Goal: Task Accomplishment & Management: Use online tool/utility

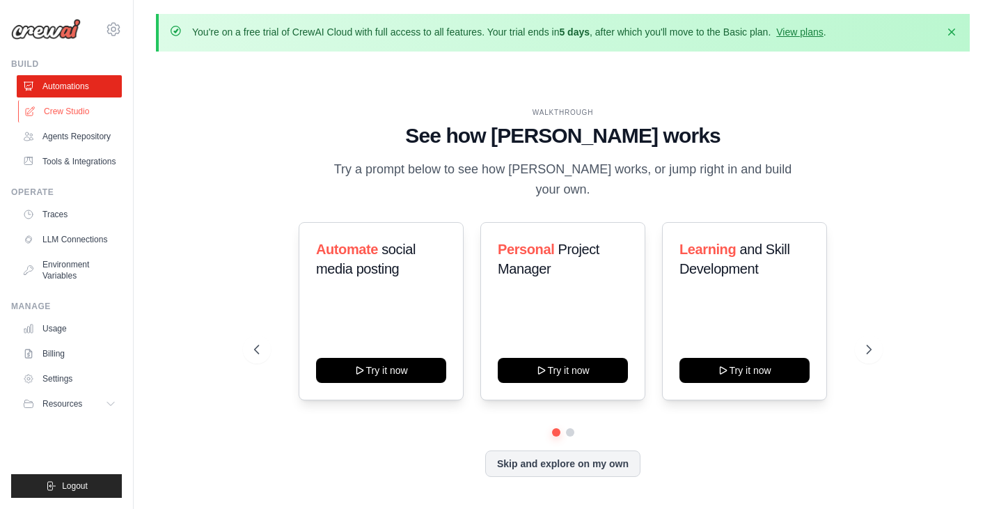
click at [82, 107] on link "Crew Studio" at bounding box center [70, 111] width 105 height 22
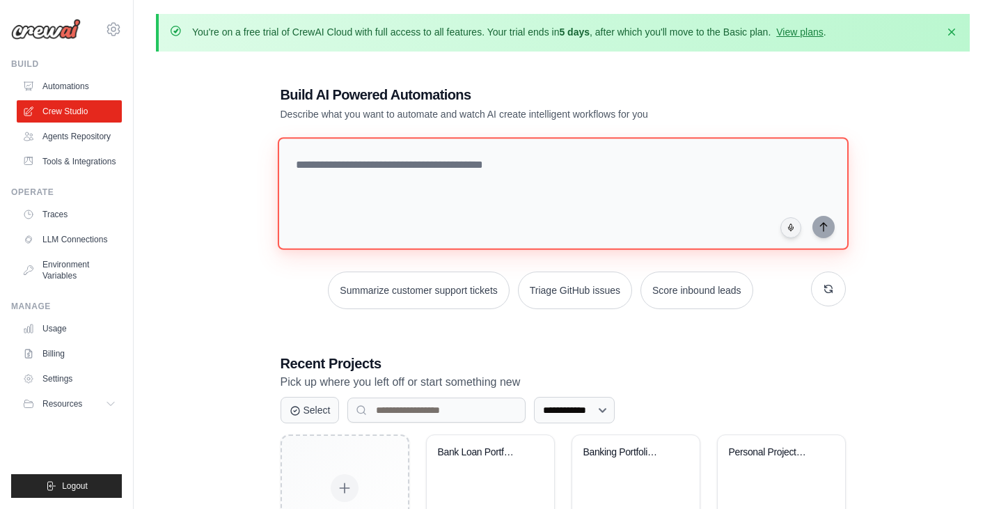
click at [357, 205] on textarea at bounding box center [562, 193] width 571 height 113
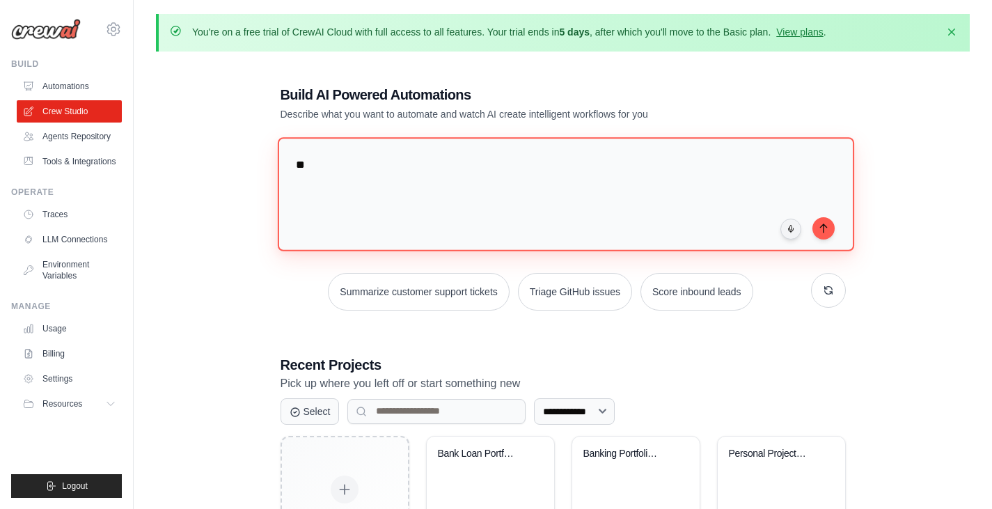
type textarea "*"
type textarea "**********"
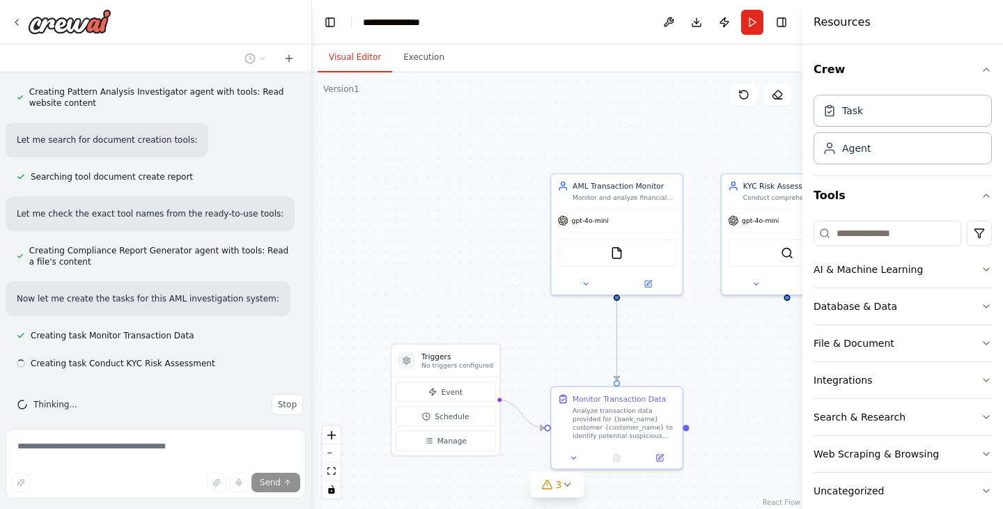
scroll to position [712, 0]
drag, startPoint x: 473, startPoint y: 268, endPoint x: 346, endPoint y: 251, distance: 127.8
drag, startPoint x: 346, startPoint y: 251, endPoint x: 501, endPoint y: 309, distance: 165.0
click at [501, 309] on div ".deletable-edge-delete-btn { width: 20px; height: 20px; border: 0px solid #ffff…" at bounding box center [557, 290] width 490 height 437
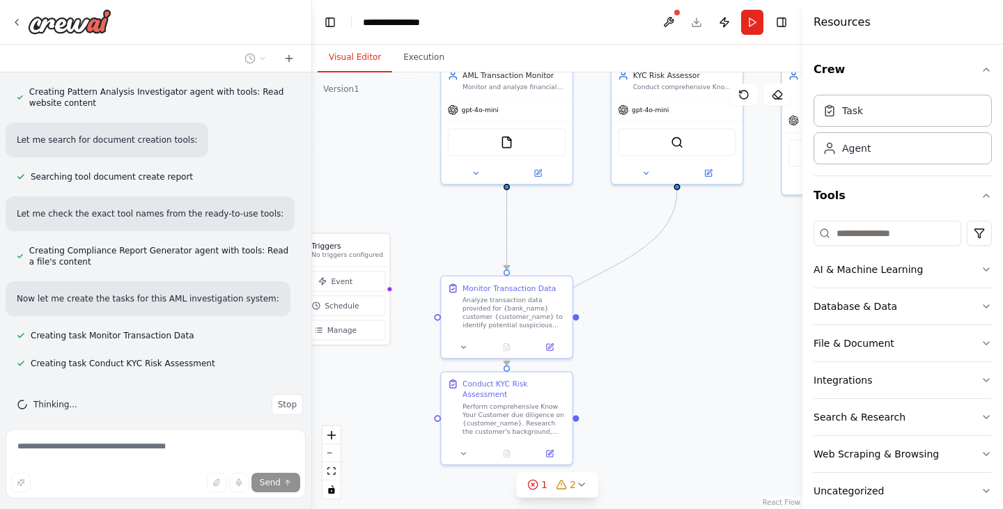
drag, startPoint x: 559, startPoint y: 347, endPoint x: 446, endPoint y: 236, distance: 158.6
click at [446, 236] on div ".deletable-edge-delete-btn { width: 20px; height: 20px; border: 0px solid #ffff…" at bounding box center [557, 290] width 490 height 437
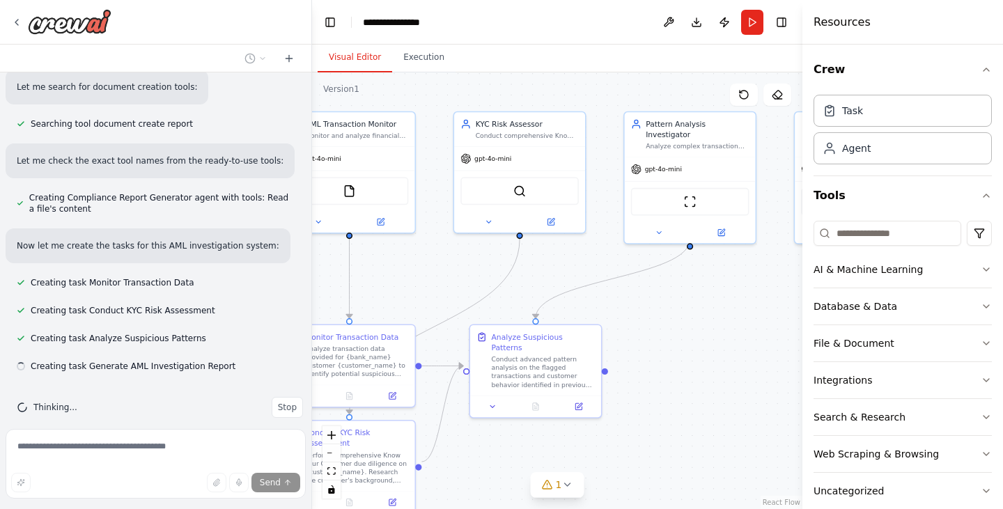
scroll to position [767, 0]
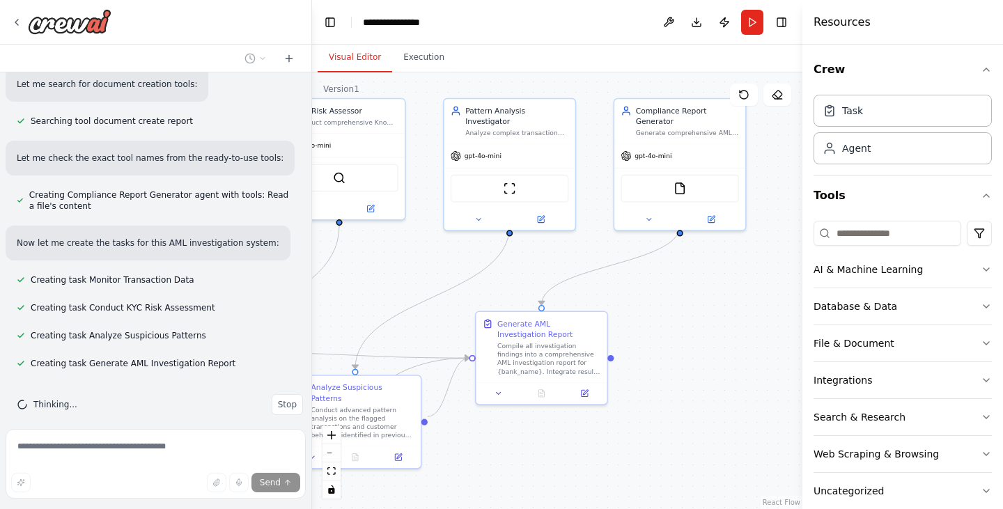
drag, startPoint x: 732, startPoint y: 217, endPoint x: 398, endPoint y: 251, distance: 336.1
click at [398, 251] on div ".deletable-edge-delete-btn { width: 20px; height: 20px; border: 0px solid #ffff…" at bounding box center [557, 290] width 490 height 437
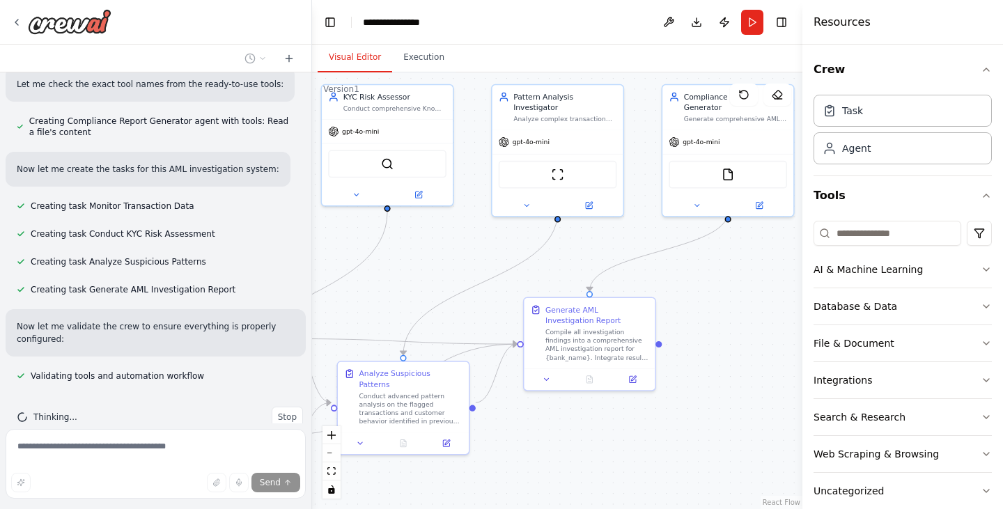
scroll to position [854, 0]
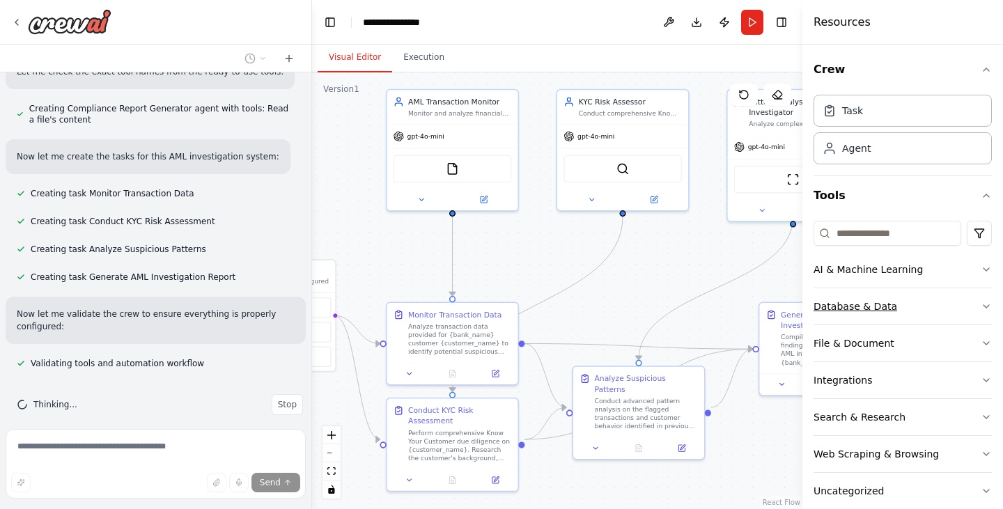
drag, startPoint x: 668, startPoint y: 303, endPoint x: 951, endPoint y: 293, distance: 282.9
click at [951, 293] on div "Build AI Agent as Anti-Money Laundering (AML) Investigator for Banks. ▶ Thought…" at bounding box center [501, 254] width 1003 height 509
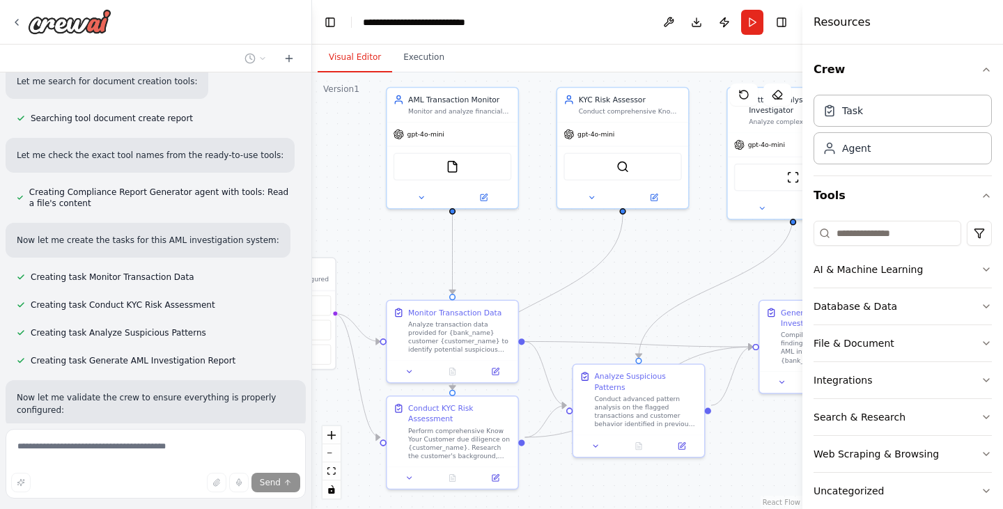
scroll to position [769, 0]
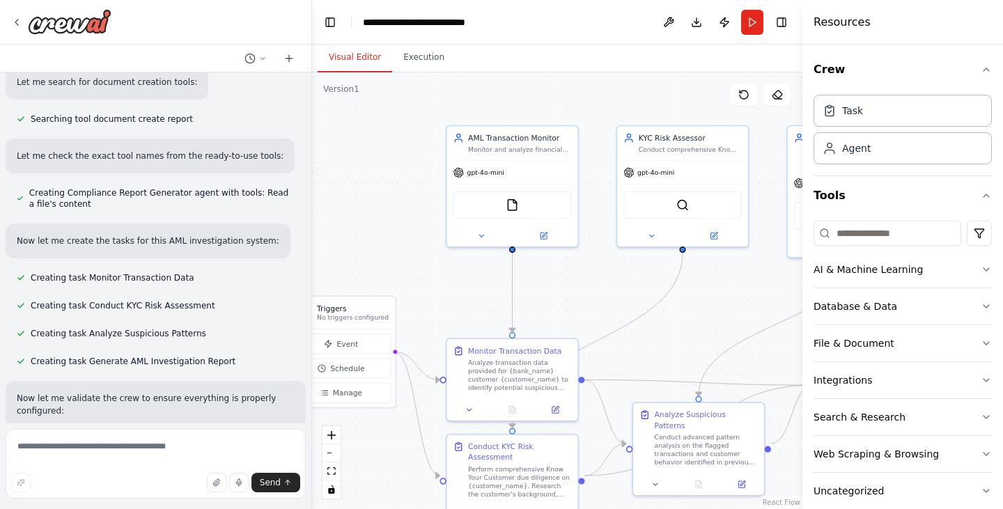
drag, startPoint x: 679, startPoint y: 267, endPoint x: 738, endPoint y: 306, distance: 70.9
click at [738, 306] on div ".deletable-edge-delete-btn { width: 20px; height: 20px; border: 0px solid #ffff…" at bounding box center [557, 290] width 490 height 437
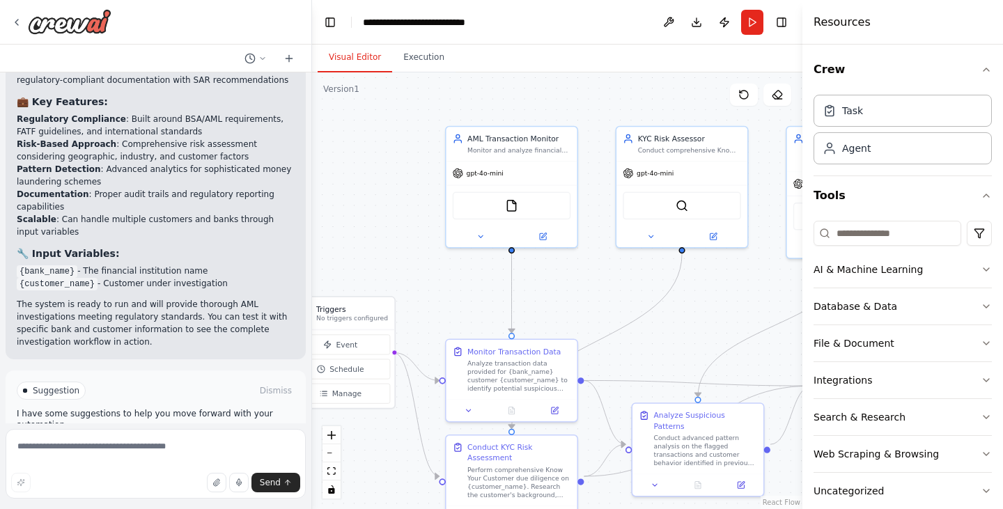
scroll to position [1602, 0]
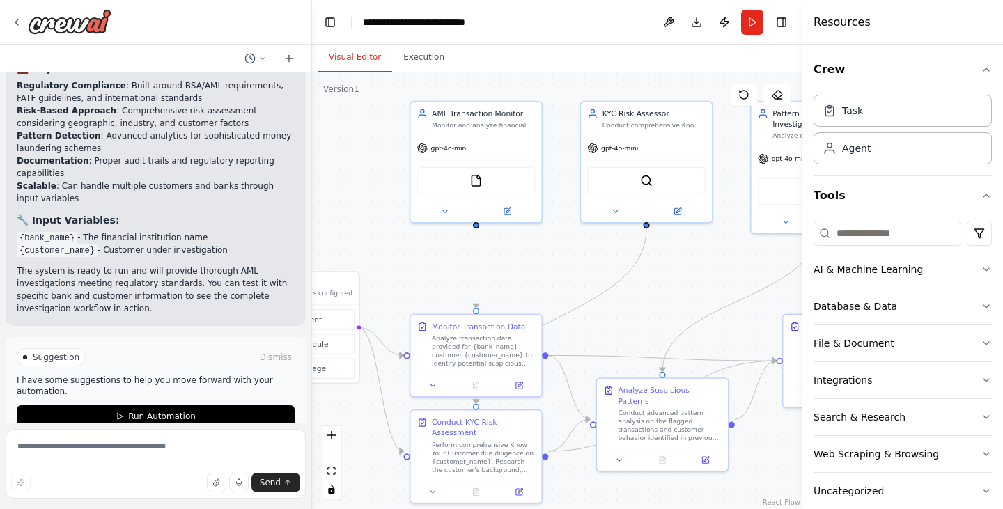
drag, startPoint x: 375, startPoint y: 230, endPoint x: 344, endPoint y: 208, distance: 38.3
click at [344, 208] on div ".deletable-edge-delete-btn { width: 20px; height: 20px; border: 0px solid #ffff…" at bounding box center [557, 290] width 490 height 437
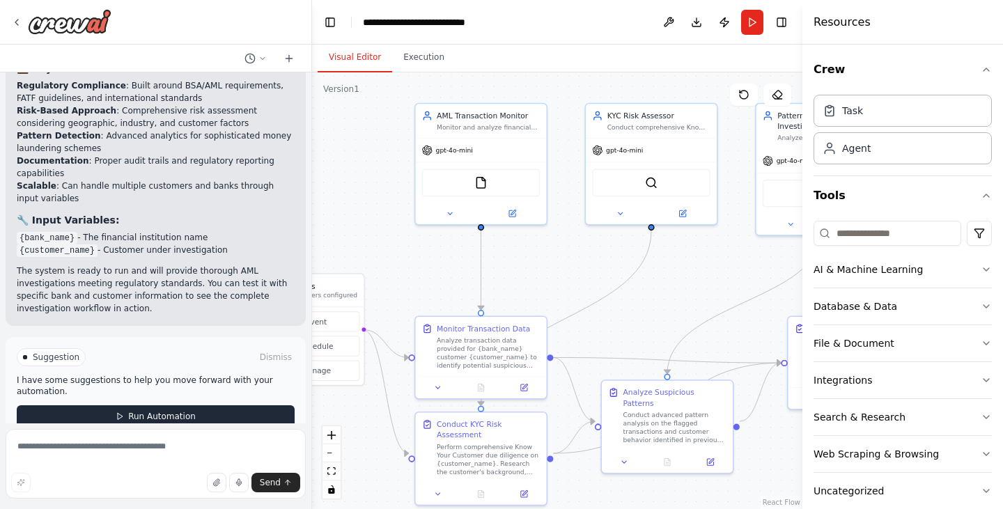
click at [104, 405] on button "Run Automation" at bounding box center [156, 416] width 278 height 22
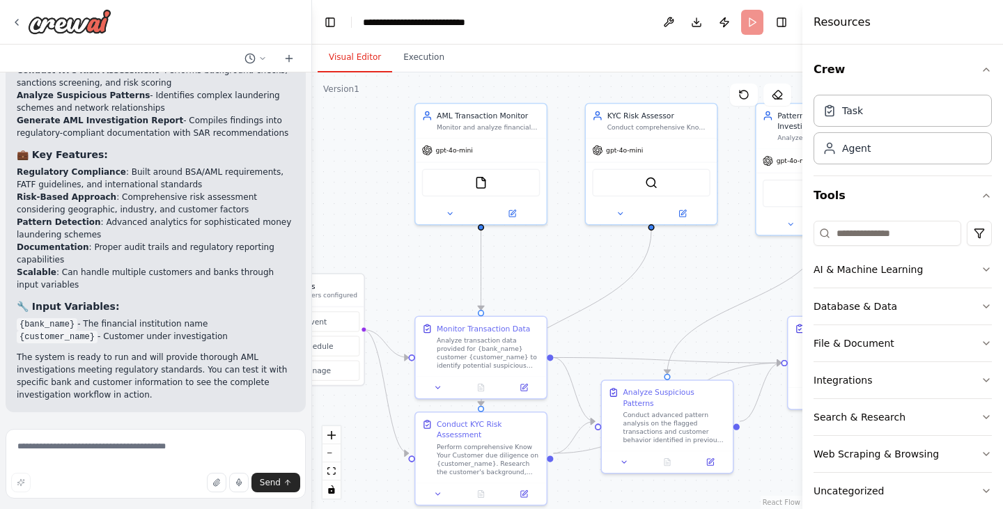
scroll to position [1489, 0]
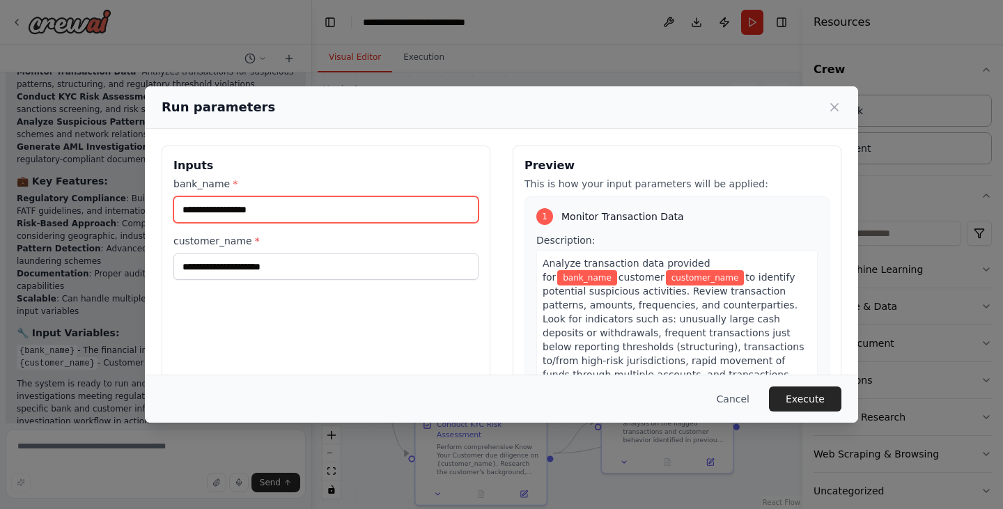
click at [318, 210] on input "bank_name *" at bounding box center [325, 209] width 305 height 26
type input "********"
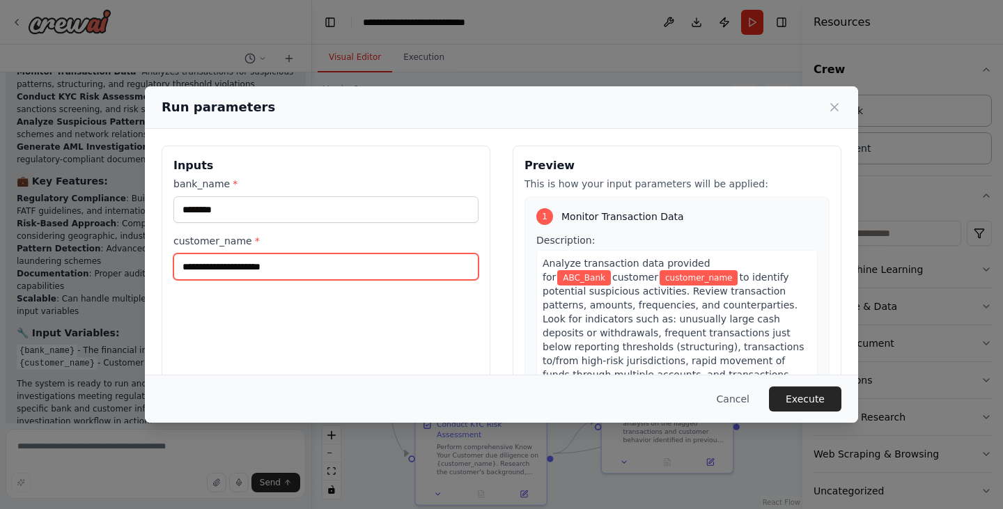
drag, startPoint x: 229, startPoint y: 260, endPoint x: 209, endPoint y: 263, distance: 20.4
click at [209, 263] on input "customer_name *" at bounding box center [325, 266] width 305 height 26
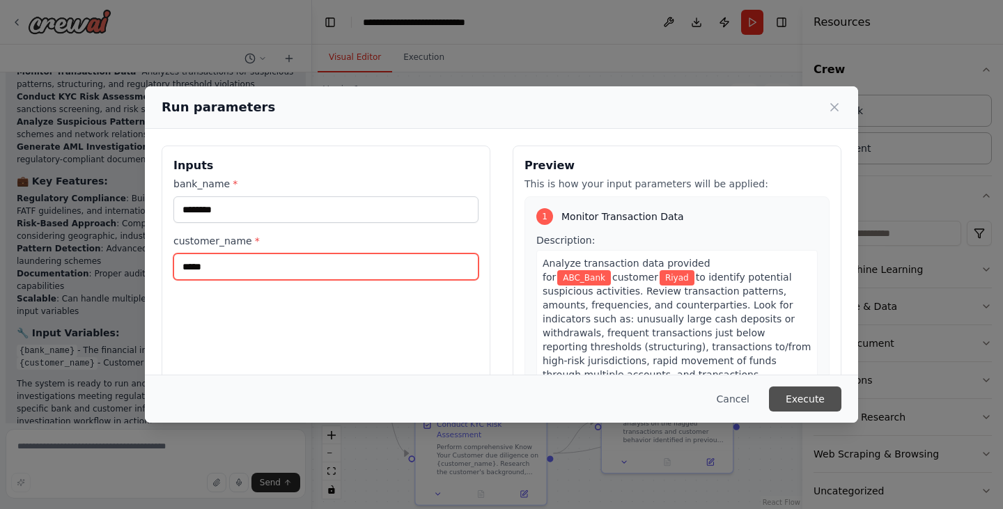
type input "*****"
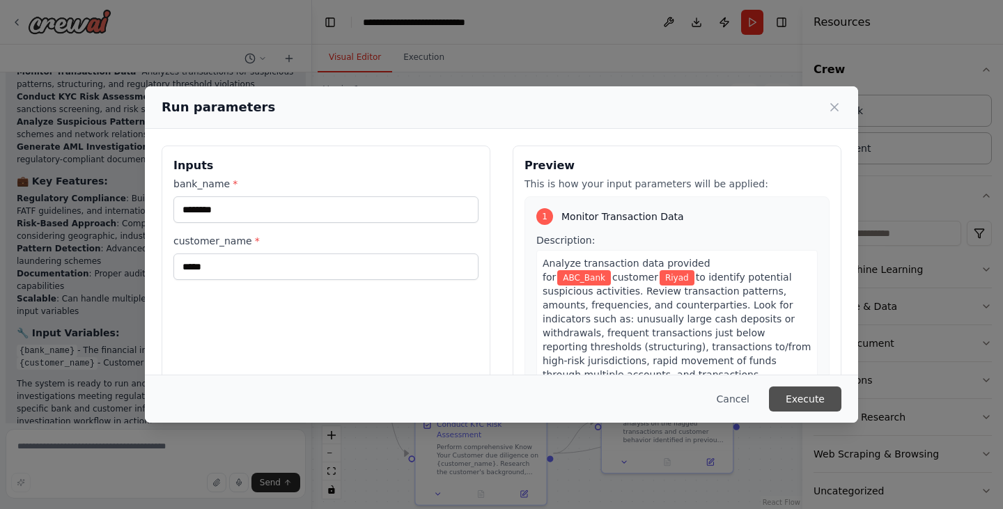
click at [803, 398] on button "Execute" at bounding box center [805, 398] width 72 height 25
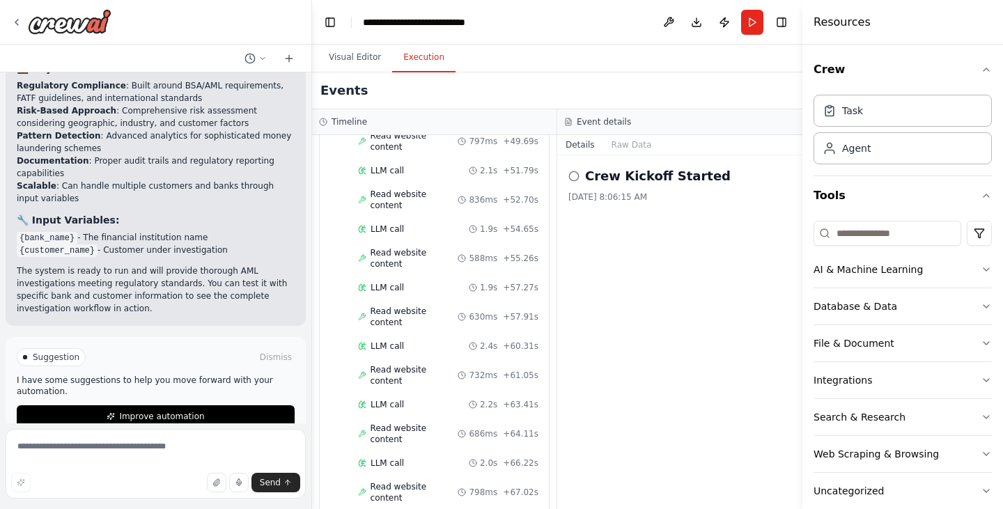
scroll to position [2495, 0]
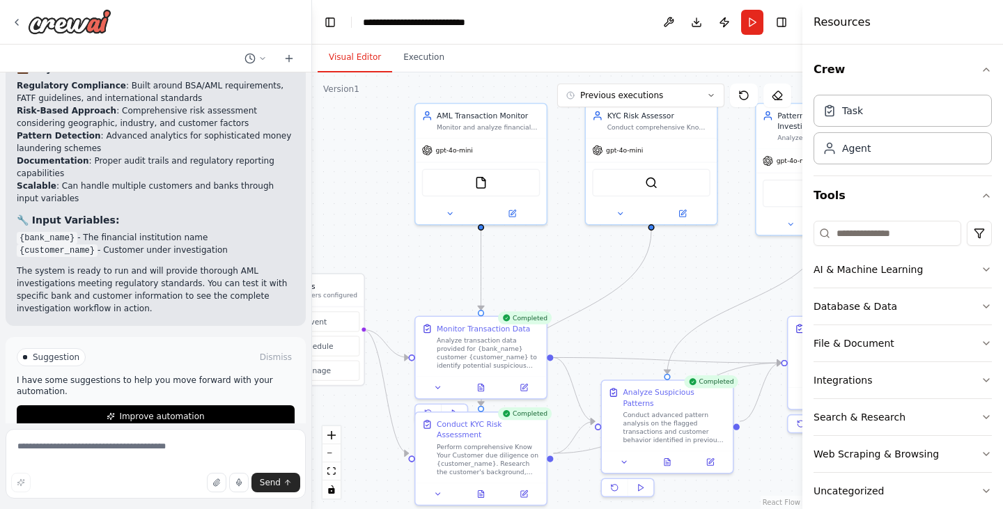
click at [361, 52] on button "Visual Editor" at bounding box center [355, 57] width 75 height 29
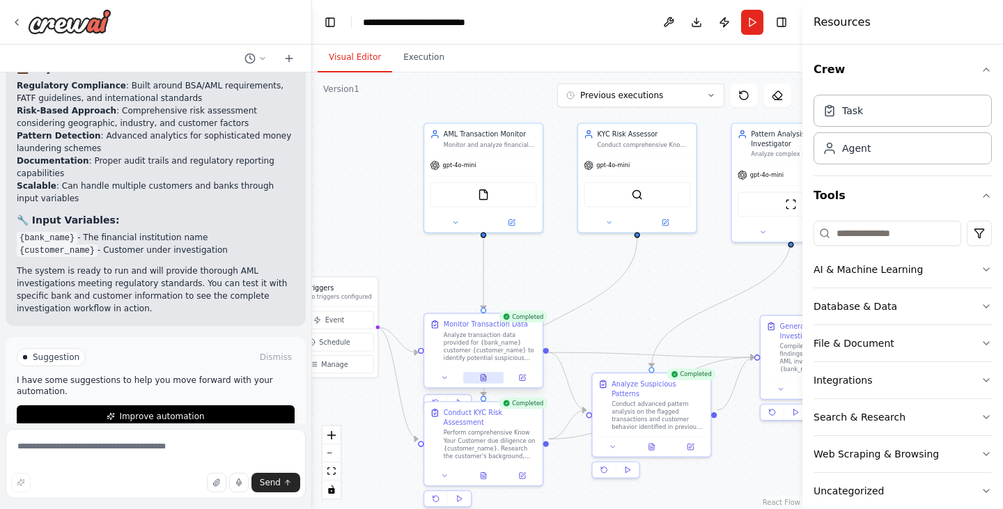
click at [487, 380] on button at bounding box center [483, 378] width 40 height 12
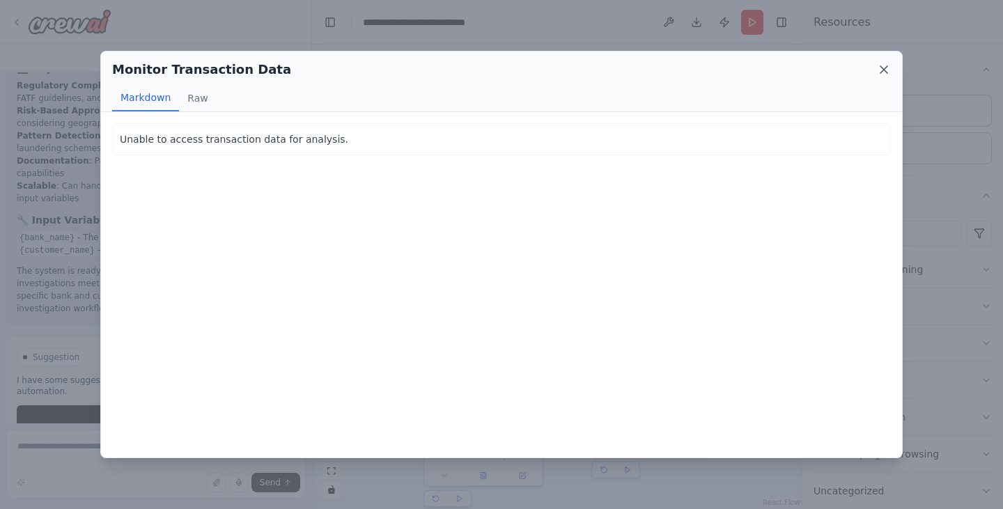
click at [882, 68] on icon at bounding box center [883, 69] width 7 height 7
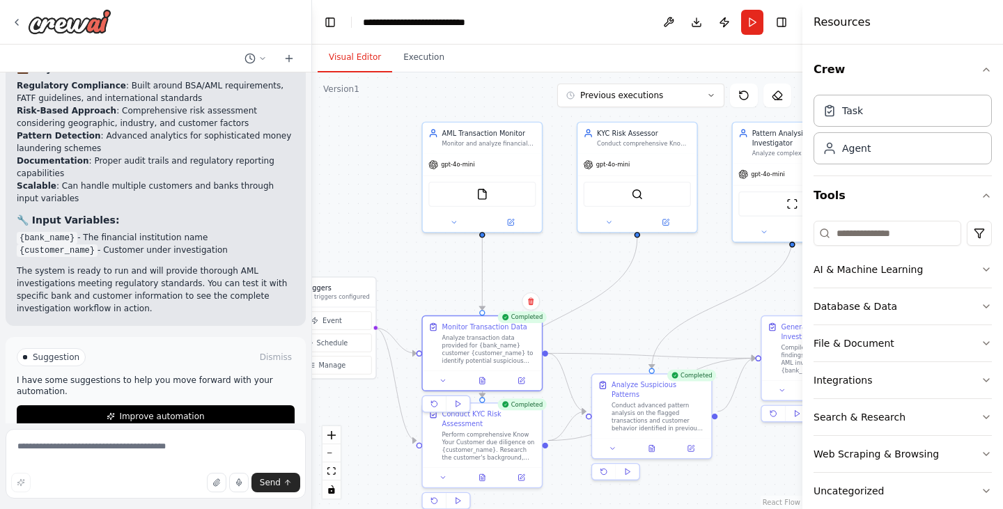
click at [611, 279] on div ".deletable-edge-delete-btn { width: 20px; height: 20px; border: 0px solid #ffff…" at bounding box center [557, 290] width 490 height 437
drag, startPoint x: 611, startPoint y: 279, endPoint x: 514, endPoint y: 243, distance: 103.3
drag, startPoint x: 514, startPoint y: 243, endPoint x: 691, endPoint y: 272, distance: 180.0
click at [691, 272] on div ".deletable-edge-delete-btn { width: 20px; height: 20px; border: 0px solid #ffff…" at bounding box center [557, 290] width 490 height 437
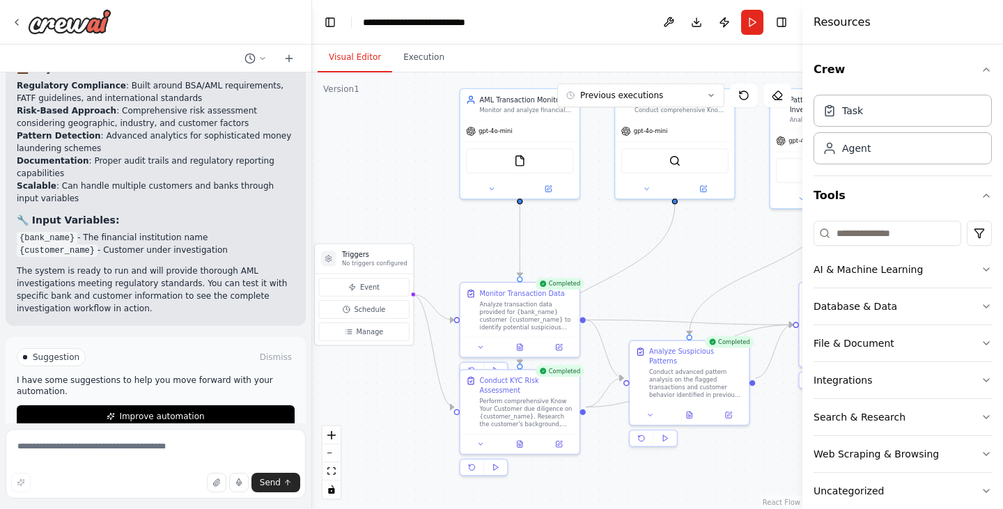
drag, startPoint x: 701, startPoint y: 277, endPoint x: 735, endPoint y: 255, distance: 41.3
click at [735, 255] on div ".deletable-edge-delete-btn { width: 20px; height: 20px; border: 0px solid #ffff…" at bounding box center [557, 290] width 490 height 437
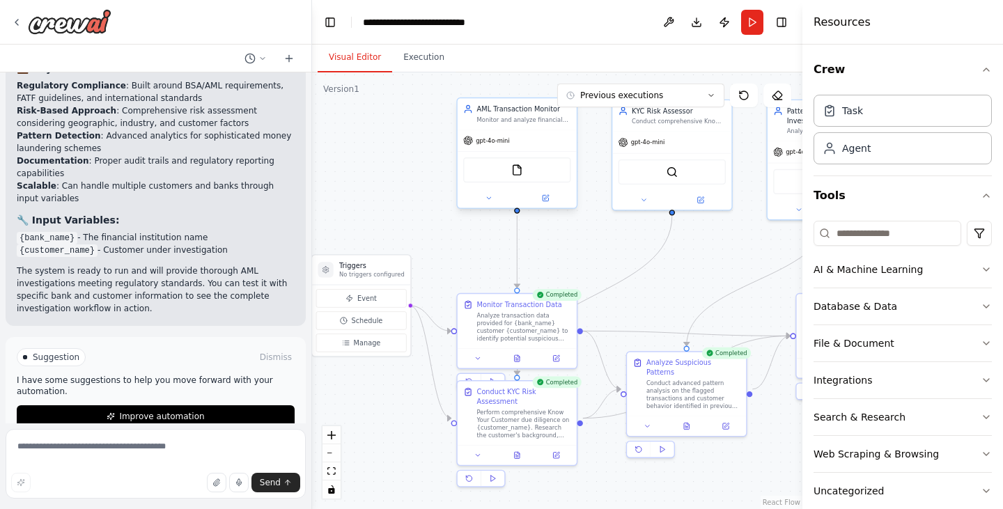
click at [549, 205] on div at bounding box center [517, 198] width 119 height 19
click at [545, 203] on button at bounding box center [545, 198] width 55 height 12
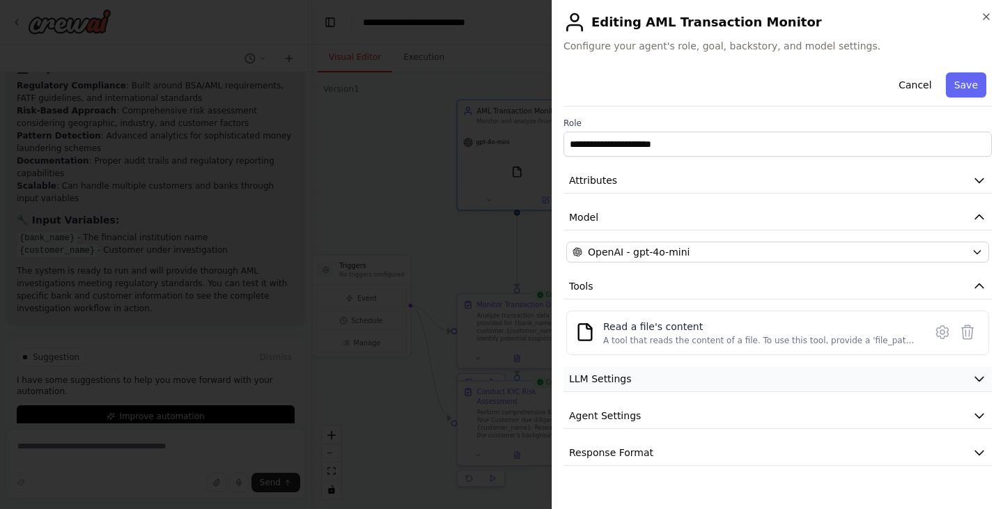
click at [670, 373] on button "LLM Settings" at bounding box center [777, 379] width 428 height 26
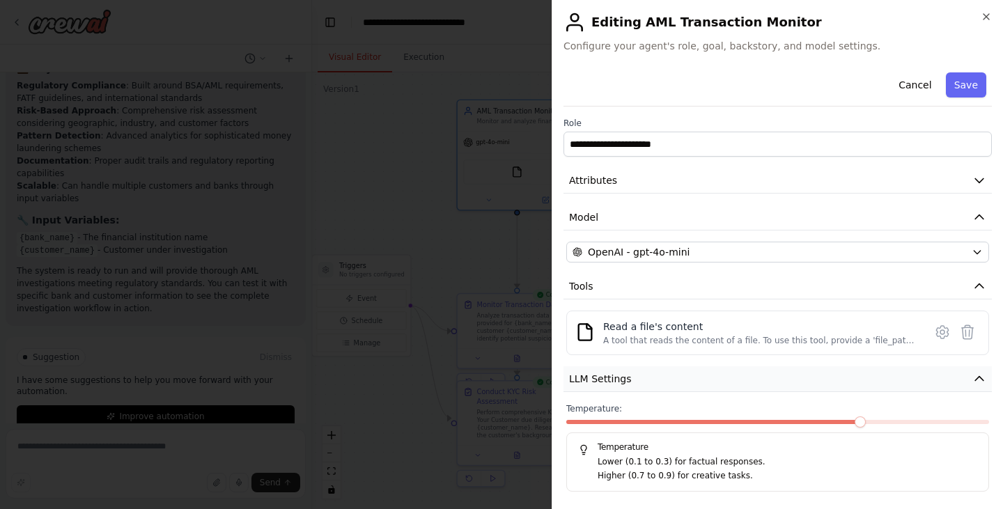
click at [670, 373] on button "LLM Settings" at bounding box center [777, 379] width 428 height 26
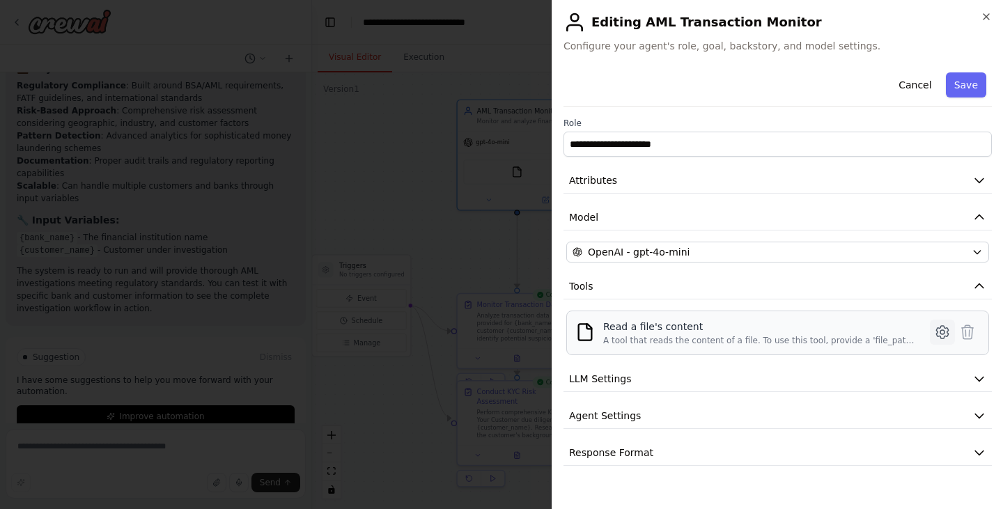
click at [944, 333] on icon at bounding box center [942, 332] width 4 height 4
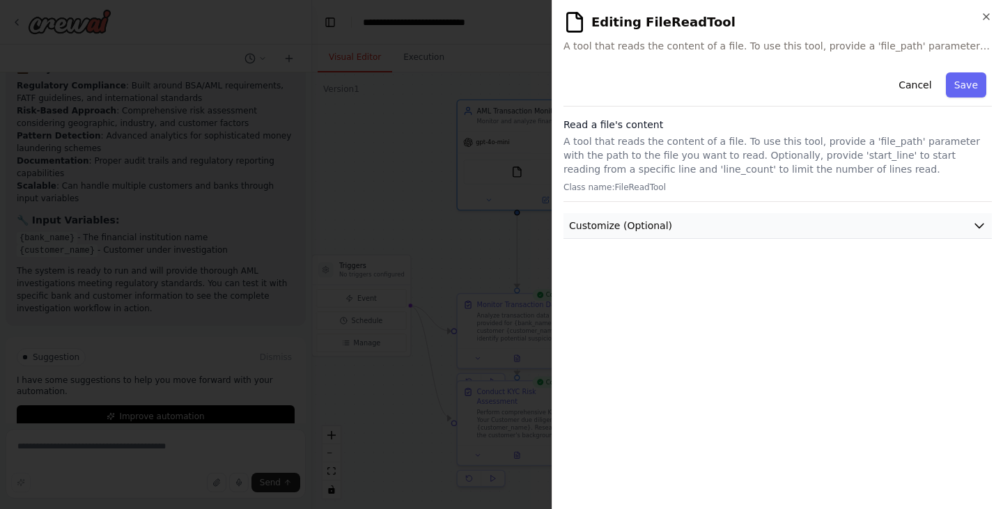
click at [978, 223] on icon "button" at bounding box center [979, 226] width 14 height 14
click at [982, 18] on icon "button" at bounding box center [985, 16] width 11 height 11
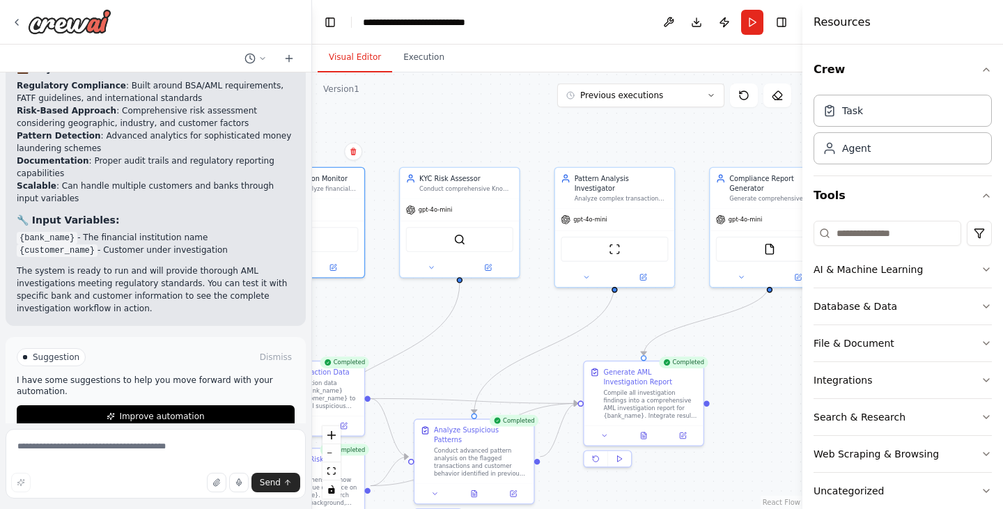
drag, startPoint x: 595, startPoint y: 247, endPoint x: 384, endPoint y: 313, distance: 220.9
click at [384, 313] on div ".deletable-edge-delete-btn { width: 20px; height: 20px; border: 0px solid #ffff…" at bounding box center [557, 290] width 490 height 437
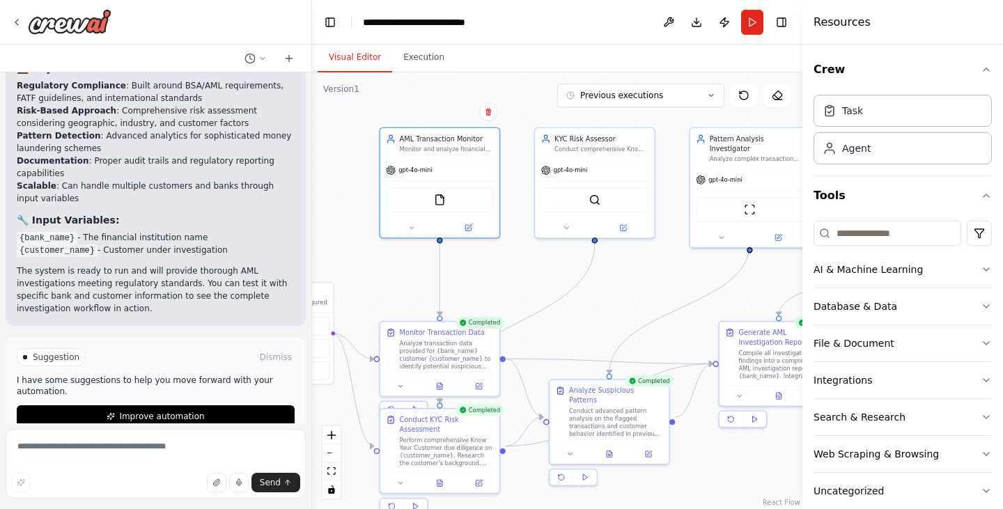
drag, startPoint x: 465, startPoint y: 345, endPoint x: 599, endPoint y: 306, distance: 139.1
click at [599, 306] on div ".deletable-edge-delete-btn { width: 20px; height: 20px; border: 0px solid #ffff…" at bounding box center [557, 290] width 490 height 437
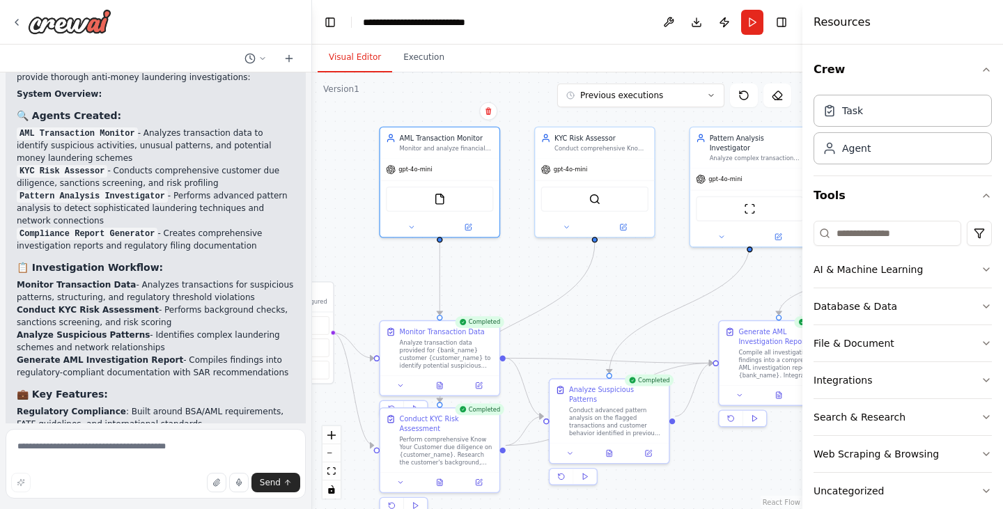
scroll to position [1272, 0]
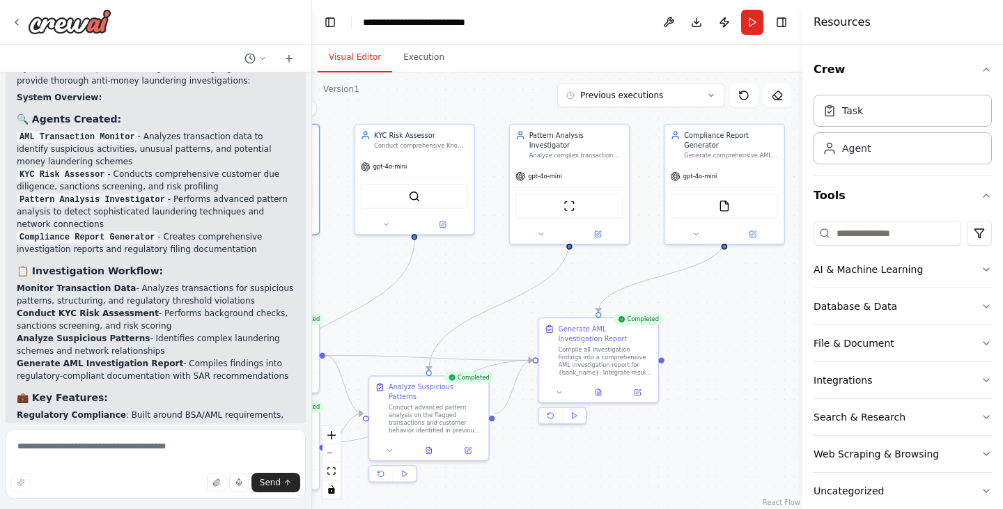
drag, startPoint x: 632, startPoint y: 276, endPoint x: 482, endPoint y: 278, distance: 149.7
click at [482, 278] on div ".deletable-edge-delete-btn { width: 20px; height: 20px; border: 0px solid #ffff…" at bounding box center [557, 290] width 490 height 437
click at [599, 228] on icon at bounding box center [597, 232] width 8 height 8
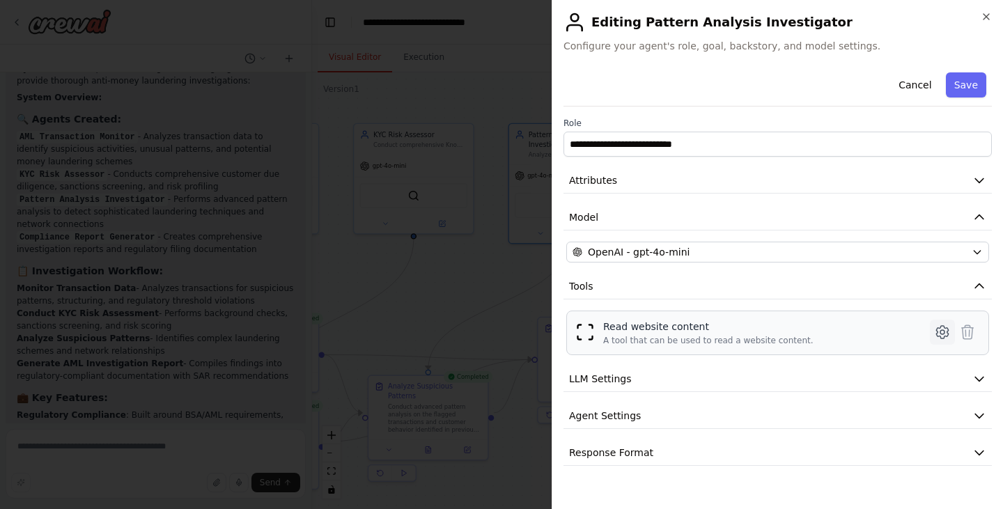
click at [938, 331] on icon at bounding box center [942, 332] width 17 height 17
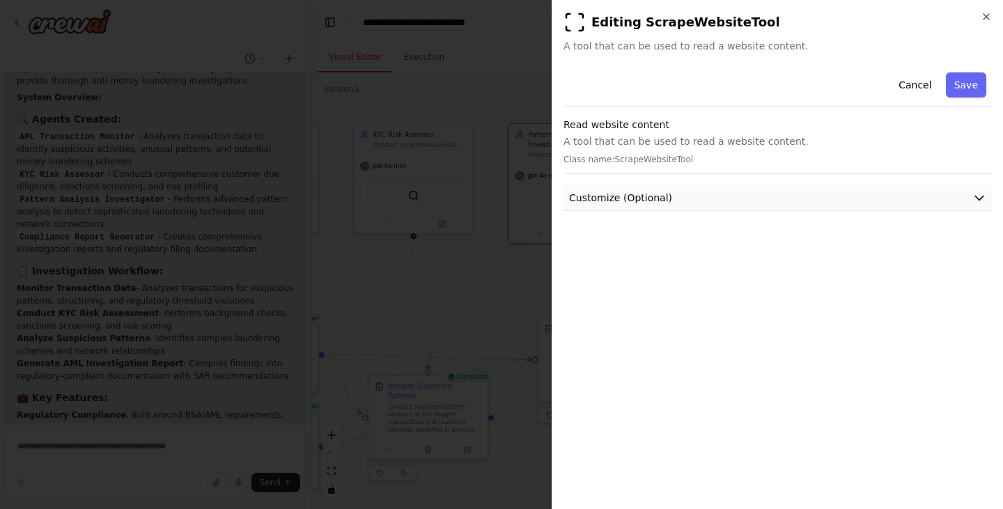
click at [974, 190] on button "Customize (Optional)" at bounding box center [777, 198] width 428 height 26
click at [985, 13] on icon "button" at bounding box center [985, 16] width 11 height 11
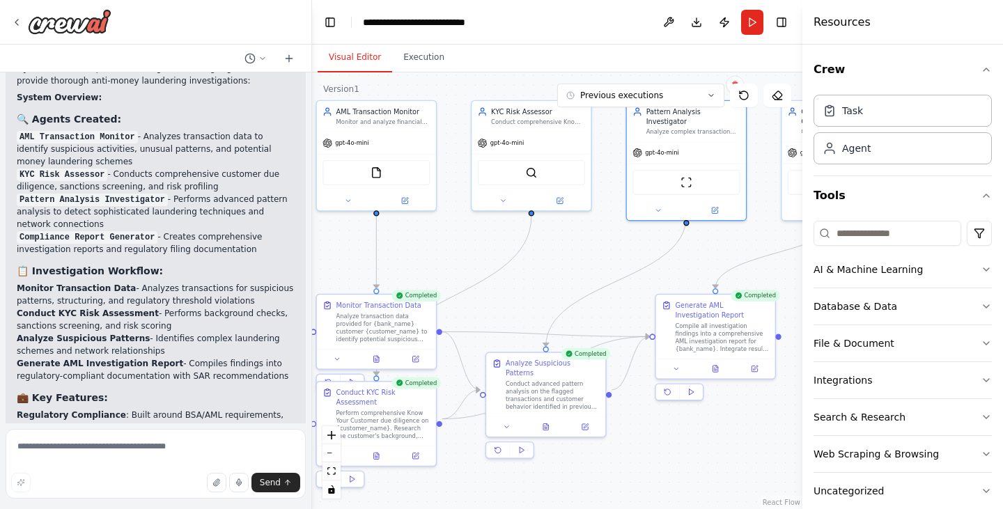
drag, startPoint x: 486, startPoint y: 266, endPoint x: 602, endPoint y: 242, distance: 118.7
click at [602, 242] on div ".deletable-edge-delete-btn { width: 20px; height: 20px; border: 0px solid #ffff…" at bounding box center [557, 290] width 490 height 437
click at [123, 455] on textarea at bounding box center [156, 464] width 300 height 70
type textarea "**********"
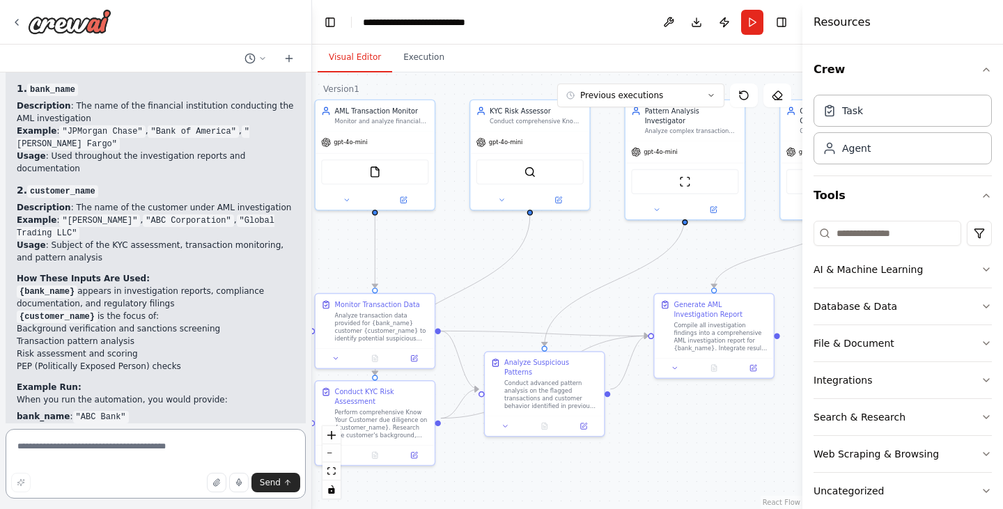
scroll to position [1961, 0]
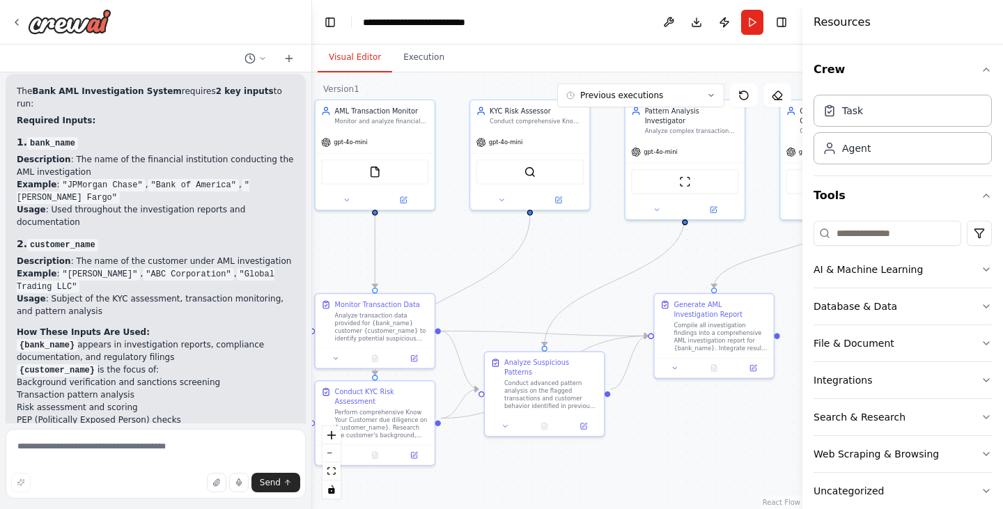
drag, startPoint x: 718, startPoint y: 366, endPoint x: 590, endPoint y: 256, distance: 169.3
click at [590, 256] on div ".deletable-edge-delete-btn { width: 20px; height: 20px; border: 0px solid #ffff…" at bounding box center [557, 290] width 490 height 437
click at [595, 96] on span "Previous executions" at bounding box center [621, 95] width 83 height 11
click at [579, 119] on div "8m ago" at bounding box center [648, 121] width 139 height 11
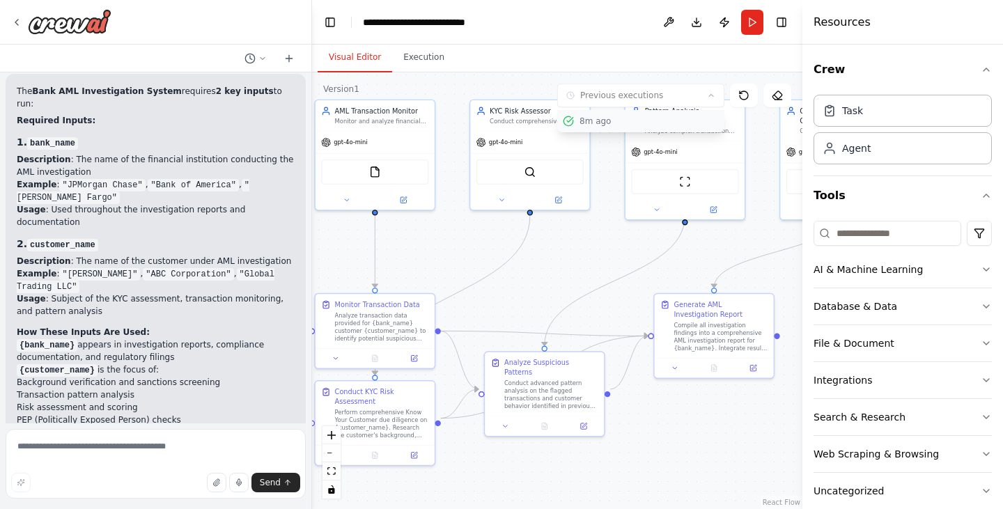
click at [579, 119] on div "8m ago" at bounding box center [648, 121] width 139 height 11
click at [740, 103] on button at bounding box center [744, 96] width 28 height 24
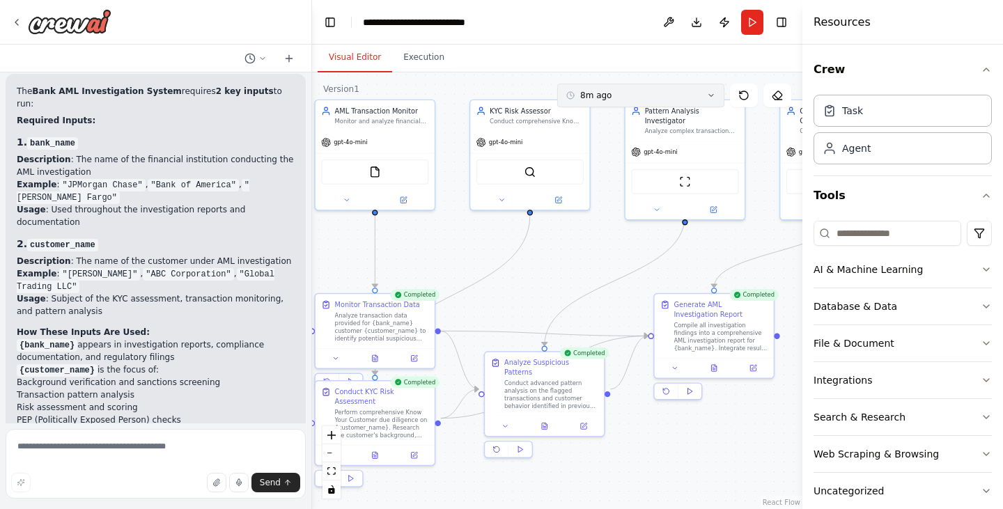
click at [661, 102] on button "8m ago" at bounding box center [640, 96] width 167 height 24
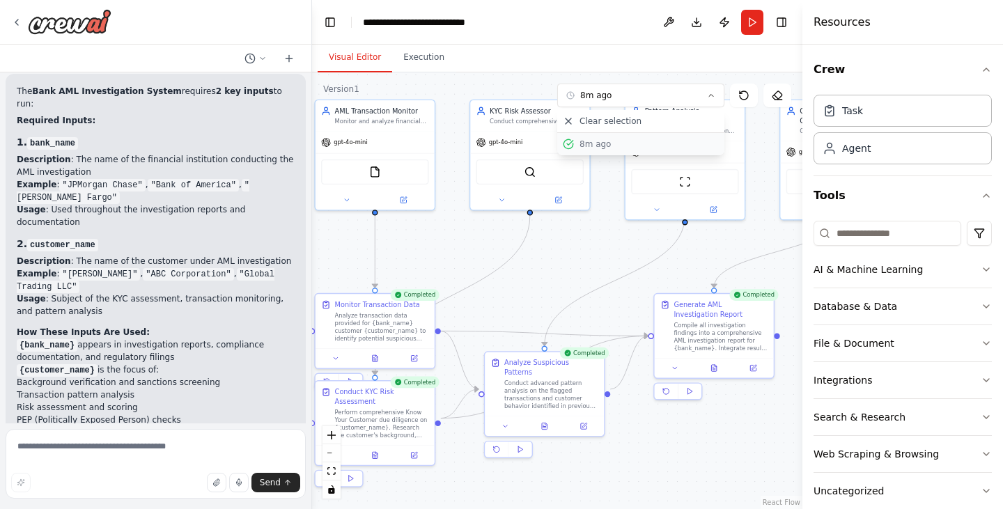
click at [604, 145] on div "8m ago" at bounding box center [648, 144] width 139 height 11
click at [721, 370] on button at bounding box center [714, 366] width 41 height 12
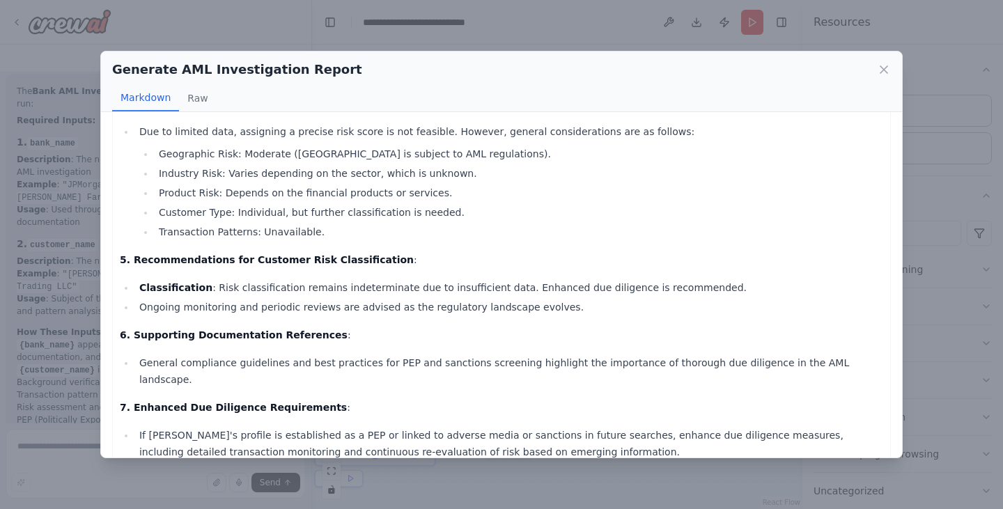
scroll to position [469, 0]
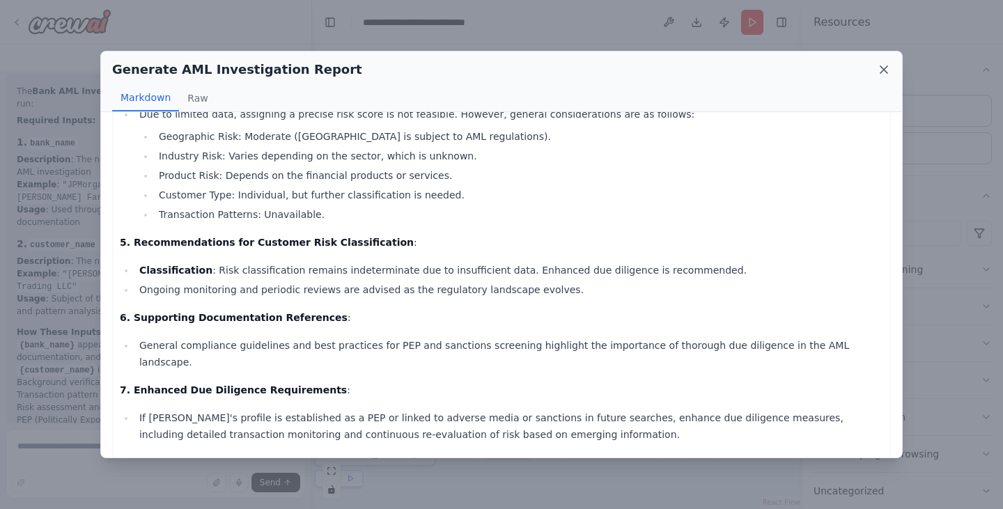
click at [882, 68] on icon at bounding box center [883, 69] width 7 height 7
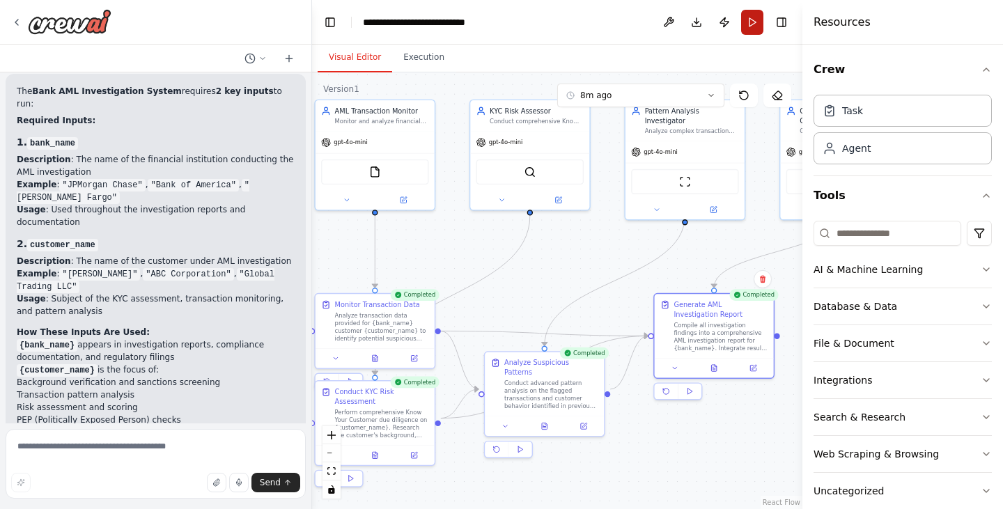
click at [751, 19] on button "Run" at bounding box center [752, 22] width 22 height 25
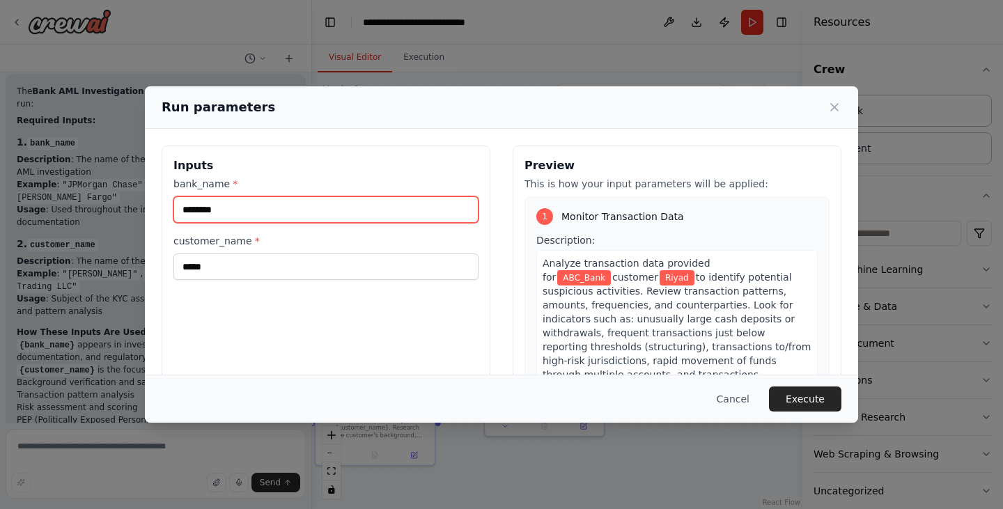
click at [325, 218] on input "********" at bounding box center [325, 209] width 305 height 26
type input "*"
type input "*********"
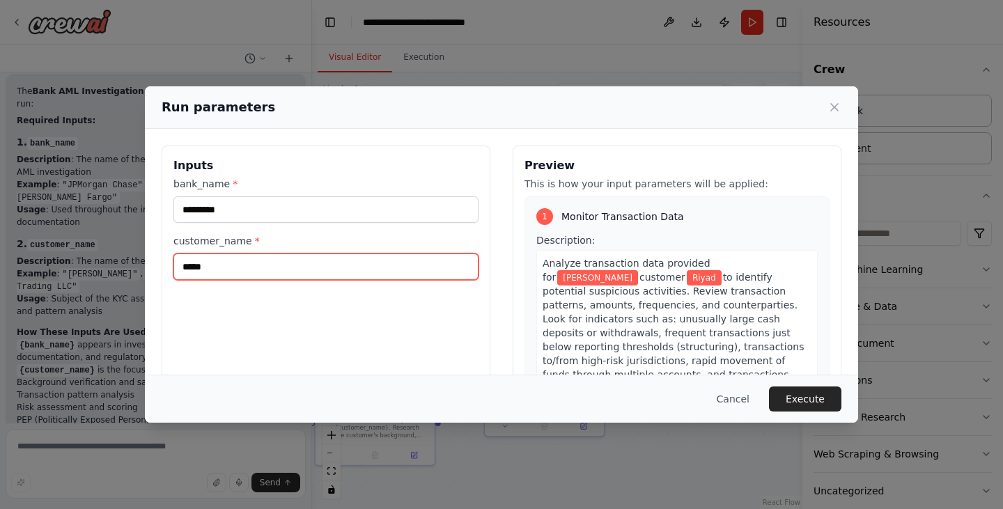
click at [256, 258] on input "*****" at bounding box center [325, 266] width 305 height 26
type input "*"
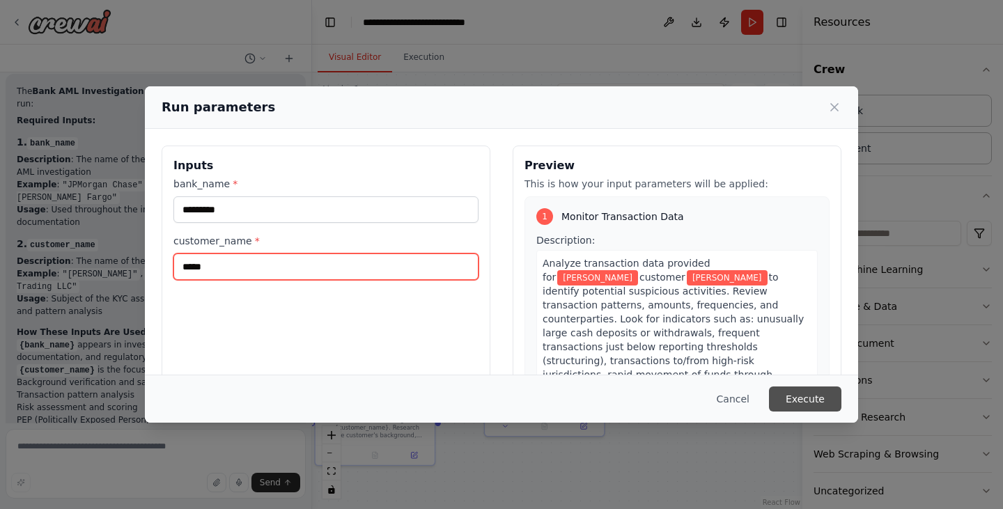
type input "*****"
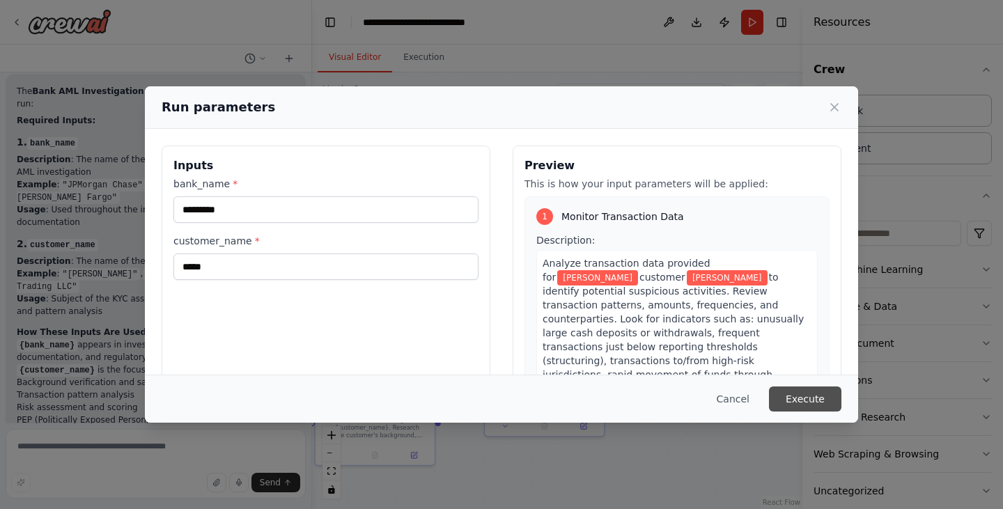
click at [811, 396] on button "Execute" at bounding box center [805, 398] width 72 height 25
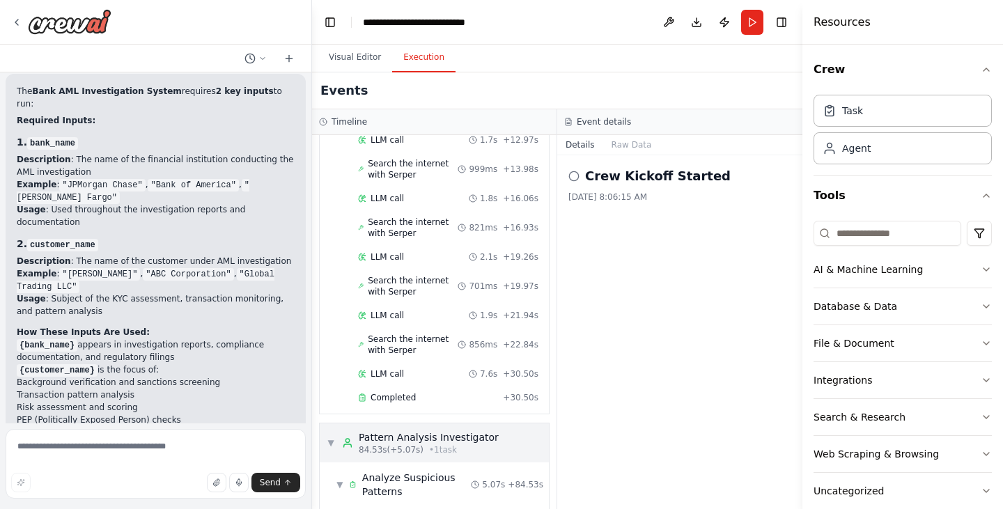
scroll to position [1570, 0]
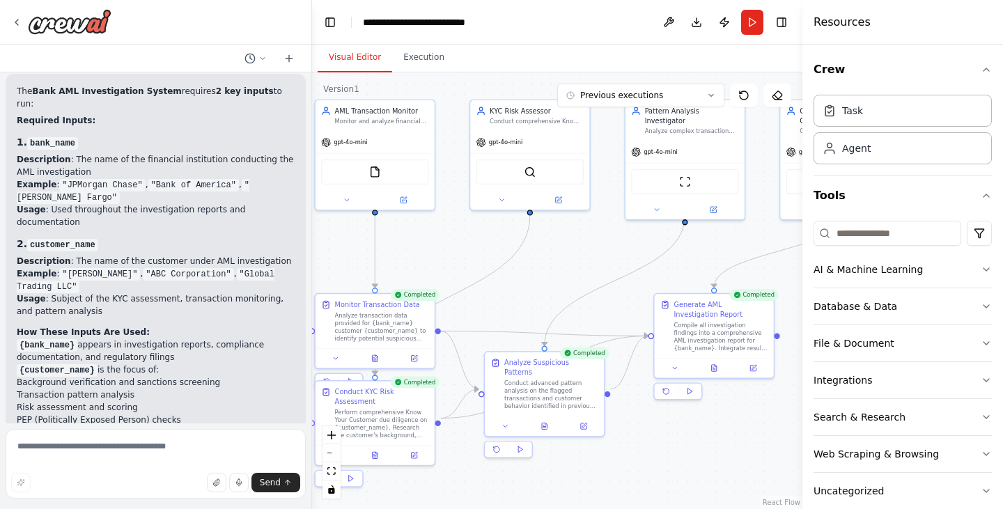
click at [358, 61] on button "Visual Editor" at bounding box center [355, 57] width 75 height 29
click at [375, 361] on button at bounding box center [374, 357] width 41 height 12
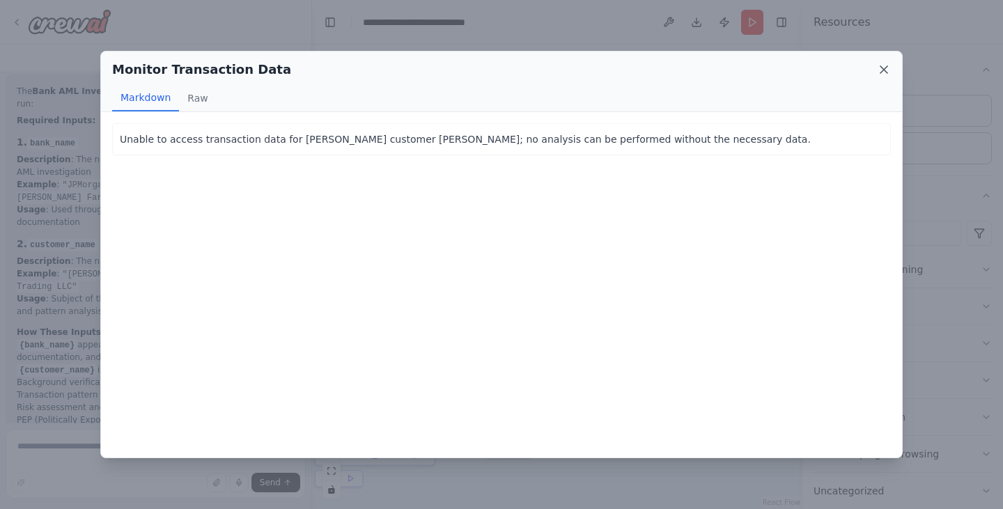
click at [880, 65] on icon at bounding box center [884, 70] width 14 height 14
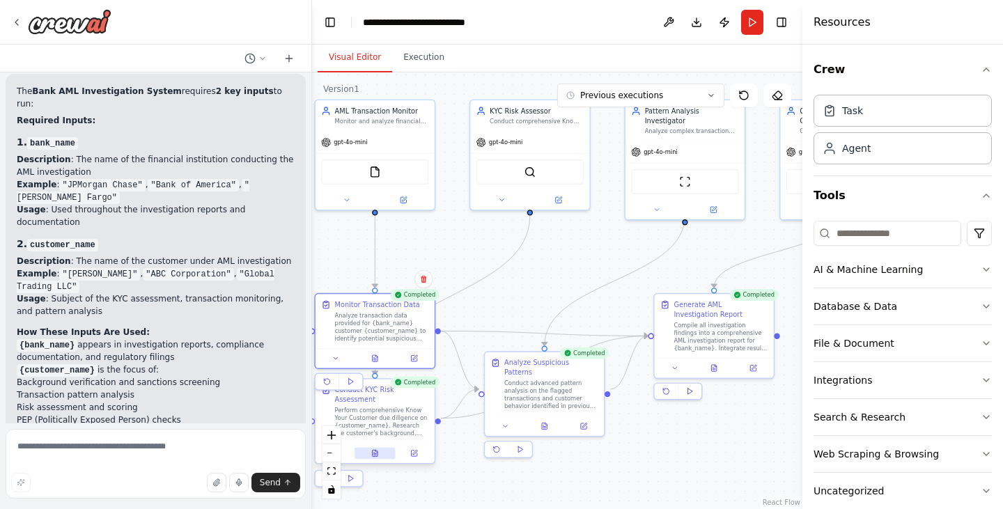
click at [368, 448] on button at bounding box center [374, 454] width 41 height 12
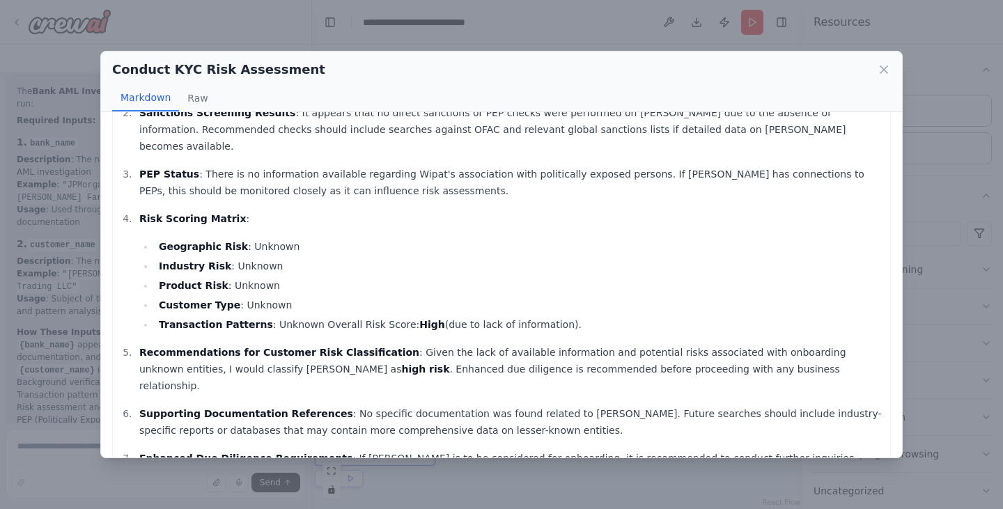
scroll to position [138, 0]
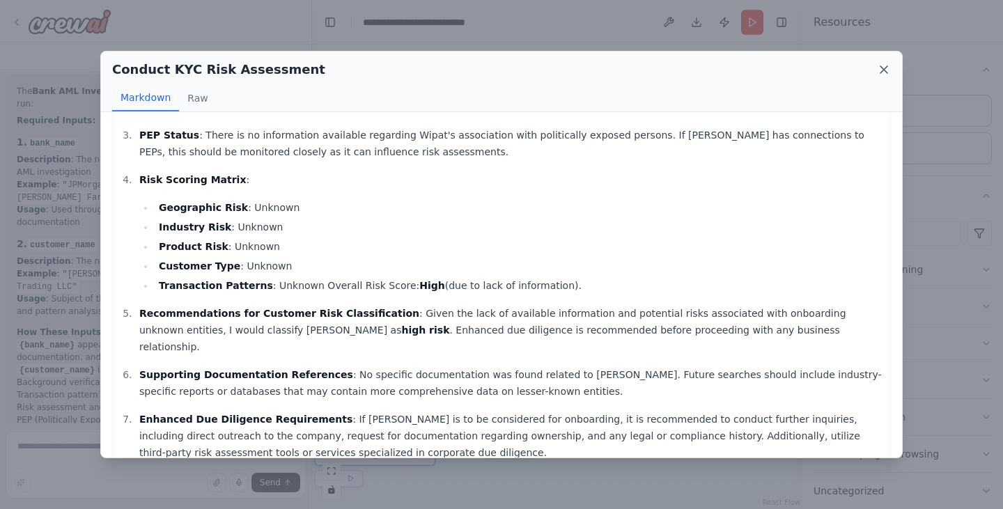
click at [886, 72] on icon at bounding box center [883, 69] width 7 height 7
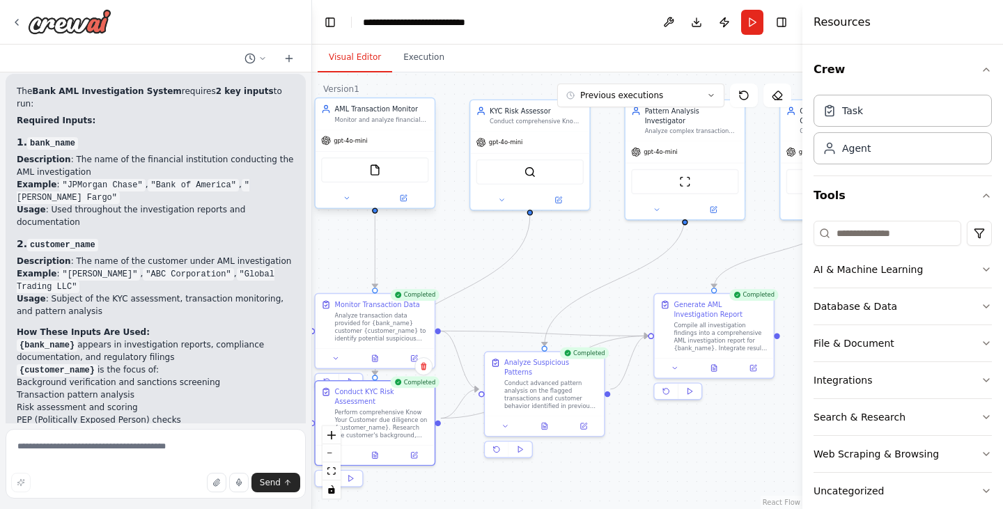
click at [406, 205] on div at bounding box center [374, 198] width 119 height 19
click at [400, 197] on icon at bounding box center [403, 198] width 6 height 6
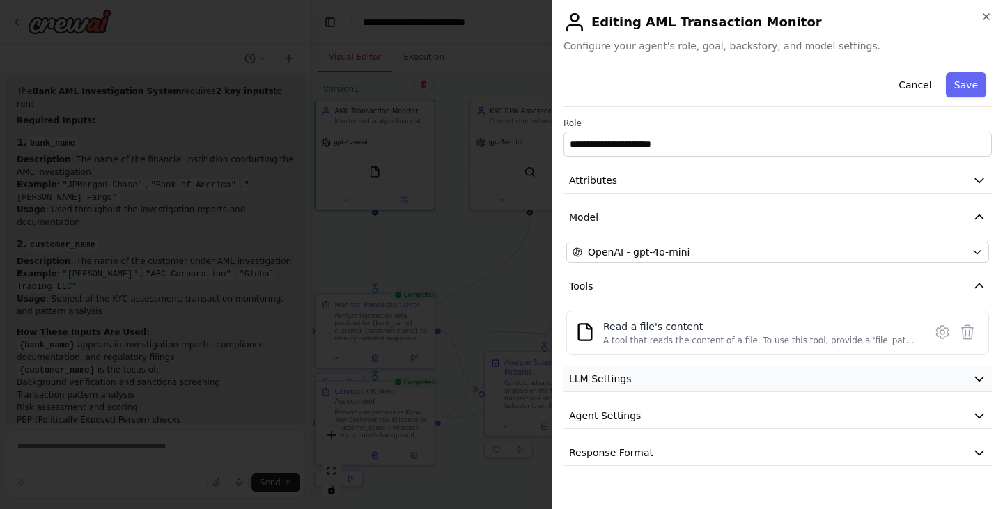
click at [644, 385] on button "LLM Settings" at bounding box center [777, 379] width 428 height 26
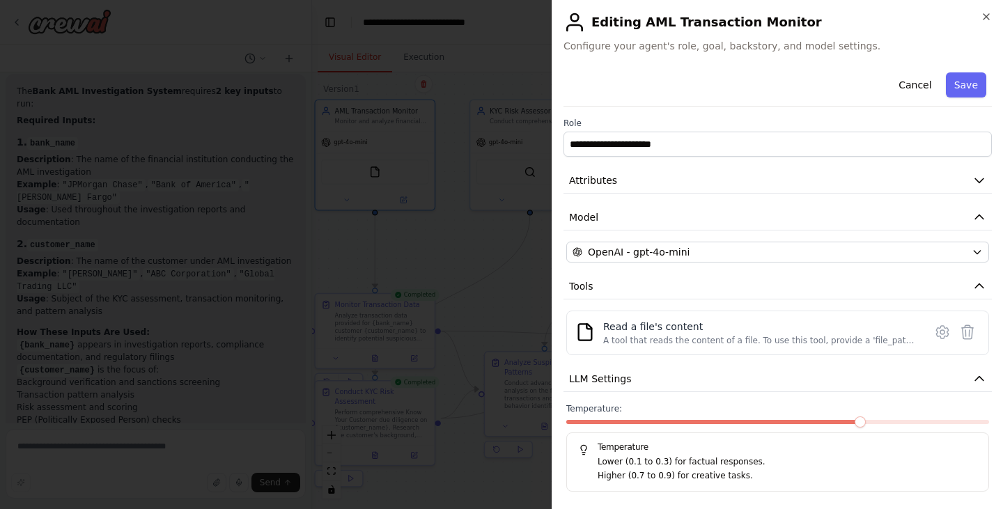
scroll to position [79, 0]
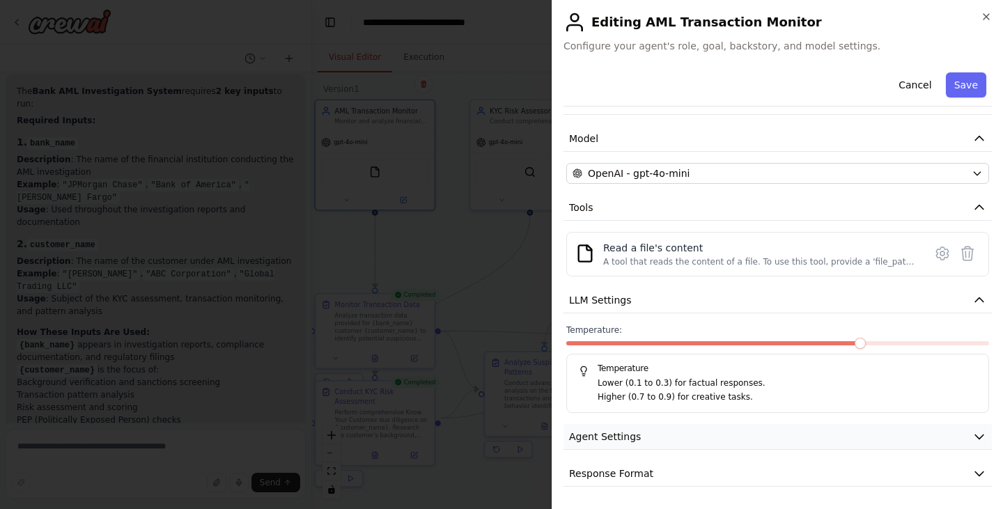
click at [625, 435] on span "Agent Settings" at bounding box center [605, 437] width 72 height 14
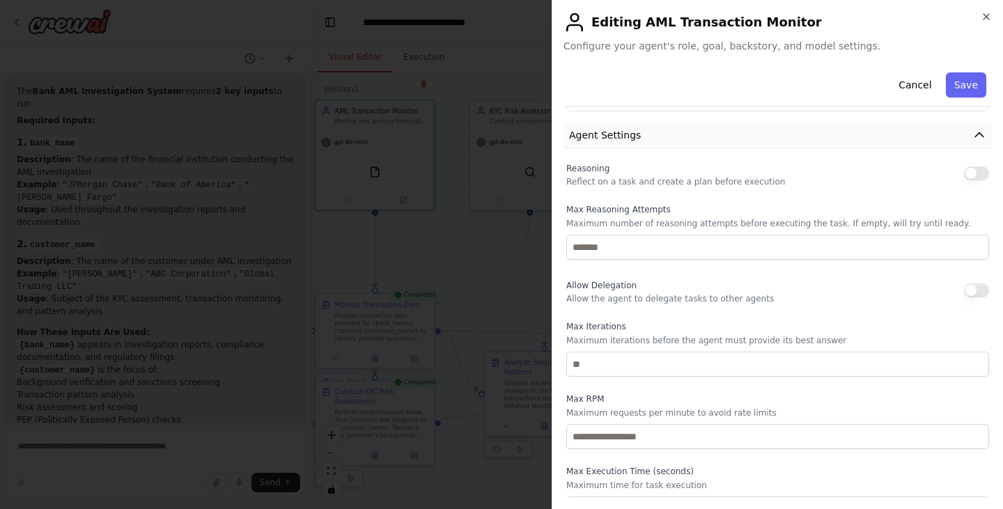
scroll to position [452, 0]
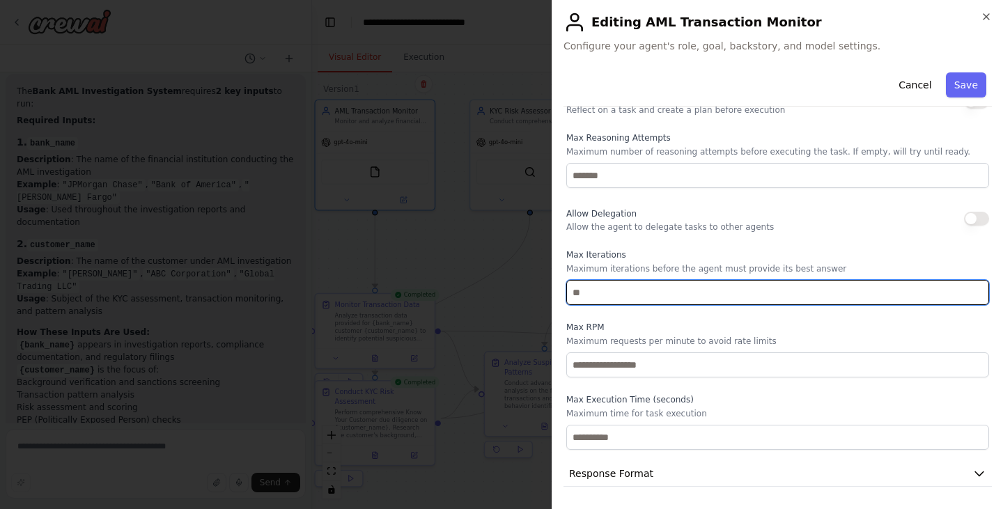
click at [593, 297] on input "number" at bounding box center [777, 292] width 423 height 25
type input "*"
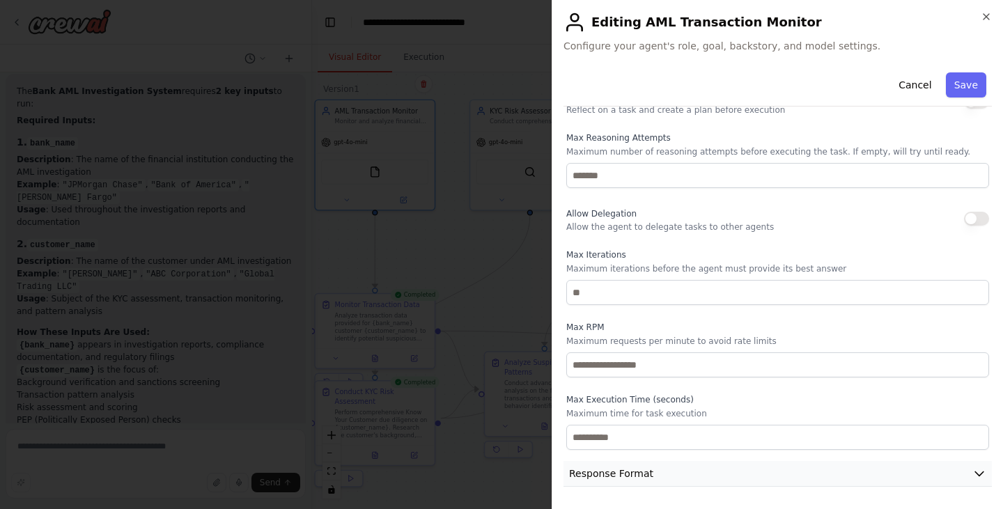
click at [780, 477] on button "Response Format" at bounding box center [777, 474] width 428 height 26
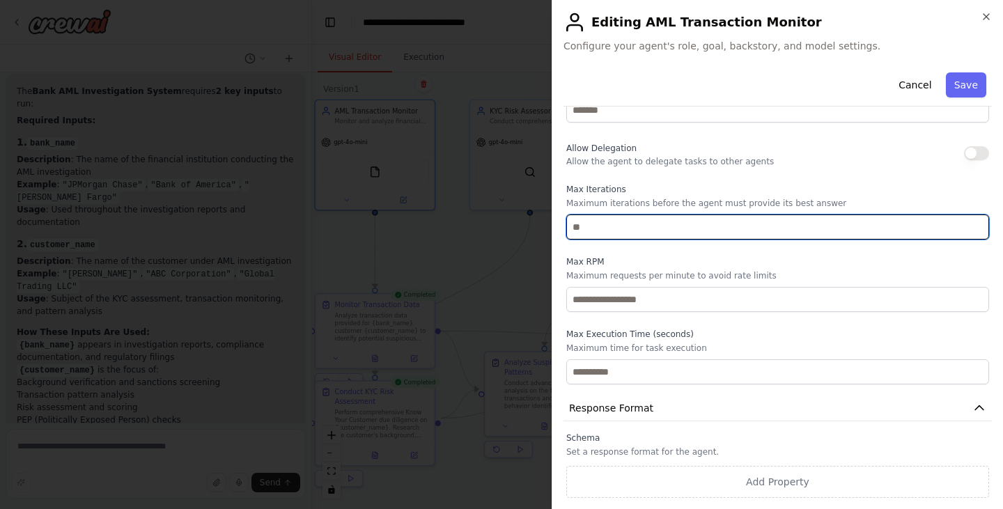
click at [608, 223] on input "*" at bounding box center [777, 226] width 423 height 25
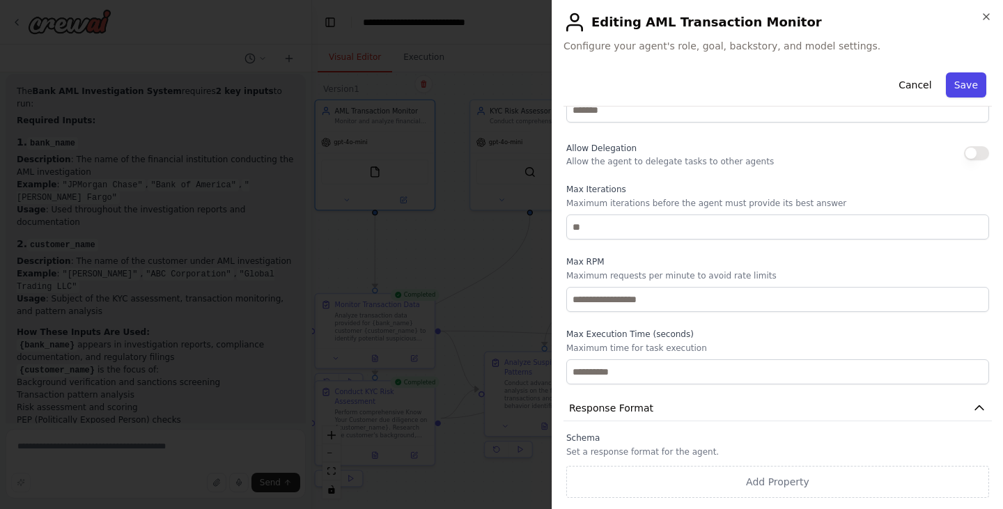
click at [962, 81] on button "Save" at bounding box center [966, 84] width 40 height 25
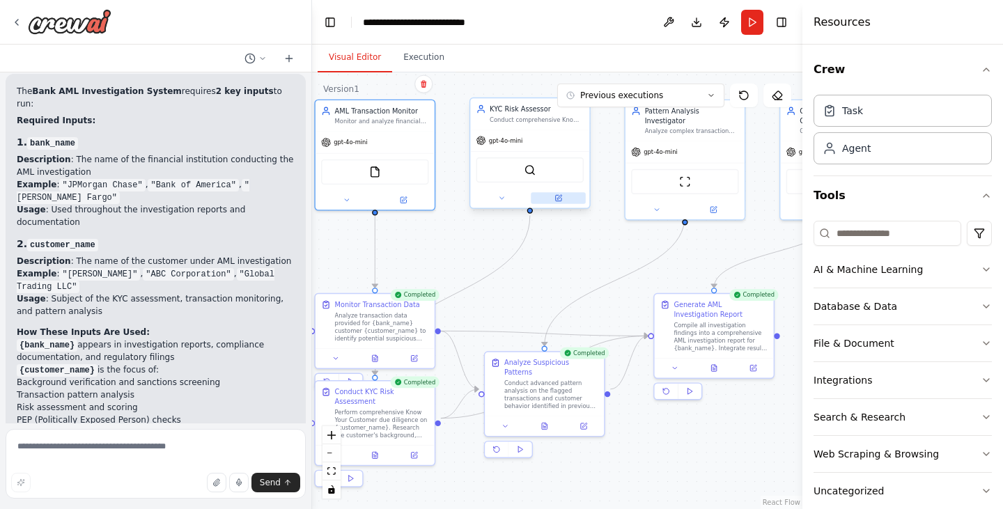
click at [558, 203] on button at bounding box center [558, 198] width 55 height 12
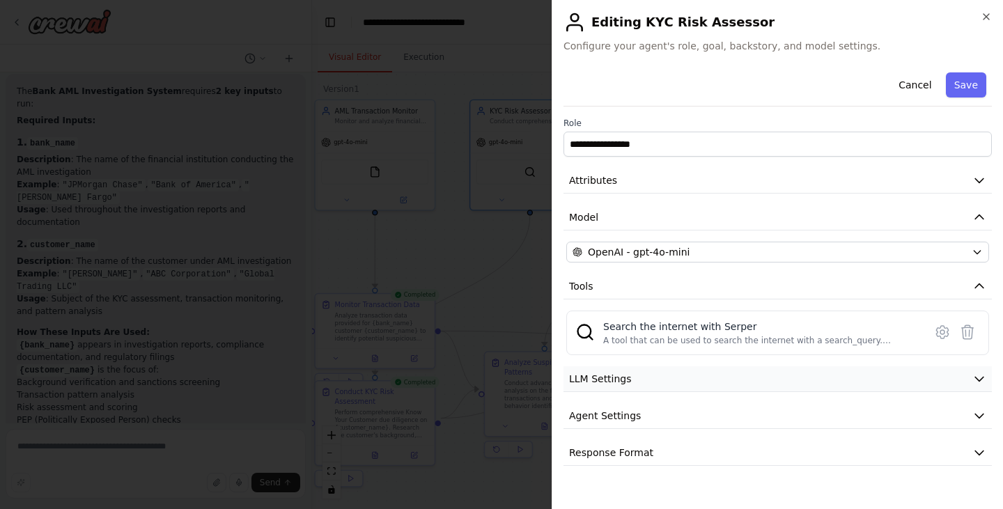
click at [691, 380] on button "LLM Settings" at bounding box center [777, 379] width 428 height 26
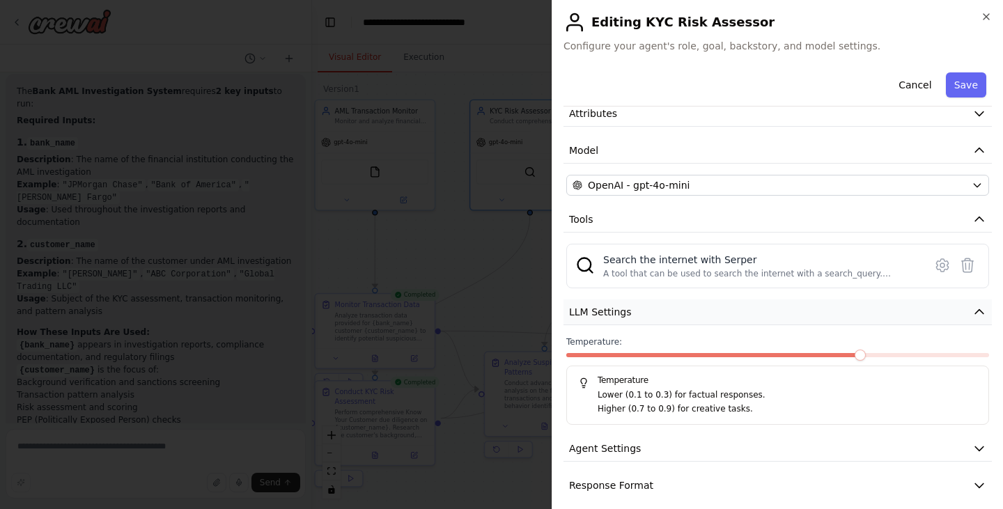
scroll to position [72, 0]
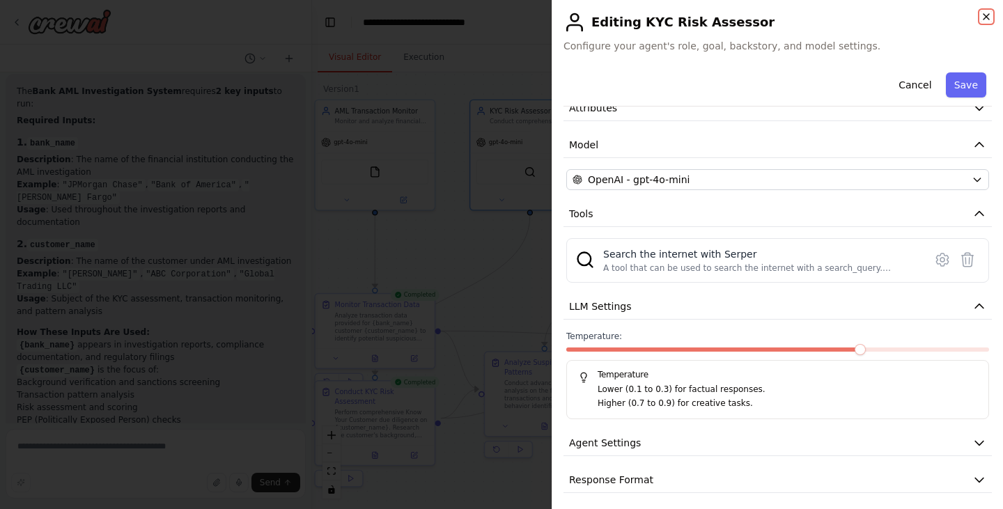
click at [985, 12] on icon "button" at bounding box center [985, 16] width 11 height 11
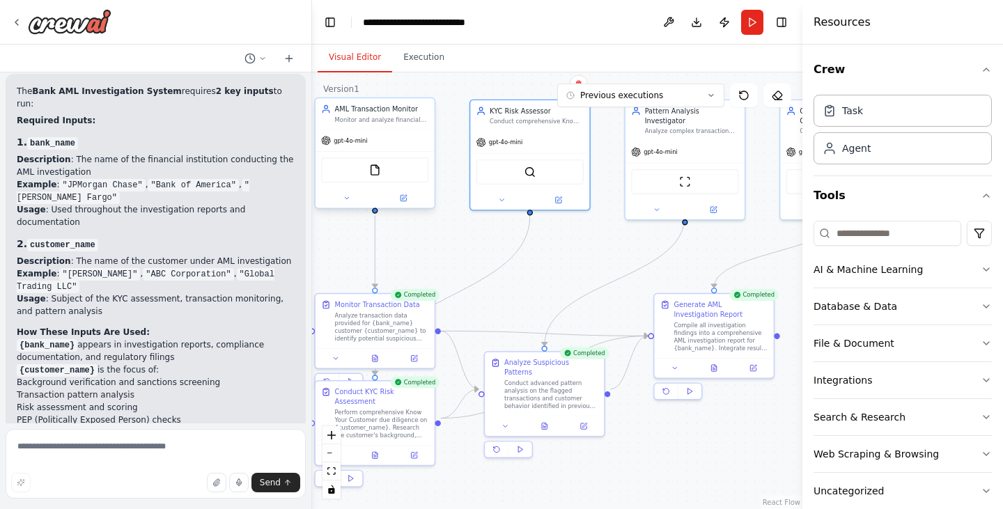
click at [402, 127] on div "AML Transaction Monitor Monitor and analyze financial transactions from {bank_n…" at bounding box center [374, 113] width 119 height 31
click at [414, 200] on button at bounding box center [403, 198] width 55 height 12
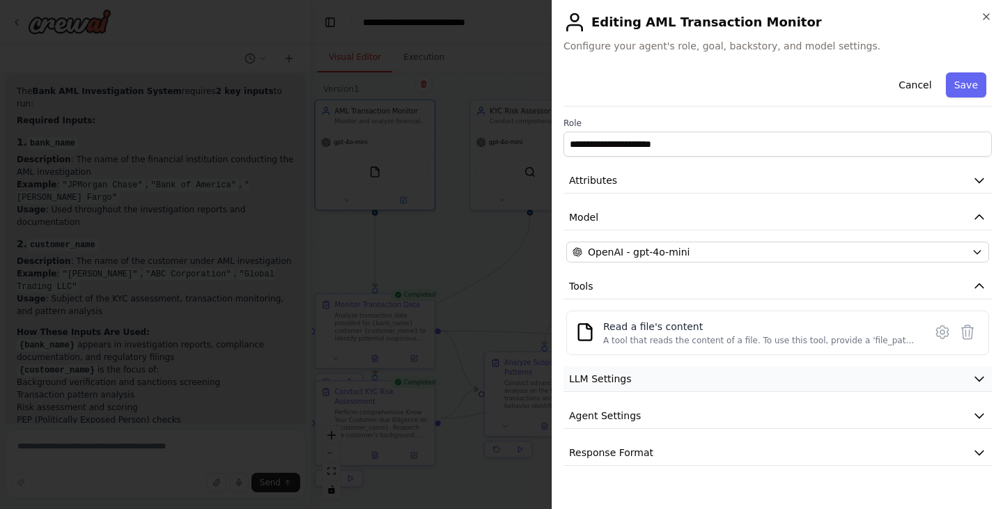
click at [981, 380] on icon "button" at bounding box center [979, 379] width 14 height 14
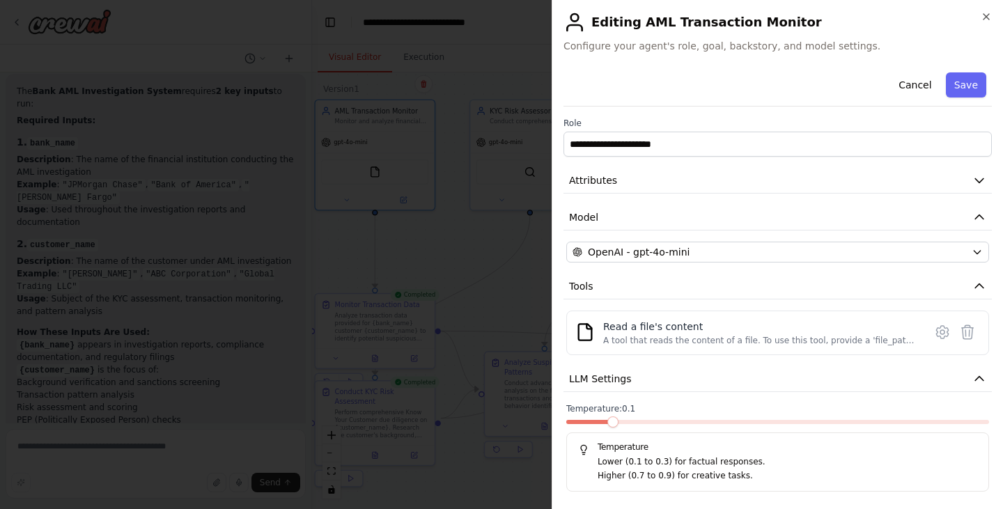
click at [607, 428] on span at bounding box center [612, 421] width 11 height 11
click at [962, 73] on button "Save" at bounding box center [966, 84] width 40 height 25
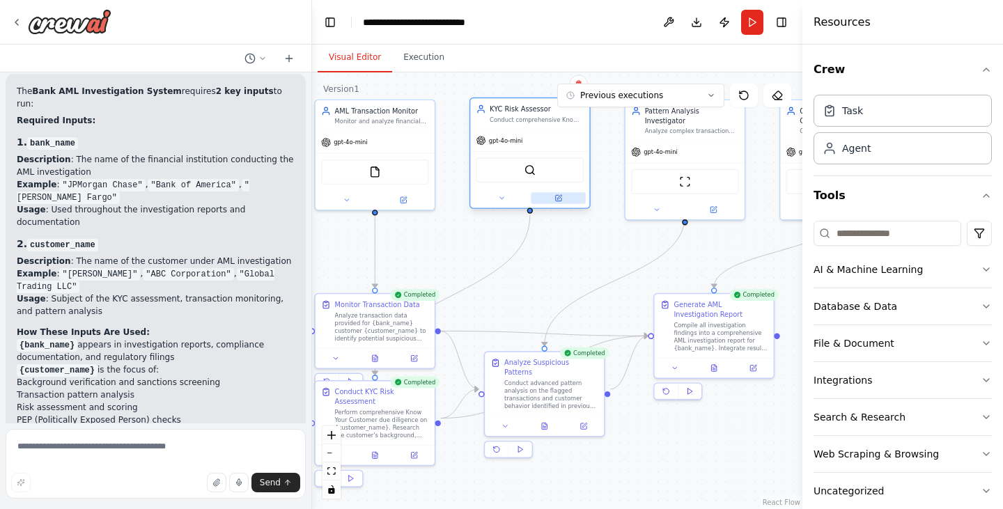
click at [555, 203] on button at bounding box center [558, 198] width 55 height 12
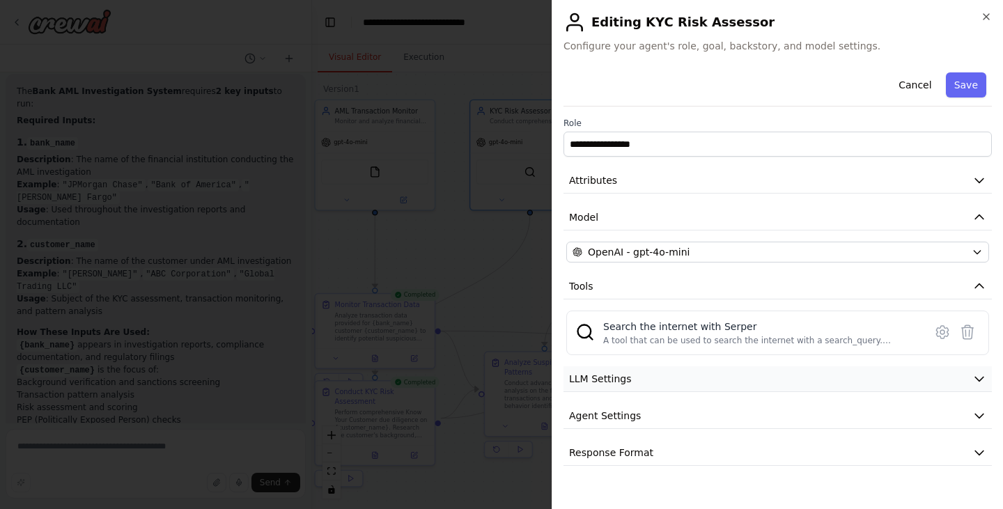
click at [739, 387] on button "LLM Settings" at bounding box center [777, 379] width 428 height 26
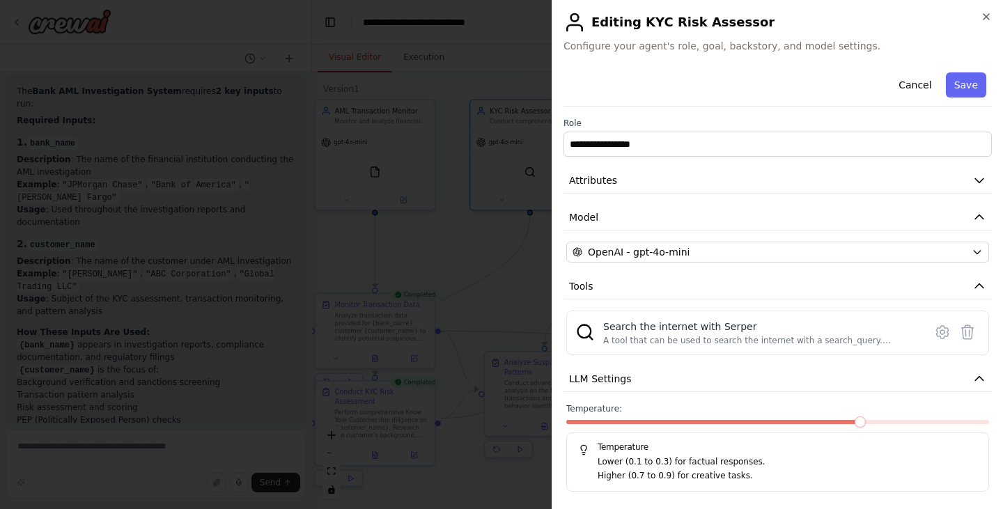
click at [854, 421] on span at bounding box center [859, 421] width 11 height 11
click at [607, 428] on span at bounding box center [612, 421] width 11 height 11
click at [972, 79] on button "Save" at bounding box center [966, 84] width 40 height 25
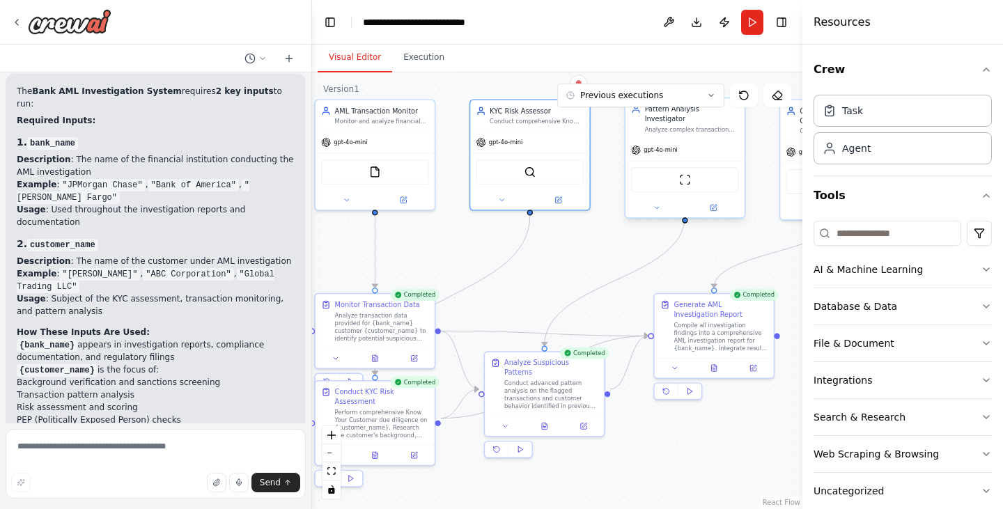
click at [721, 205] on div at bounding box center [684, 207] width 119 height 19
click at [714, 204] on icon at bounding box center [714, 208] width 8 height 8
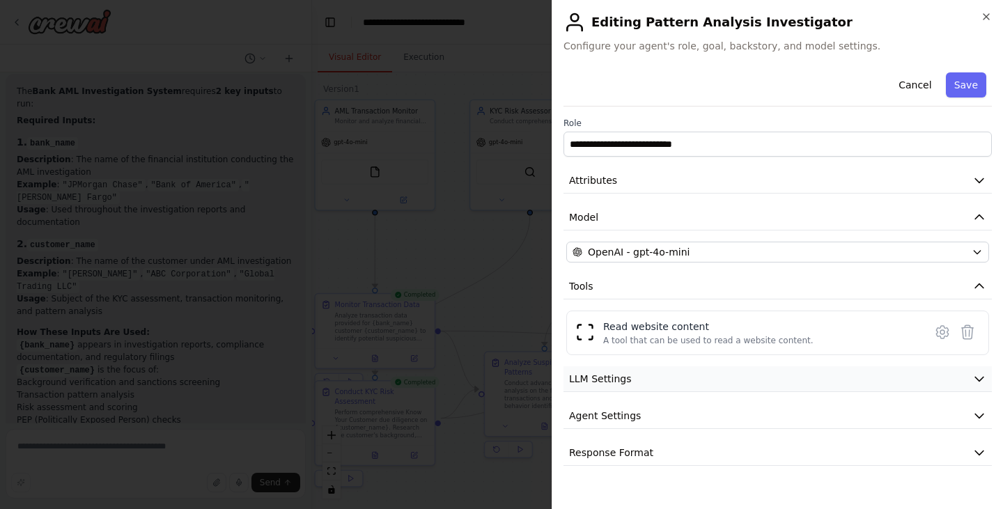
click at [733, 375] on button "LLM Settings" at bounding box center [777, 379] width 428 height 26
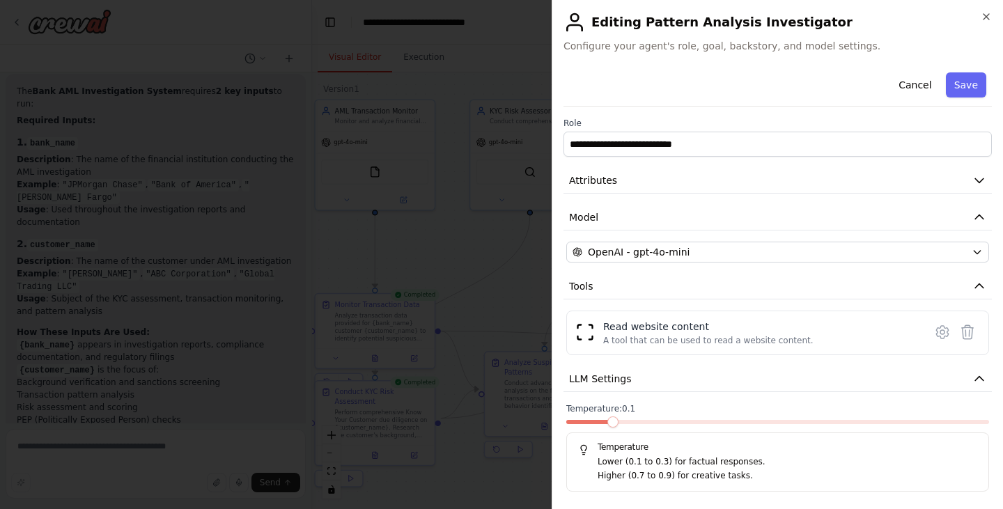
click at [607, 426] on span at bounding box center [612, 421] width 11 height 11
click at [956, 81] on button "Save" at bounding box center [966, 84] width 40 height 25
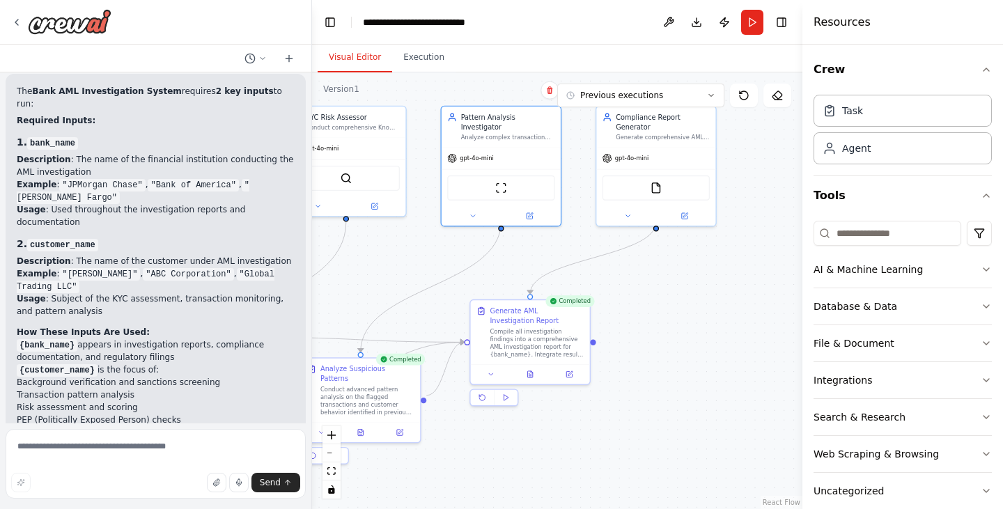
drag, startPoint x: 616, startPoint y: 257, endPoint x: 432, endPoint y: 263, distance: 183.9
click at [432, 263] on div ".deletable-edge-delete-btn { width: 20px; height: 20px; border: 0px solid #ffff…" at bounding box center [557, 290] width 490 height 437
click at [686, 210] on div at bounding box center [655, 213] width 119 height 19
click at [681, 204] on div at bounding box center [655, 213] width 119 height 19
click at [683, 210] on icon at bounding box center [684, 213] width 6 height 6
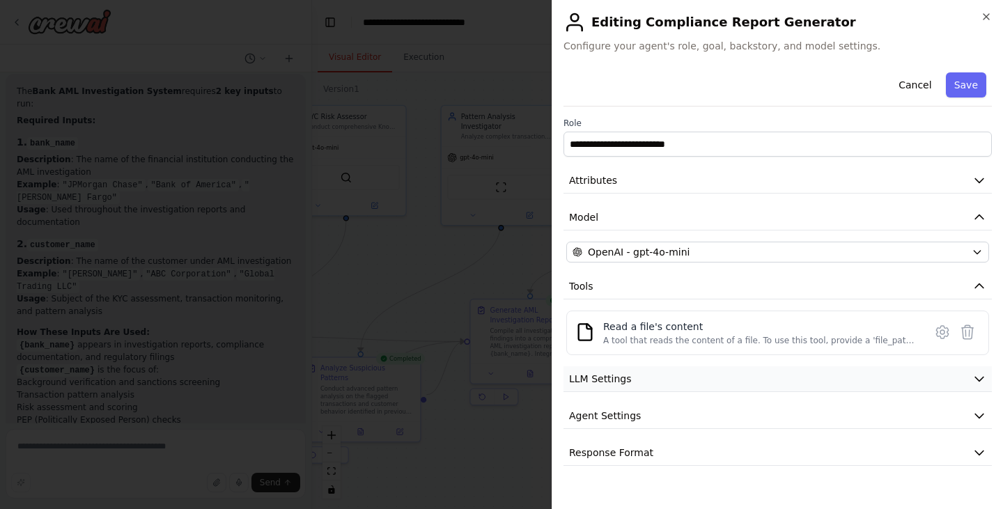
click at [974, 376] on icon "button" at bounding box center [979, 379] width 14 height 14
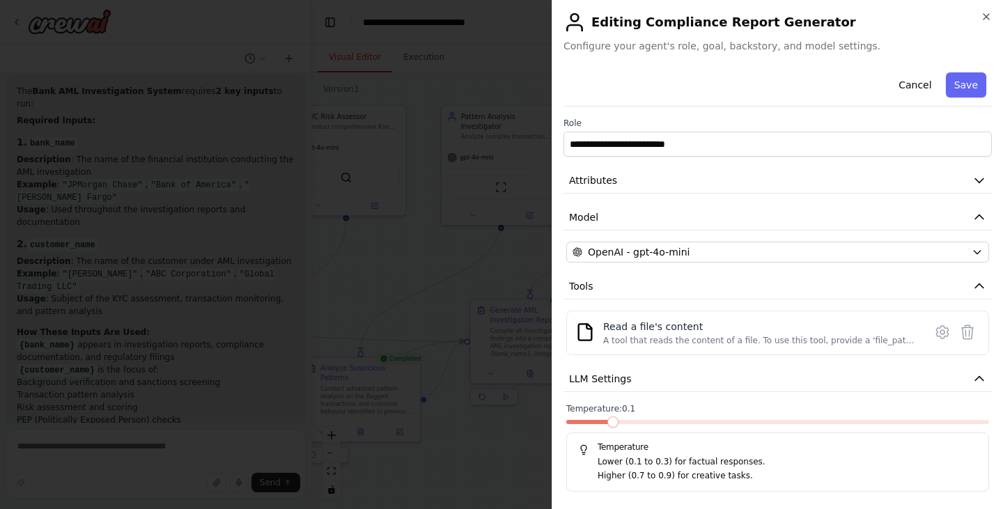
click at [607, 423] on span at bounding box center [612, 421] width 11 height 11
click at [960, 84] on button "Save" at bounding box center [966, 84] width 40 height 25
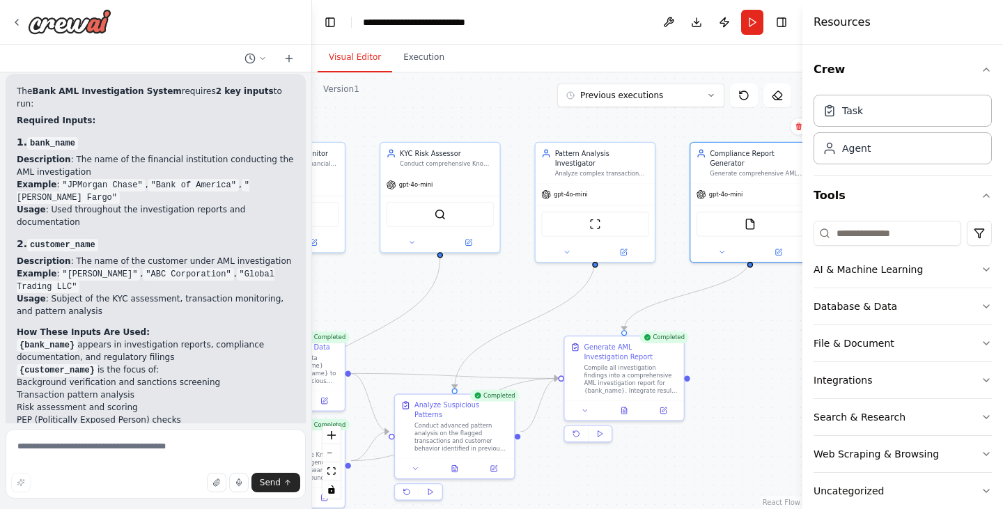
drag, startPoint x: 674, startPoint y: 297, endPoint x: 776, endPoint y: 334, distance: 107.9
click at [776, 334] on div ".deletable-edge-delete-btn { width: 20px; height: 20px; border: 0px solid #ffff…" at bounding box center [557, 290] width 490 height 437
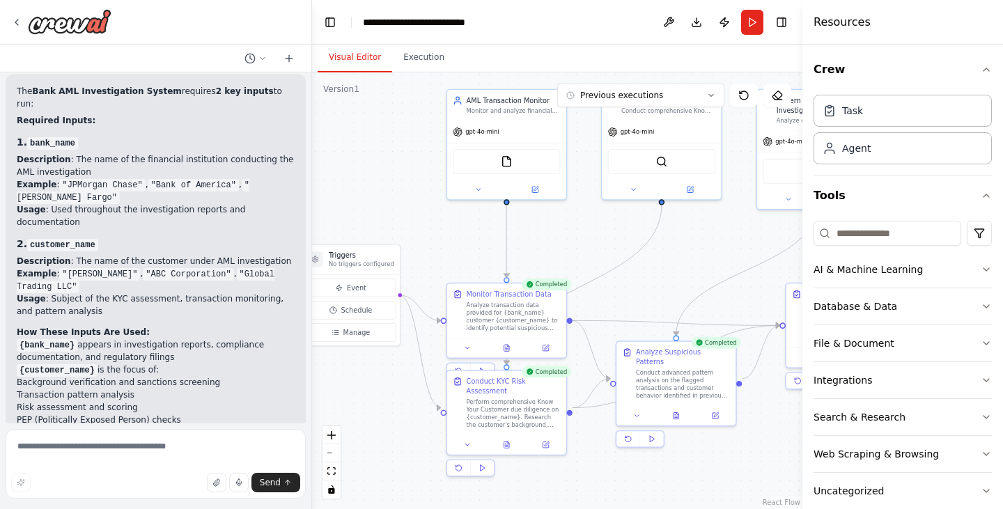
drag, startPoint x: 547, startPoint y: 308, endPoint x: 761, endPoint y: 256, distance: 220.1
click at [761, 256] on div ".deletable-edge-delete-btn { width: 20px; height: 20px; border: 0px solid #ffff…" at bounding box center [557, 290] width 490 height 437
click at [508, 439] on icon at bounding box center [508, 440] width 2 height 2
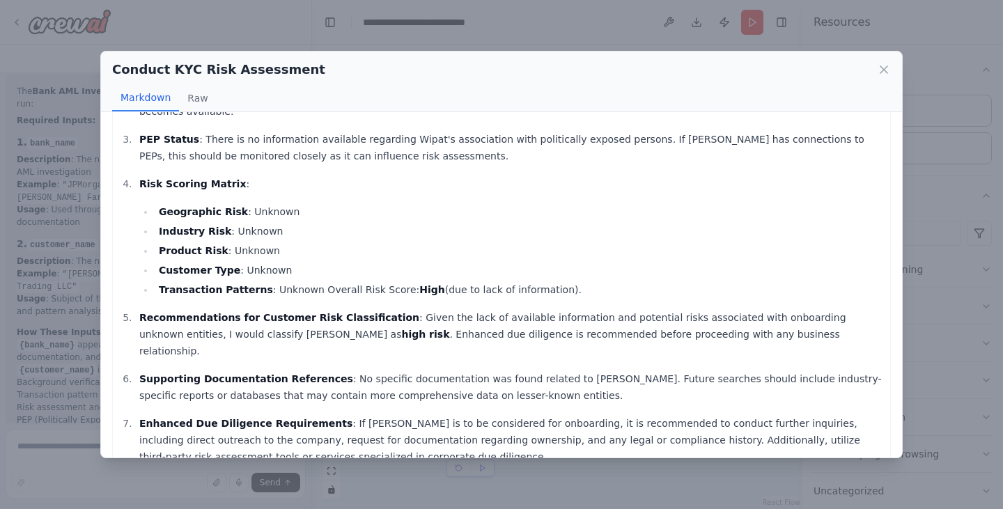
scroll to position [138, 0]
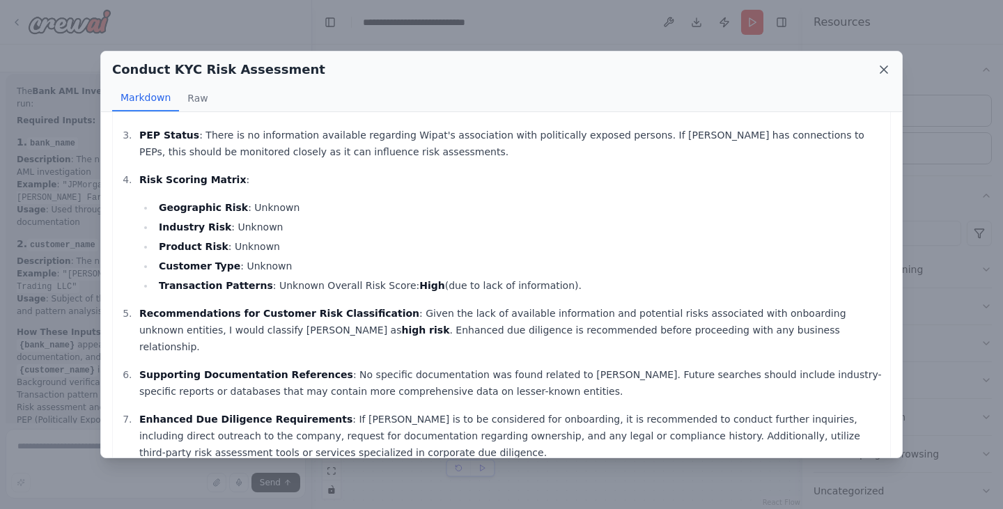
click at [885, 70] on icon at bounding box center [883, 69] width 7 height 7
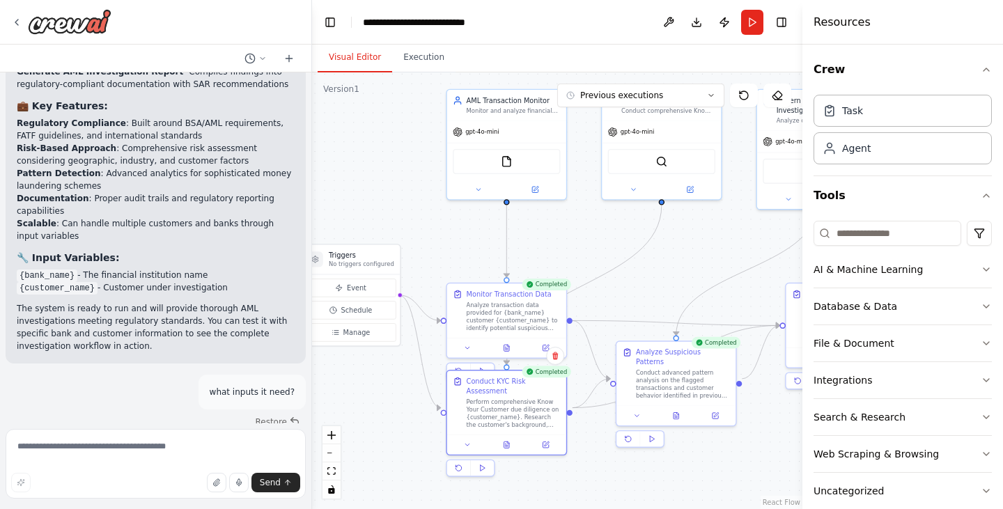
scroll to position [1563, 0]
click at [468, 346] on icon at bounding box center [467, 346] width 4 height 2
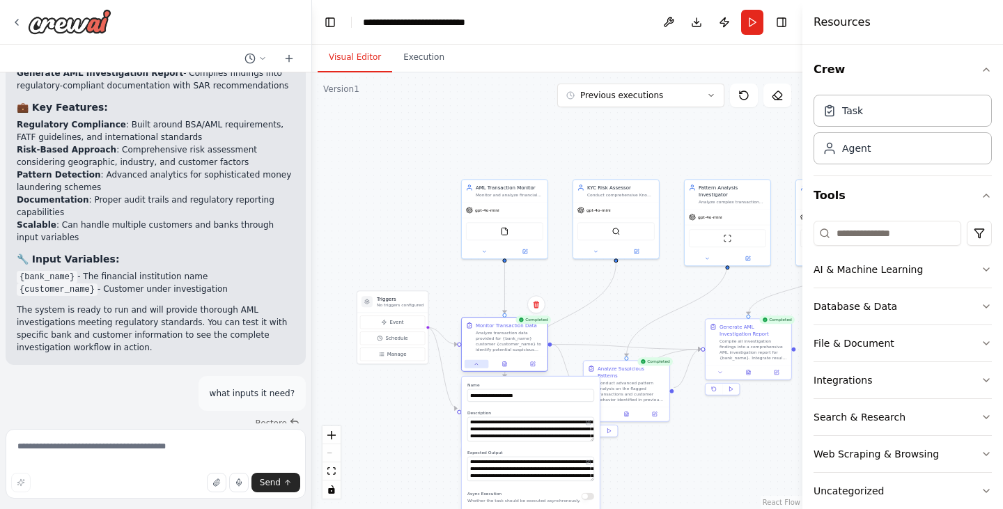
click at [476, 366] on icon at bounding box center [477, 364] width 6 height 6
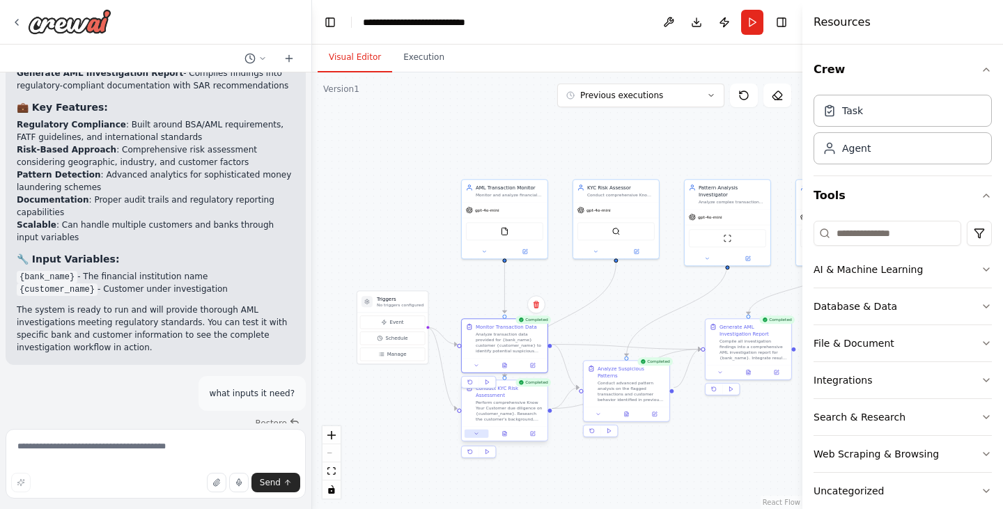
click at [475, 431] on icon at bounding box center [477, 434] width 6 height 6
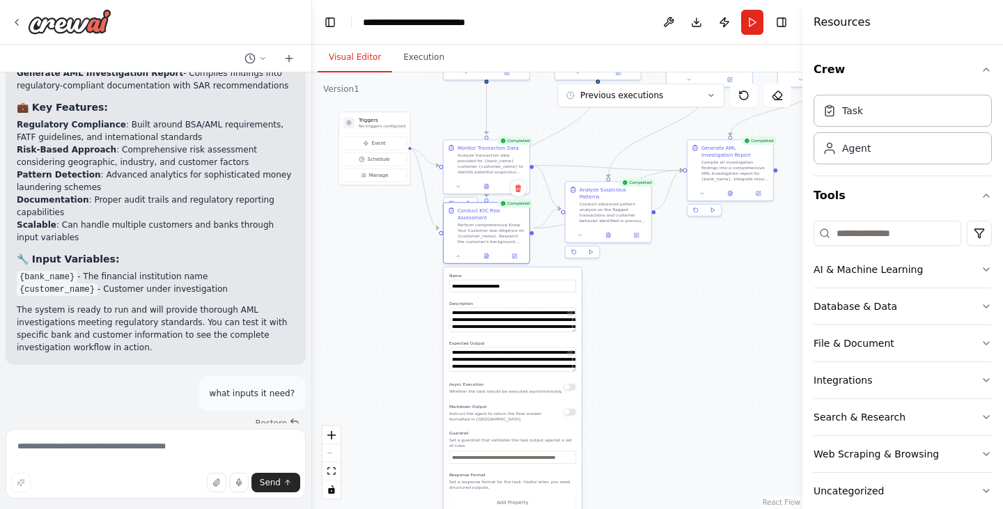
drag, startPoint x: 650, startPoint y: 474, endPoint x: 632, endPoint y: 295, distance: 179.9
click at [632, 295] on div ".deletable-edge-delete-btn { width: 20px; height: 20px; border: 0px solid #ffff…" at bounding box center [557, 290] width 490 height 437
click at [459, 251] on button at bounding box center [458, 255] width 24 height 8
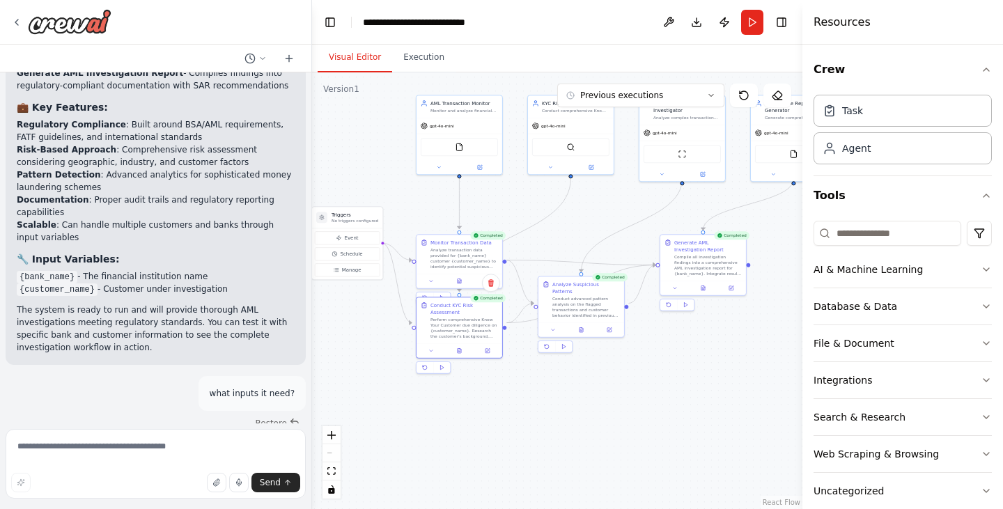
drag, startPoint x: 707, startPoint y: 249, endPoint x: 680, endPoint y: 343, distance: 98.5
click at [680, 343] on div ".deletable-edge-delete-btn { width: 20px; height: 20px; border: 0px solid #ffff…" at bounding box center [557, 290] width 490 height 437
click at [549, 325] on button at bounding box center [553, 329] width 24 height 8
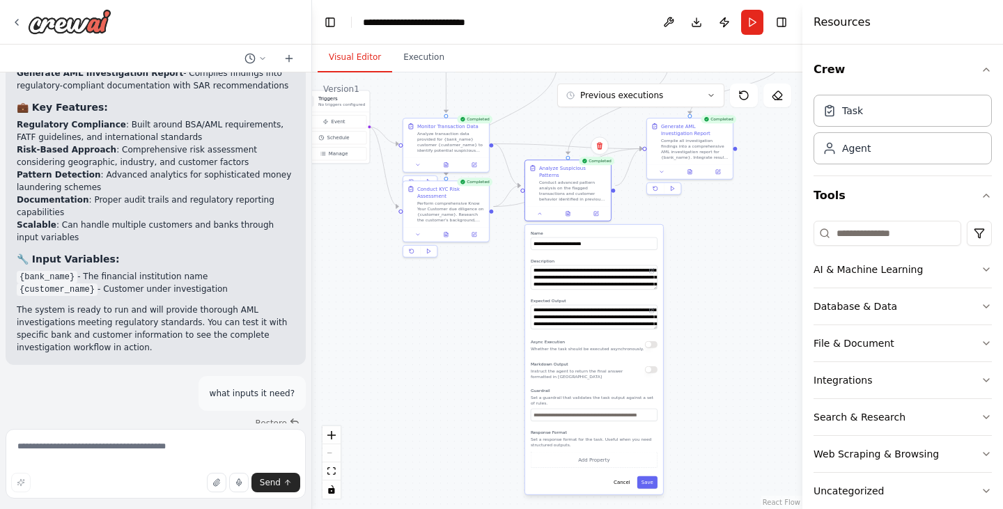
drag, startPoint x: 735, startPoint y: 427, endPoint x: 721, endPoint y: 311, distance: 117.0
click at [721, 311] on div ".deletable-edge-delete-btn { width: 20px; height: 20px; border: 0px solid #ffff…" at bounding box center [557, 290] width 490 height 437
click at [536, 205] on div at bounding box center [568, 212] width 86 height 15
click at [540, 209] on button at bounding box center [540, 212] width 24 height 8
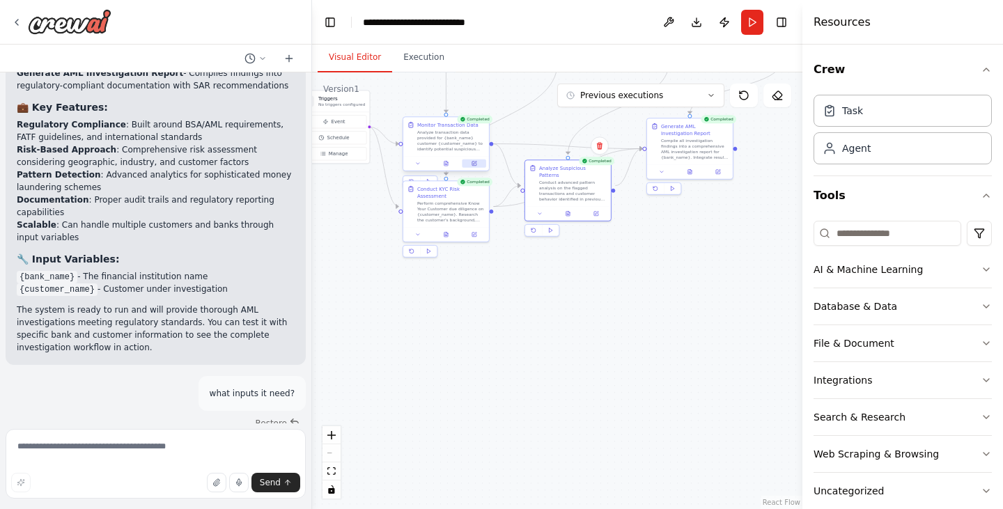
click at [472, 165] on icon at bounding box center [474, 164] width 4 height 4
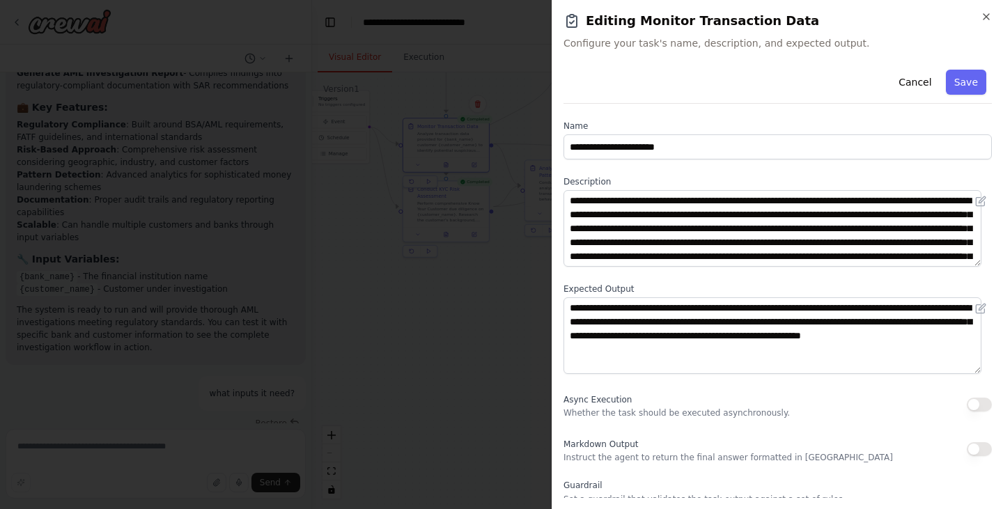
scroll to position [120, 0]
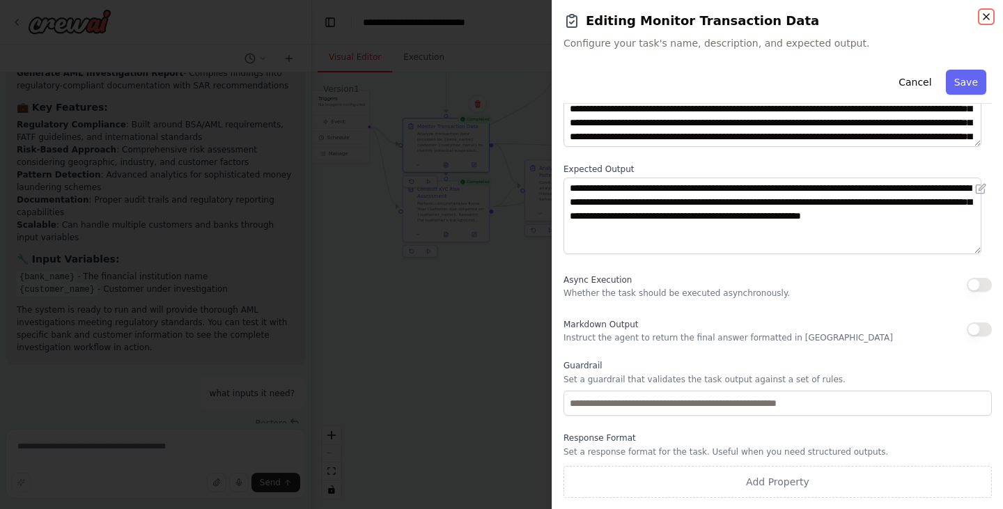
click at [985, 15] on icon "button" at bounding box center [985, 16] width 11 height 11
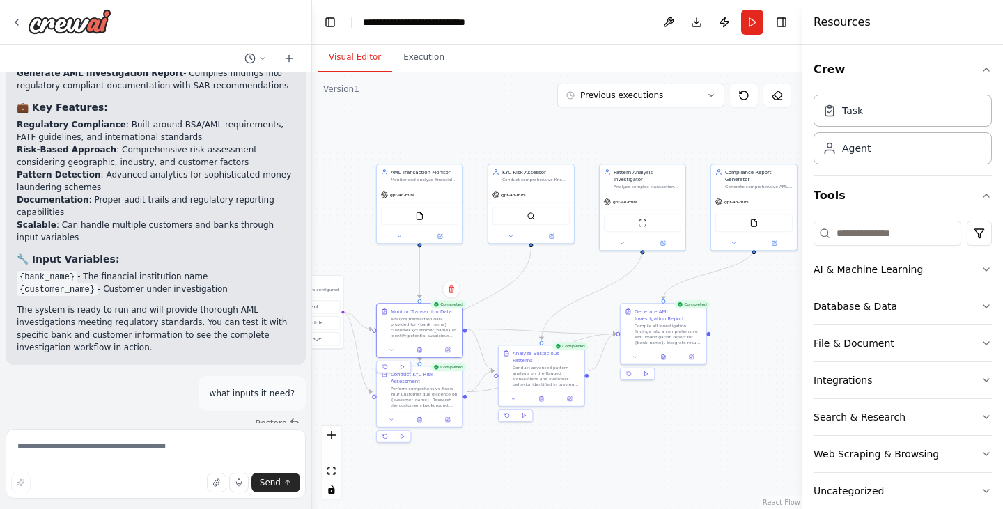
drag, startPoint x: 495, startPoint y: 295, endPoint x: 469, endPoint y: 480, distance: 187.8
click at [469, 480] on div ".deletable-edge-delete-btn { width: 20px; height: 20px; border: 0px solid #ffff…" at bounding box center [557, 290] width 490 height 437
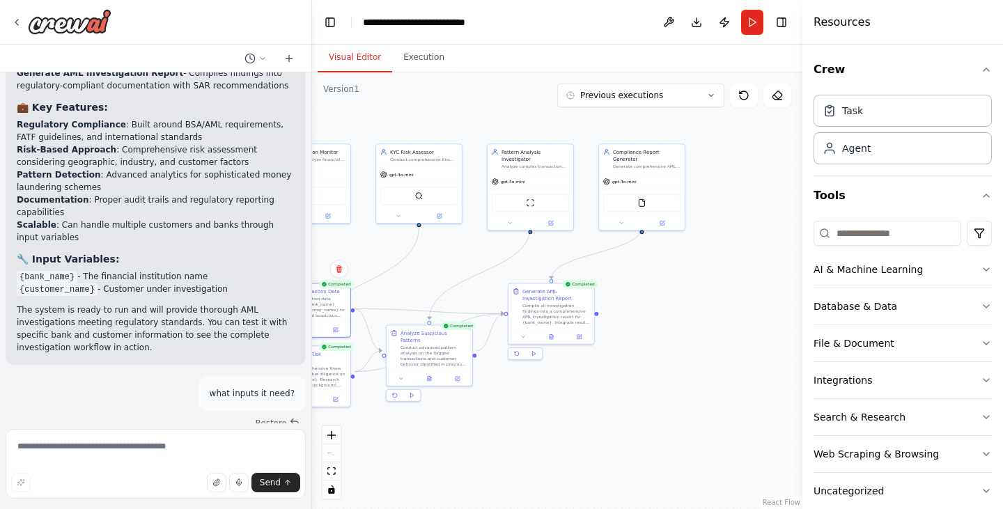
drag, startPoint x: 753, startPoint y: 304, endPoint x: 623, endPoint y: 279, distance: 133.3
click at [623, 279] on div ".deletable-edge-delete-btn { width: 20px; height: 20px; border: 0px solid #ffff…" at bounding box center [557, 290] width 490 height 437
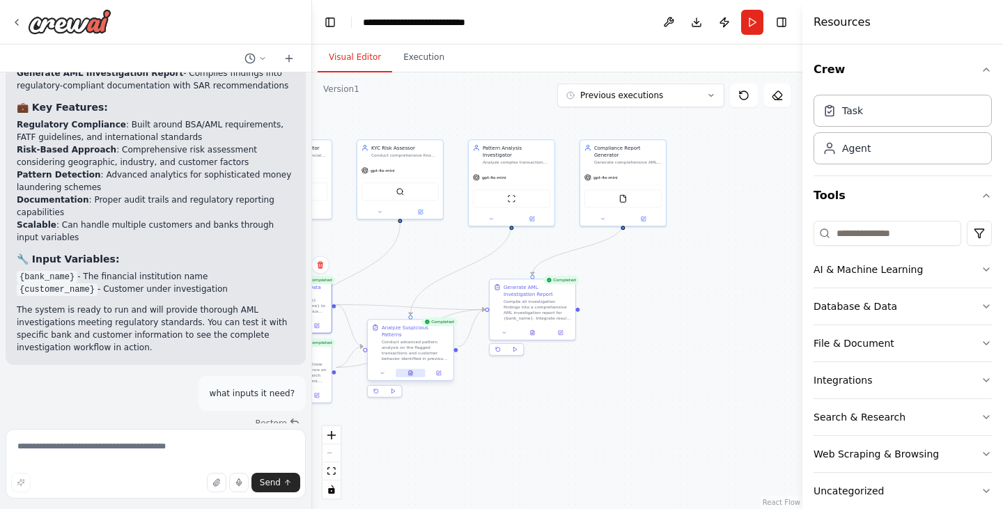
click at [409, 370] on icon at bounding box center [410, 372] width 3 height 5
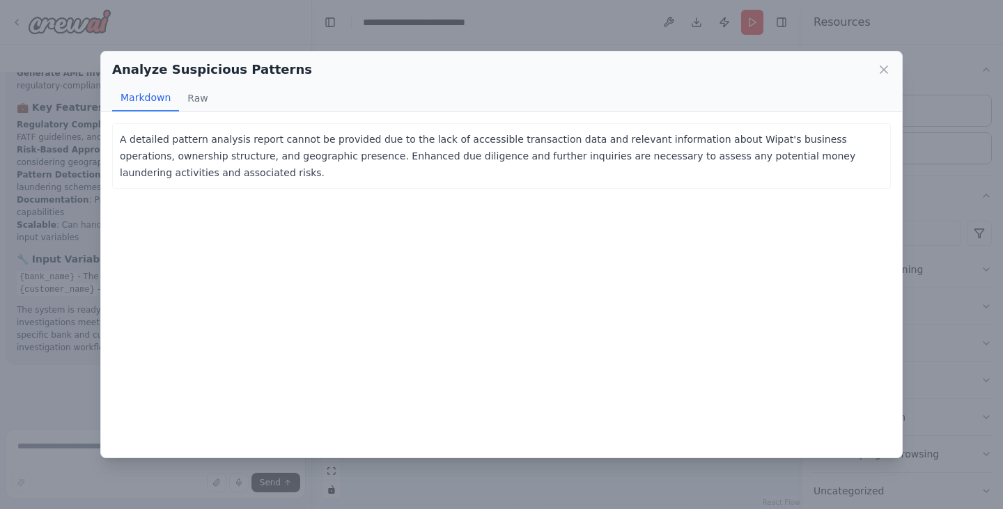
click at [891, 61] on div "Analyze Suspicious Patterns Markdown Raw" at bounding box center [501, 82] width 801 height 61
click at [889, 66] on icon at bounding box center [884, 70] width 14 height 14
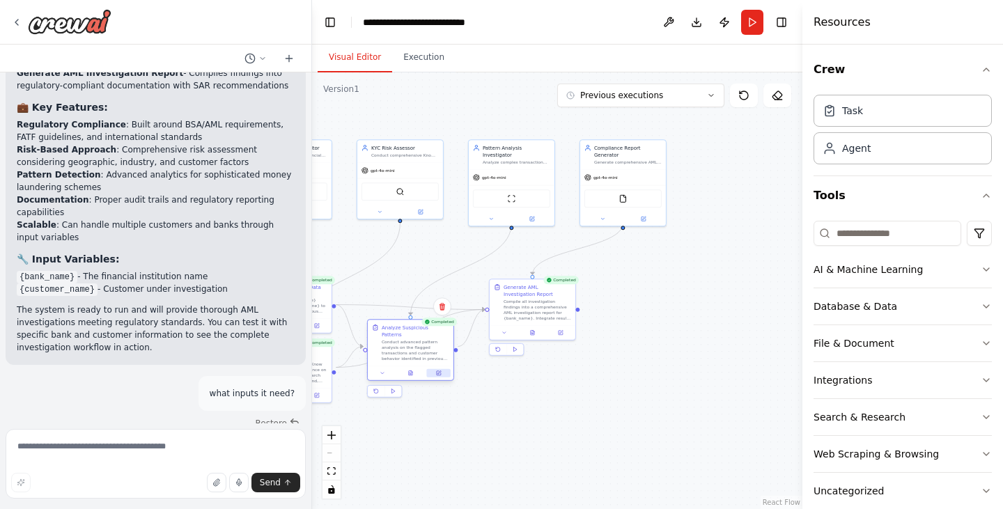
click at [441, 370] on icon at bounding box center [439, 373] width 6 height 6
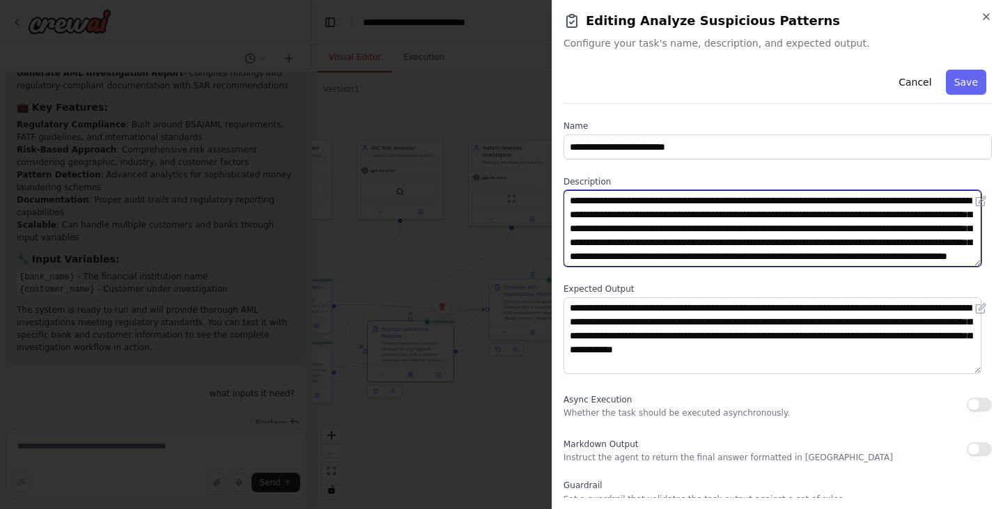
scroll to position [28, 0]
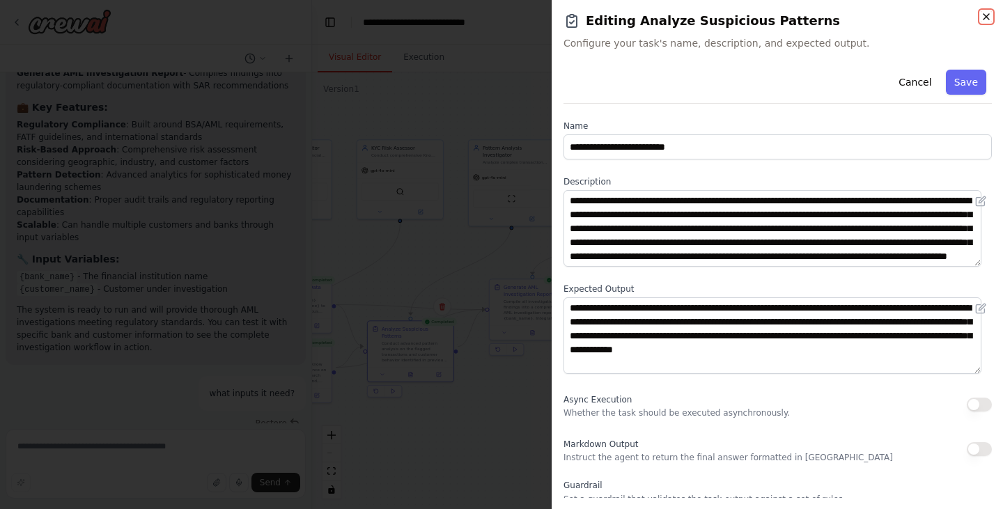
click at [987, 17] on icon "button" at bounding box center [986, 17] width 6 height 6
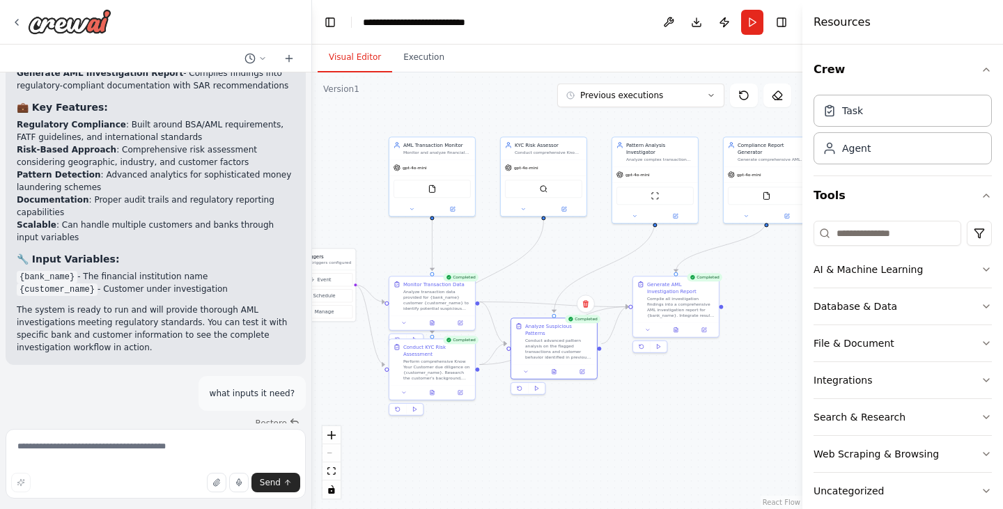
drag, startPoint x: 416, startPoint y: 267, endPoint x: 568, endPoint y: 263, distance: 152.6
click at [568, 263] on div ".deletable-edge-delete-btn { width: 20px; height: 20px; border: 0px solid #ffff…" at bounding box center [557, 290] width 490 height 437
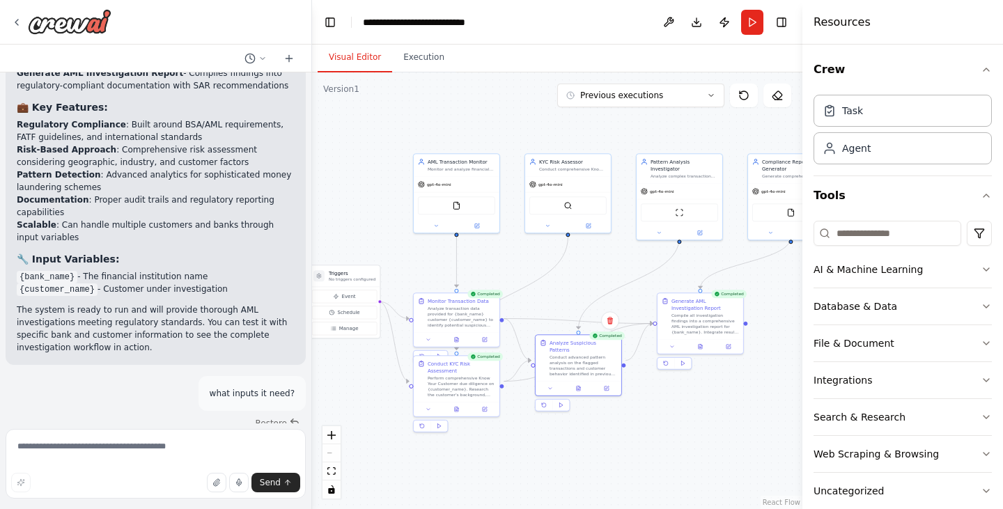
drag, startPoint x: 494, startPoint y: 226, endPoint x: 487, endPoint y: 240, distance: 16.2
click at [487, 240] on div ".deletable-edge-delete-btn { width: 20px; height: 20px; border: 0px solid #ffff…" at bounding box center [557, 290] width 490 height 437
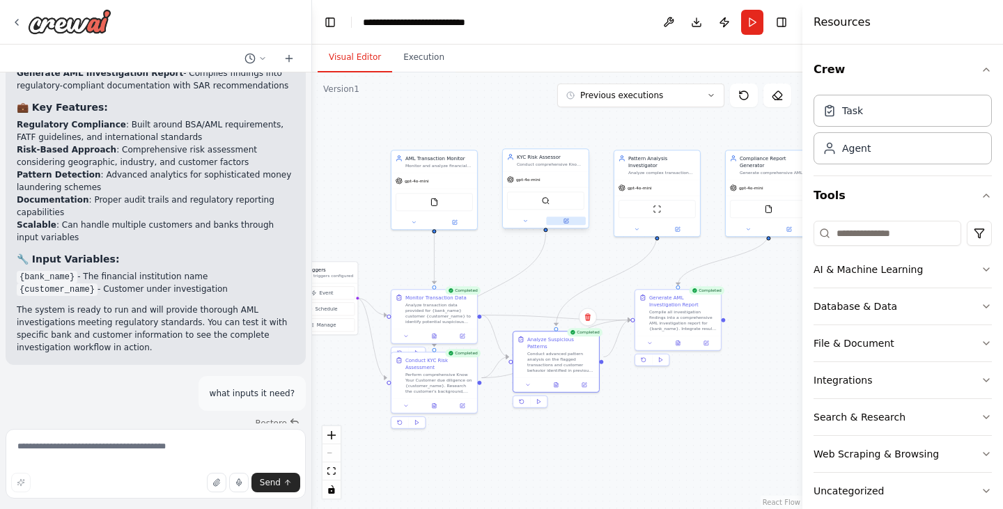
click at [568, 222] on icon at bounding box center [566, 221] width 6 height 6
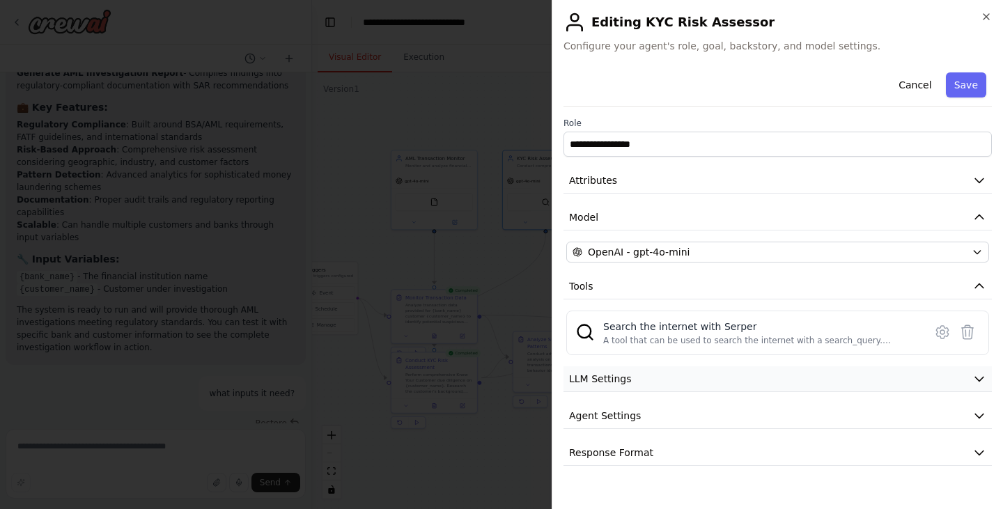
click at [646, 390] on button "LLM Settings" at bounding box center [777, 379] width 428 height 26
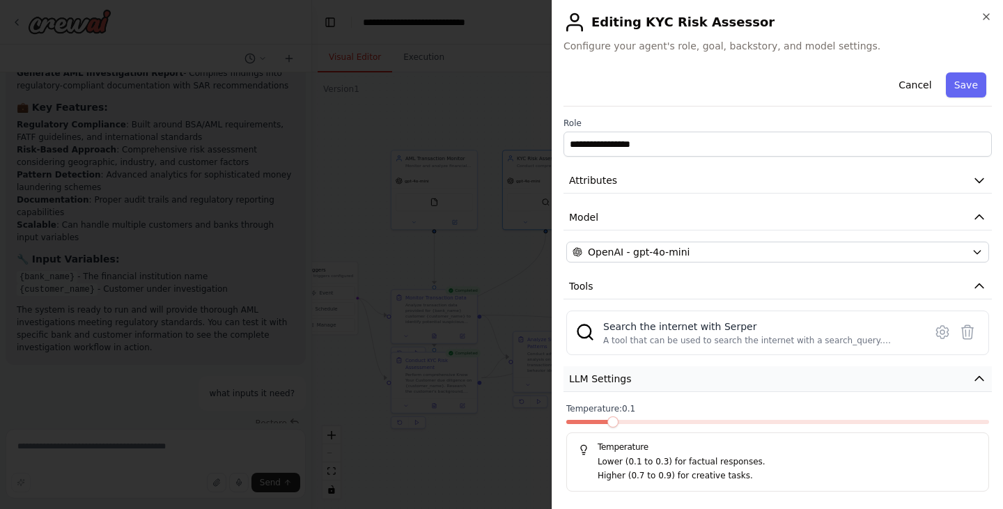
click at [673, 381] on button "LLM Settings" at bounding box center [777, 379] width 428 height 26
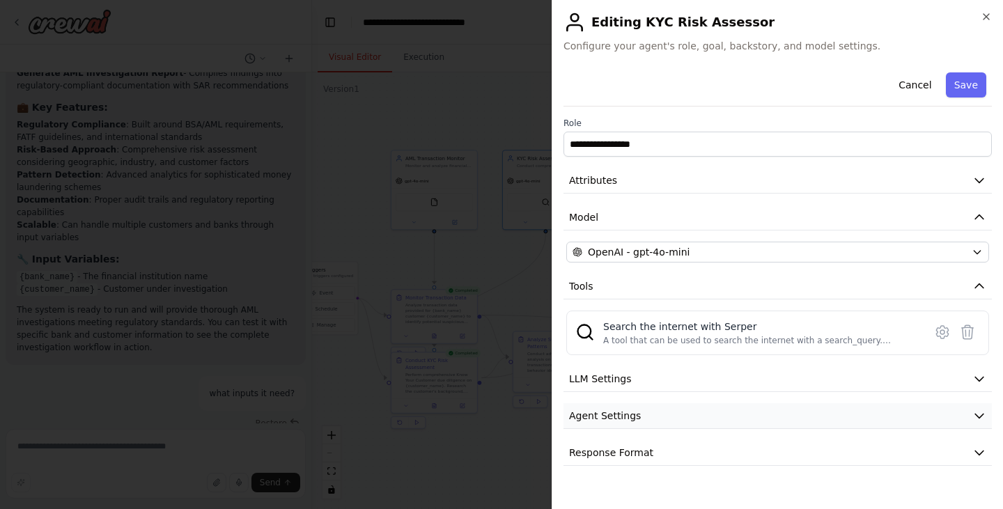
click at [636, 423] on button "Agent Settings" at bounding box center [777, 416] width 428 height 26
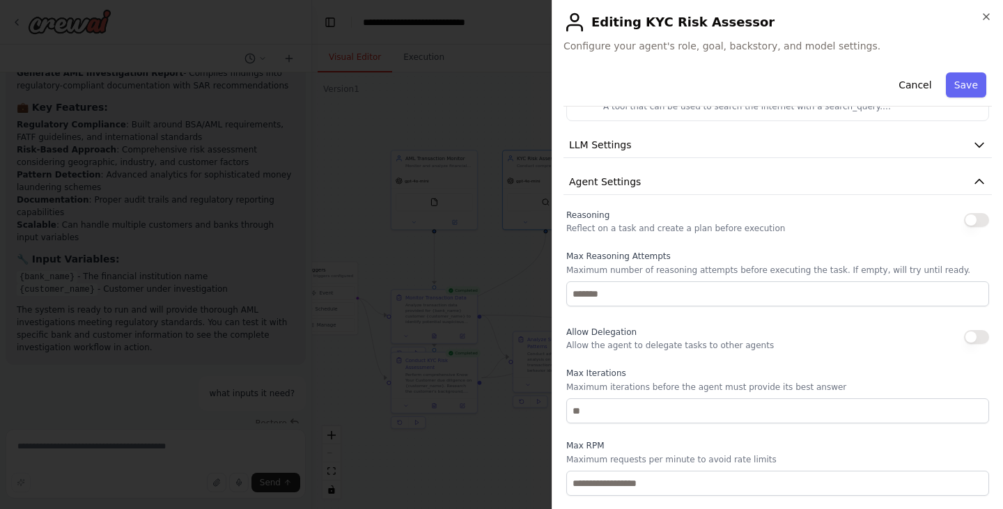
scroll to position [235, 0]
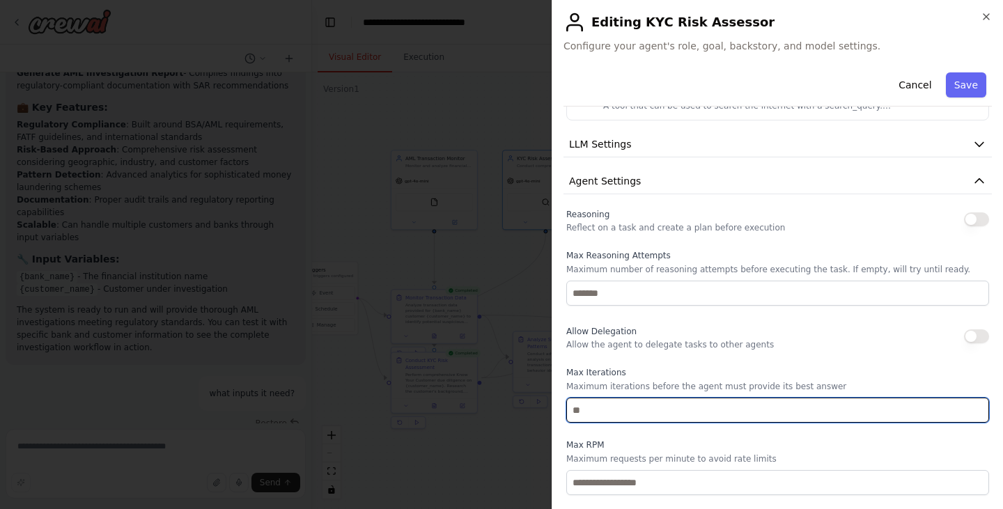
click at [620, 414] on input "number" at bounding box center [777, 410] width 423 height 25
type input "*"
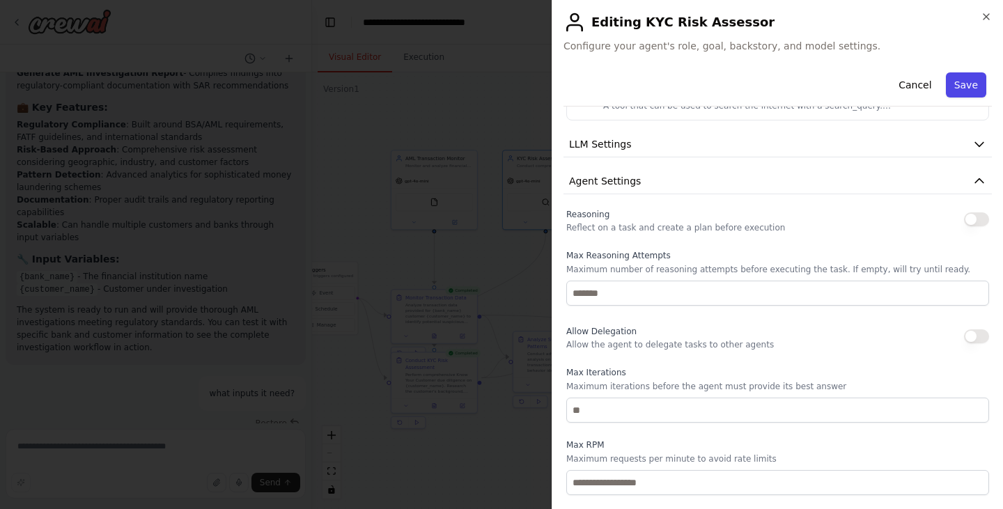
click at [946, 82] on button "Save" at bounding box center [966, 84] width 40 height 25
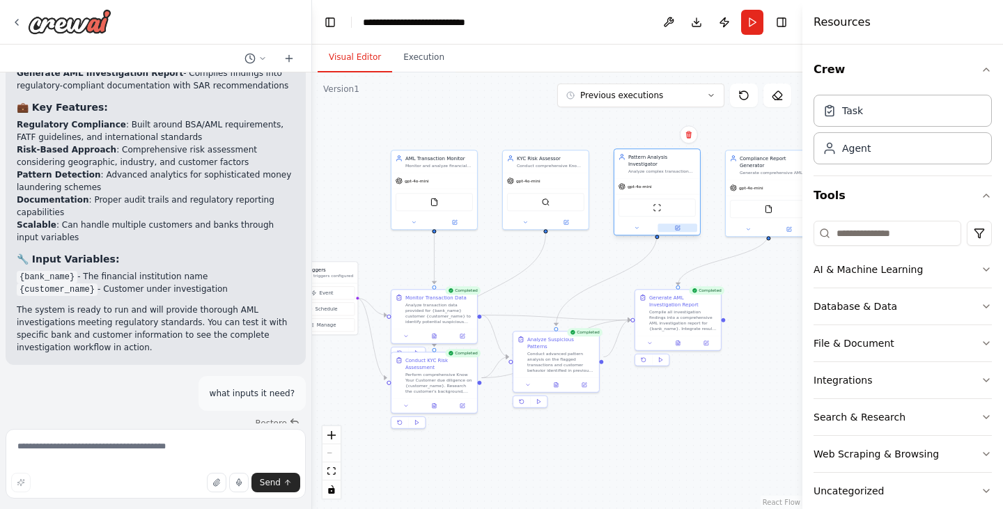
click at [682, 224] on button at bounding box center [677, 228] width 40 height 8
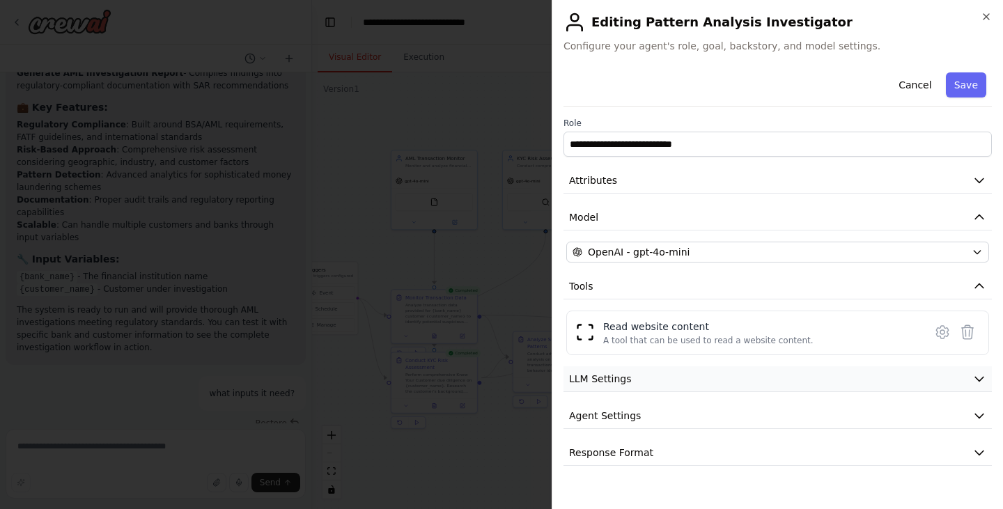
click at [669, 391] on button "LLM Settings" at bounding box center [777, 379] width 428 height 26
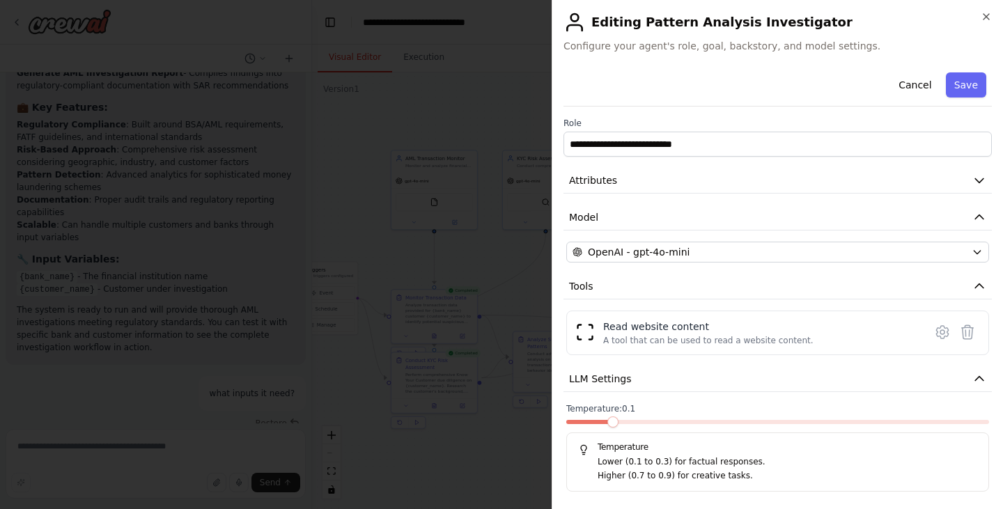
scroll to position [79, 0]
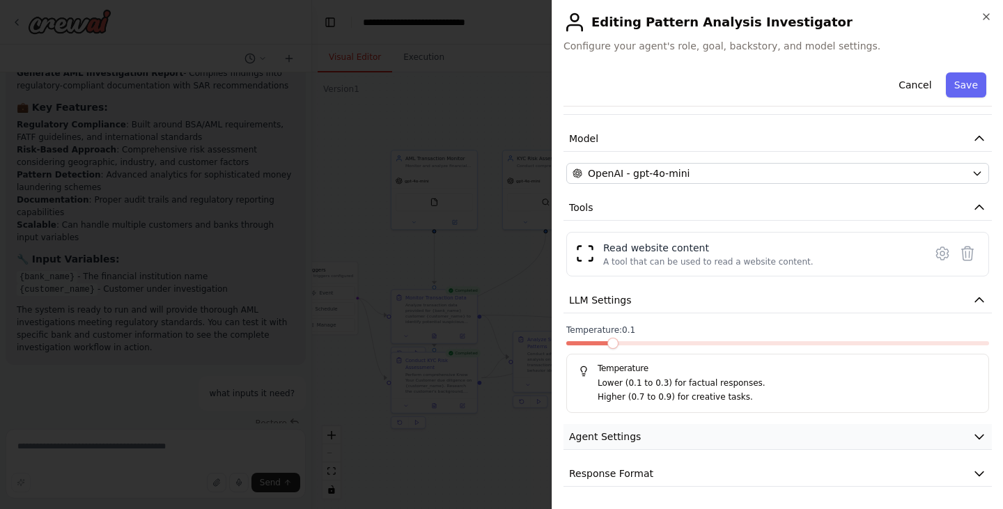
click at [621, 438] on span "Agent Settings" at bounding box center [605, 437] width 72 height 14
click at [627, 477] on span "Response Format" at bounding box center [611, 474] width 84 height 14
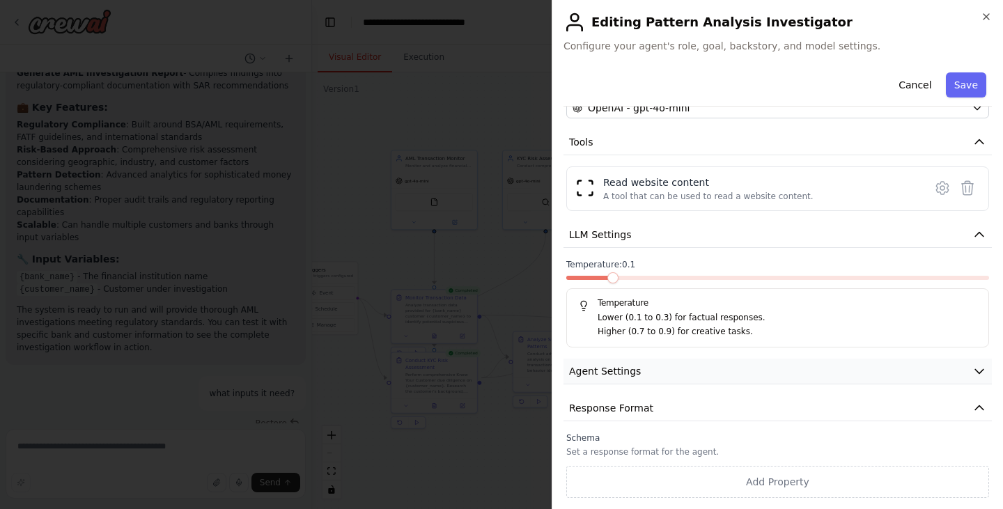
click at [625, 366] on span "Agent Settings" at bounding box center [605, 371] width 72 height 14
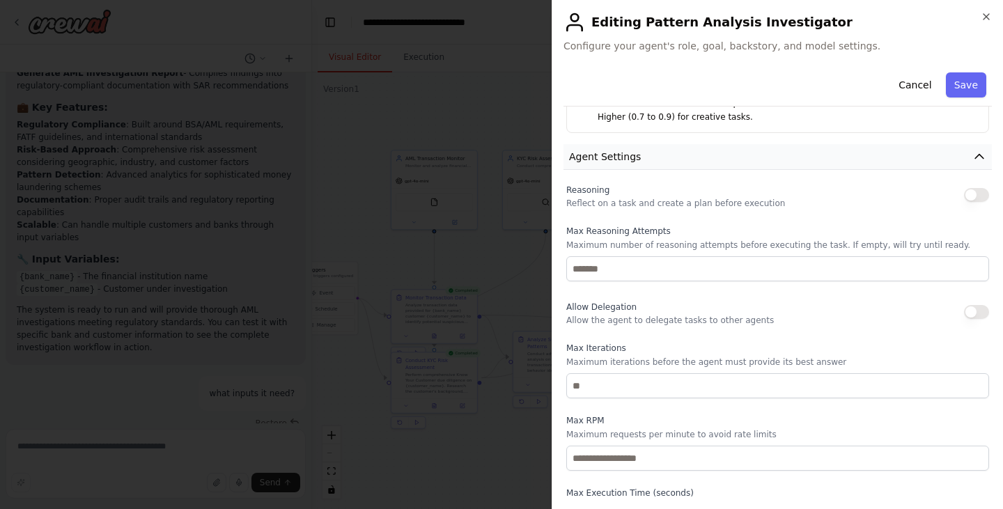
scroll to position [362, 0]
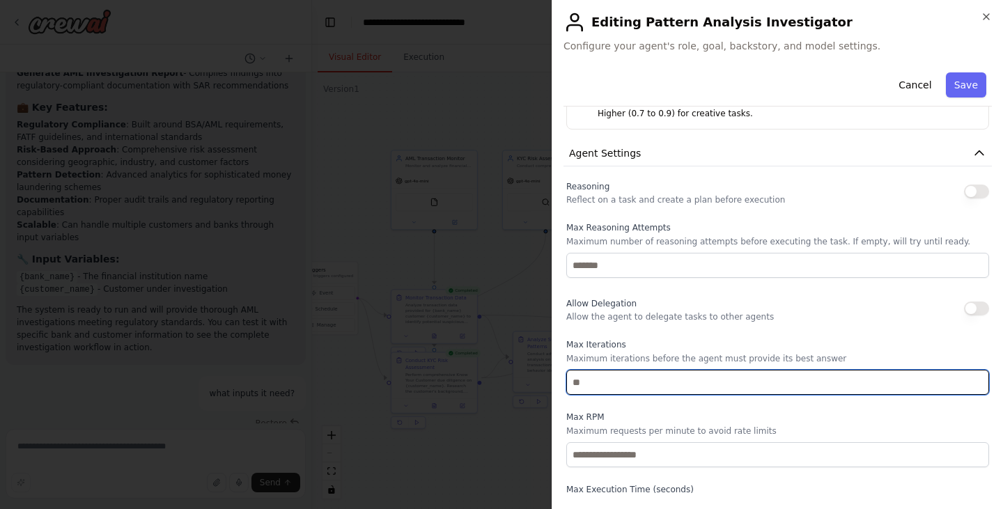
click at [585, 387] on input "number" at bounding box center [777, 382] width 423 height 25
type input "*"
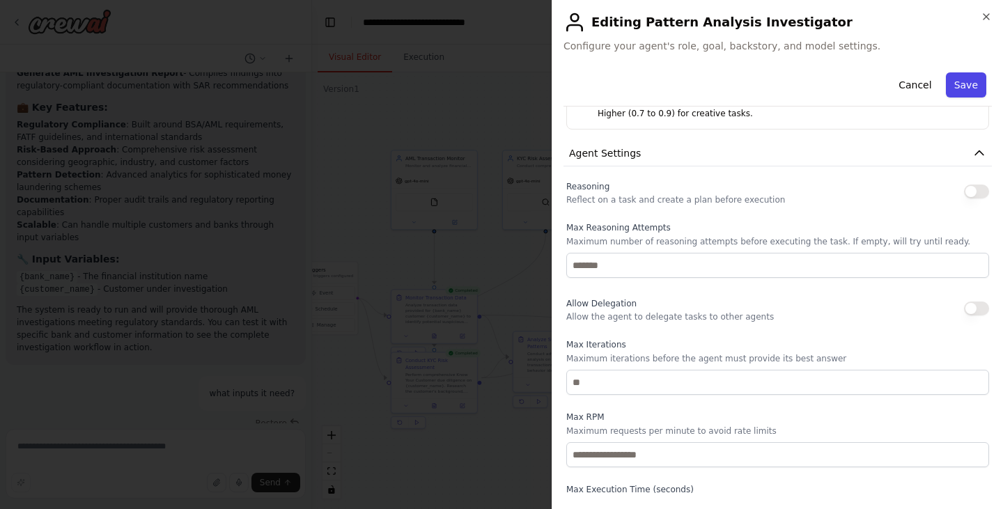
click at [946, 79] on button "Save" at bounding box center [966, 84] width 40 height 25
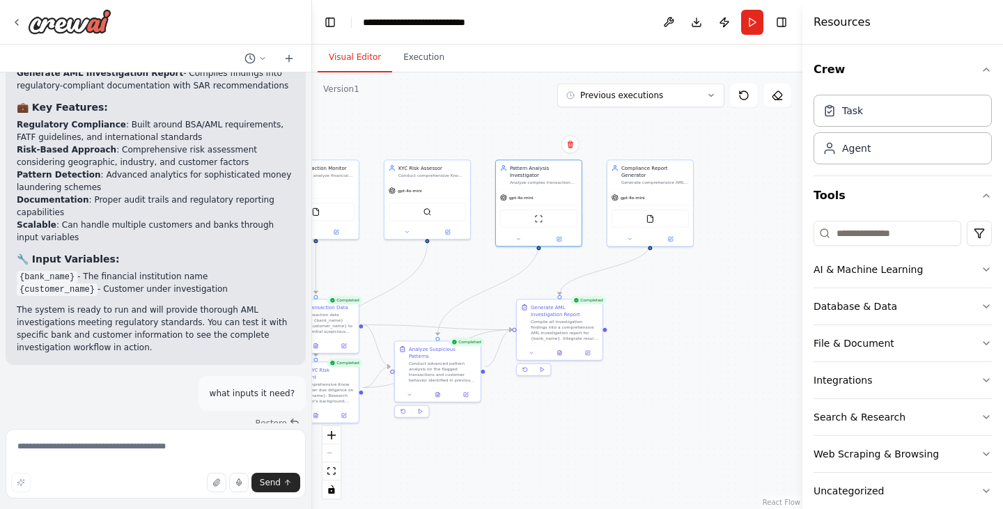
drag, startPoint x: 696, startPoint y: 252, endPoint x: 573, endPoint y: 262, distance: 122.9
click at [573, 262] on div ".deletable-edge-delete-btn { width: 20px; height: 20px; border: 0px solid #ffff…" at bounding box center [557, 290] width 490 height 437
click at [670, 233] on button at bounding box center [666, 237] width 40 height 8
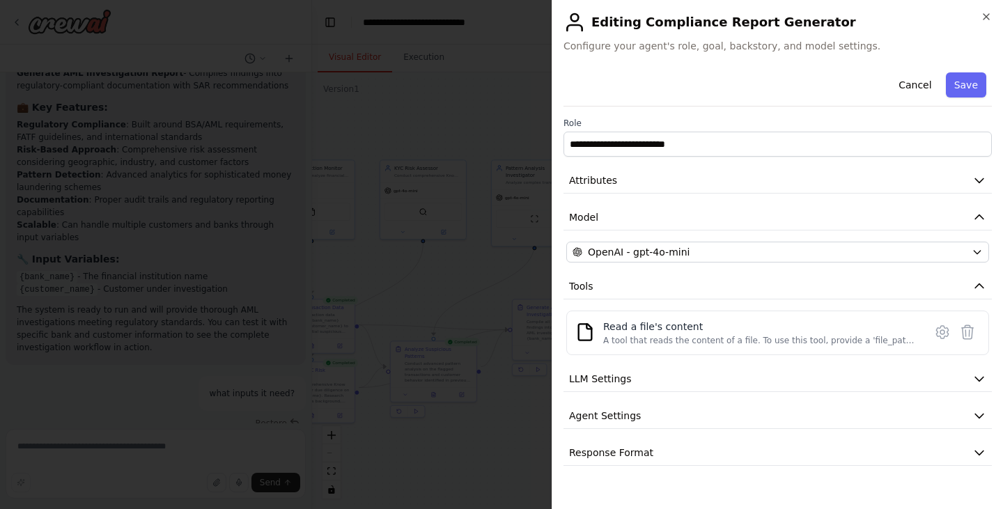
click at [695, 396] on div "**********" at bounding box center [777, 266] width 428 height 399
click at [648, 381] on button "LLM Settings" at bounding box center [777, 379] width 428 height 26
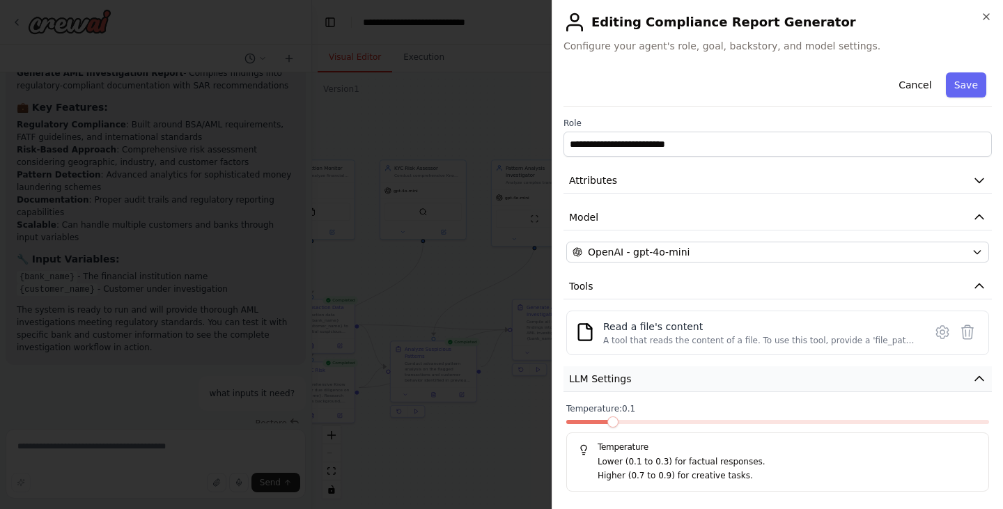
click at [648, 381] on button "LLM Settings" at bounding box center [777, 379] width 428 height 26
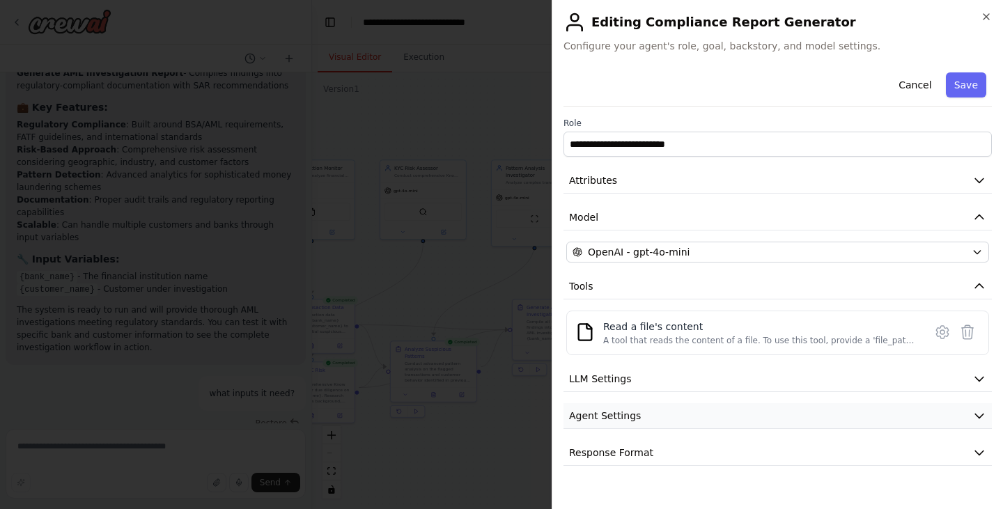
click at [616, 414] on span "Agent Settings" at bounding box center [605, 416] width 72 height 14
click at [630, 414] on span "Agent Settings" at bounding box center [605, 416] width 72 height 14
click at [956, 383] on button "LLM Settings" at bounding box center [777, 379] width 428 height 26
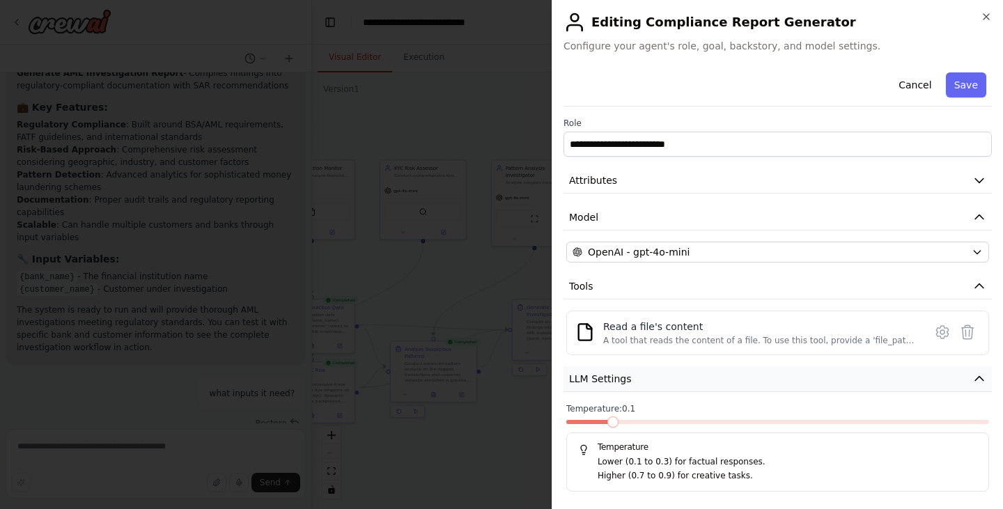
click at [956, 383] on button "LLM Settings" at bounding box center [777, 379] width 428 height 26
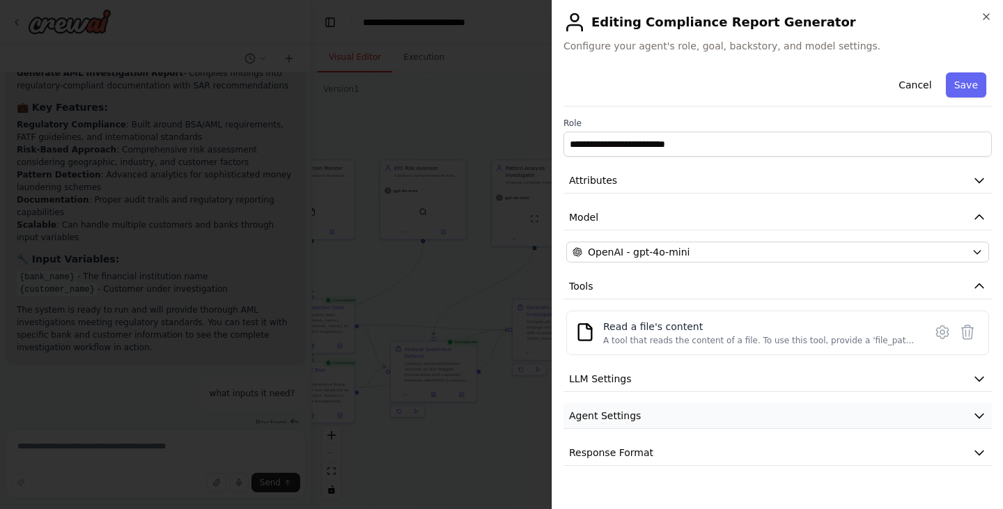
click at [902, 414] on button "Agent Settings" at bounding box center [777, 416] width 428 height 26
click at [831, 454] on button "Response Format" at bounding box center [777, 453] width 428 height 26
click at [665, 370] on button "LLM Settings" at bounding box center [777, 379] width 428 height 26
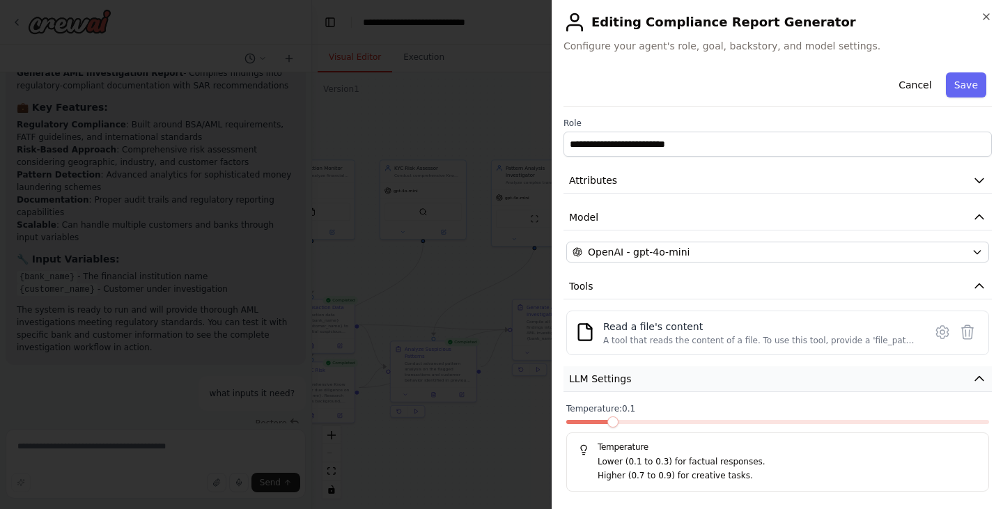
click at [601, 370] on button "LLM Settings" at bounding box center [777, 379] width 428 height 26
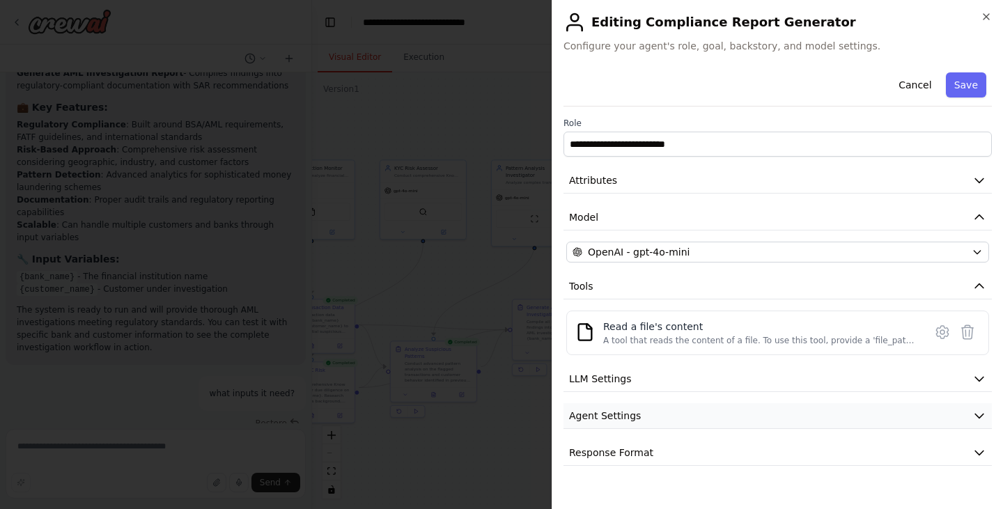
click at [603, 423] on button "Agent Settings" at bounding box center [777, 416] width 428 height 26
drag, startPoint x: 660, startPoint y: 462, endPoint x: 667, endPoint y: 411, distance: 52.0
click at [667, 411] on div "**********" at bounding box center [777, 453] width 428 height 772
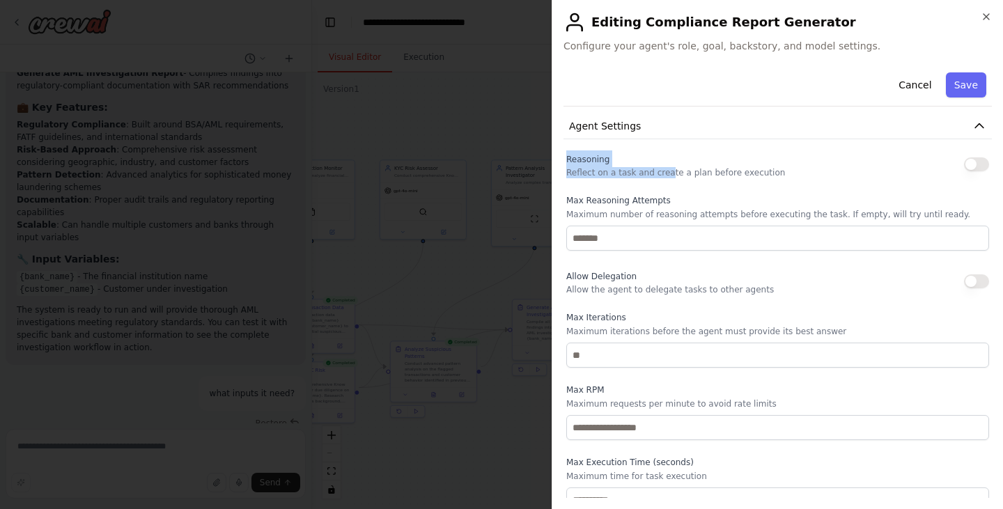
scroll to position [290, 0]
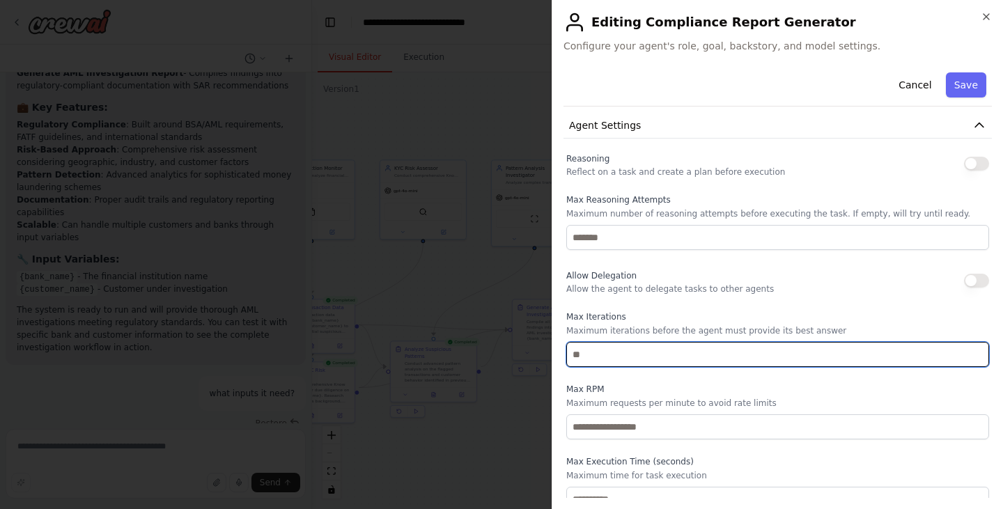
click at [777, 356] on input "number" at bounding box center [777, 354] width 423 height 25
type input "*"
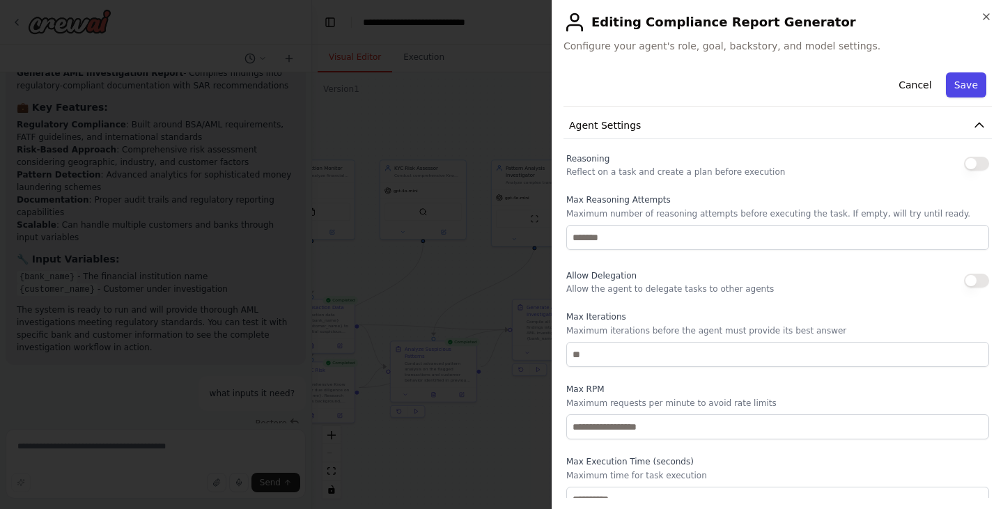
click at [962, 80] on button "Save" at bounding box center [966, 84] width 40 height 25
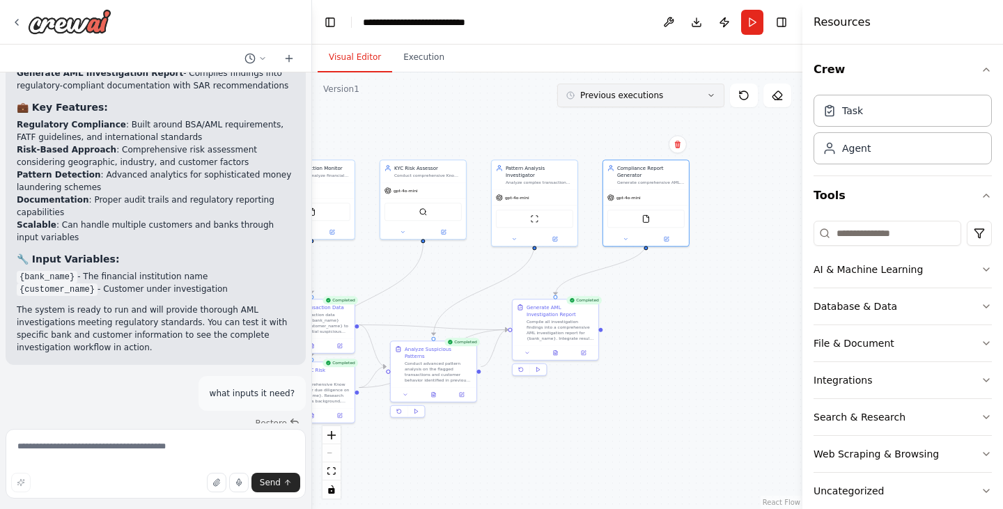
drag, startPoint x: 756, startPoint y: 28, endPoint x: 720, endPoint y: 84, distance: 67.0
click at [720, 84] on main "**********" at bounding box center [557, 254] width 490 height 509
click at [754, 19] on button "Run" at bounding box center [752, 22] width 22 height 25
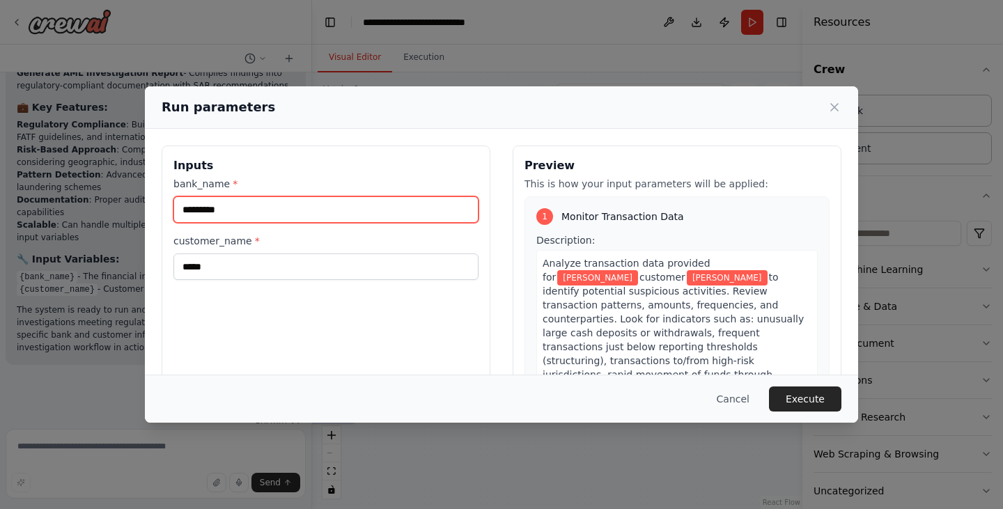
drag, startPoint x: 238, startPoint y: 212, endPoint x: 151, endPoint y: 203, distance: 87.5
click at [151, 203] on div "Inputs bank_name * ********* customer_name * ***** Preview This is how your inp…" at bounding box center [501, 311] width 713 height 364
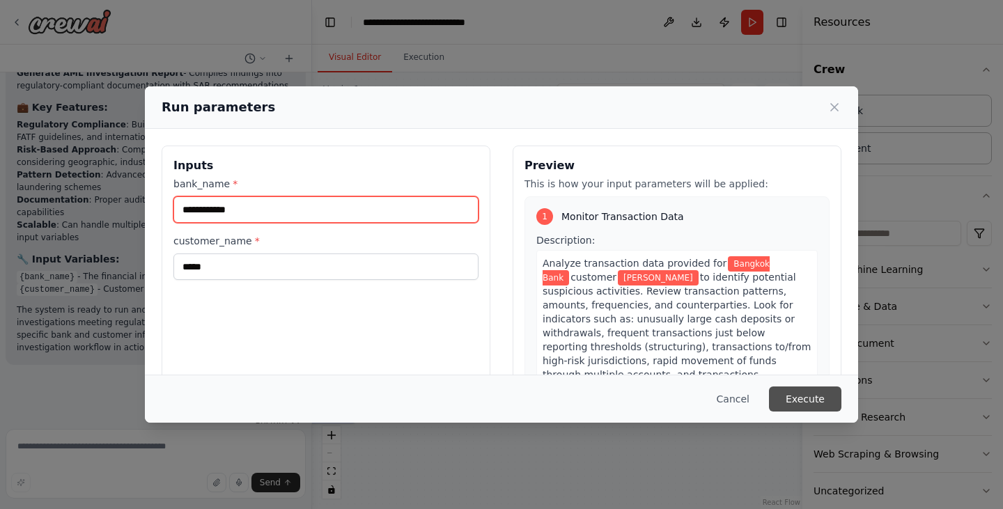
type input "**********"
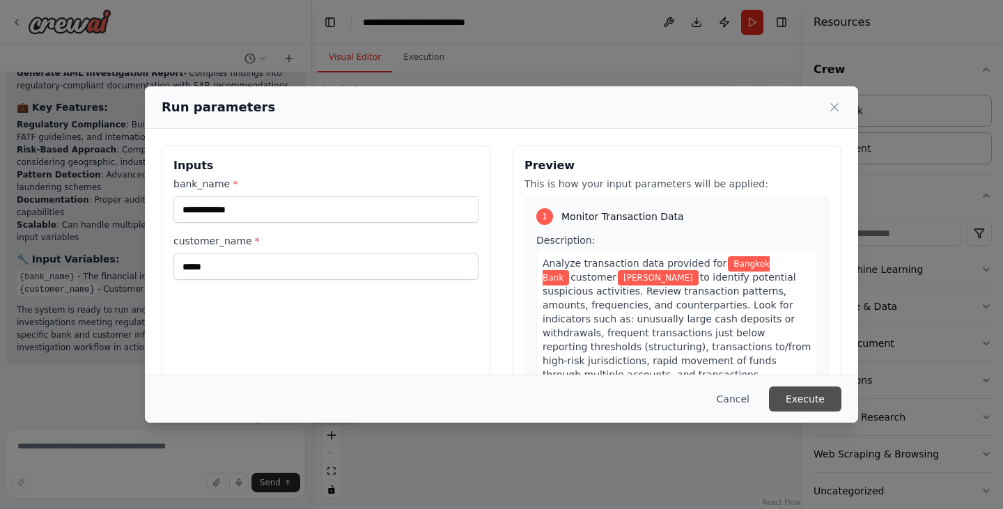
click at [813, 398] on button "Execute" at bounding box center [805, 398] width 72 height 25
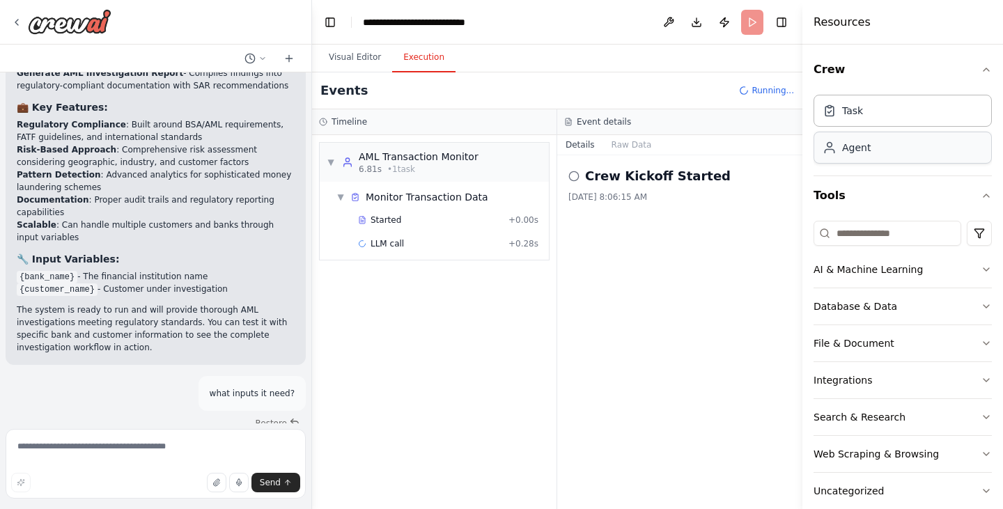
click at [843, 149] on div "Agent" at bounding box center [856, 148] width 29 height 14
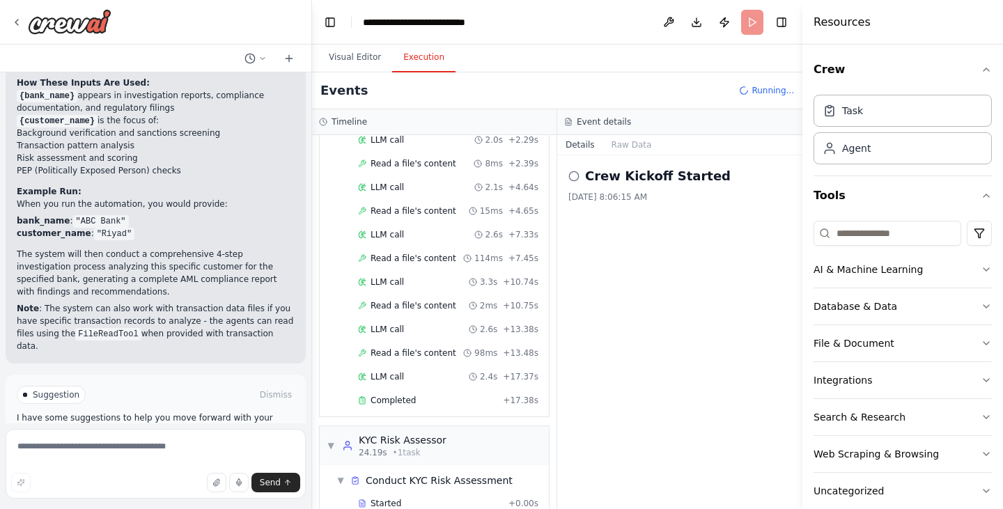
scroll to position [120, 0]
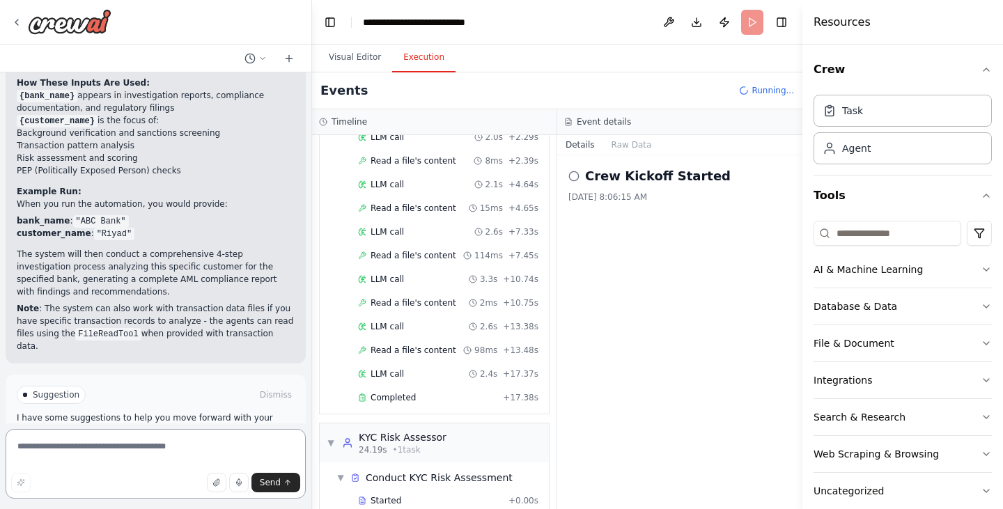
click at [134, 464] on textarea at bounding box center [156, 464] width 300 height 70
type textarea "**********"
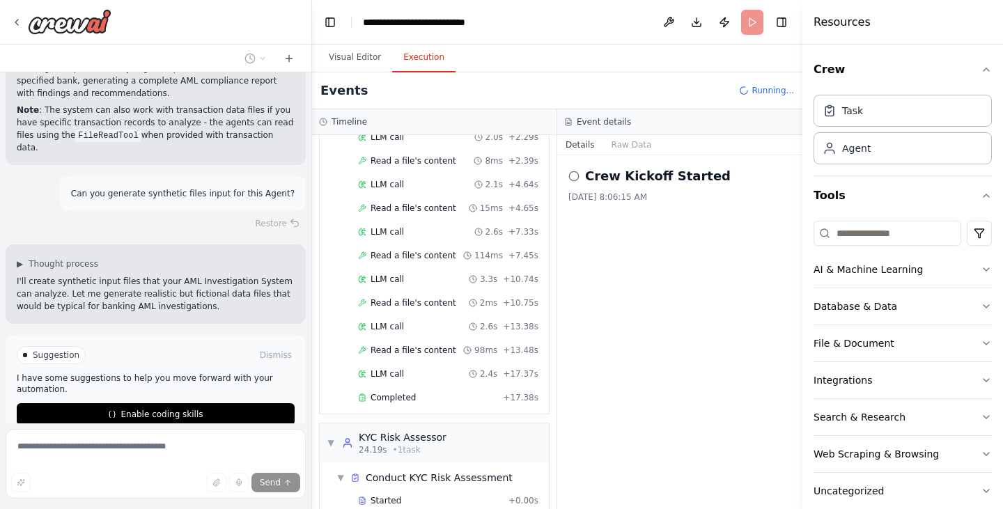
scroll to position [2423, 0]
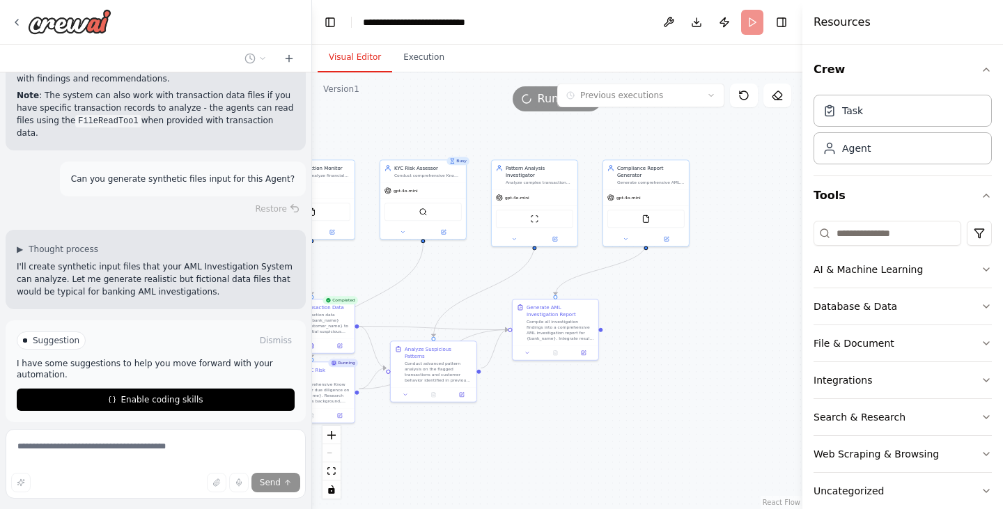
click at [361, 53] on button "Visual Editor" at bounding box center [355, 57] width 75 height 29
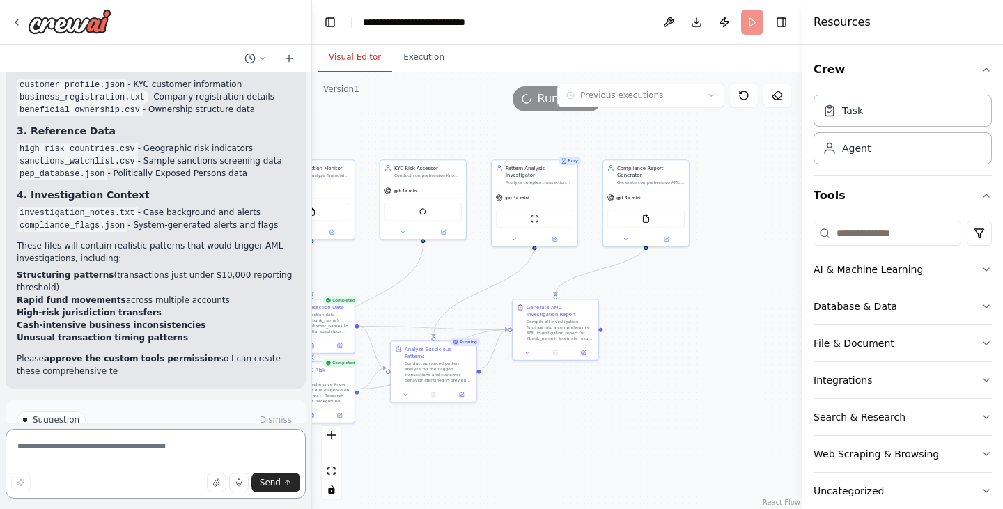
scroll to position [2847, 0]
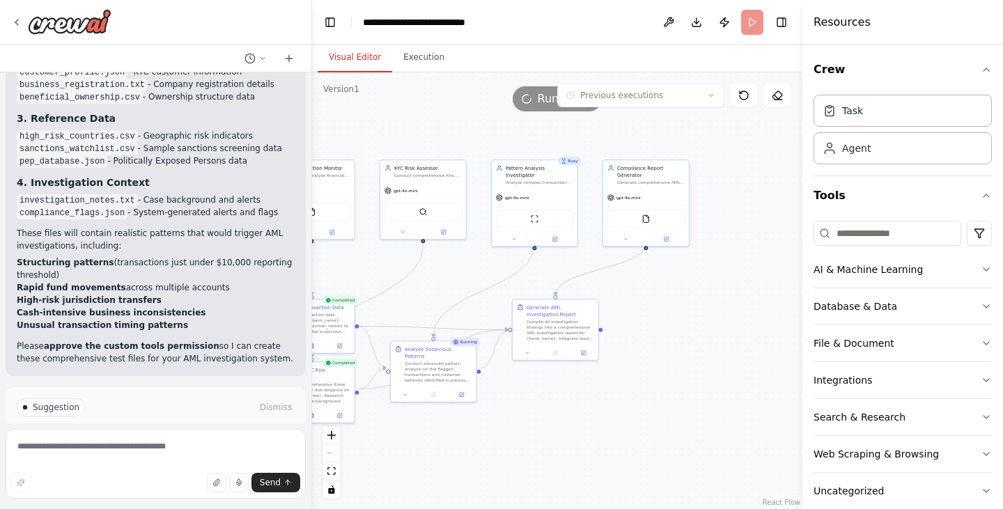
click at [135, 461] on span "Enable coding skills" at bounding box center [161, 466] width 82 height 11
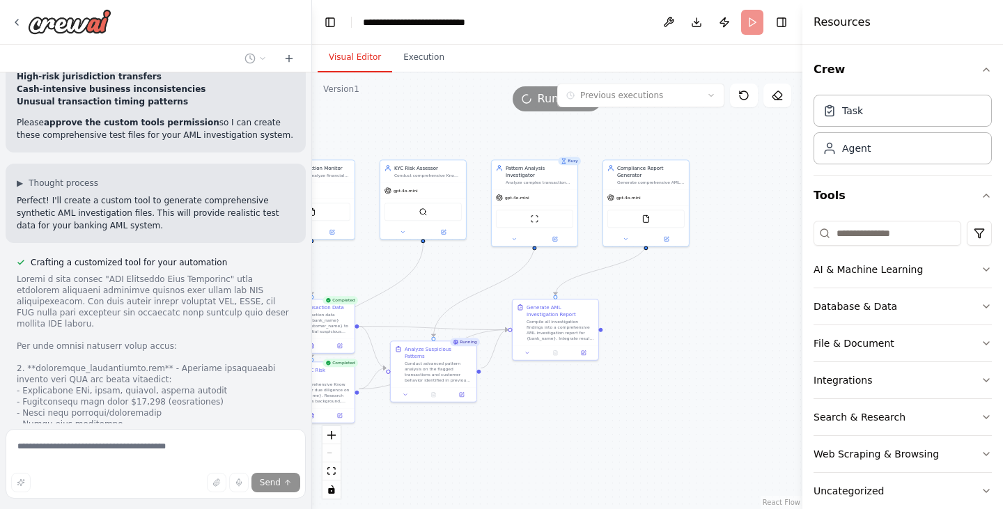
scroll to position [3067, 0]
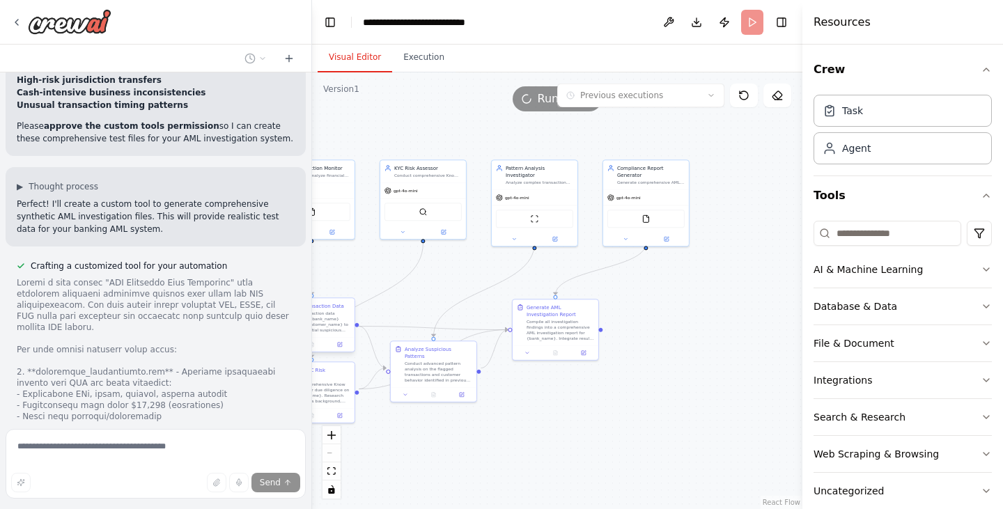
click at [315, 330] on div "Analyze transaction data provided for {bank_name} customer {customer_name} to i…" at bounding box center [317, 322] width 68 height 22
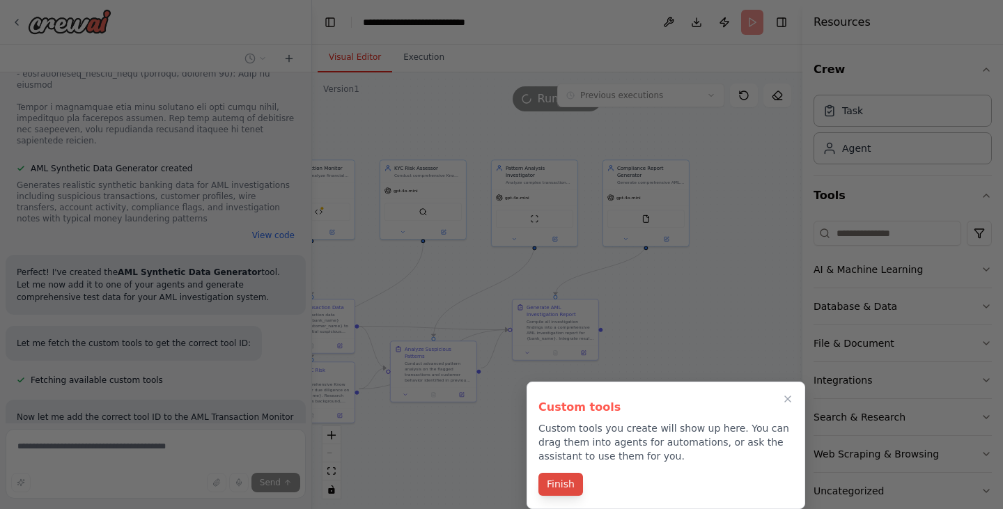
scroll to position [4496, 0]
click at [559, 483] on button "Finish" at bounding box center [560, 484] width 45 height 23
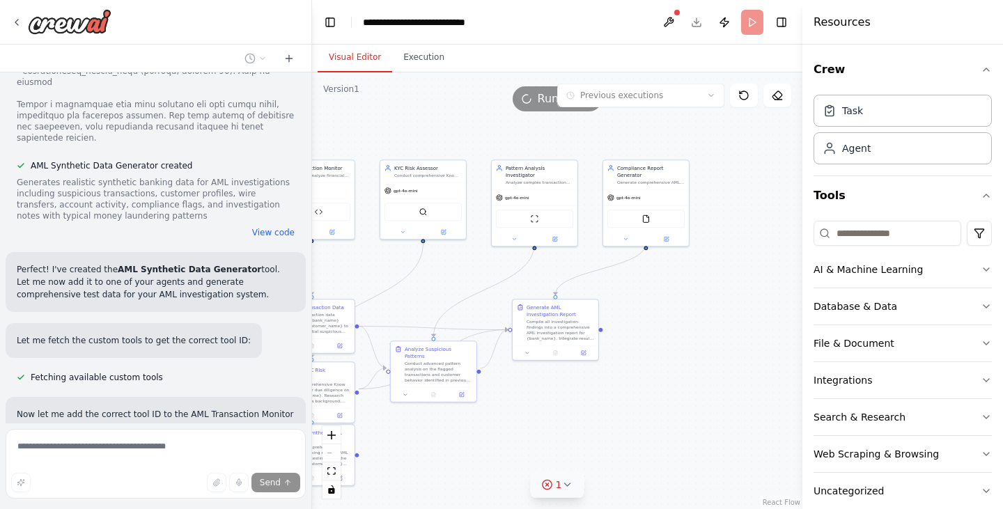
click at [574, 486] on button "1" at bounding box center [558, 485] width 54 height 26
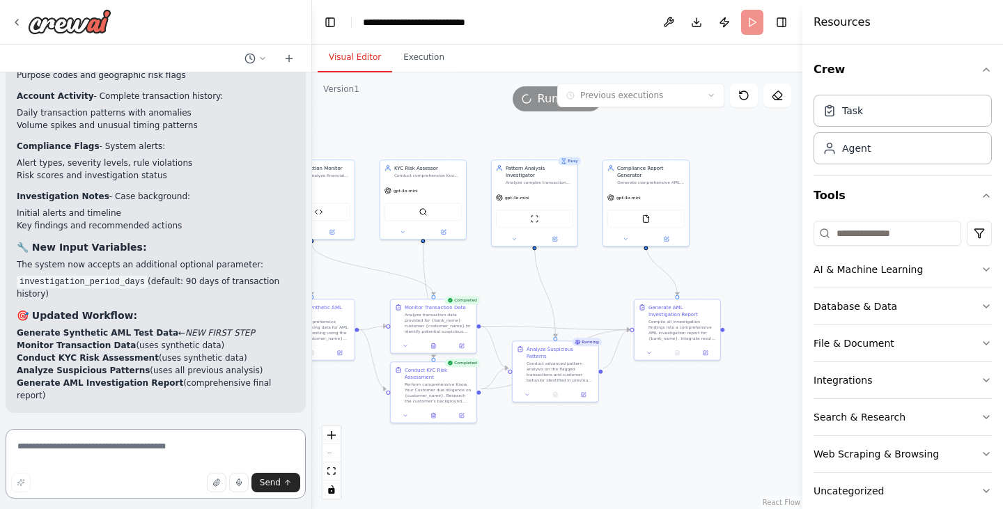
scroll to position [5512, 0]
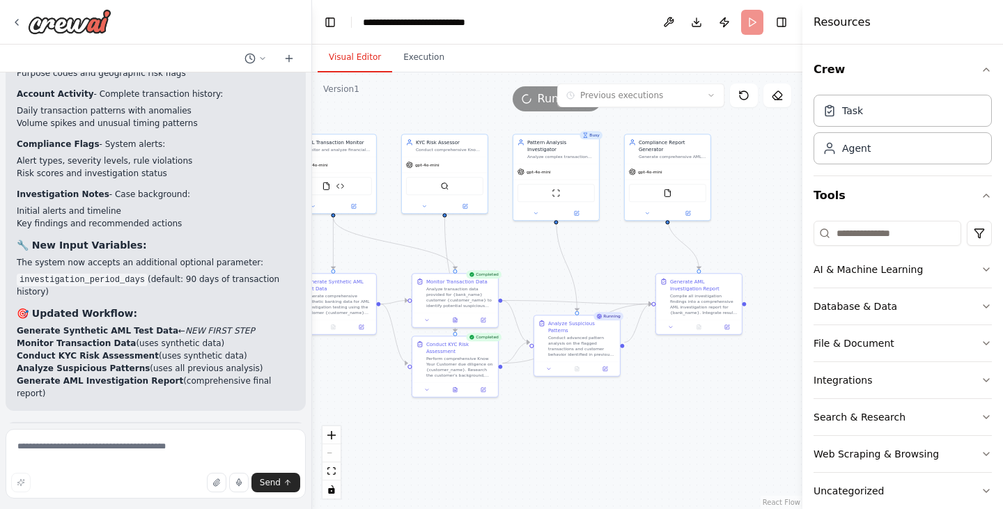
drag, startPoint x: 380, startPoint y: 256, endPoint x: 401, endPoint y: 230, distance: 33.6
click at [401, 230] on div ".deletable-edge-delete-btn { width: 20px; height: 20px; border: 0px solid #ffff…" at bounding box center [557, 290] width 490 height 437
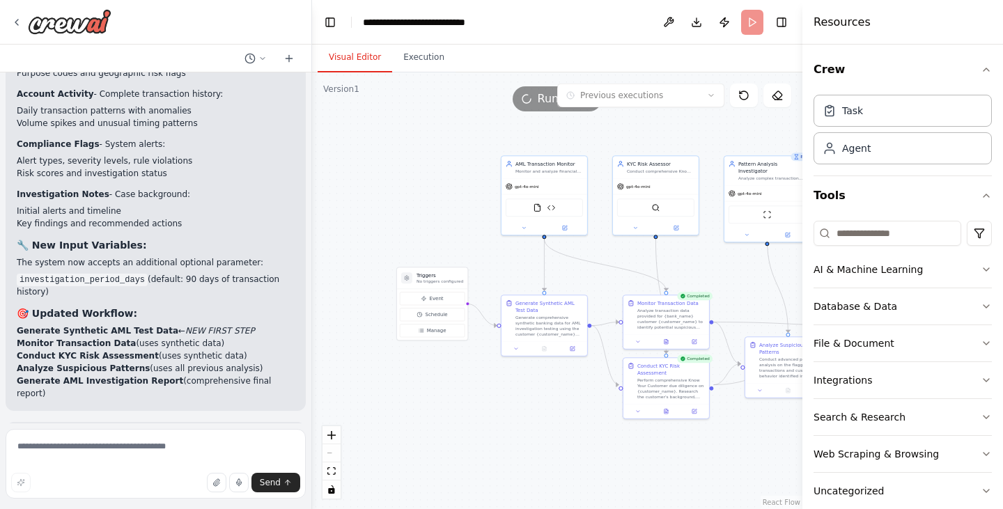
drag, startPoint x: 405, startPoint y: 258, endPoint x: 620, endPoint y: 280, distance: 216.3
click at [620, 280] on div ".deletable-edge-delete-btn { width: 20px; height: 20px; border: 0px solid #ffff…" at bounding box center [557, 290] width 490 height 437
click at [555, 208] on img at bounding box center [555, 207] width 8 height 8
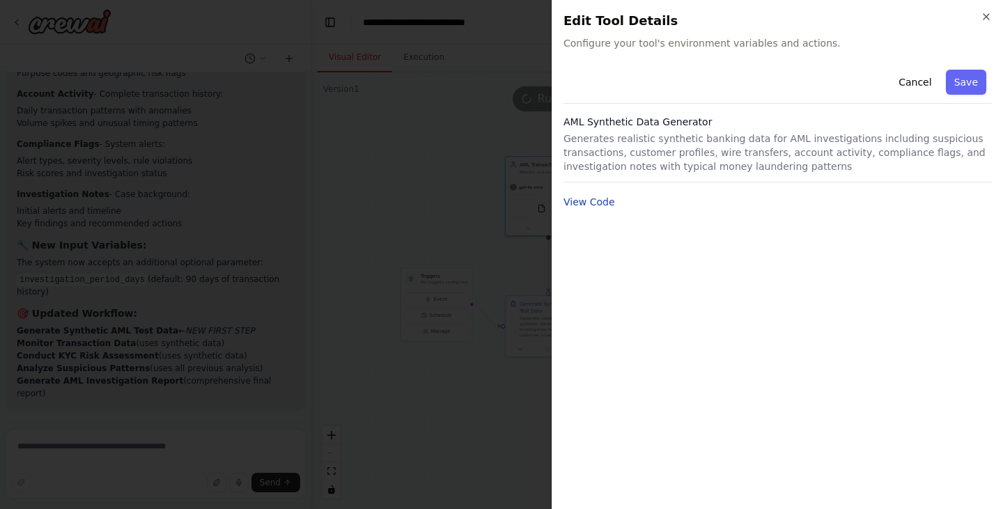
click at [586, 203] on button "View Code" at bounding box center [589, 202] width 52 height 14
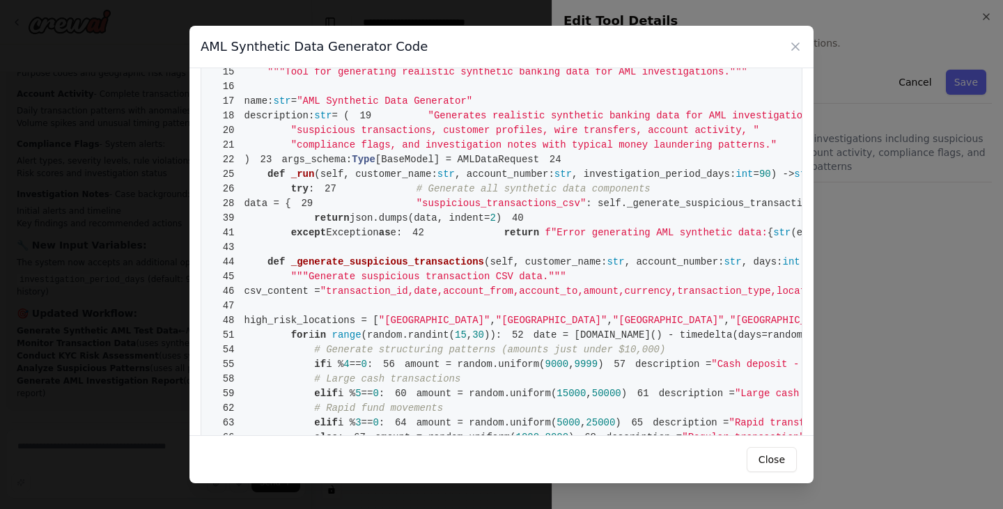
scroll to position [0, 0]
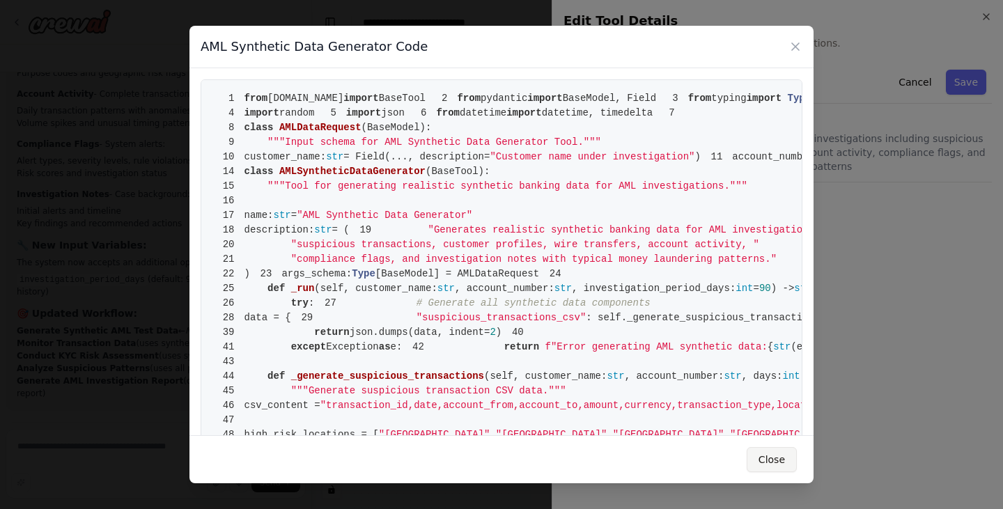
click at [768, 459] on button "Close" at bounding box center [772, 459] width 50 height 25
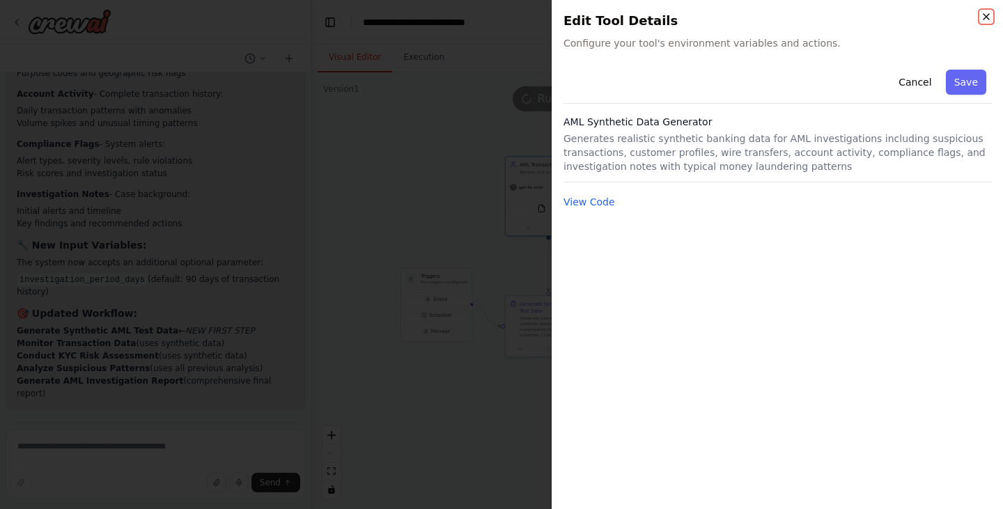
click at [988, 13] on icon "button" at bounding box center [985, 16] width 11 height 11
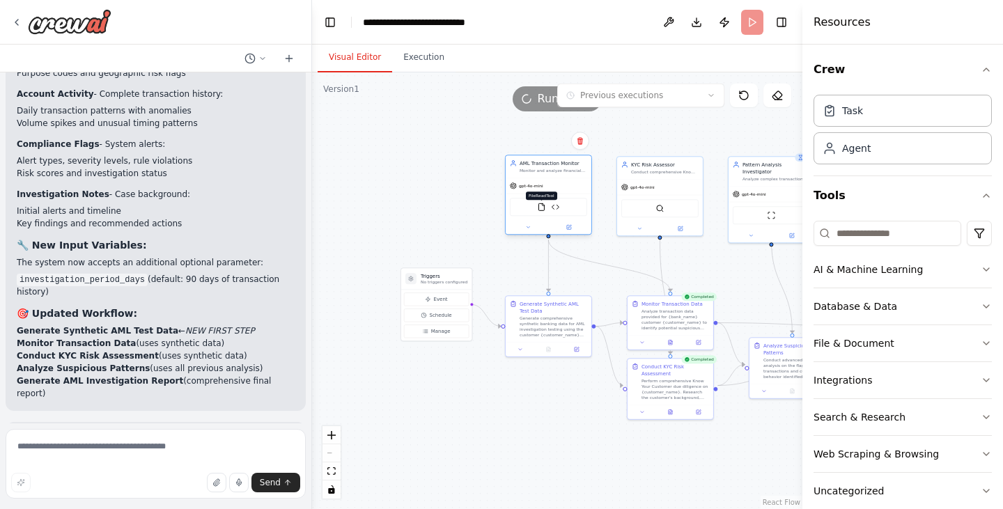
click at [542, 210] on img at bounding box center [541, 207] width 8 height 8
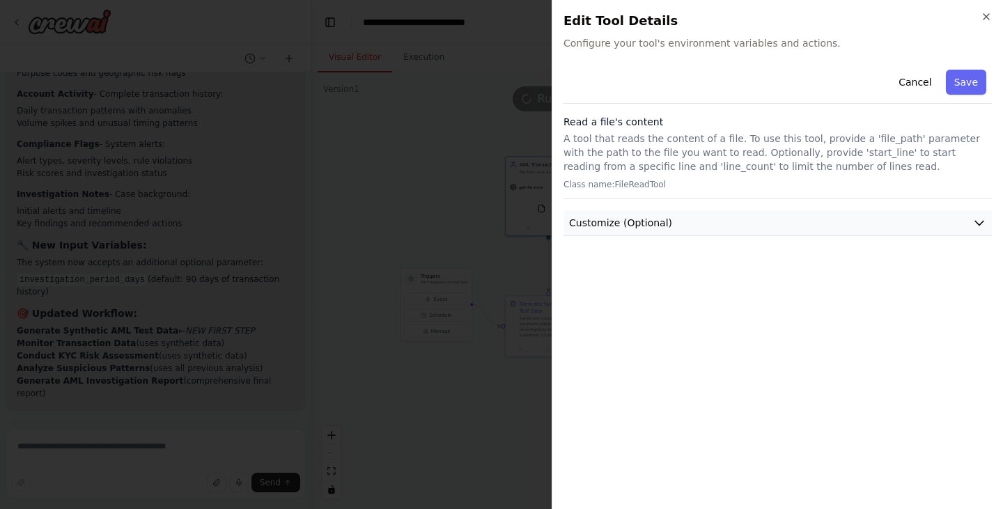
click at [712, 217] on button "Customize (Optional)" at bounding box center [777, 223] width 428 height 26
click at [989, 17] on icon "button" at bounding box center [985, 16] width 11 height 11
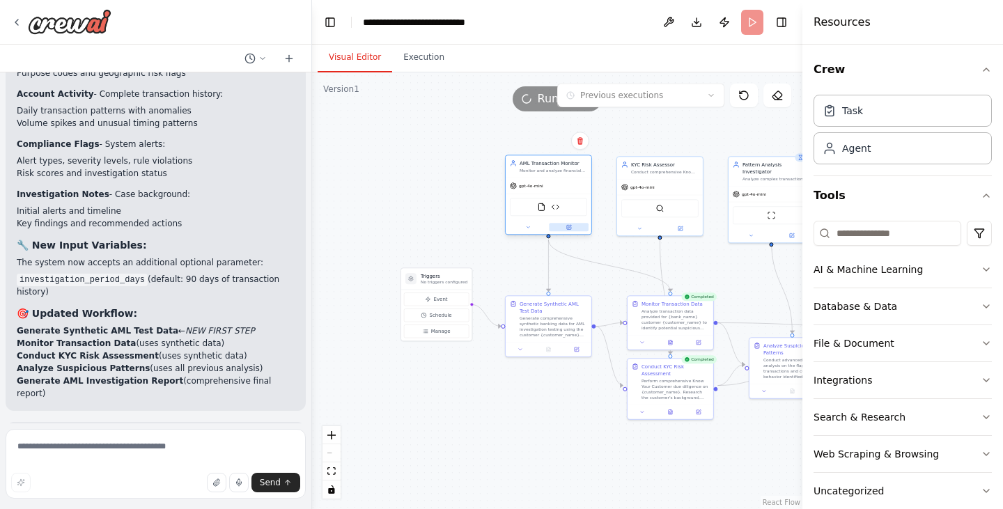
click at [571, 230] on button at bounding box center [569, 227] width 40 height 8
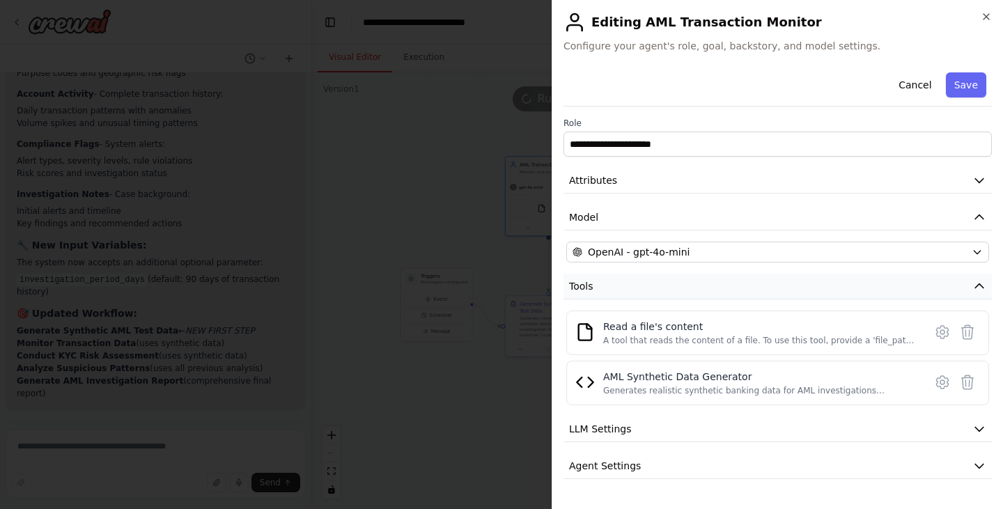
scroll to position [29, 0]
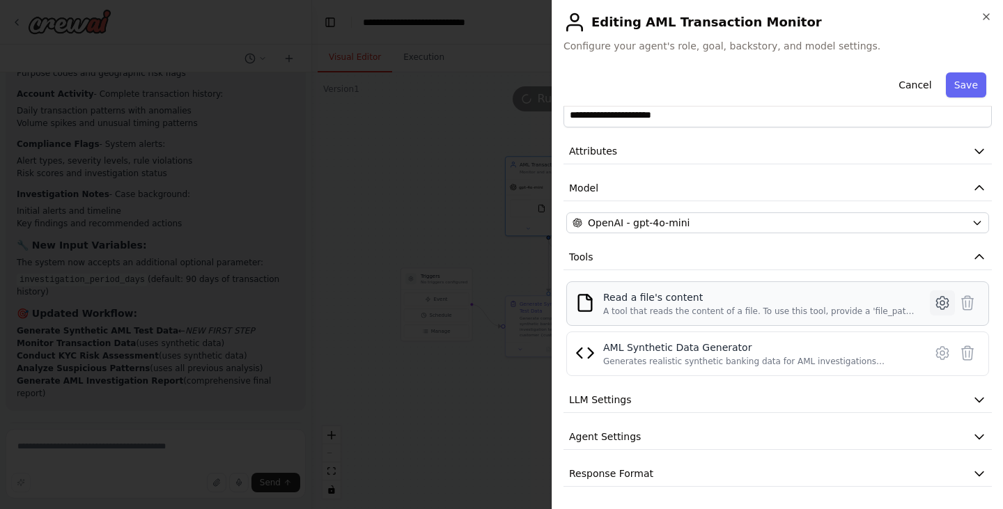
click at [940, 304] on icon at bounding box center [942, 303] width 4 height 4
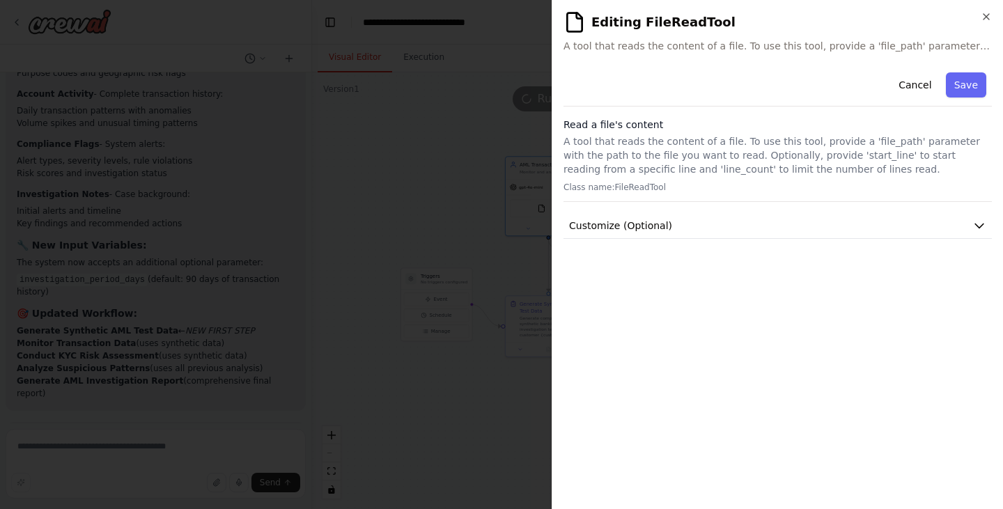
scroll to position [0, 0]
click at [937, 212] on div "Cancel Save Read a file's content A tool that reads the content of a file. To u…" at bounding box center [777, 153] width 428 height 172
click at [923, 222] on button "Customize (Optional)" at bounding box center [777, 226] width 428 height 26
click at [956, 79] on button "Save" at bounding box center [966, 84] width 40 height 25
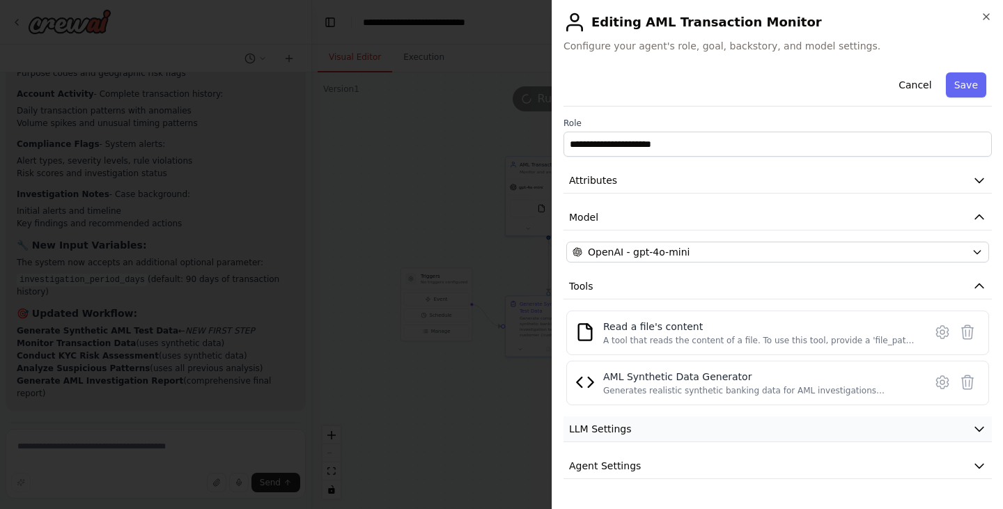
click at [713, 426] on button "LLM Settings" at bounding box center [777, 429] width 428 height 26
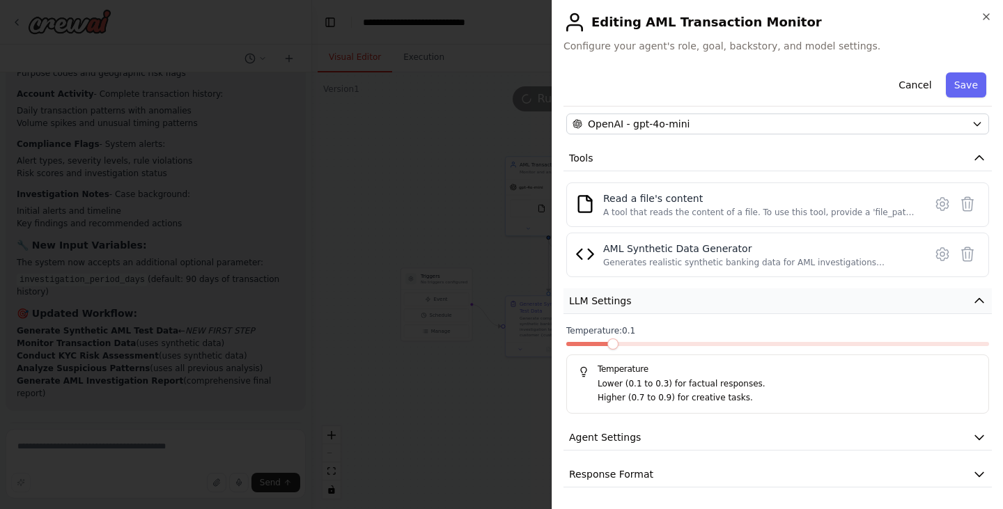
click at [713, 426] on button "Agent Settings" at bounding box center [777, 438] width 428 height 26
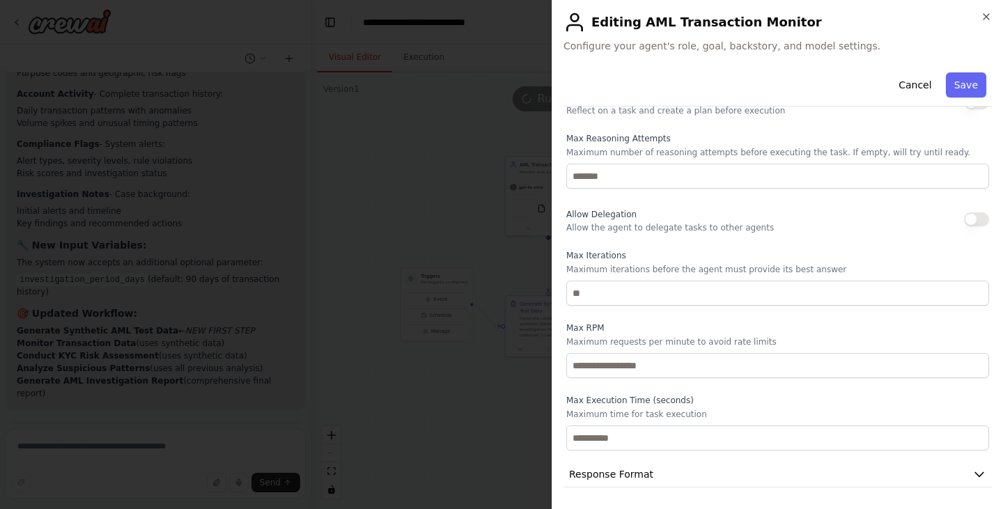
scroll to position [502, 0]
click at [969, 80] on button "Save" at bounding box center [966, 84] width 40 height 25
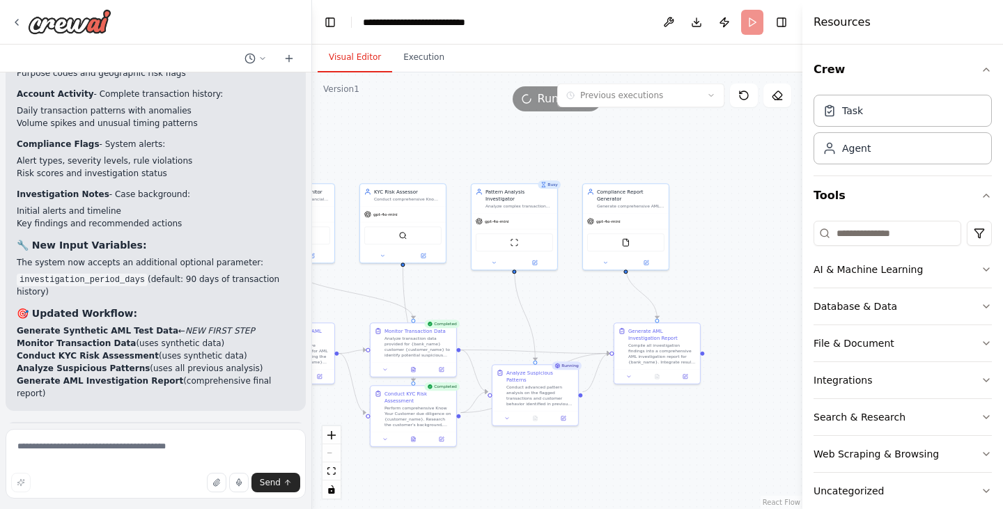
drag, startPoint x: 747, startPoint y: 271, endPoint x: 486, endPoint y: 300, distance: 262.8
click at [486, 300] on div ".deletable-edge-delete-btn { width: 20px; height: 20px; border: 0px solid #ffff…" at bounding box center [557, 290] width 490 height 437
click at [637, 259] on button at bounding box center [642, 263] width 40 height 8
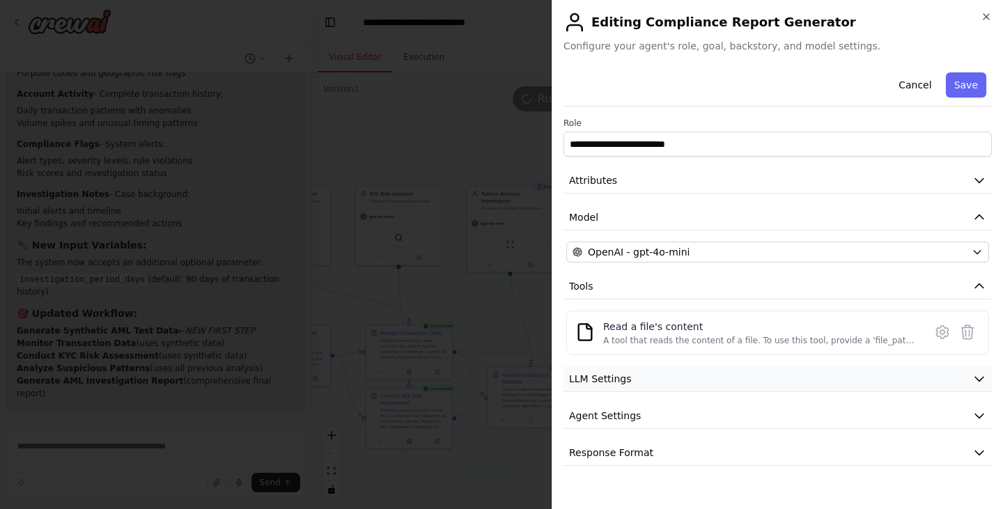
click at [723, 379] on button "LLM Settings" at bounding box center [777, 379] width 428 height 26
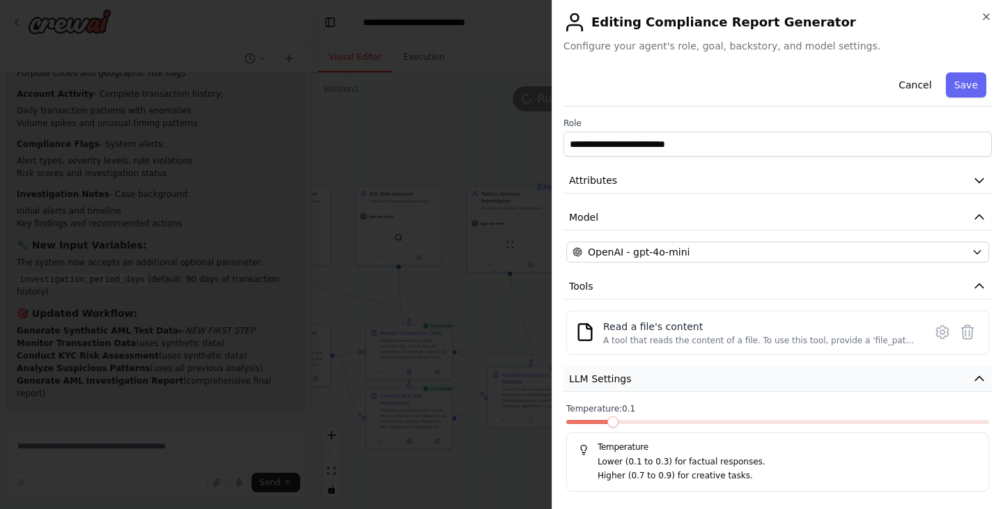
drag, startPoint x: 723, startPoint y: 379, endPoint x: 643, endPoint y: 378, distance: 80.1
click at [643, 378] on button "LLM Settings" at bounding box center [777, 379] width 428 height 26
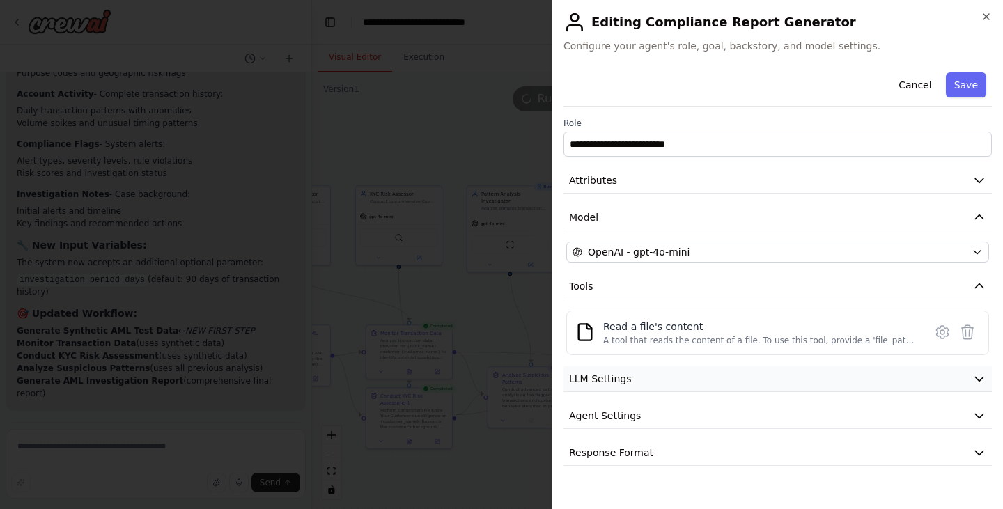
click at [643, 378] on button "LLM Settings" at bounding box center [777, 379] width 428 height 26
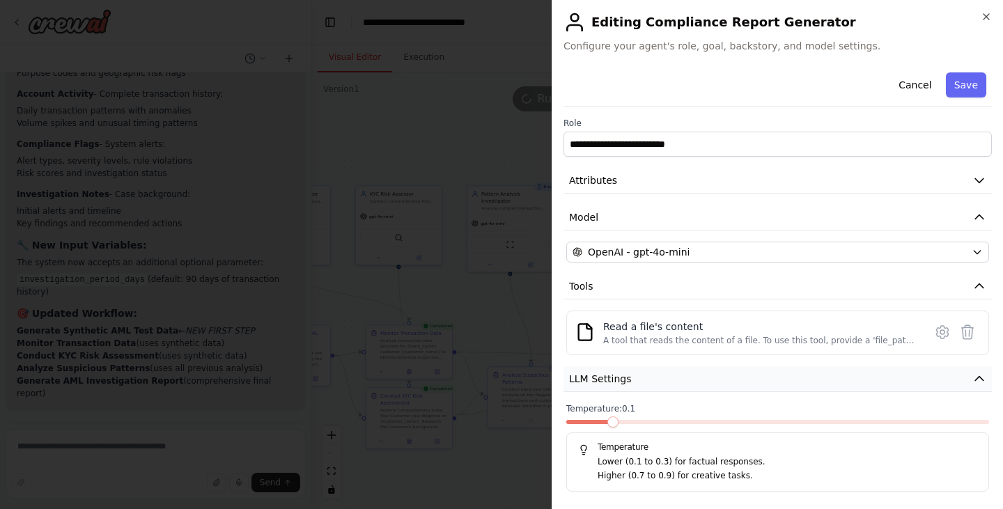
click at [643, 381] on button "LLM Settings" at bounding box center [777, 379] width 428 height 26
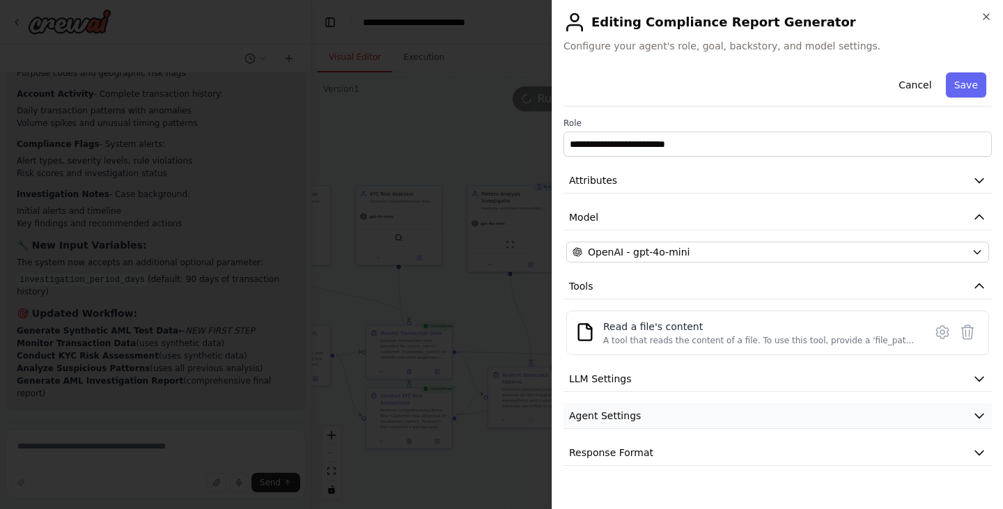
click at [643, 418] on button "Agent Settings" at bounding box center [777, 416] width 428 height 26
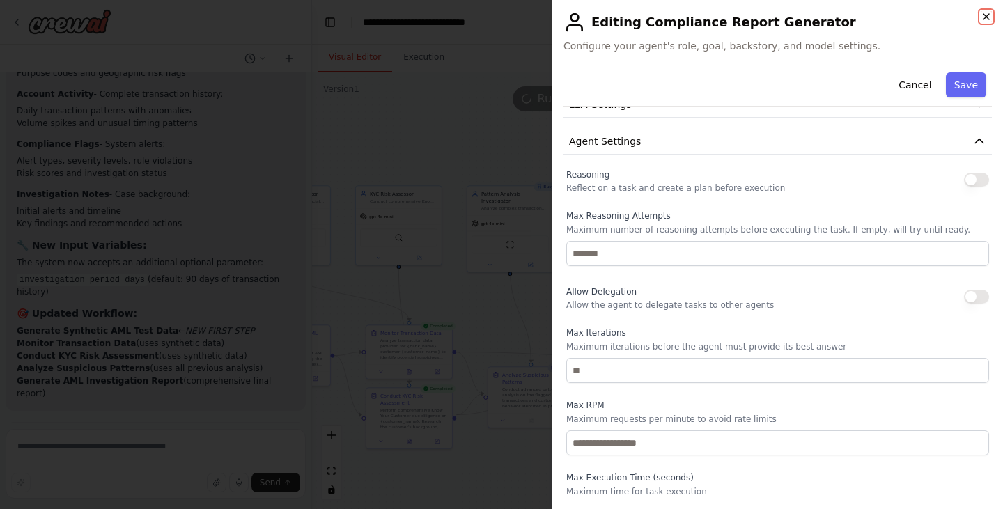
click at [989, 17] on icon "button" at bounding box center [985, 16] width 11 height 11
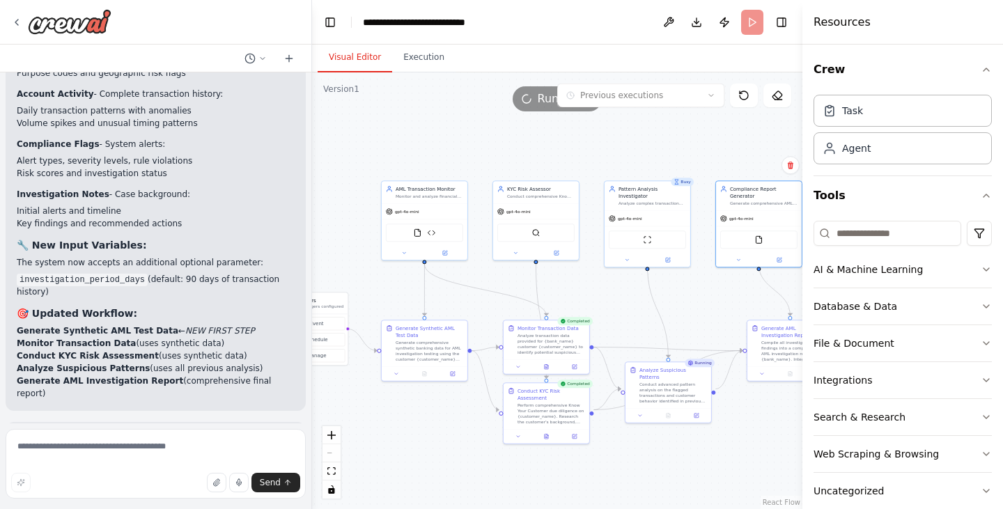
drag, startPoint x: 597, startPoint y: 129, endPoint x: 734, endPoint y: 123, distance: 136.6
click at [734, 123] on div ".deletable-edge-delete-btn { width: 20px; height: 20px; border: 0px solid #ffff…" at bounding box center [557, 290] width 490 height 437
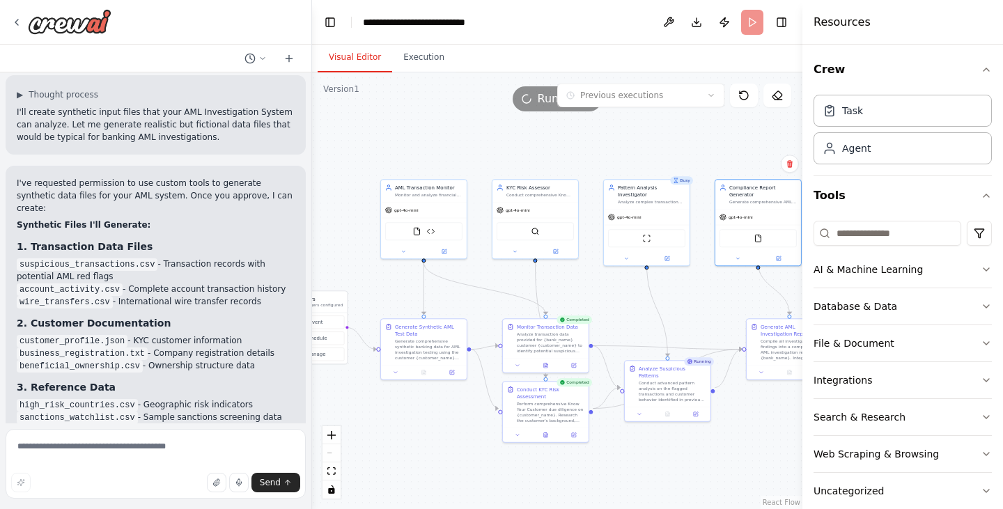
scroll to position [2566, 0]
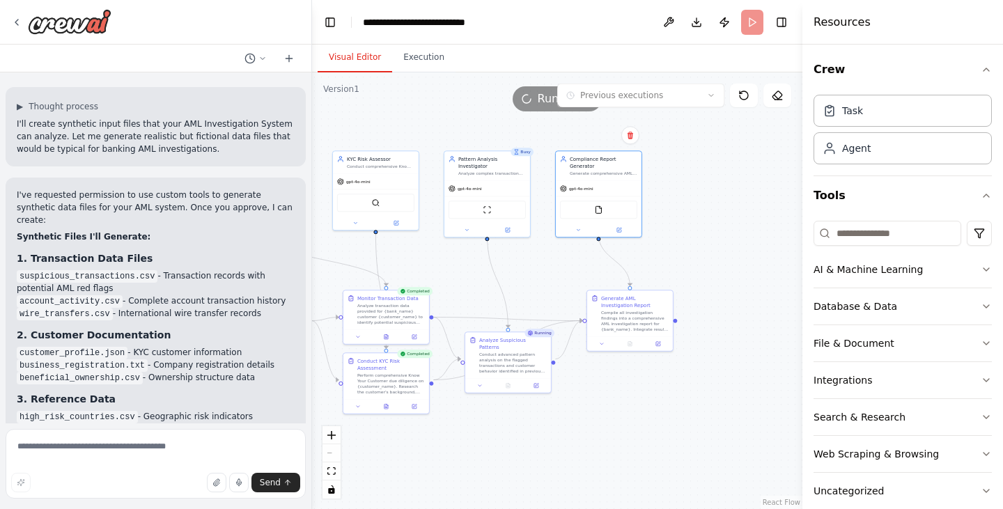
drag, startPoint x: 522, startPoint y: 156, endPoint x: 373, endPoint y: 129, distance: 151.5
click at [373, 129] on div ".deletable-edge-delete-btn { width: 20px; height: 20px; border: 0px solid #ffff…" at bounding box center [557, 290] width 490 height 437
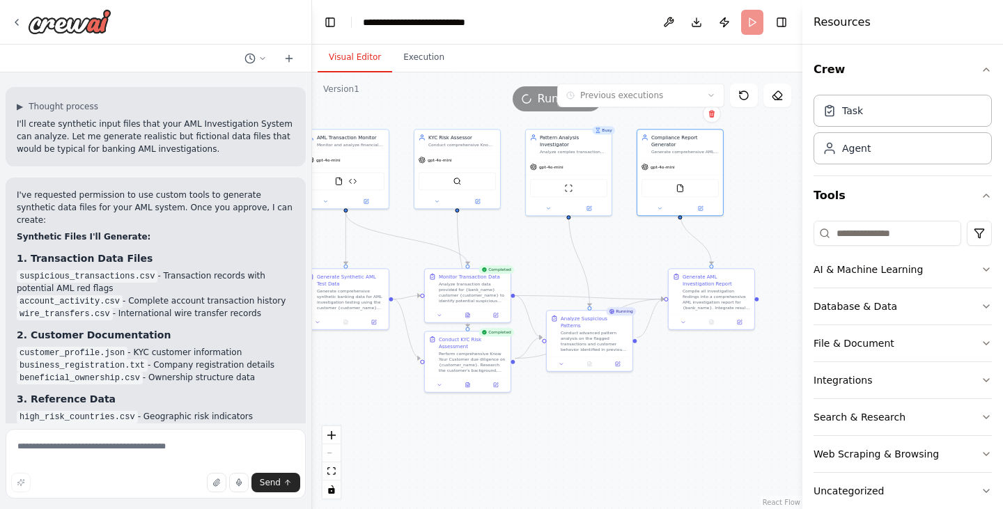
drag, startPoint x: 695, startPoint y: 263, endPoint x: 778, endPoint y: 242, distance: 85.5
click at [778, 242] on div ".deletable-edge-delete-btn { width: 20px; height: 20px; border: 0px solid #ffff…" at bounding box center [557, 290] width 490 height 437
click at [588, 205] on icon at bounding box center [589, 207] width 4 height 4
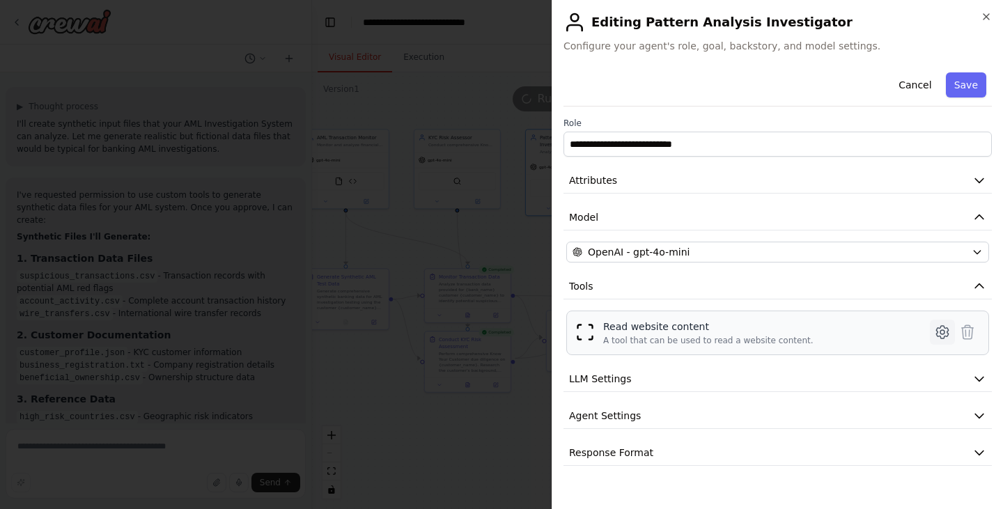
click at [946, 331] on icon at bounding box center [942, 332] width 17 height 17
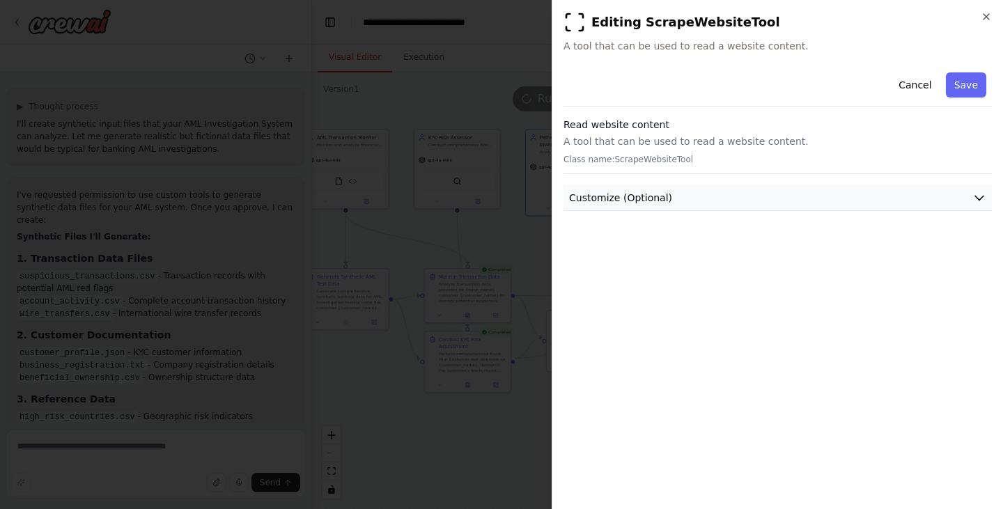
click at [962, 204] on button "Customize (Optional)" at bounding box center [777, 198] width 428 height 26
click at [980, 19] on icon "button" at bounding box center [985, 16] width 11 height 11
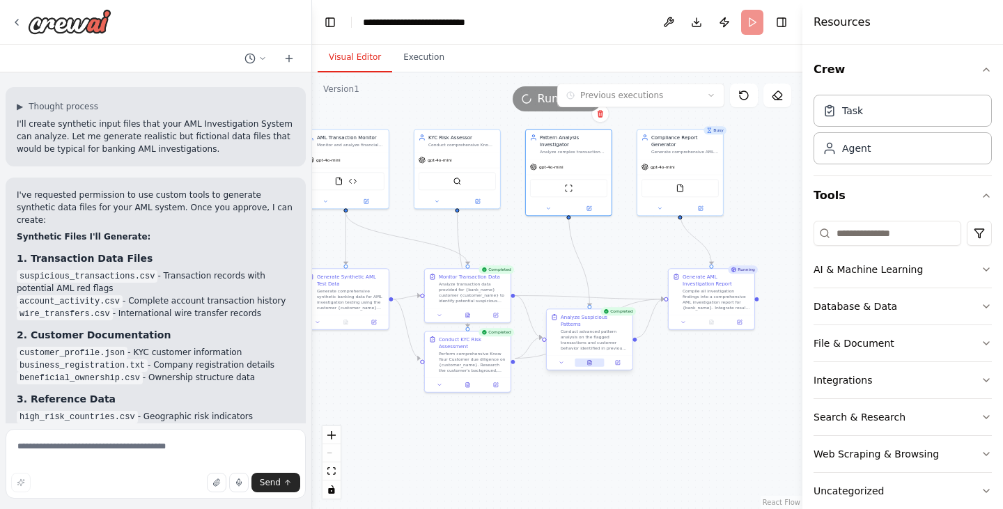
click at [590, 360] on icon at bounding box center [589, 362] width 3 height 5
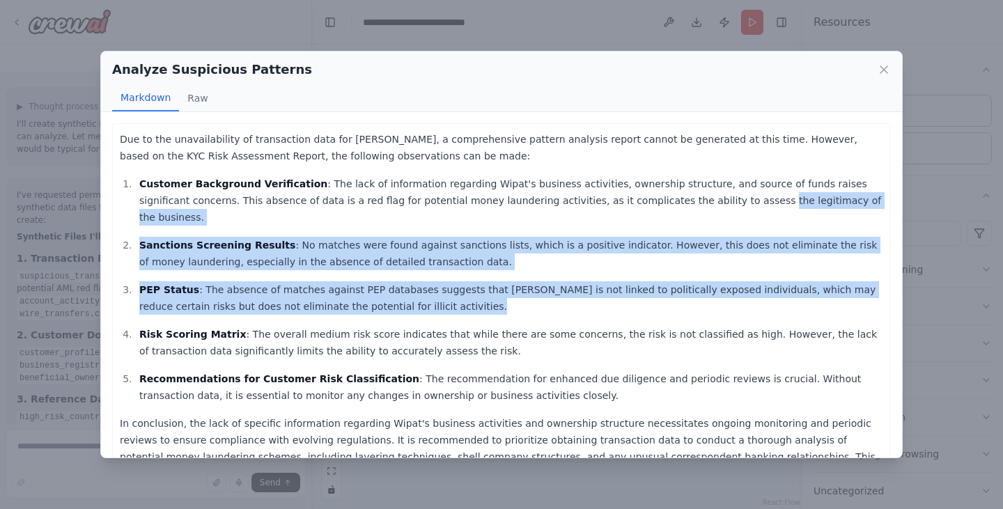
drag, startPoint x: 565, startPoint y: 303, endPoint x: 602, endPoint y: 205, distance: 104.9
click at [602, 205] on ol "Customer Background Verification : The lack of information regarding Wipat's bu…" at bounding box center [501, 289] width 763 height 228
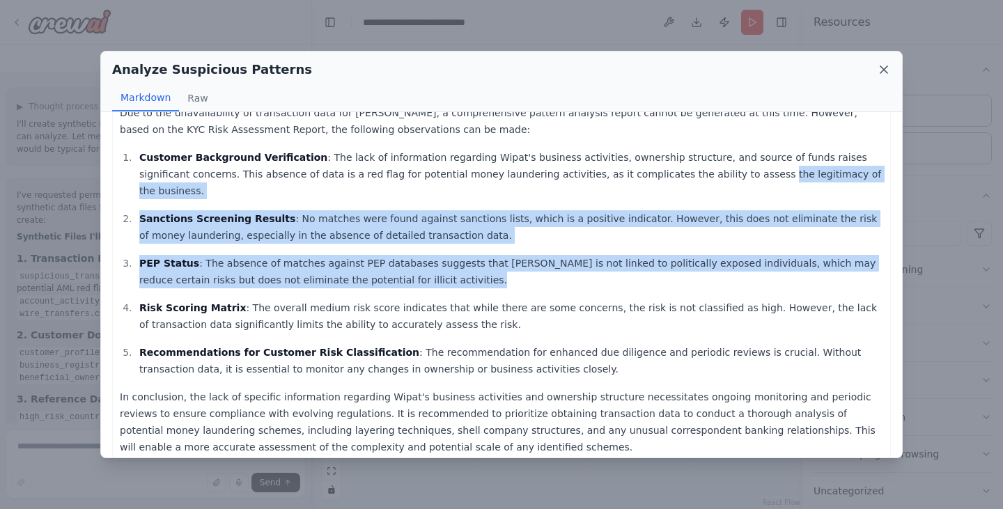
click at [884, 68] on icon at bounding box center [884, 70] width 14 height 14
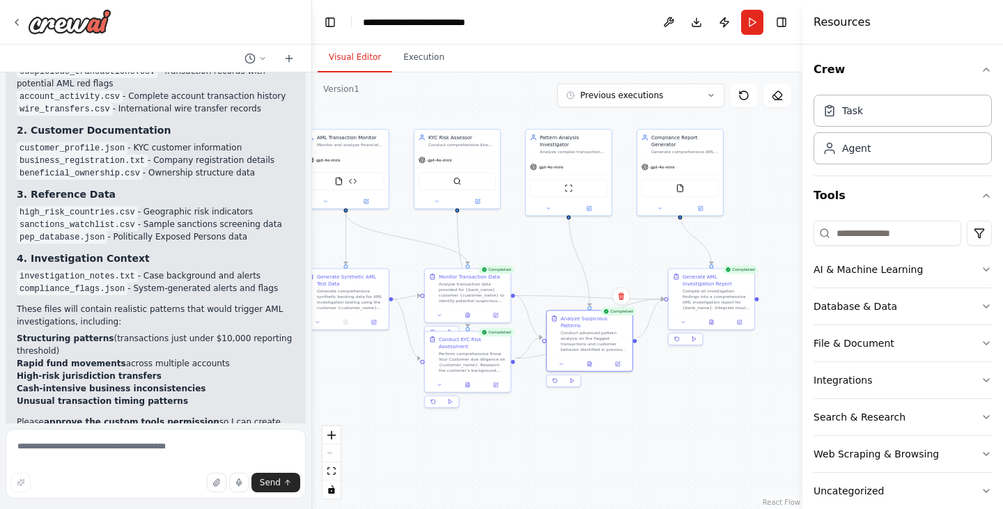
scroll to position [2772, 0]
click at [710, 322] on icon at bounding box center [711, 320] width 3 height 5
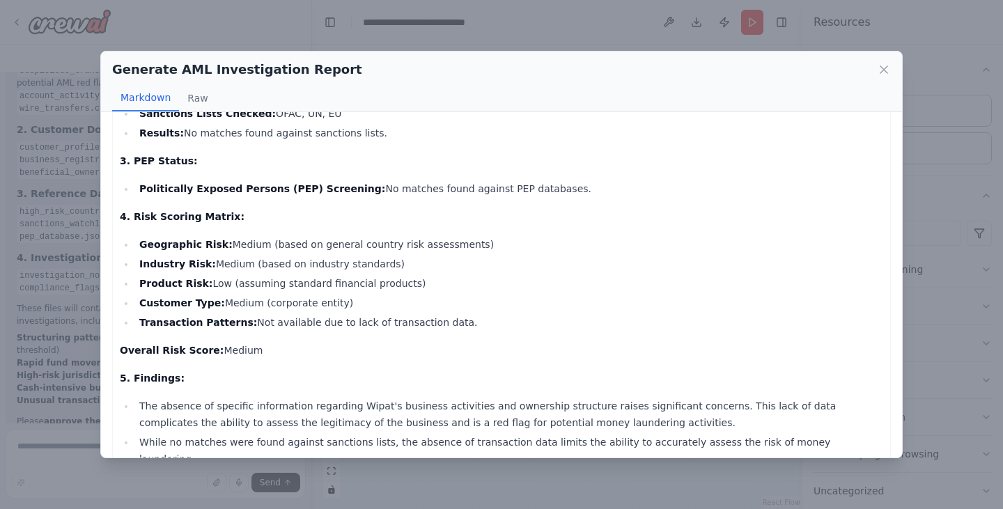
scroll to position [302, 0]
click at [885, 69] on icon at bounding box center [884, 70] width 14 height 14
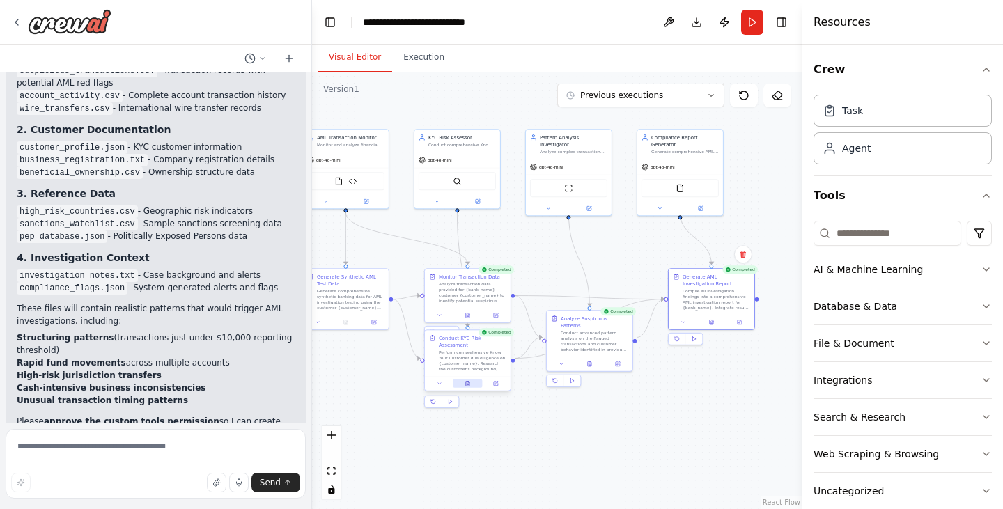
click at [469, 381] on div at bounding box center [468, 383] width 86 height 15
click at [466, 381] on icon at bounding box center [467, 383] width 3 height 5
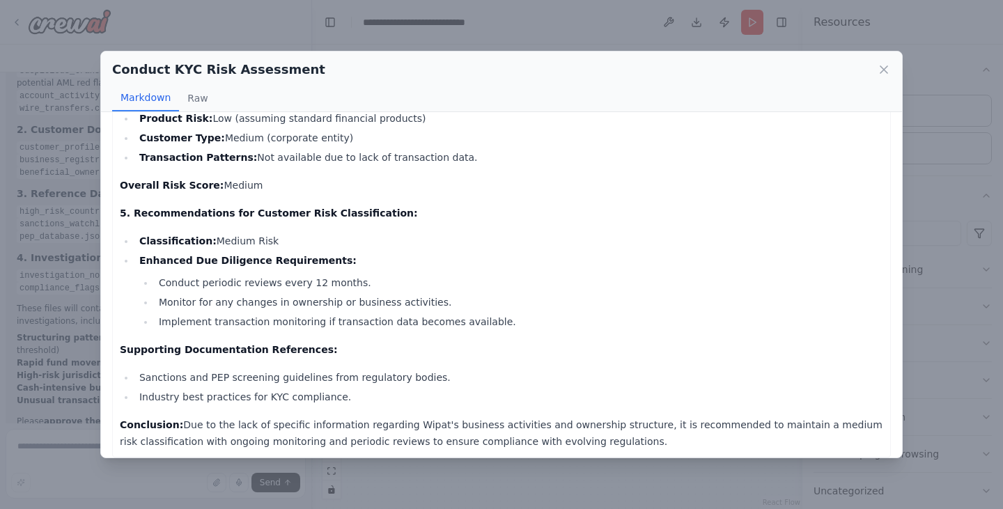
scroll to position [372, 0]
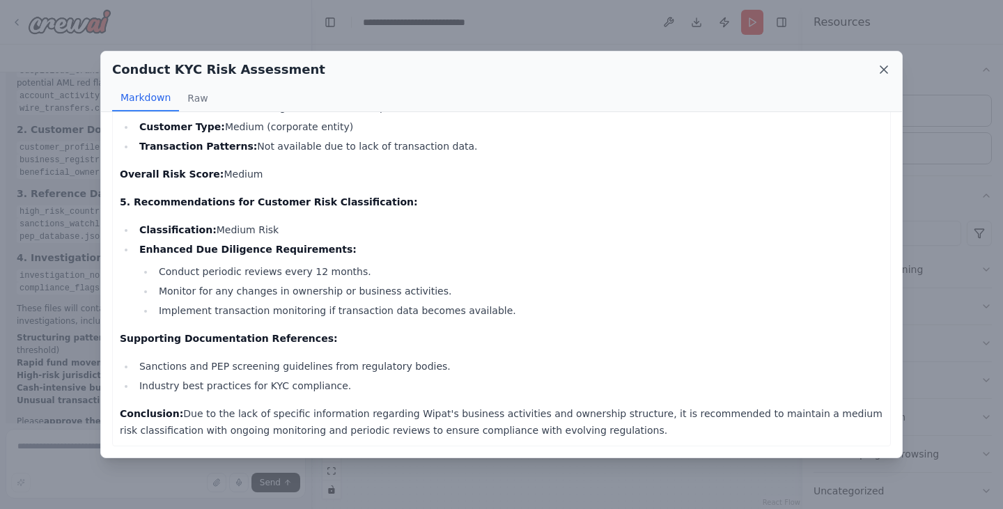
click at [886, 67] on icon at bounding box center [883, 69] width 7 height 7
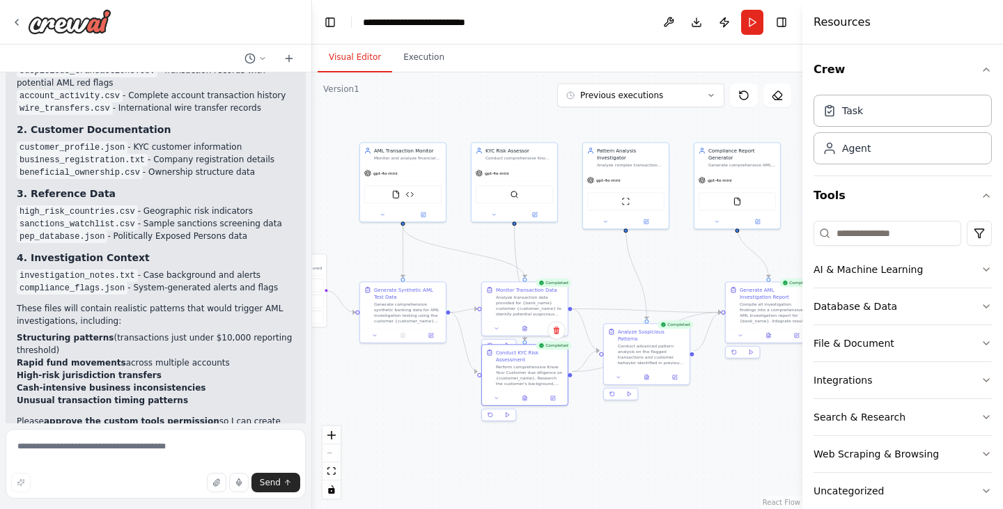
drag, startPoint x: 669, startPoint y: 415, endPoint x: 725, endPoint y: 428, distance: 57.3
click at [725, 428] on div ".deletable-edge-delete-btn { width: 20px; height: 20px; border: 0px solid #ffff…" at bounding box center [557, 290] width 490 height 437
click at [714, 97] on icon at bounding box center [711, 95] width 8 height 8
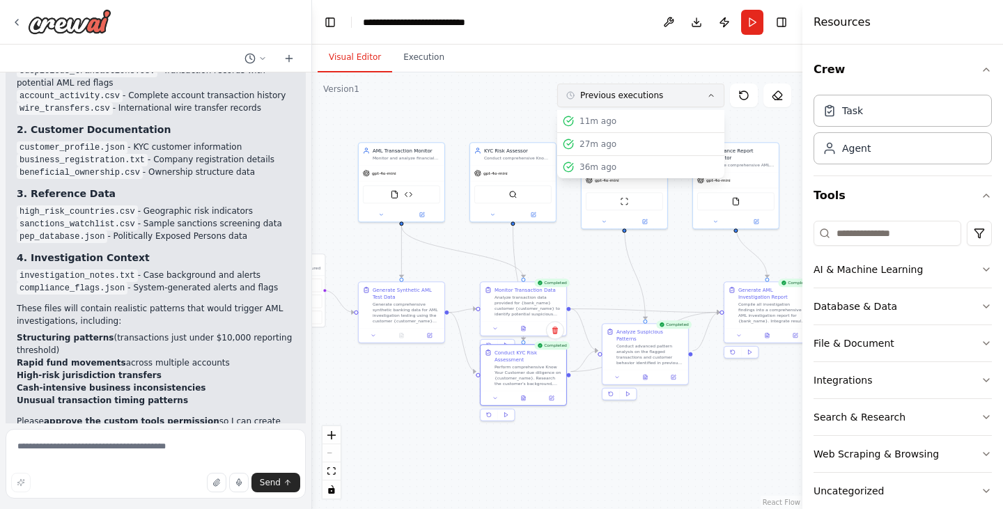
click at [714, 97] on icon at bounding box center [711, 95] width 8 height 8
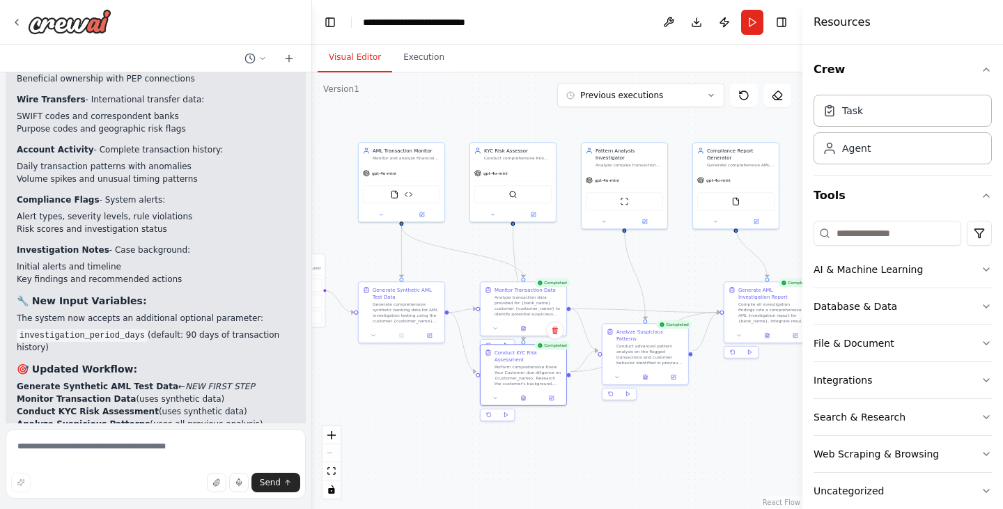
scroll to position [5512, 0]
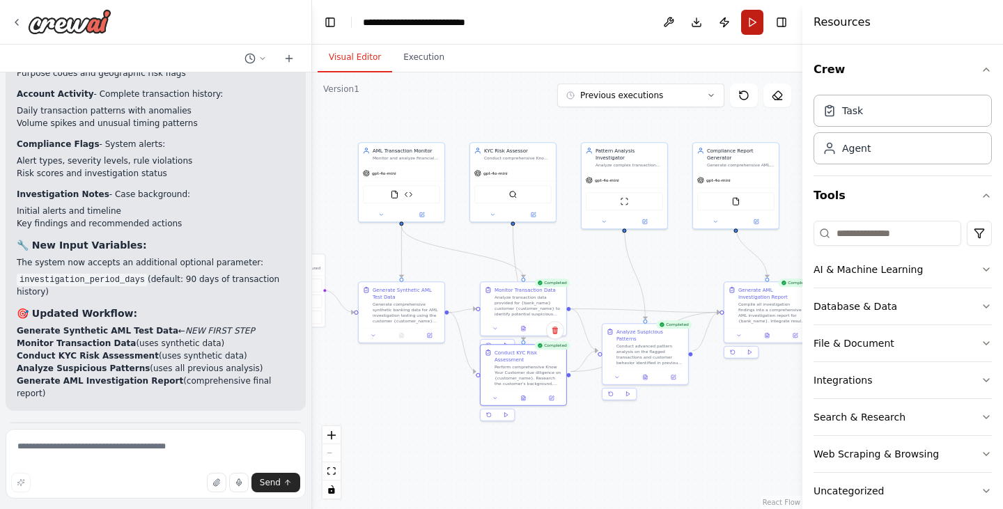
click at [756, 28] on button "Run" at bounding box center [752, 22] width 22 height 25
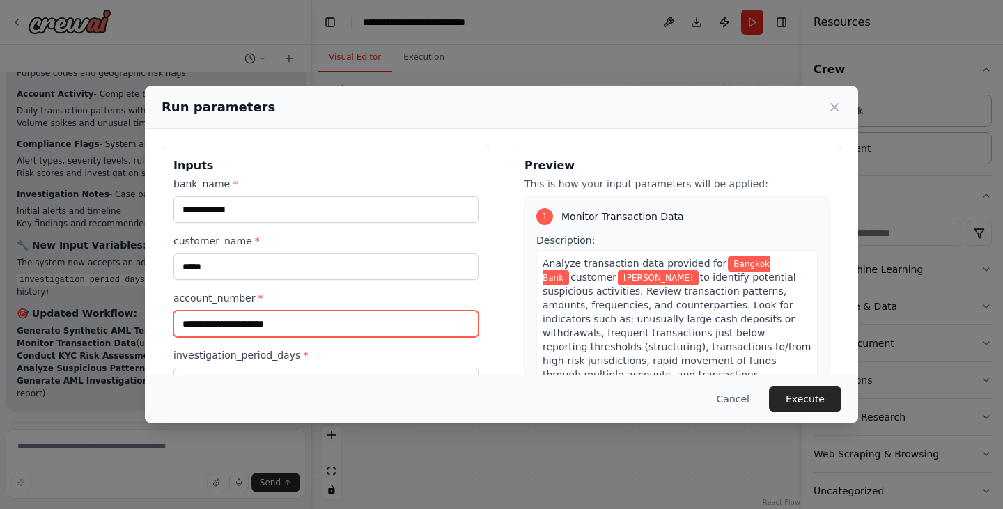
click at [352, 325] on input "account_number *" at bounding box center [325, 324] width 305 height 26
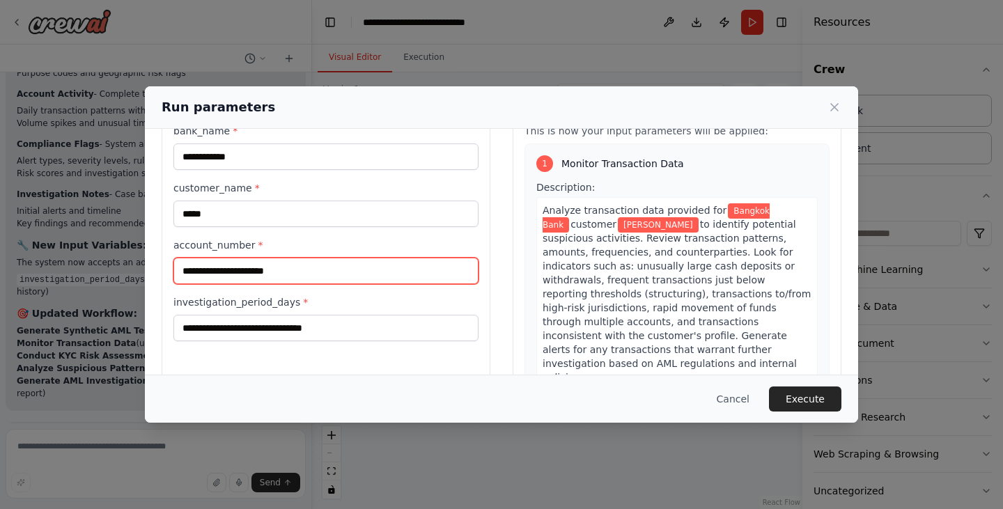
scroll to position [108, 0]
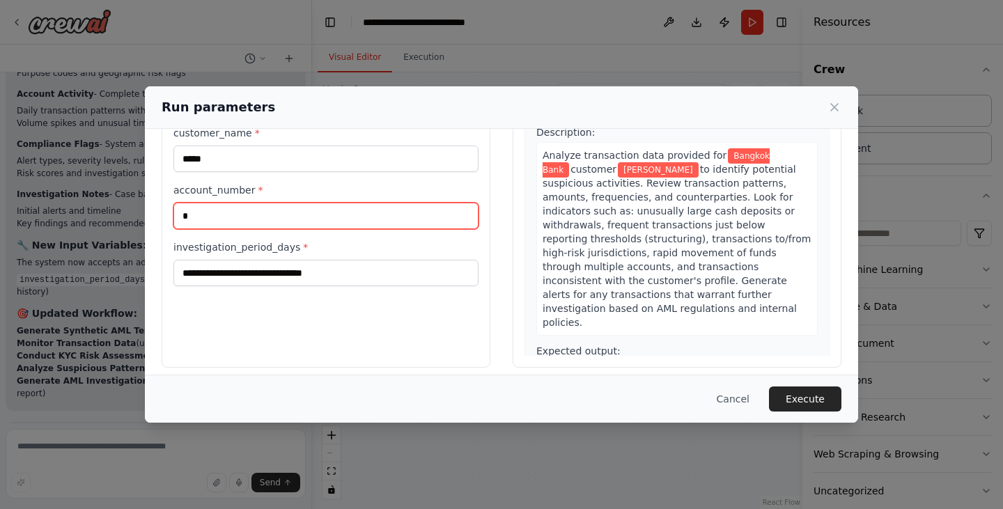
type input "*"
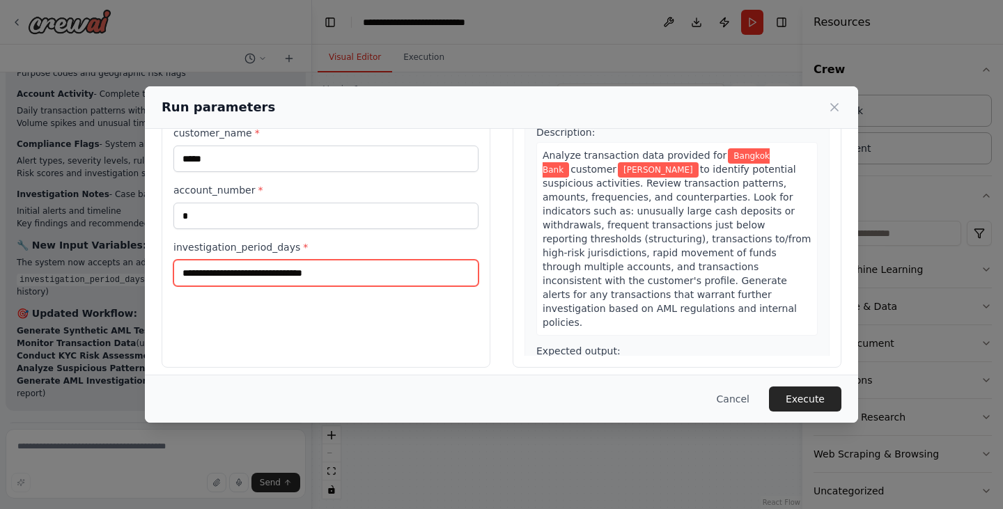
click at [334, 278] on input "investigation_period_days *" at bounding box center [325, 273] width 305 height 26
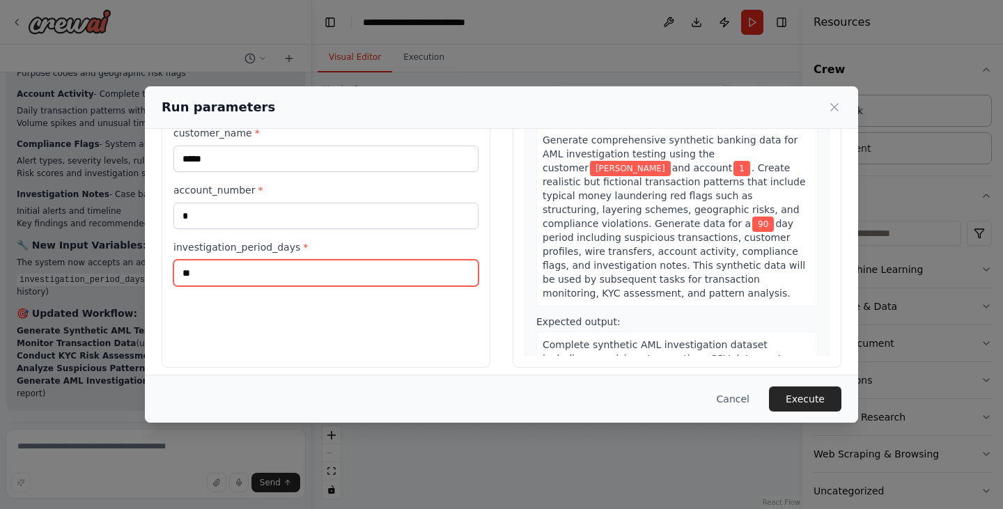
scroll to position [118, 0]
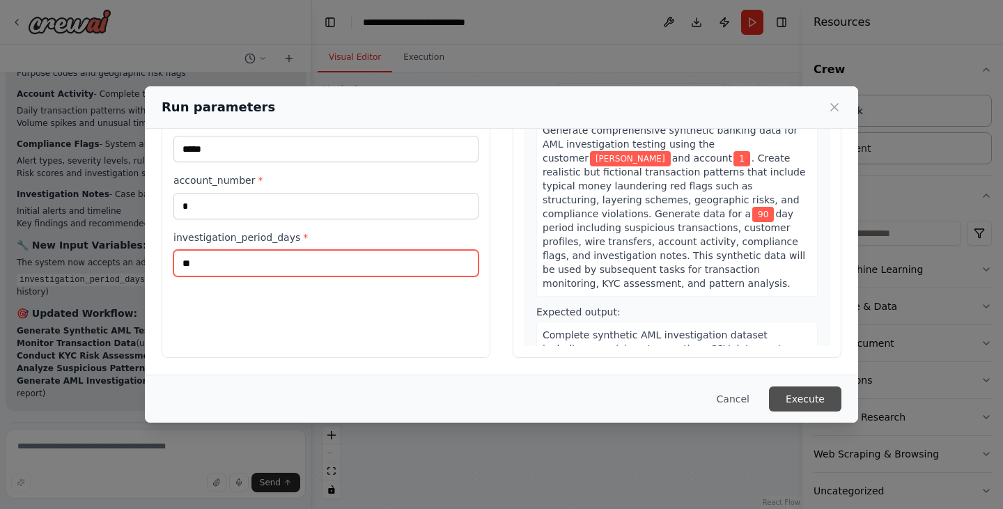
type input "**"
click at [806, 398] on button "Execute" at bounding box center [805, 398] width 72 height 25
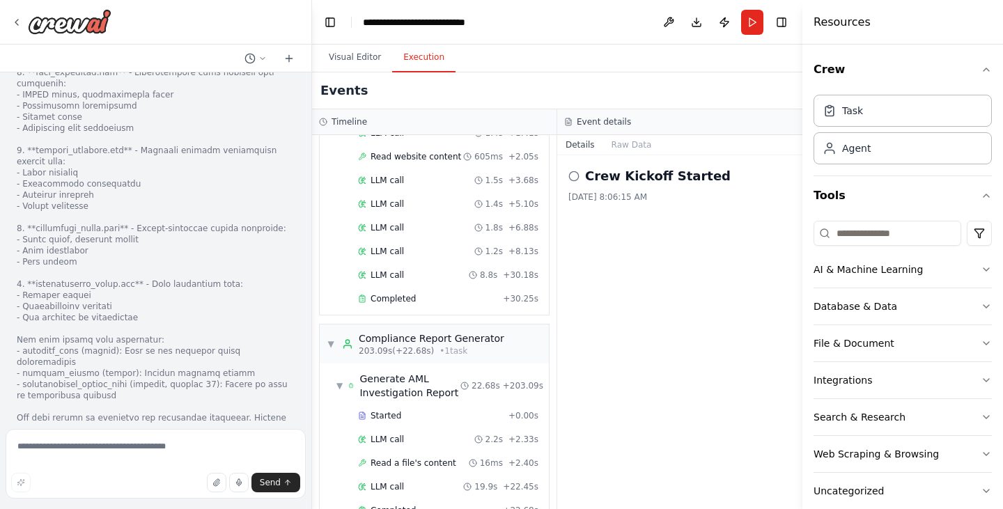
scroll to position [3702, 0]
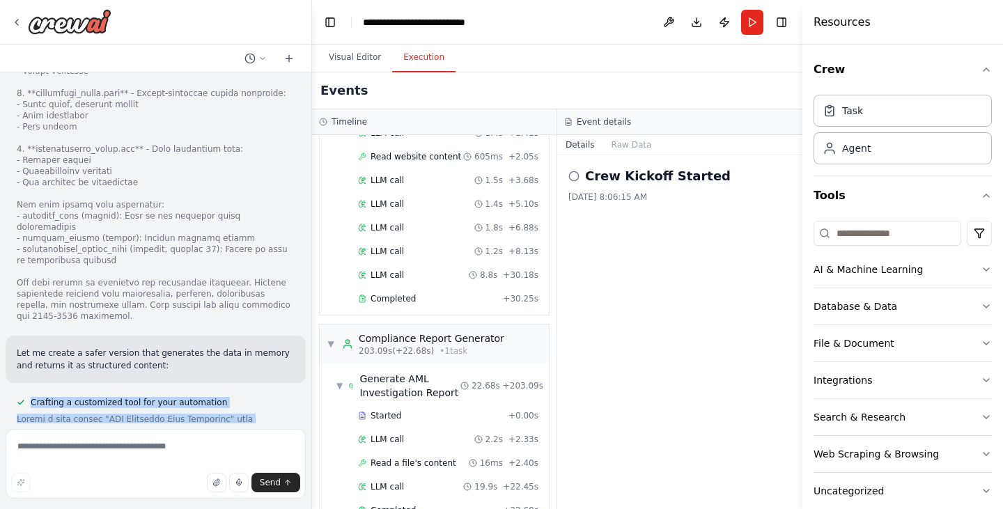
drag, startPoint x: 120, startPoint y: 344, endPoint x: 29, endPoint y: 261, distance: 123.8
click at [29, 261] on div "Build AI Agent as Anti-Money Laundering (AML) Investigator for Banks. ▶ Thought…" at bounding box center [155, 247] width 311 height 351
copy div "Crafting a customized tool for your automation Create a tool called "AML Synthe…"
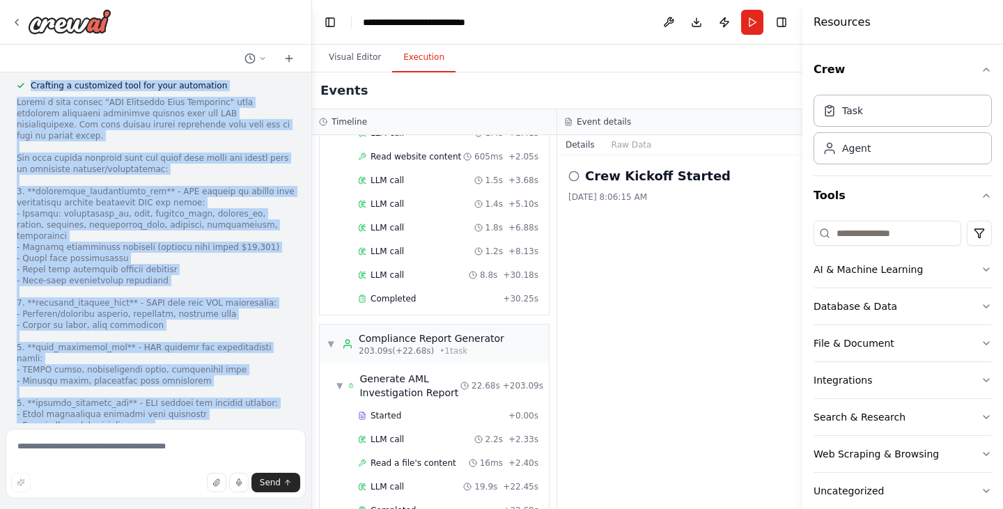
scroll to position [4019, 0]
click at [81, 281] on div at bounding box center [156, 358] width 278 height 524
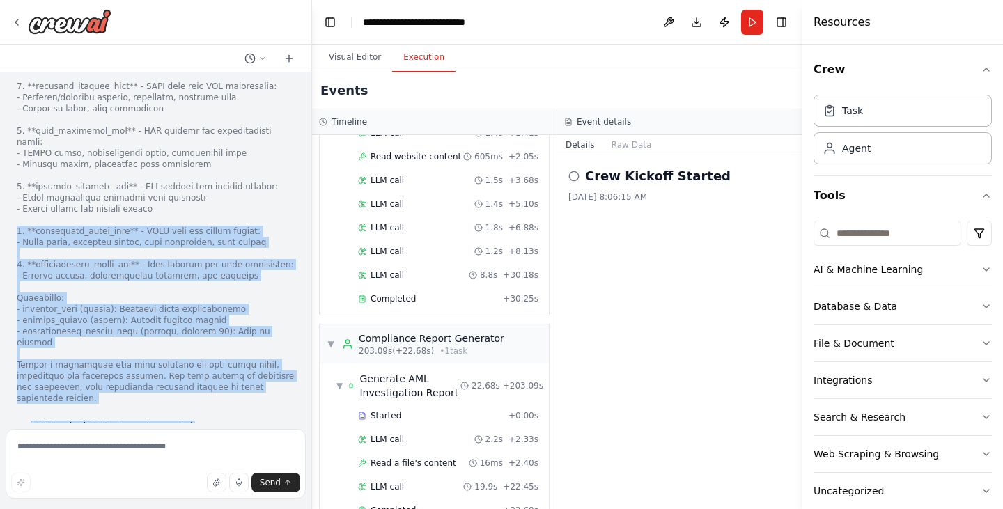
scroll to position [4285, 0]
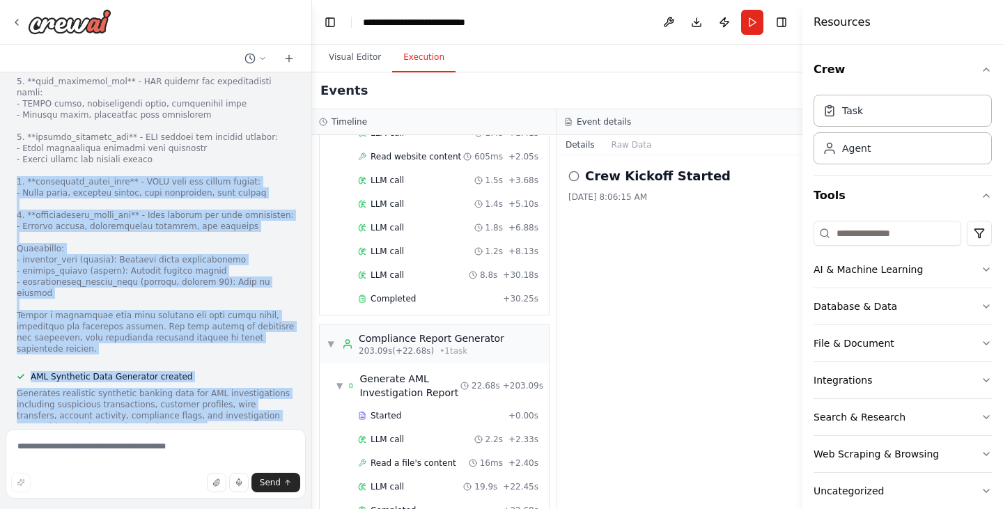
drag, startPoint x: 17, startPoint y: 267, endPoint x: 174, endPoint y: 228, distance: 162.1
click at [174, 228] on div "Build AI Agent as Anti-Money Laundering (AML) Investigator for Banks. ▶ Thought…" at bounding box center [155, 247] width 311 height 351
copy div "5. **compliance_flags_json** - JSON data for system alerts: - Alert types, seve…"
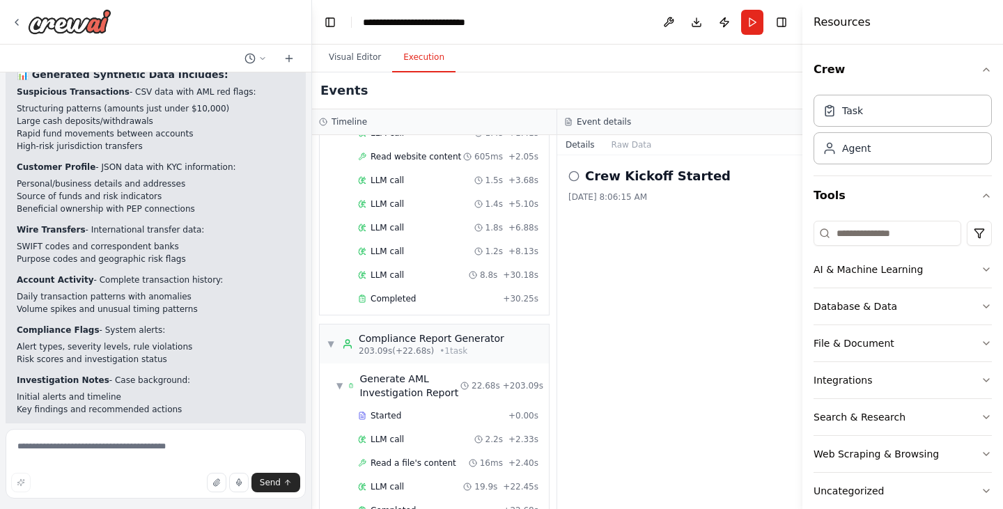
scroll to position [5324, 0]
drag, startPoint x: 264, startPoint y: 338, endPoint x: 92, endPoint y: 196, distance: 223.1
click at [92, 196] on div "Perfect! I've successfully enhanced your AML Investigation System with syntheti…" at bounding box center [156, 246] width 278 height 682
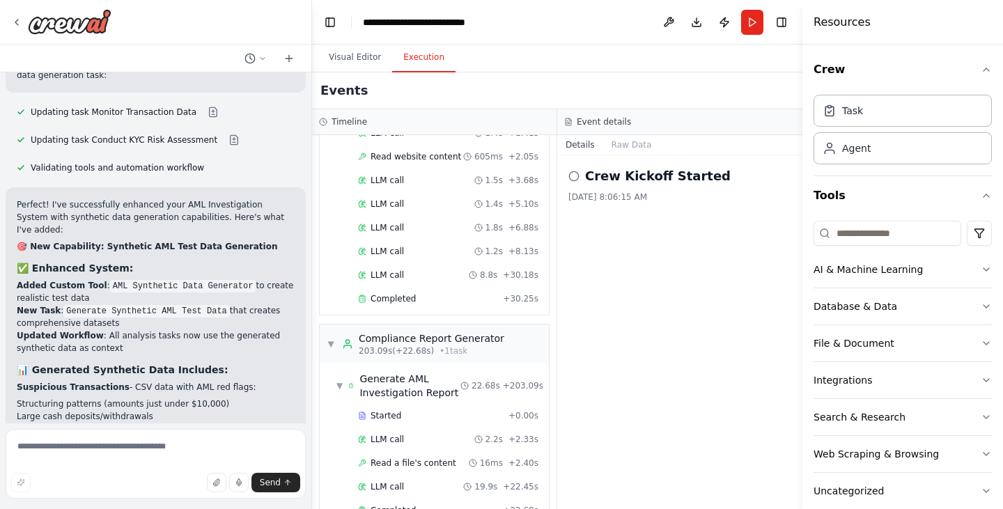
scroll to position [5031, 0]
click at [92, 411] on li "Large cash deposits/withdrawals" at bounding box center [156, 417] width 278 height 13
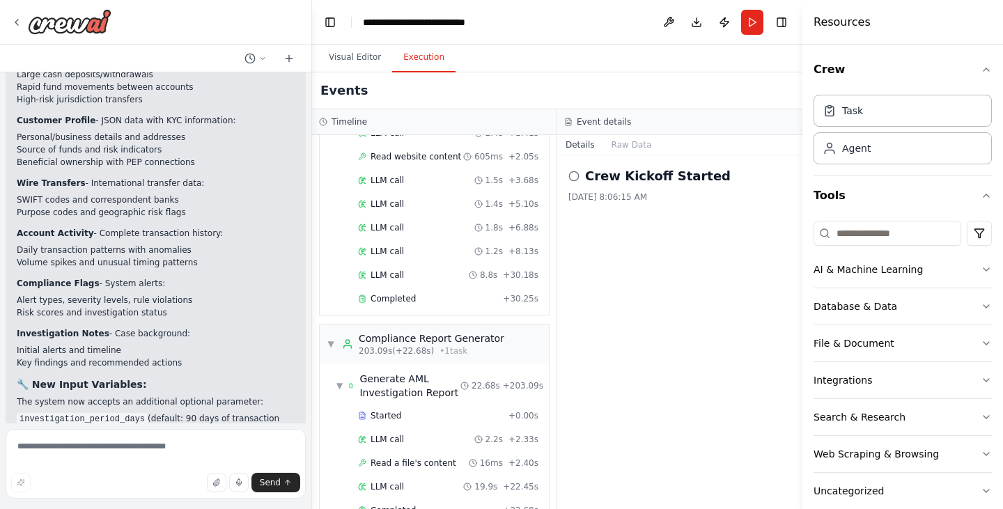
scroll to position [5512, 0]
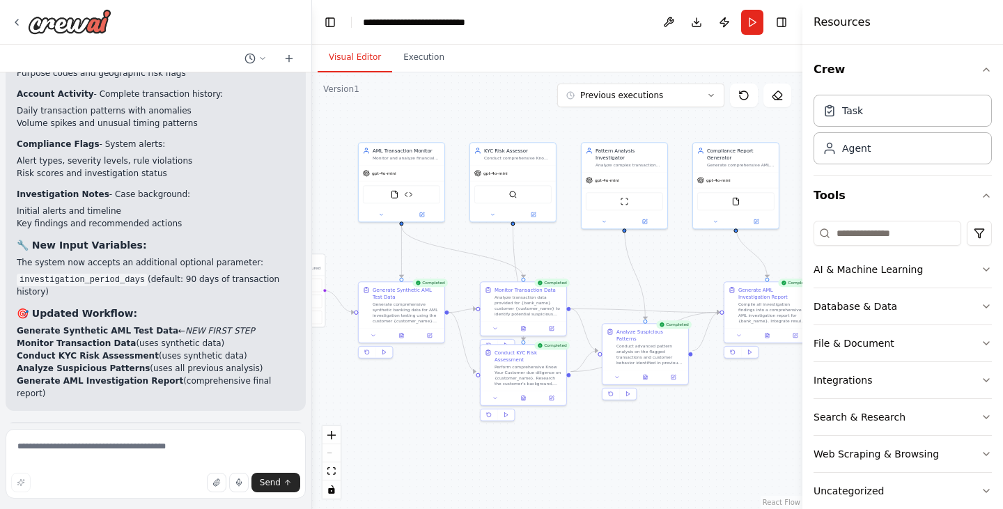
click at [359, 61] on button "Visual Editor" at bounding box center [355, 57] width 75 height 29
click at [405, 334] on button at bounding box center [400, 334] width 29 height 8
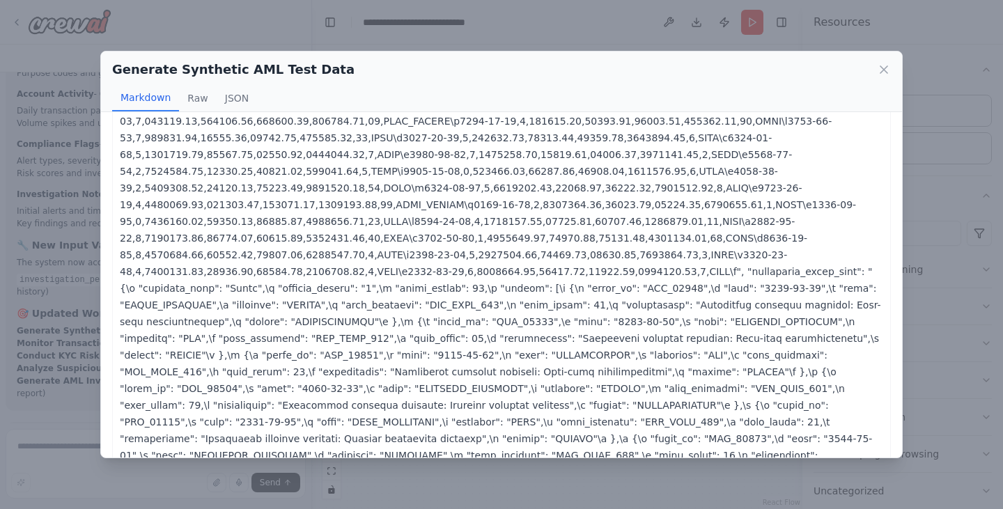
scroll to position [1531, 0]
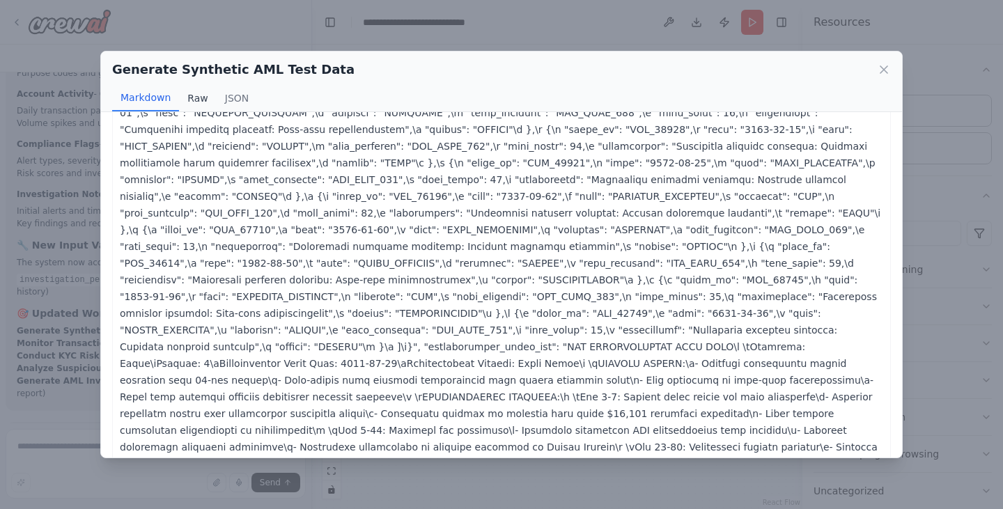
click at [187, 97] on button "Raw" at bounding box center [197, 98] width 37 height 26
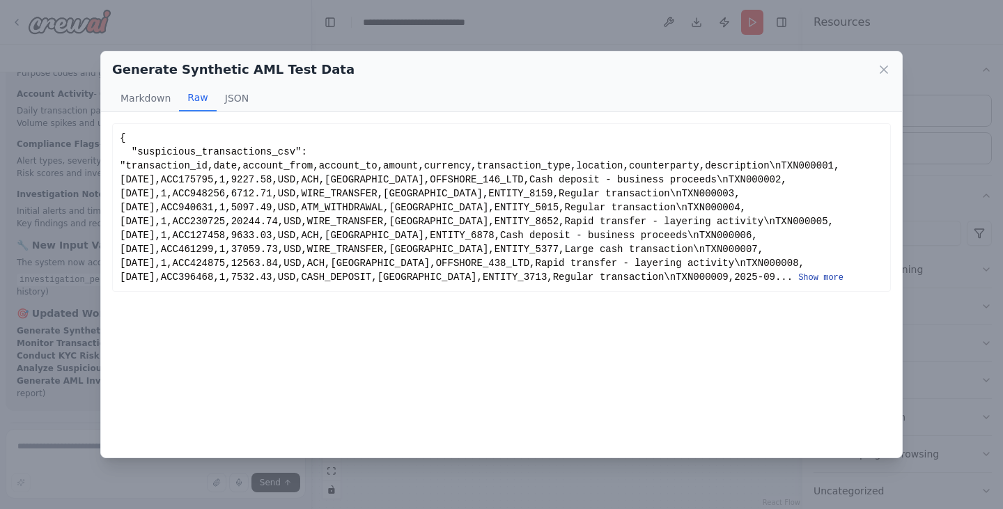
click at [798, 275] on button "Show more" at bounding box center [820, 277] width 45 height 11
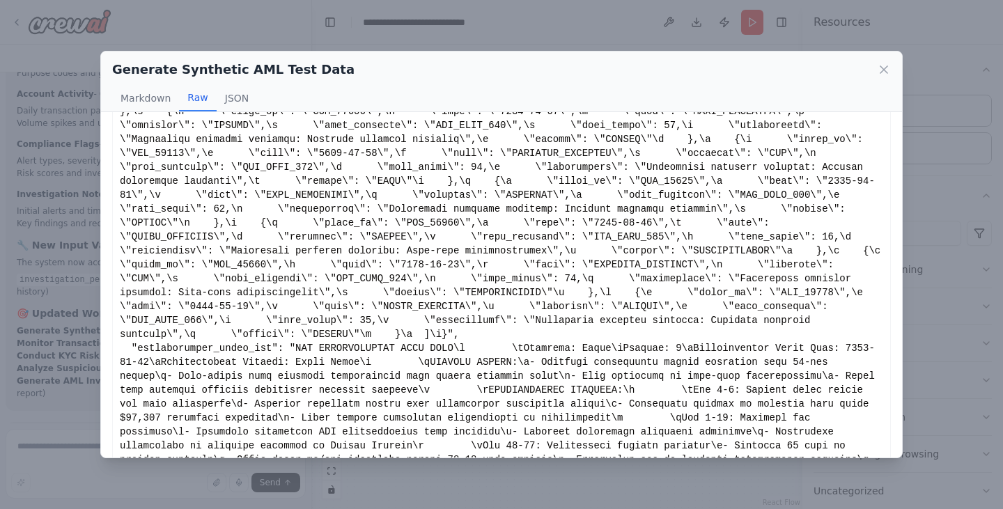
scroll to position [1625, 0]
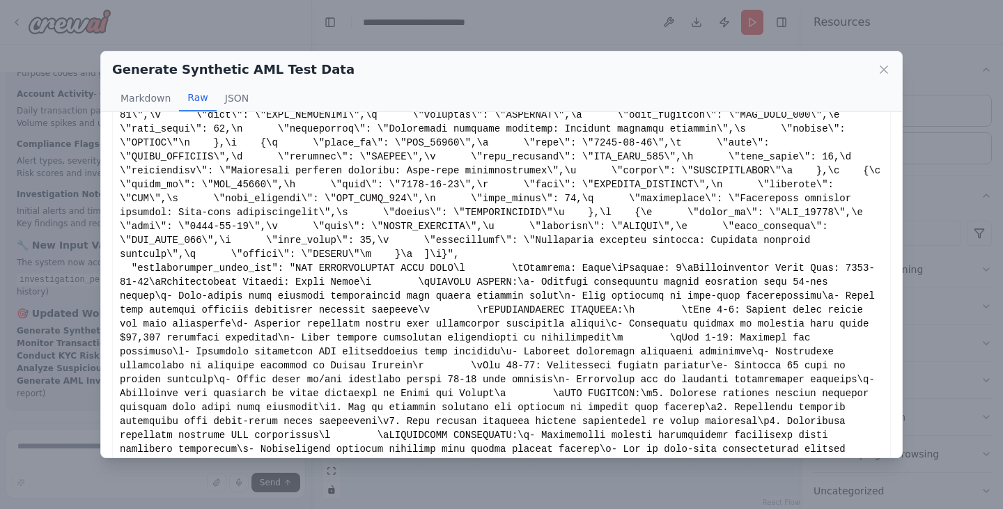
click at [884, 61] on div "Generate Synthetic AML Test Data" at bounding box center [501, 69] width 779 height 19
click at [886, 66] on icon at bounding box center [884, 70] width 14 height 14
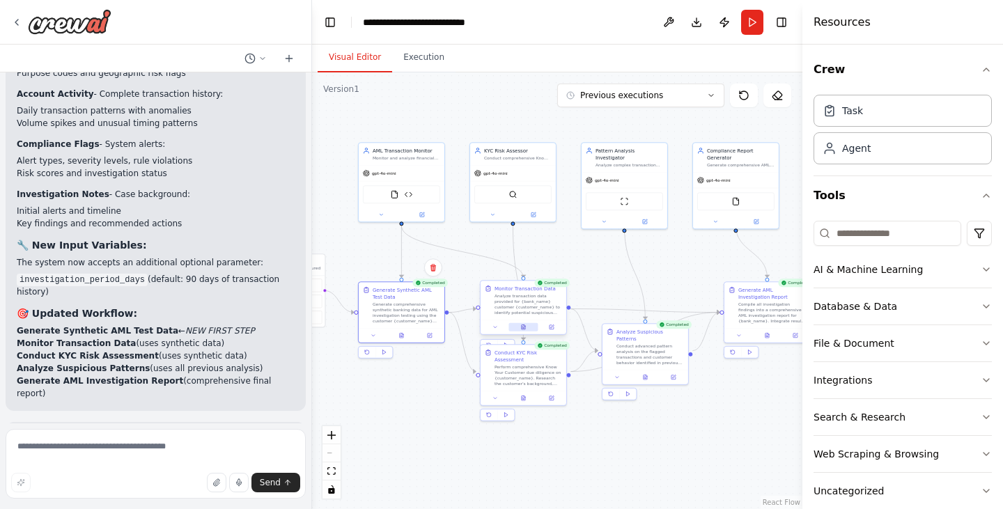
click at [524, 326] on icon at bounding box center [524, 325] width 1 height 1
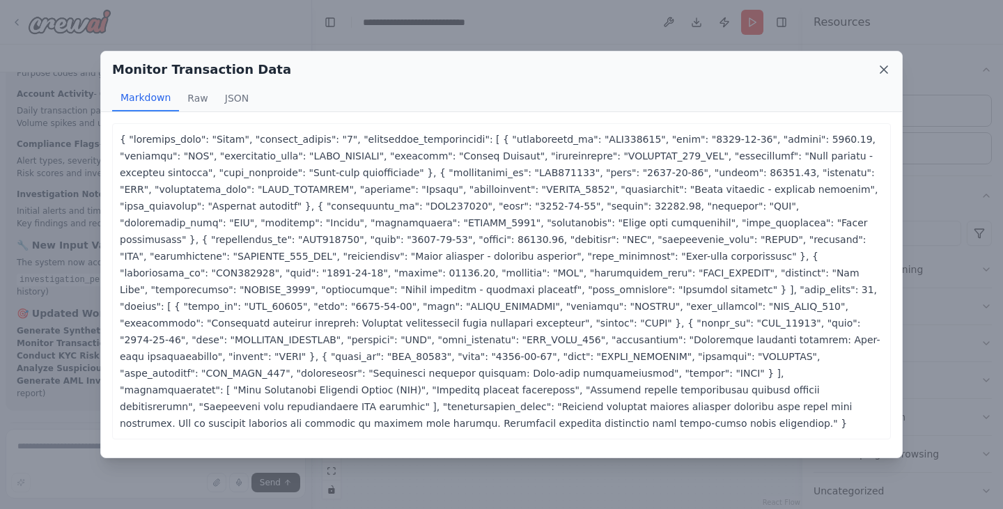
click at [886, 70] on icon at bounding box center [884, 70] width 14 height 14
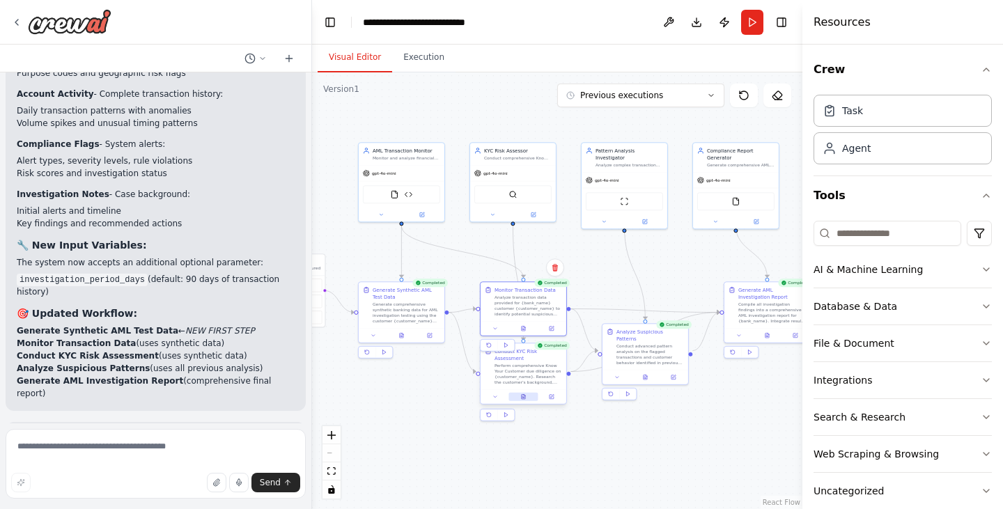
click at [522, 394] on icon at bounding box center [523, 396] width 3 height 5
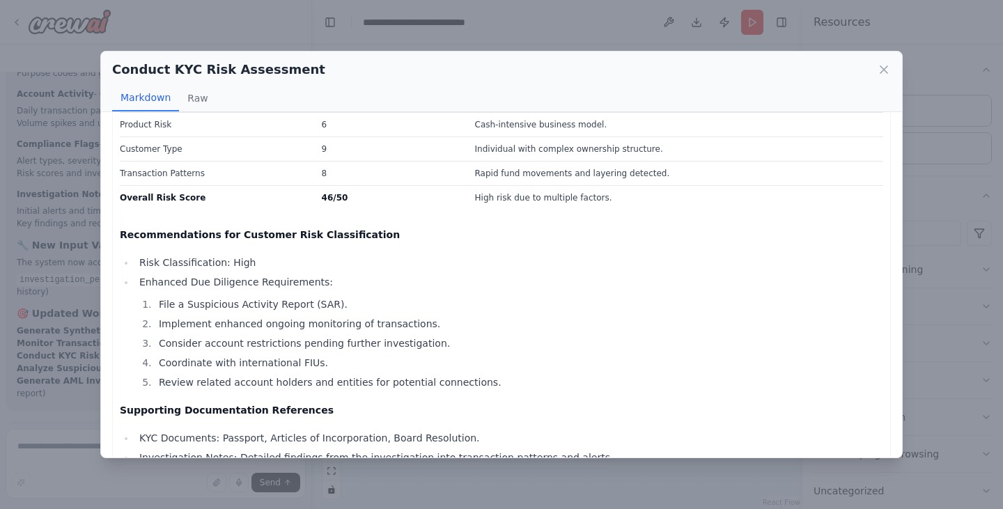
scroll to position [698, 0]
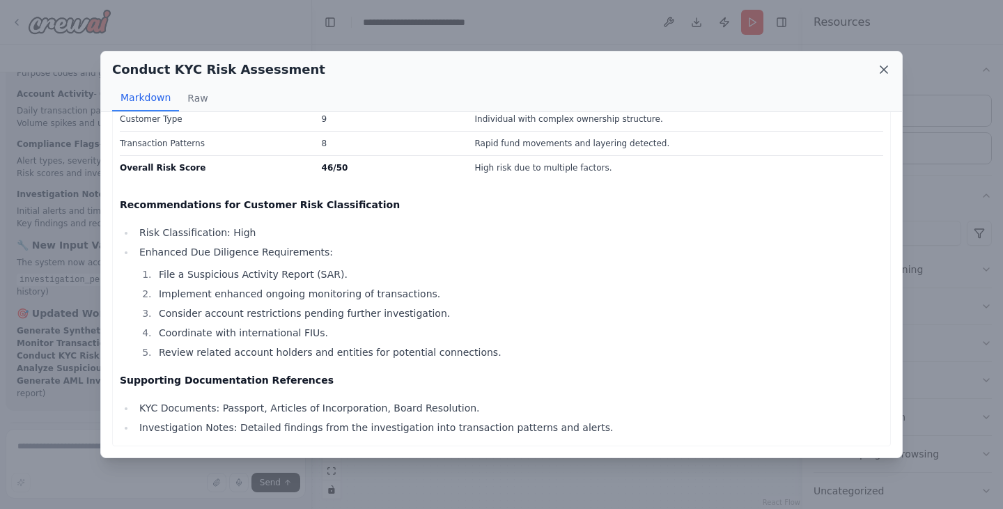
click at [882, 75] on icon at bounding box center [884, 70] width 14 height 14
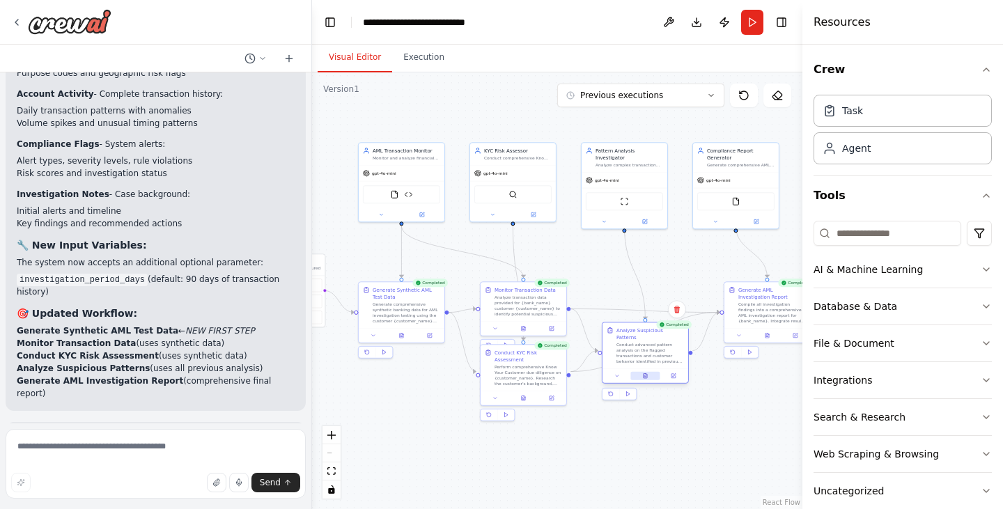
click at [643, 373] on icon at bounding box center [644, 375] width 3 height 5
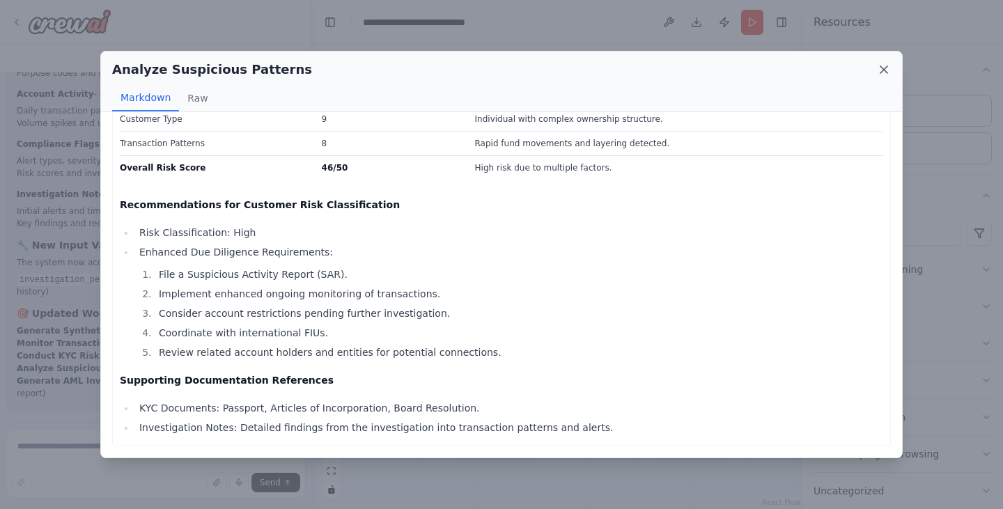
click at [885, 68] on icon at bounding box center [883, 69] width 7 height 7
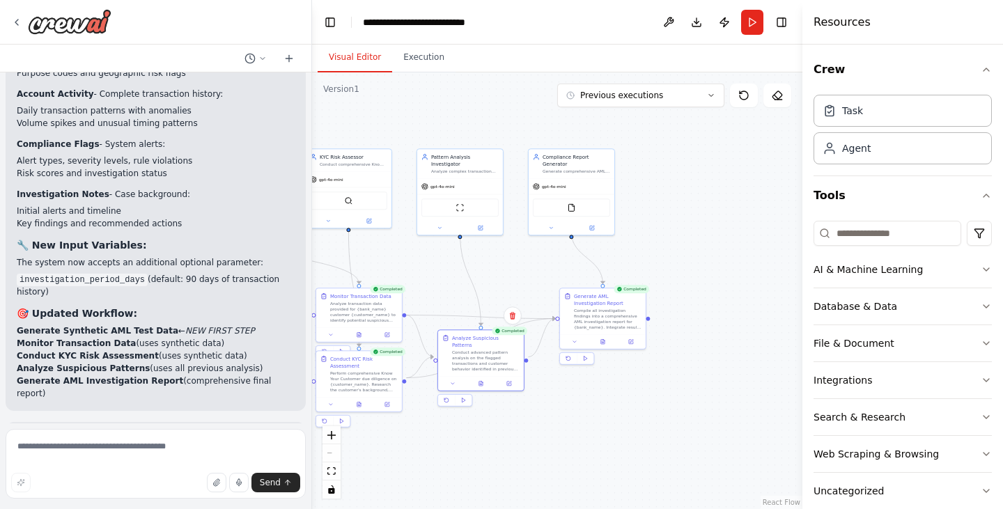
drag, startPoint x: 740, startPoint y: 414, endPoint x: 575, endPoint y: 419, distance: 165.8
click at [575, 419] on div ".deletable-edge-delete-btn { width: 20px; height: 20px; border: 0px solid #ffff…" at bounding box center [557, 290] width 490 height 437
click at [601, 338] on icon at bounding box center [601, 338] width 3 height 5
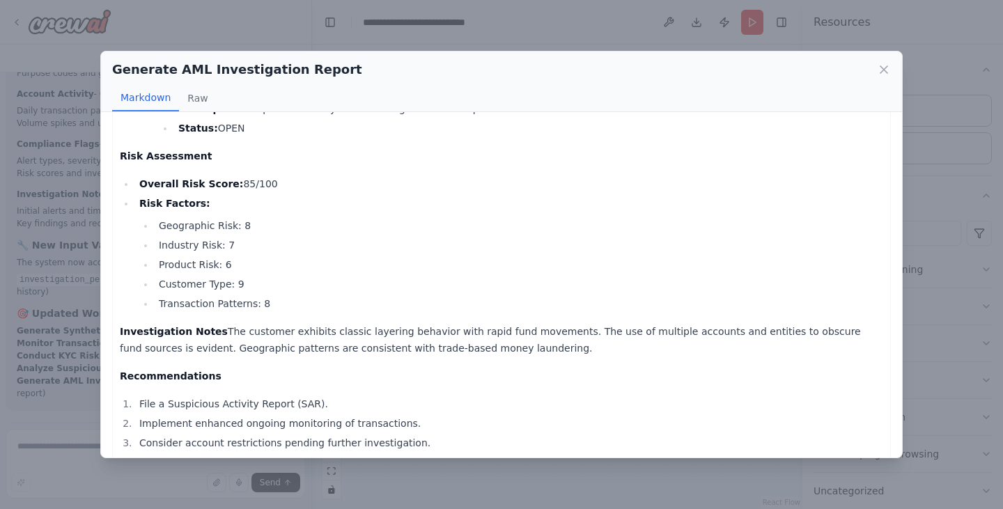
scroll to position [1763, 0]
click at [880, 68] on icon at bounding box center [884, 70] width 14 height 14
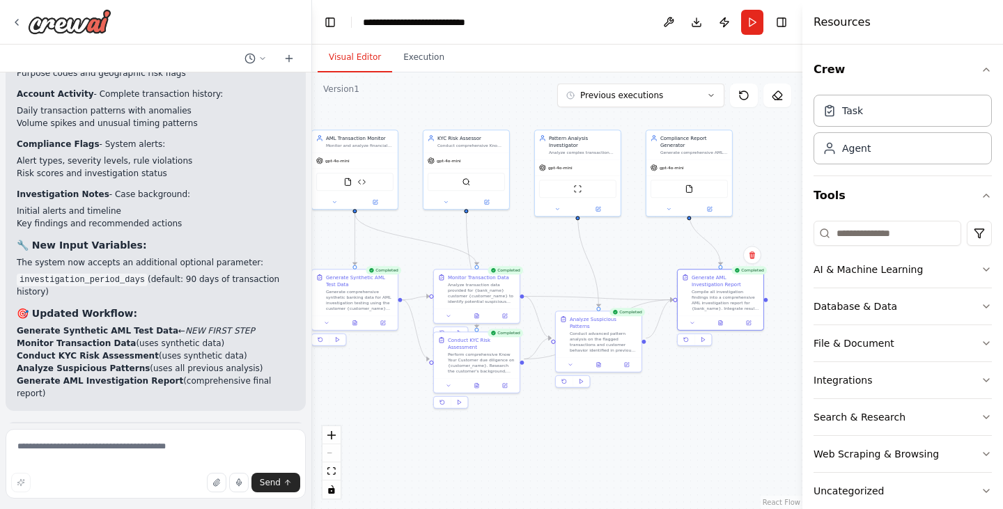
drag, startPoint x: 406, startPoint y: 255, endPoint x: 527, endPoint y: 237, distance: 122.5
click at [527, 237] on div ".deletable-edge-delete-btn { width: 20px; height: 20px; border: 0px solid #ffff…" at bounding box center [557, 290] width 490 height 437
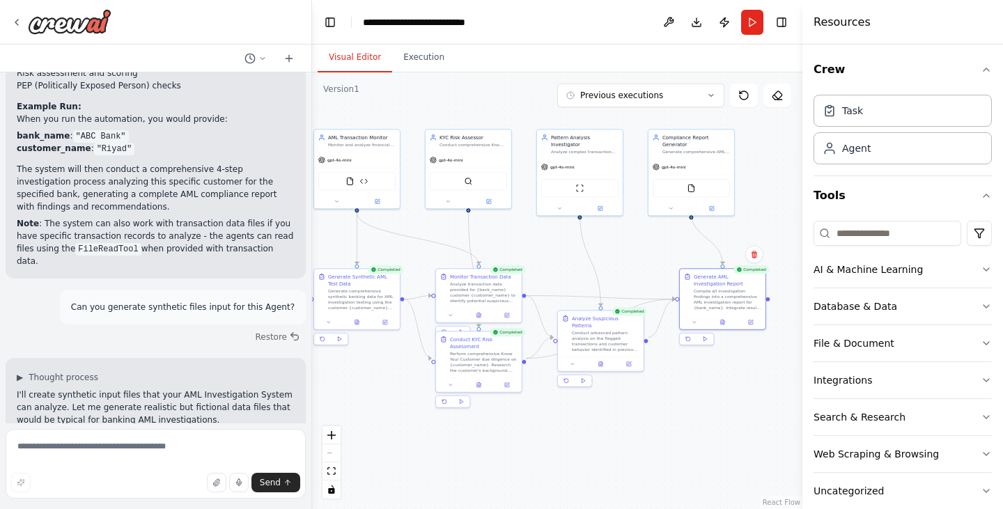
scroll to position [2311, 0]
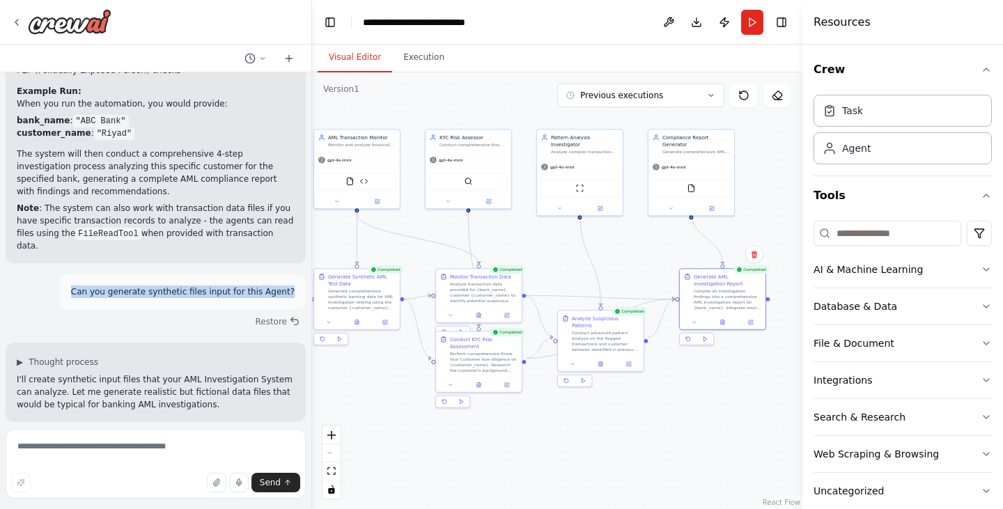
drag, startPoint x: 90, startPoint y: 228, endPoint x: 284, endPoint y: 233, distance: 194.3
click at [284, 274] on div "Can you generate synthetic files input for this Agent?" at bounding box center [183, 291] width 246 height 35
copy p "Can you generate synthetic files input for this Agent?"
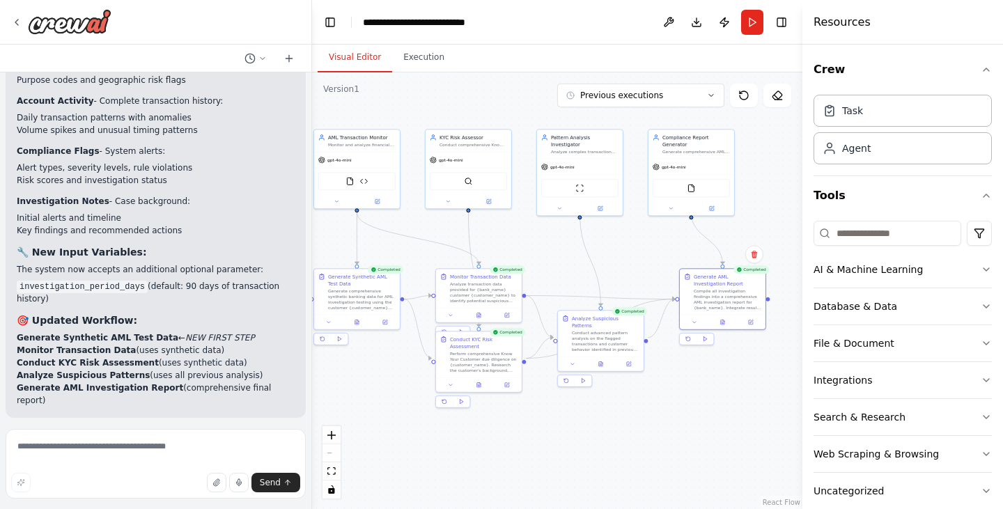
scroll to position [5512, 0]
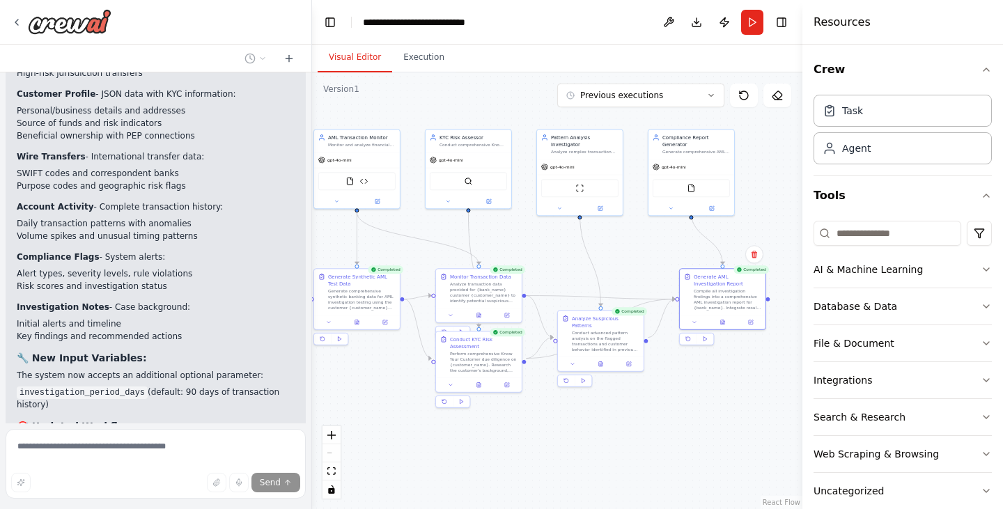
scroll to position [5454, 0]
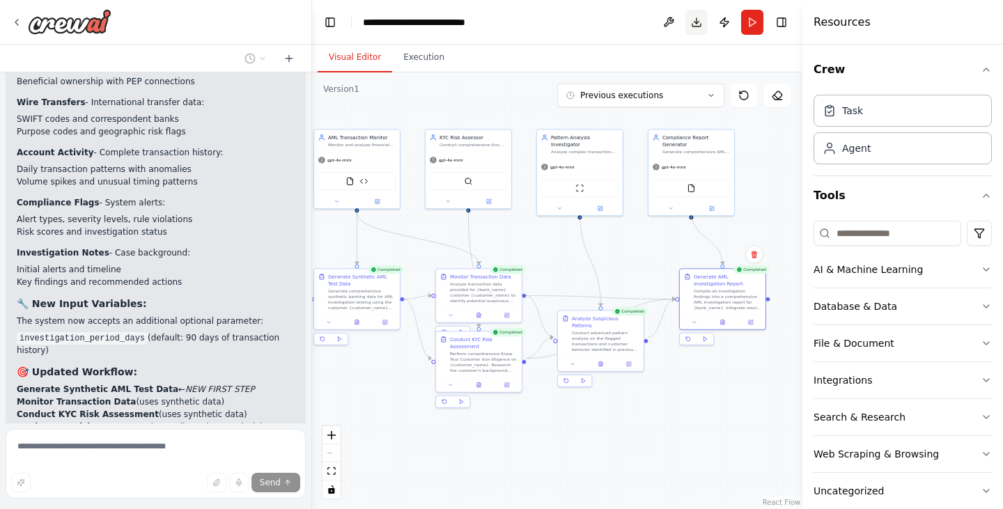
click at [698, 20] on button "Download" at bounding box center [696, 22] width 22 height 25
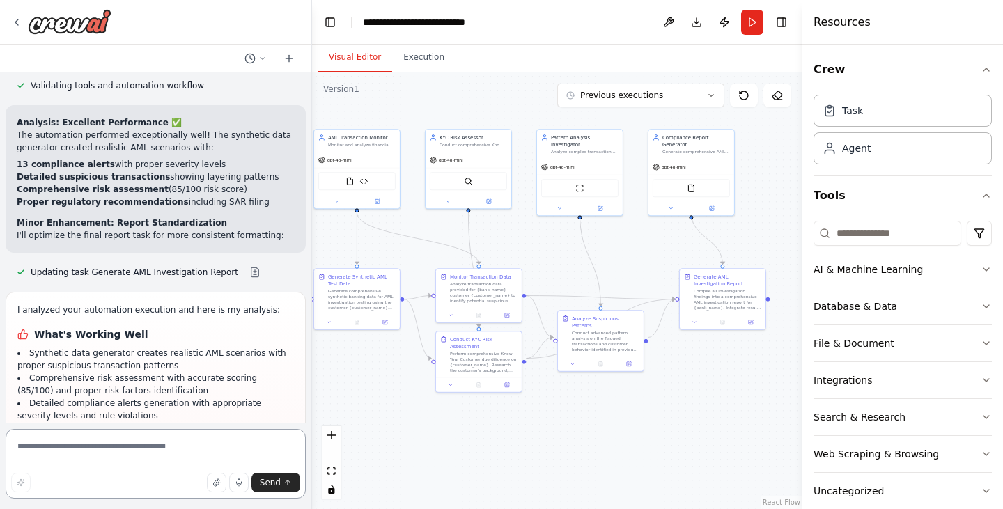
scroll to position [6099, 0]
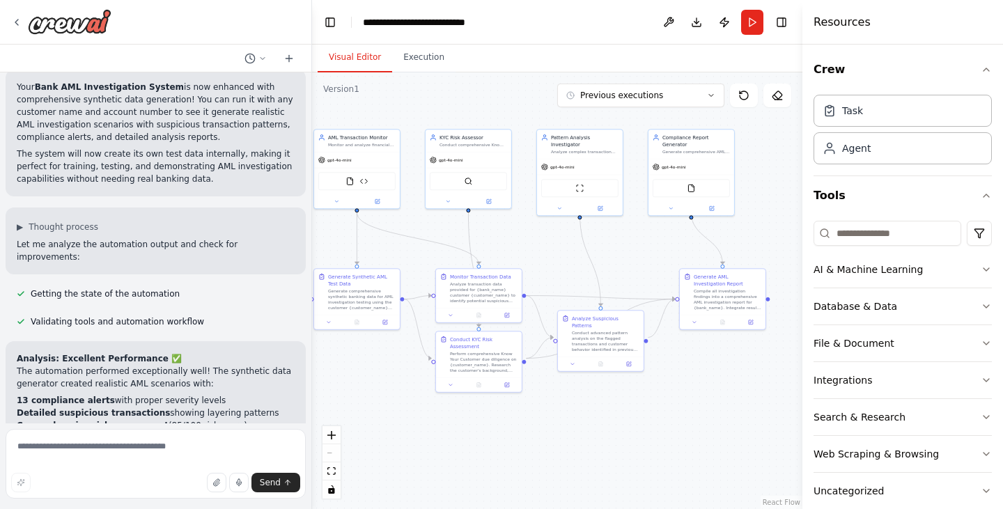
scroll to position [5865, 0]
click at [697, 25] on button "Download" at bounding box center [696, 22] width 22 height 25
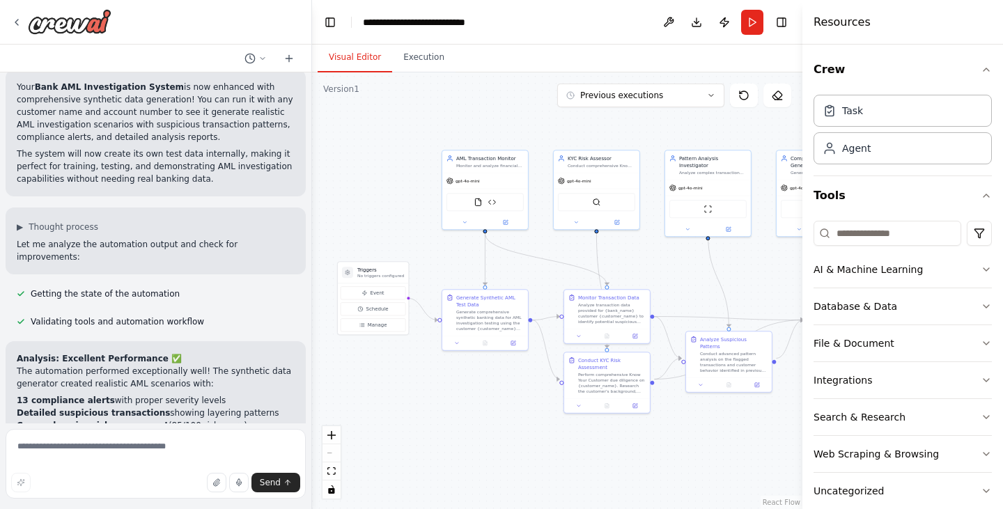
drag, startPoint x: 384, startPoint y: 413, endPoint x: 512, endPoint y: 434, distance: 129.8
click at [512, 434] on div ".deletable-edge-delete-btn { width: 20px; height: 20px; border: 0px solid #ffff…" at bounding box center [557, 290] width 490 height 437
click at [650, 102] on button "Previous executions" at bounding box center [640, 96] width 167 height 24
click at [613, 122] on div "12m ago" at bounding box center [648, 121] width 139 height 11
click at [572, 123] on icon at bounding box center [568, 121] width 11 height 11
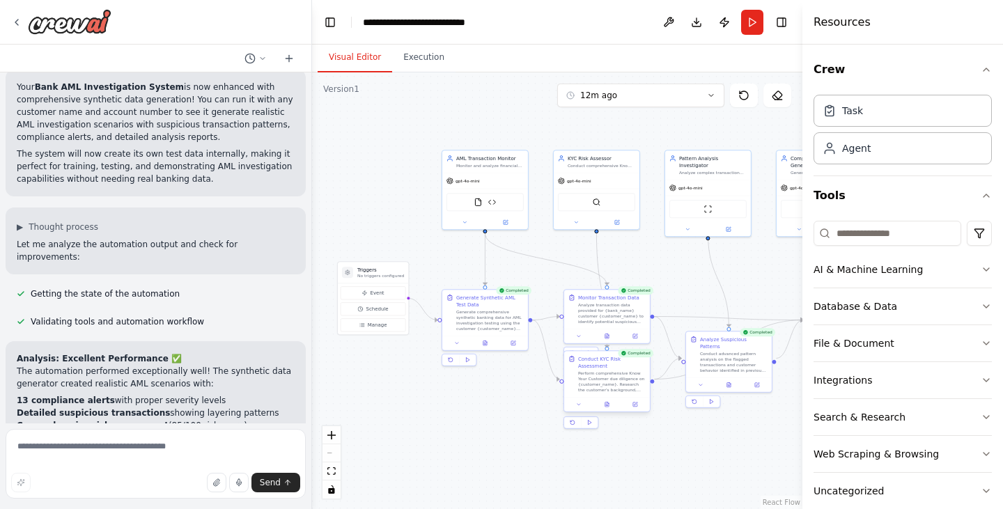
click at [608, 404] on div at bounding box center [607, 404] width 86 height 15
click at [570, 420] on icon at bounding box center [573, 423] width 6 height 6
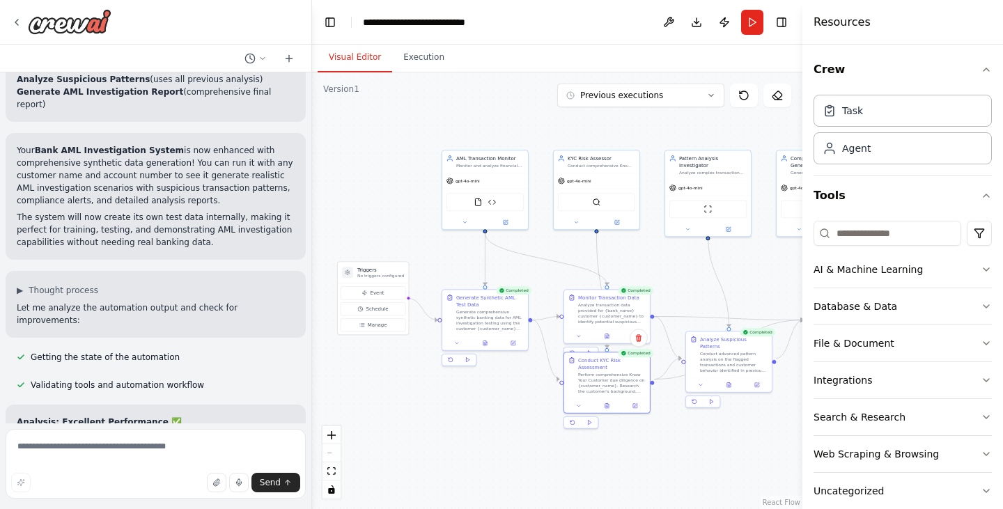
scroll to position [5801, 0]
click at [601, 400] on button at bounding box center [606, 404] width 29 height 8
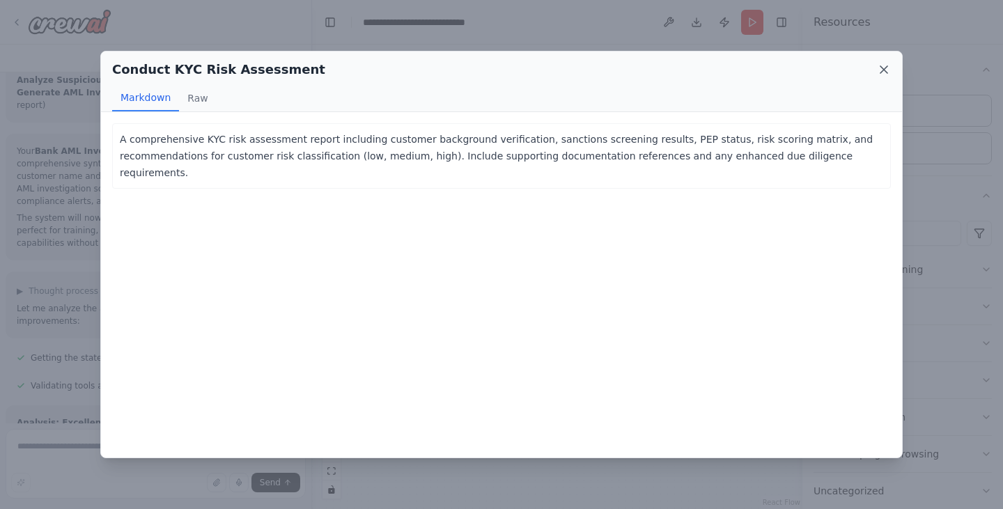
click at [882, 70] on icon at bounding box center [884, 70] width 14 height 14
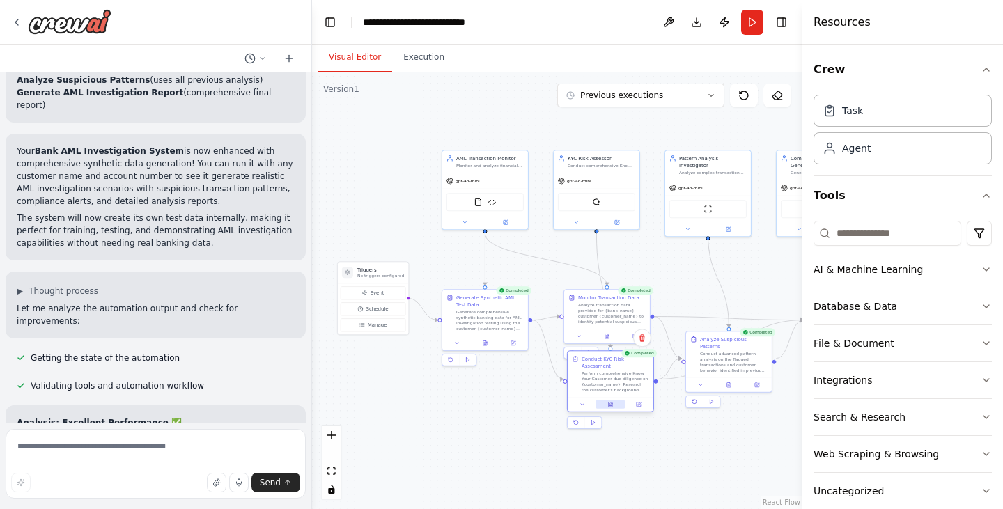
click at [617, 400] on button at bounding box center [609, 404] width 29 height 8
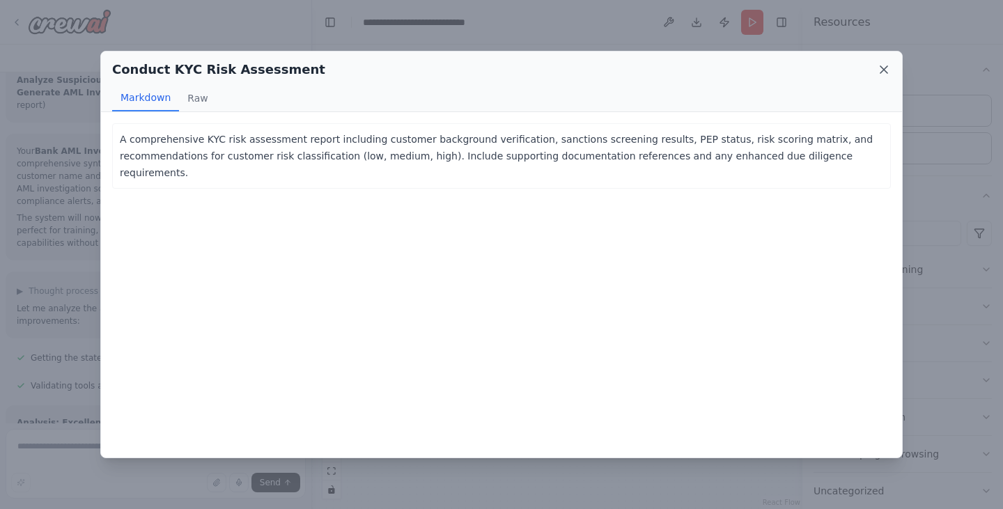
click at [883, 70] on icon at bounding box center [883, 69] width 7 height 7
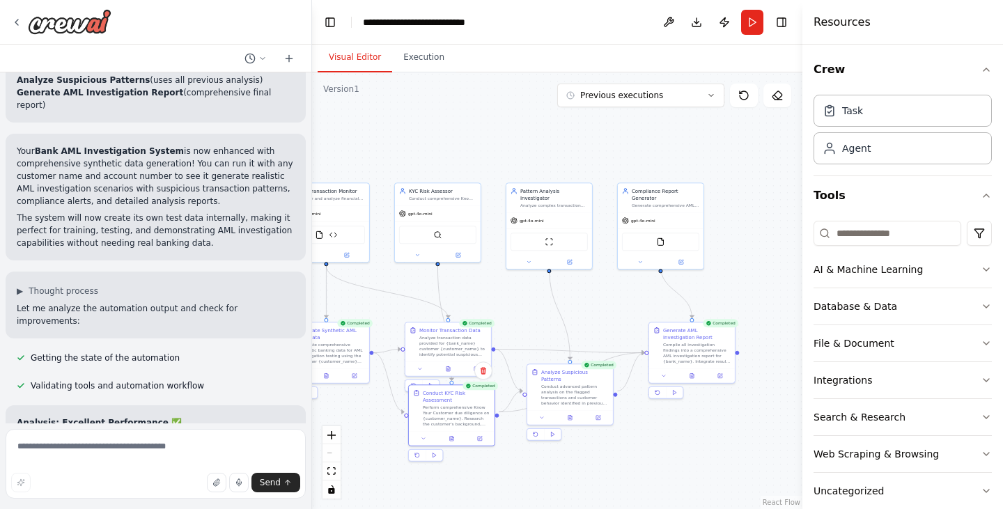
drag, startPoint x: 760, startPoint y: 432, endPoint x: 597, endPoint y: 462, distance: 166.4
click at [597, 462] on div ".deletable-edge-delete-btn { width: 20px; height: 20px; border: 0px solid #ffff…" at bounding box center [557, 290] width 490 height 437
click at [688, 370] on icon at bounding box center [690, 372] width 6 height 6
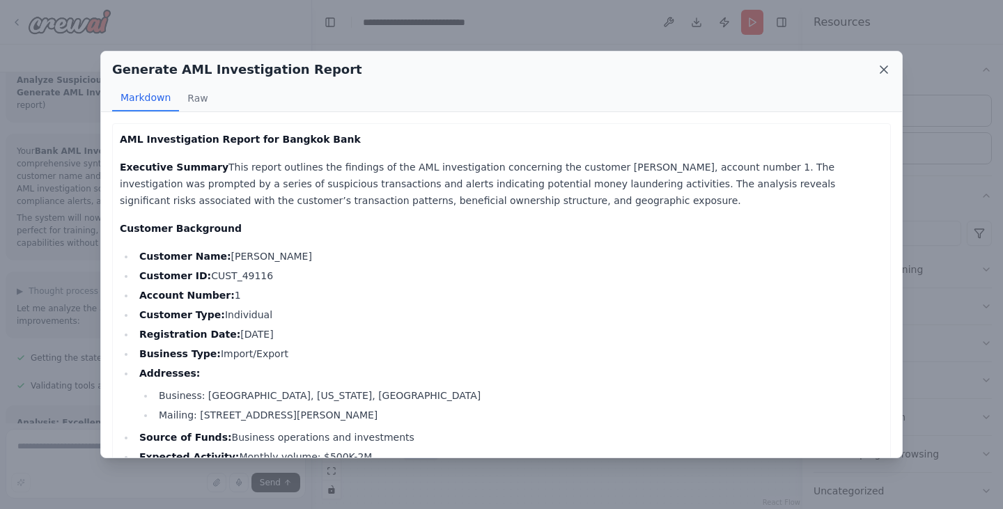
click at [884, 70] on icon at bounding box center [883, 69] width 7 height 7
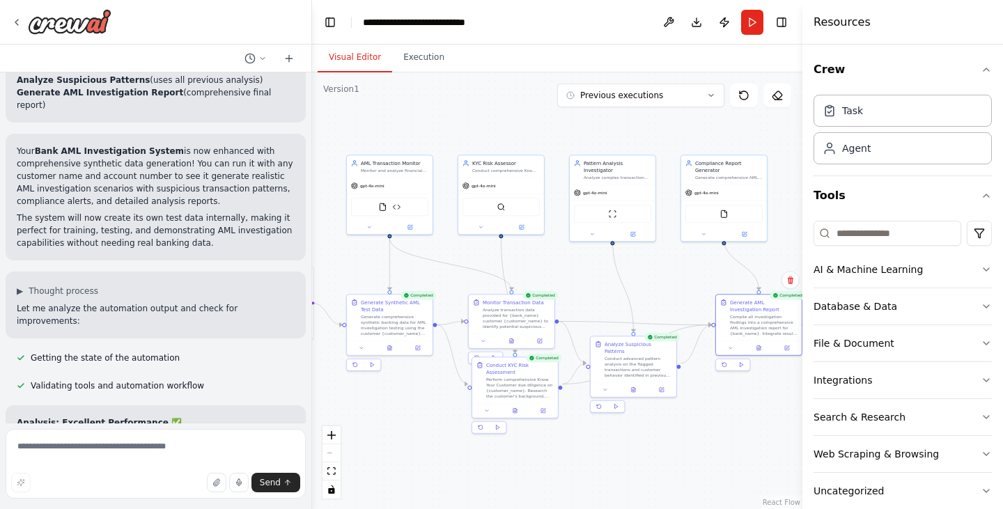
drag, startPoint x: 591, startPoint y: 286, endPoint x: 661, endPoint y: 262, distance: 73.8
click at [661, 262] on div ".deletable-edge-delete-btn { width: 20px; height: 20px; border: 0px solid #ffff…" at bounding box center [557, 290] width 490 height 437
click at [393, 352] on div at bounding box center [391, 347] width 86 height 15
click at [389, 350] on icon at bounding box center [390, 347] width 3 height 5
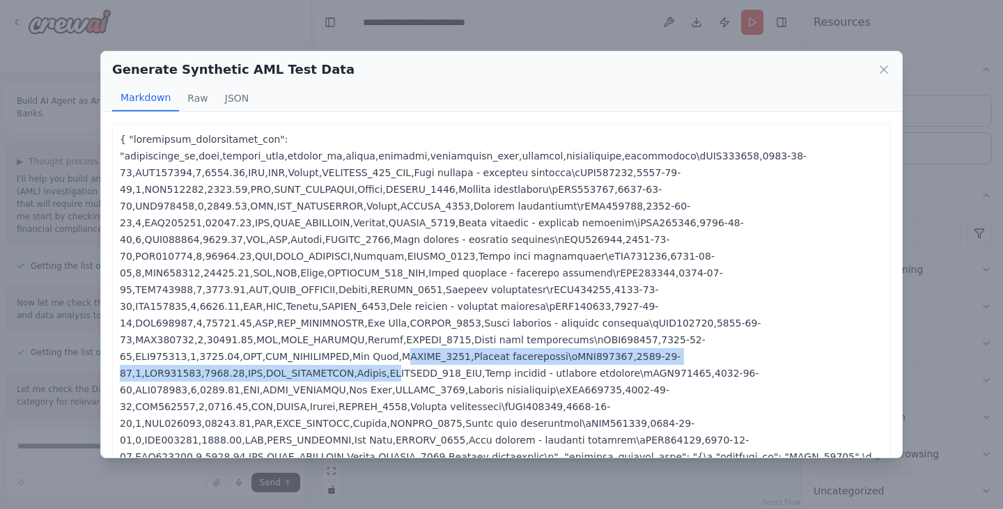
drag, startPoint x: 380, startPoint y: 345, endPoint x: 382, endPoint y: 320, distance: 25.2
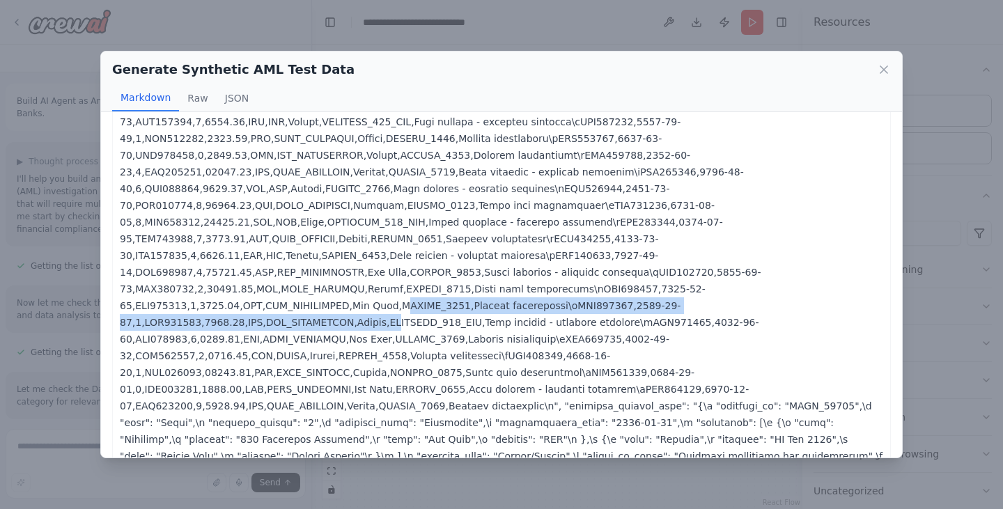
scroll to position [52, 0]
click at [880, 71] on icon at bounding box center [884, 70] width 14 height 14
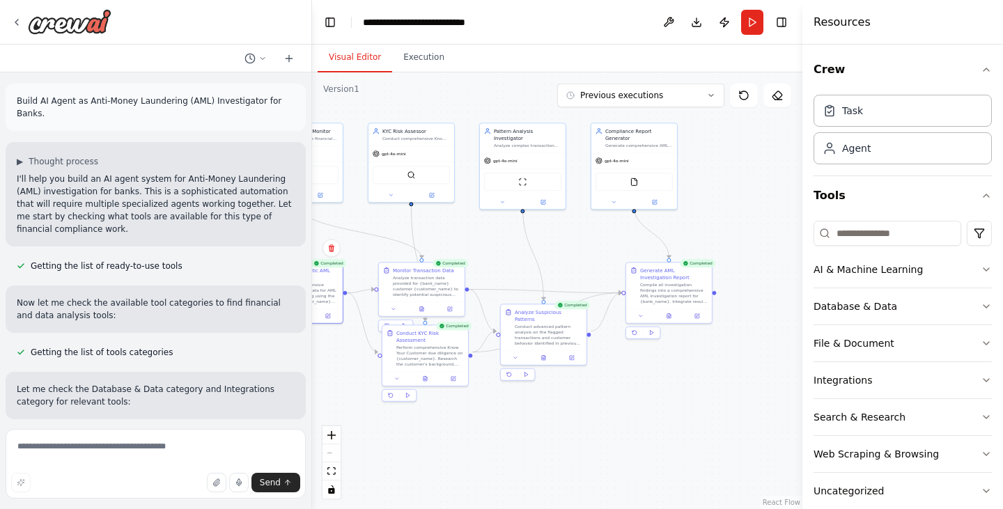
drag, startPoint x: 536, startPoint y: 124, endPoint x: 444, endPoint y: 91, distance: 96.9
click at [444, 91] on div ".deletable-edge-delete-btn { width: 20px; height: 20px; border: 0px solid #ffff…" at bounding box center [557, 290] width 490 height 437
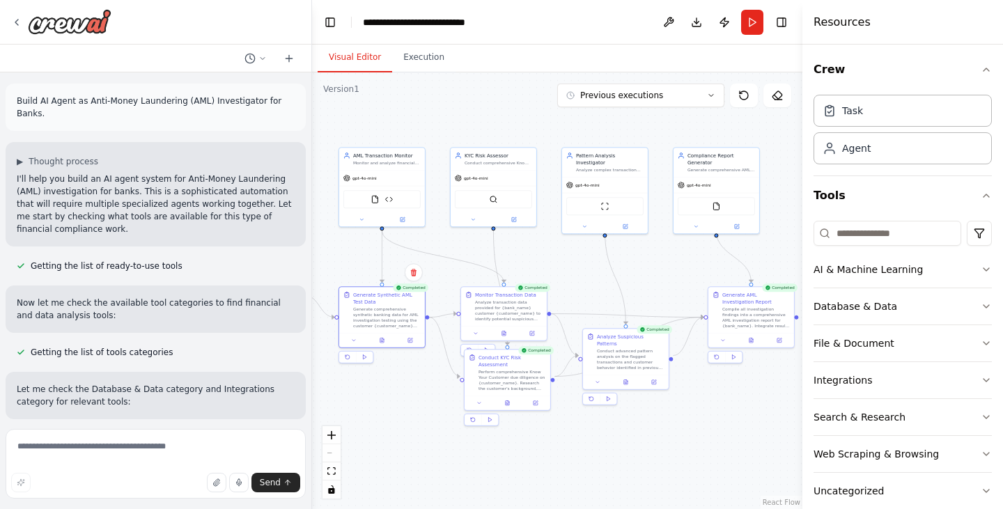
drag, startPoint x: 717, startPoint y: 208, endPoint x: 799, endPoint y: 233, distance: 85.0
click at [799, 233] on div "Build AI Agent as Anti-Money Laundering (AML) Investigator for Banks. ▶ Thought…" at bounding box center [501, 254] width 1003 height 509
click at [471, 221] on button at bounding box center [473, 218] width 40 height 8
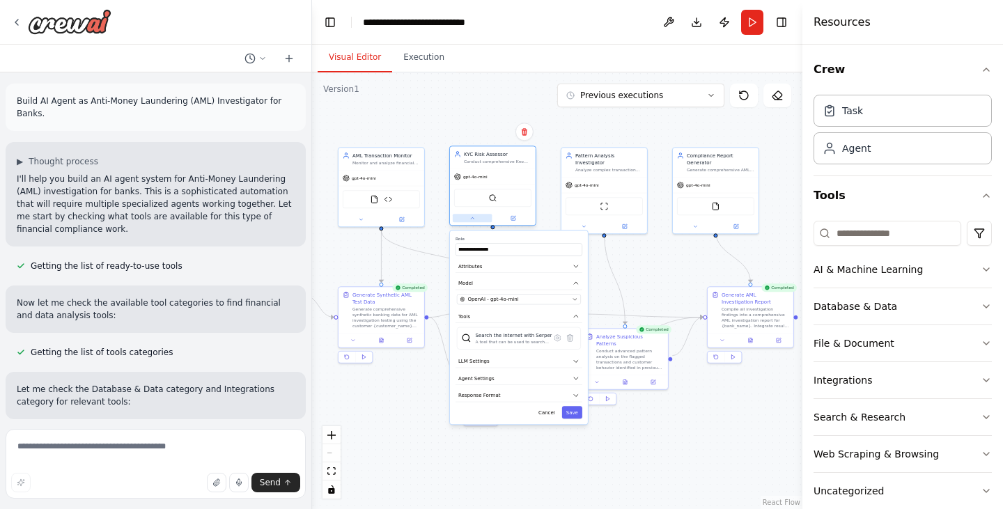
click at [474, 221] on button at bounding box center [473, 218] width 40 height 8
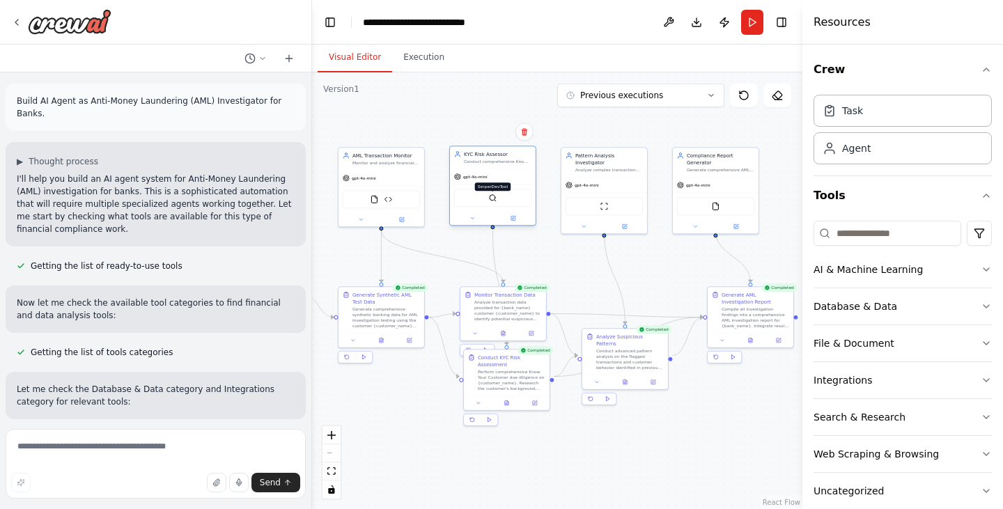
click at [497, 200] on img at bounding box center [492, 198] width 8 height 8
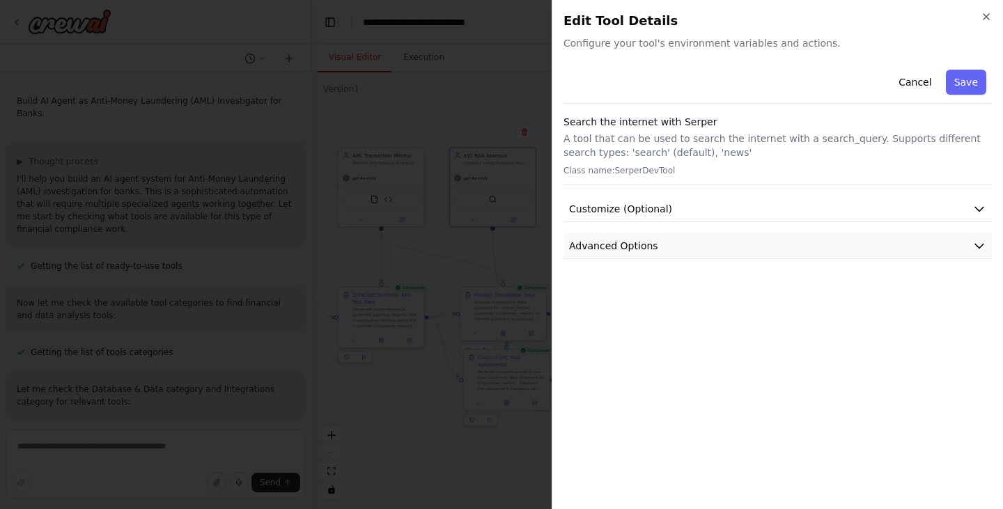
click at [679, 244] on button "Advanced Options" at bounding box center [777, 246] width 428 height 26
click at [763, 198] on button "Customize (Optional)" at bounding box center [777, 209] width 428 height 26
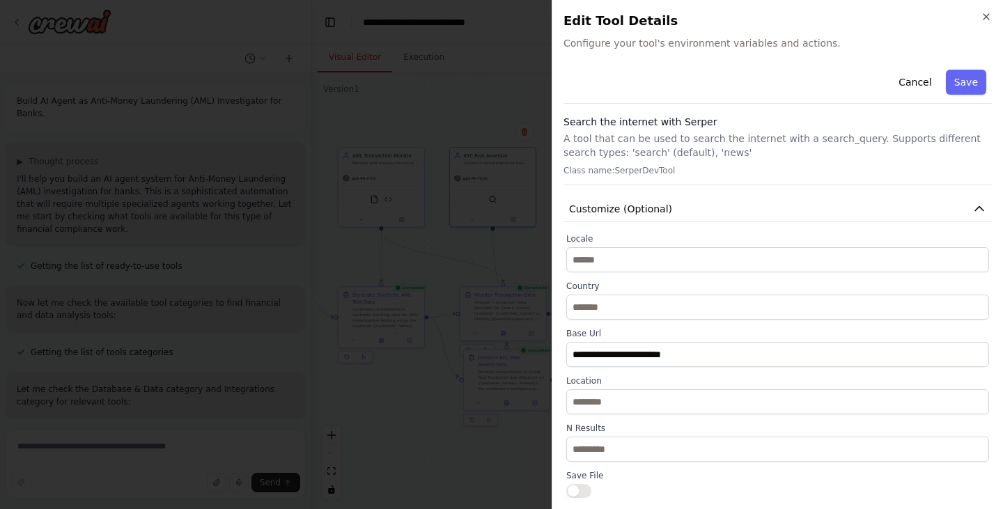
scroll to position [95, 0]
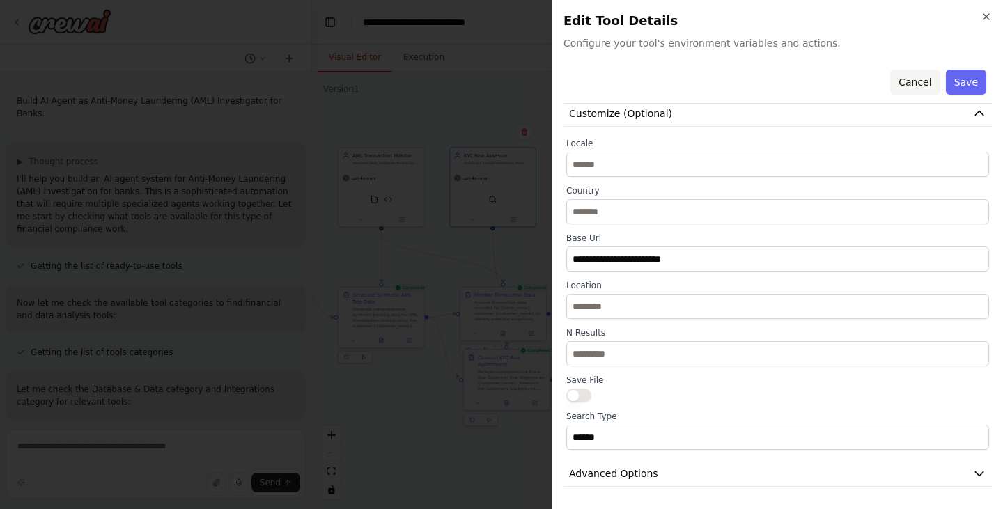
click at [908, 80] on button "Cancel" at bounding box center [914, 82] width 49 height 25
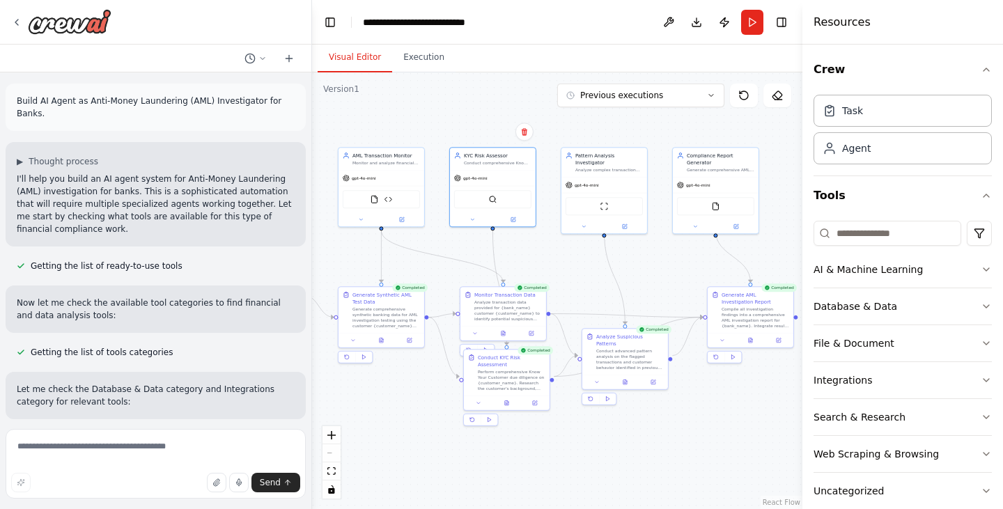
scroll to position [123, 0]
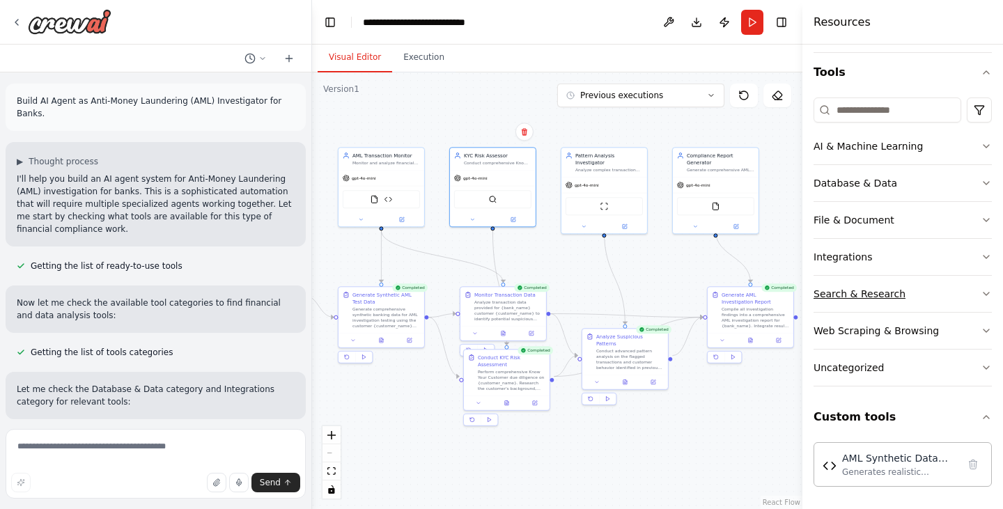
click at [848, 288] on div "Search & Research" at bounding box center [859, 294] width 92 height 14
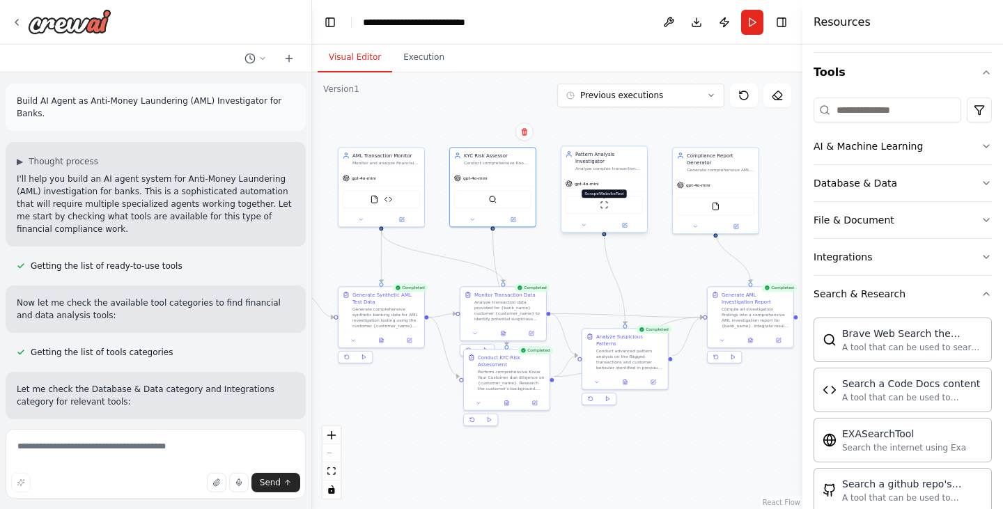
click at [607, 201] on img at bounding box center [604, 205] width 8 height 8
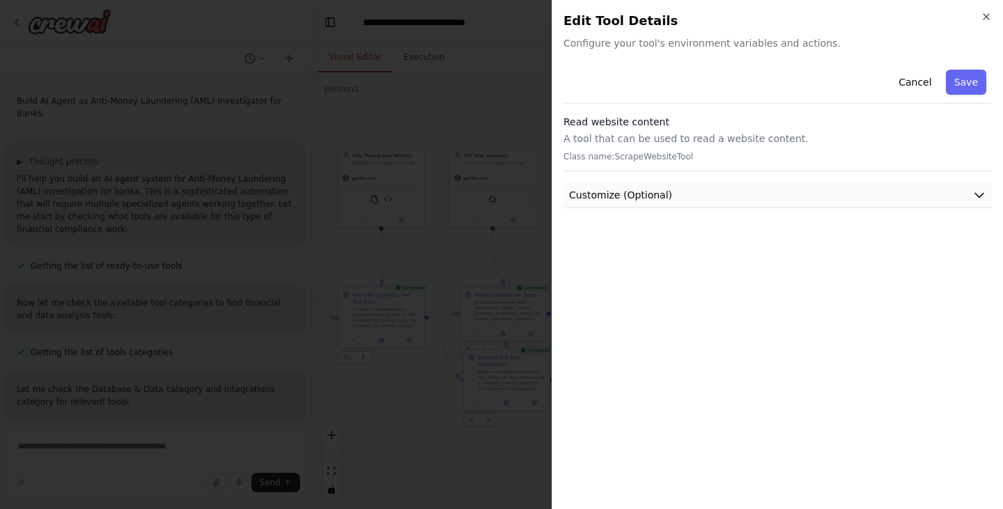
click at [610, 206] on button "Customize (Optional)" at bounding box center [777, 195] width 428 height 26
drag, startPoint x: 981, startPoint y: 17, endPoint x: 988, endPoint y: 11, distance: 9.4
drag, startPoint x: 983, startPoint y: 7, endPoint x: 656, endPoint y: 70, distance: 333.4
click at [656, 70] on div "Cancel Save" at bounding box center [777, 84] width 428 height 40
click at [987, 17] on icon "button" at bounding box center [985, 16] width 11 height 11
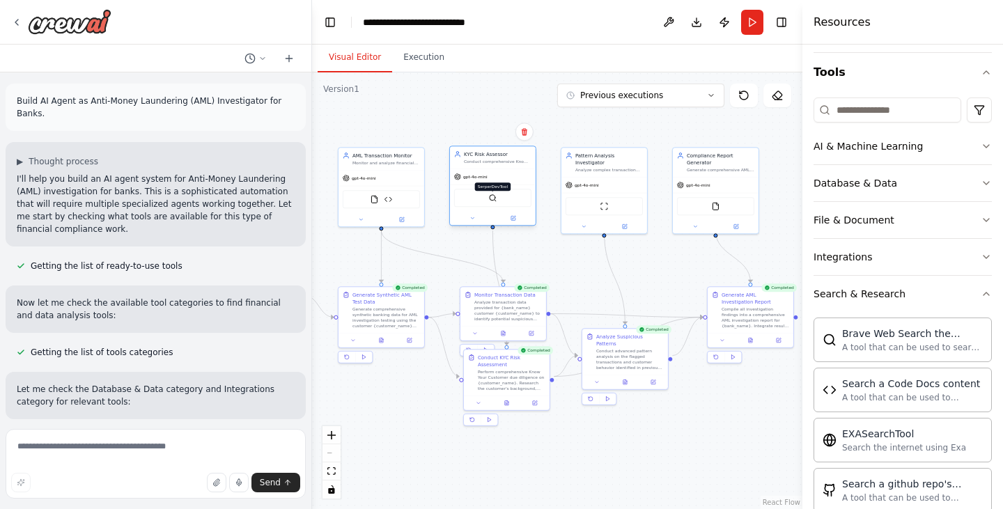
click at [494, 200] on img at bounding box center [492, 198] width 8 height 8
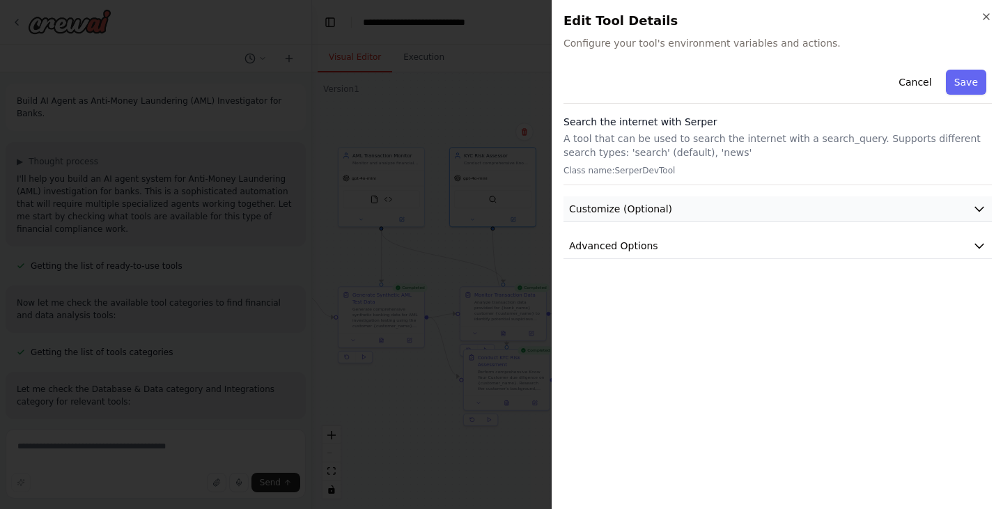
click at [667, 210] on button "Customize (Optional)" at bounding box center [777, 209] width 428 height 26
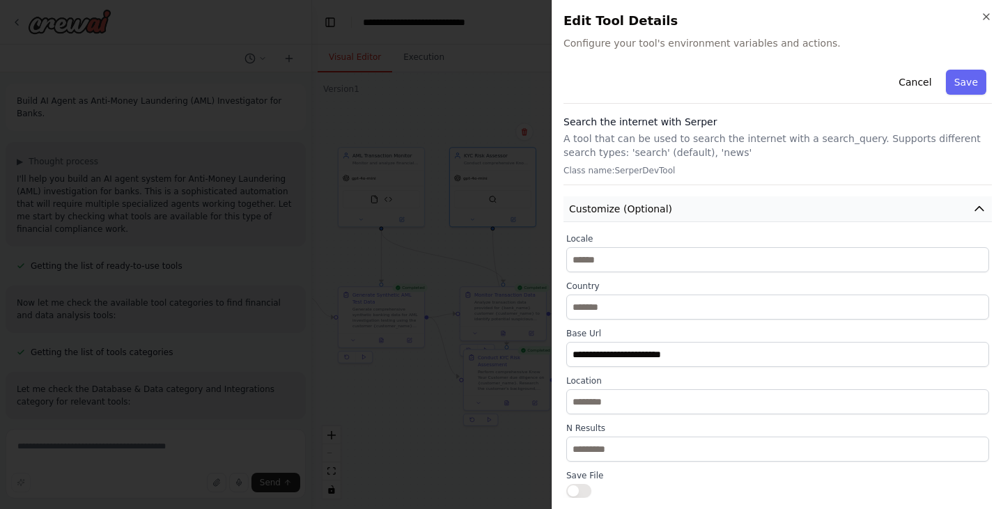
click at [667, 210] on button "Customize (Optional)" at bounding box center [777, 209] width 428 height 26
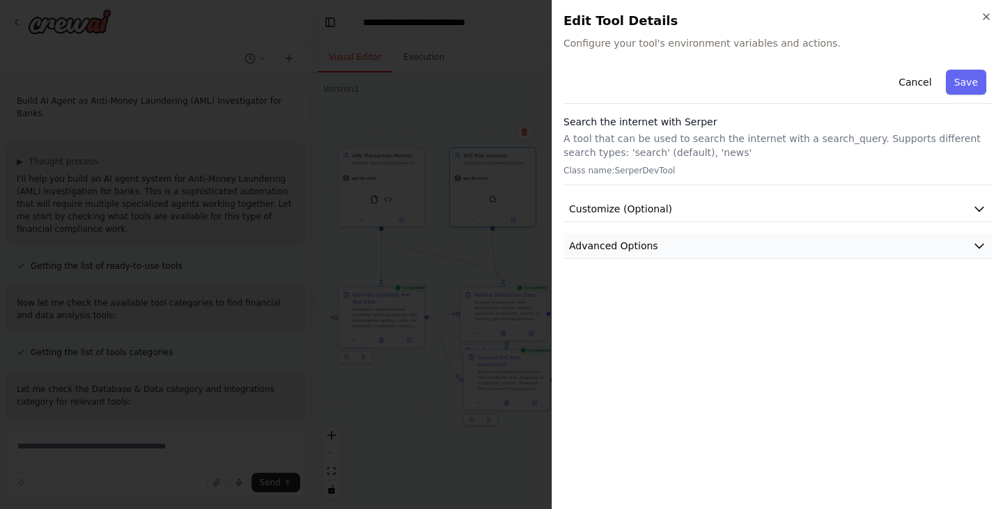
click at [646, 253] on button "Advanced Options" at bounding box center [777, 246] width 428 height 26
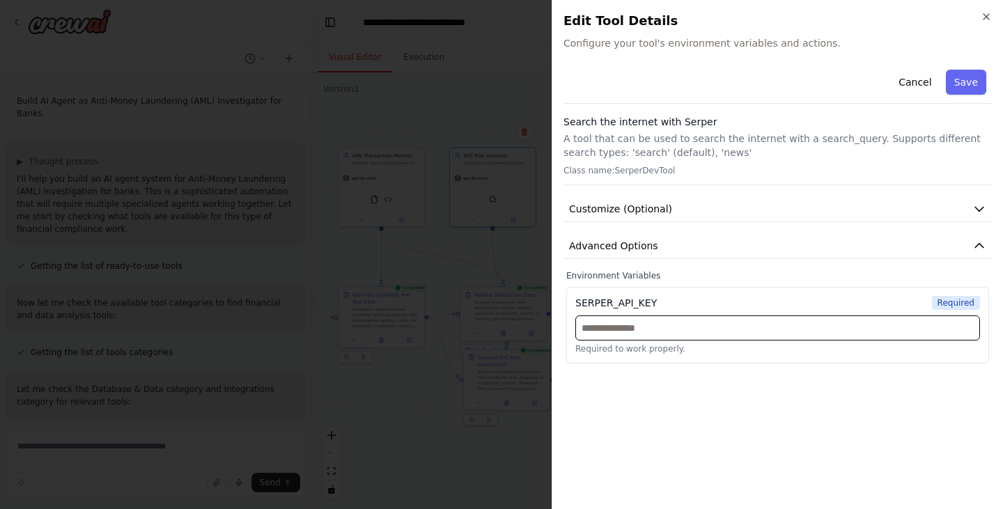
click at [632, 329] on input "text" at bounding box center [777, 327] width 405 height 25
paste input "**********"
type input "**********"
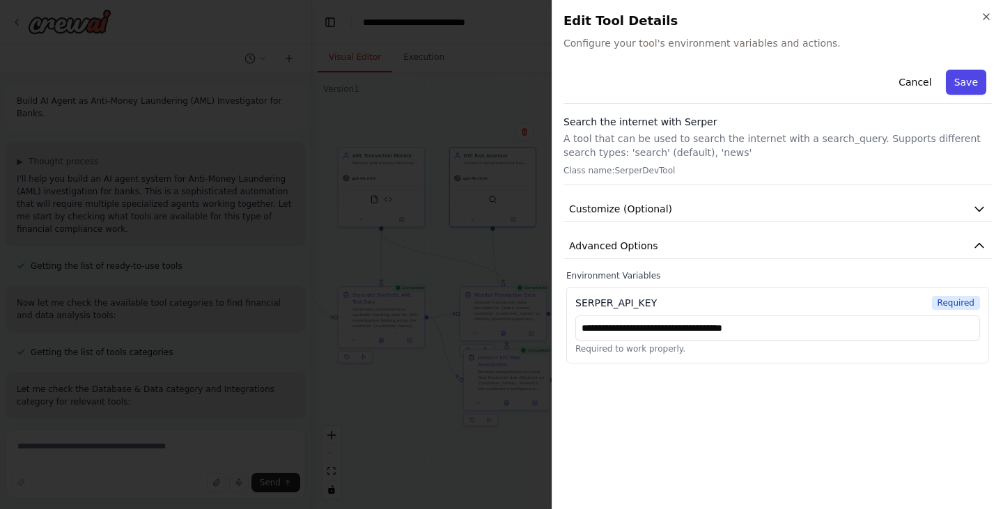
click at [971, 77] on button "Save" at bounding box center [966, 82] width 40 height 25
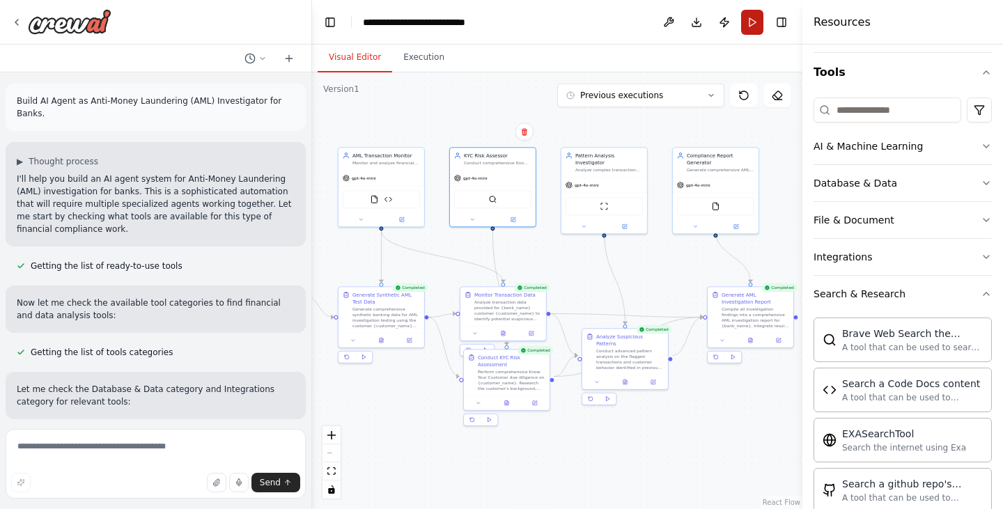
click at [745, 27] on button "Run" at bounding box center [752, 22] width 22 height 25
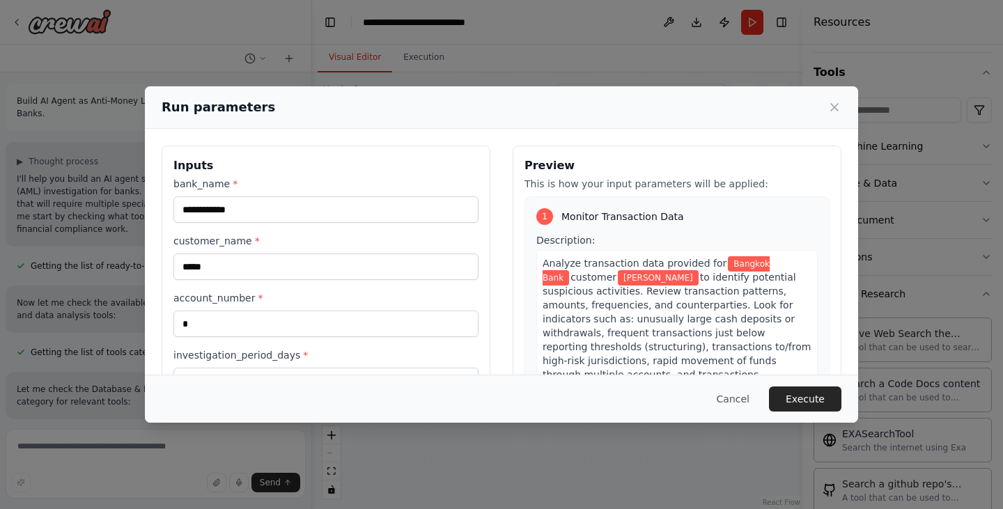
scroll to position [118, 0]
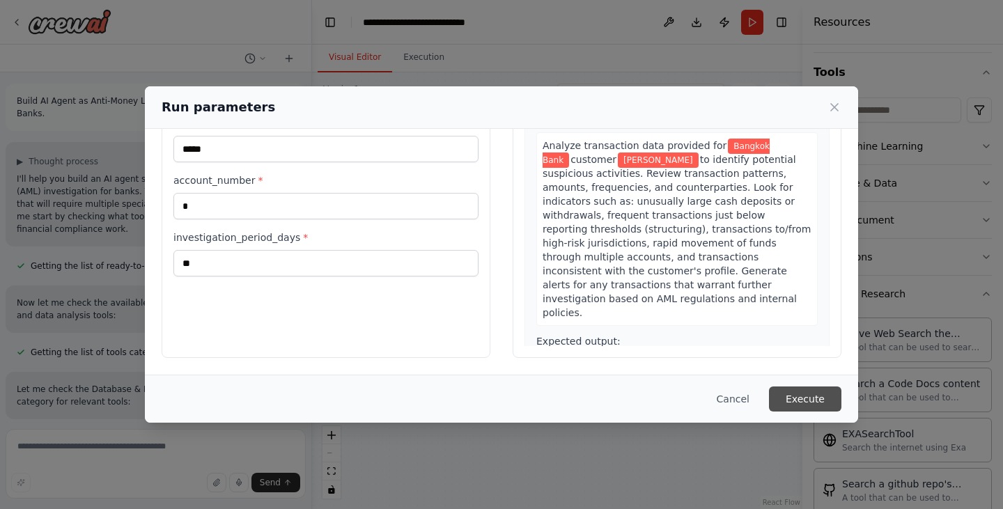
click at [814, 396] on button "Execute" at bounding box center [805, 398] width 72 height 25
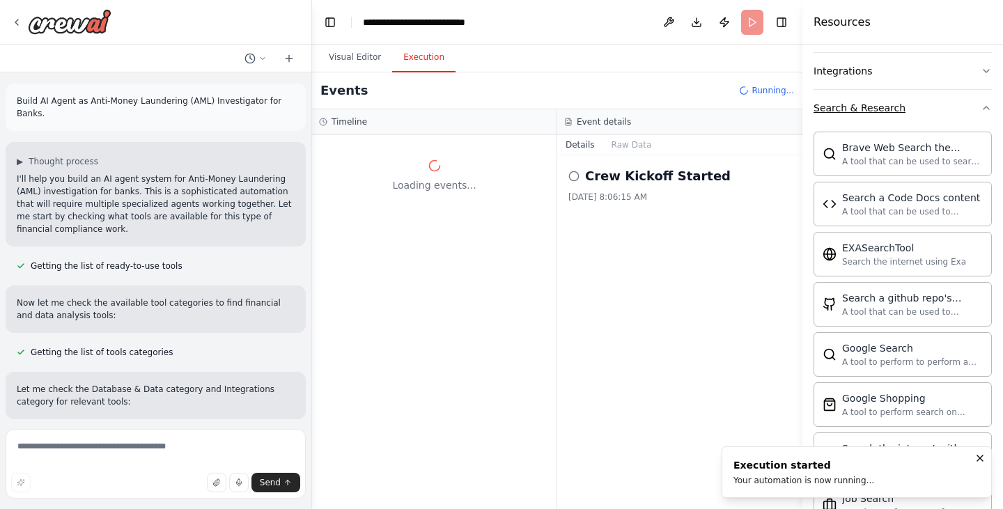
scroll to position [310, 0]
click at [980, 110] on icon "button" at bounding box center [985, 107] width 11 height 11
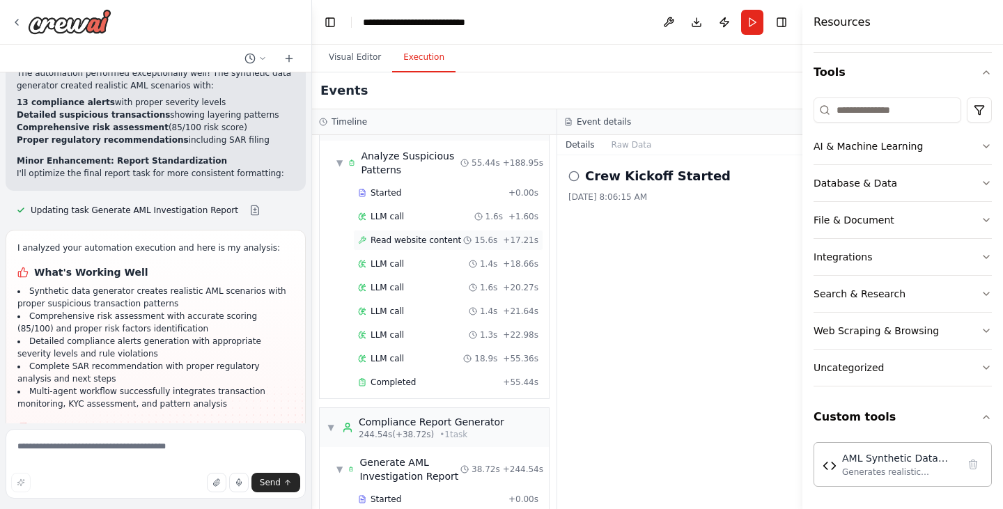
scroll to position [985, 0]
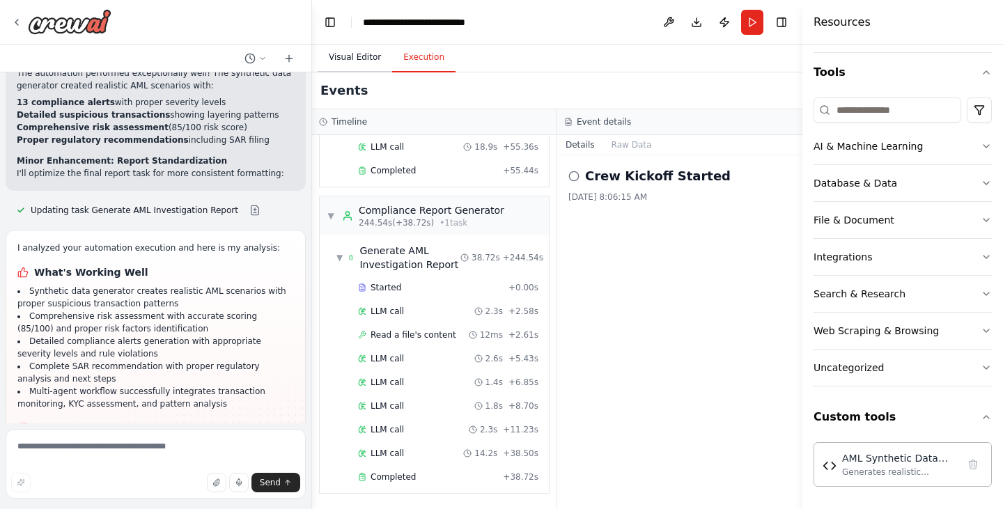
click at [348, 55] on button "Visual Editor" at bounding box center [355, 57] width 75 height 29
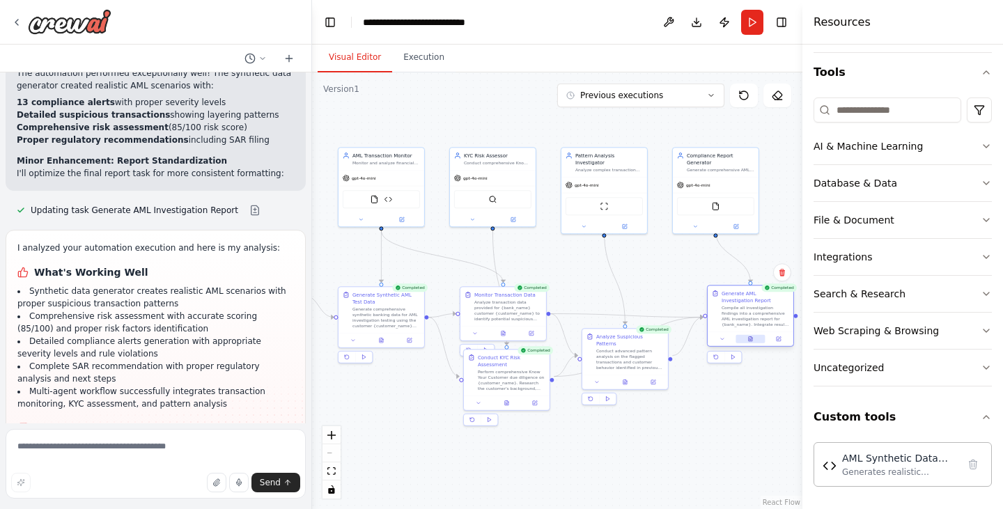
click at [747, 341] on icon at bounding box center [750, 339] width 6 height 6
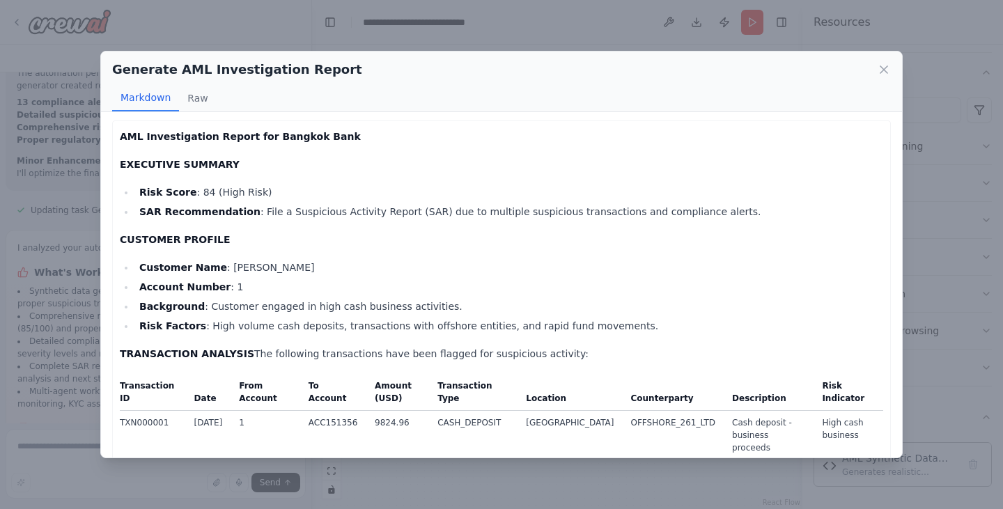
scroll to position [0, 0]
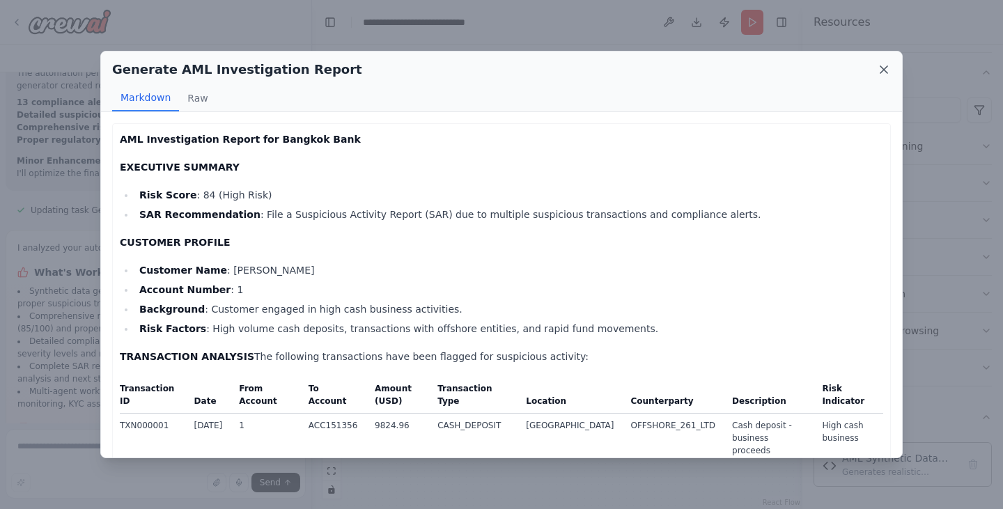
click at [890, 68] on icon at bounding box center [884, 70] width 14 height 14
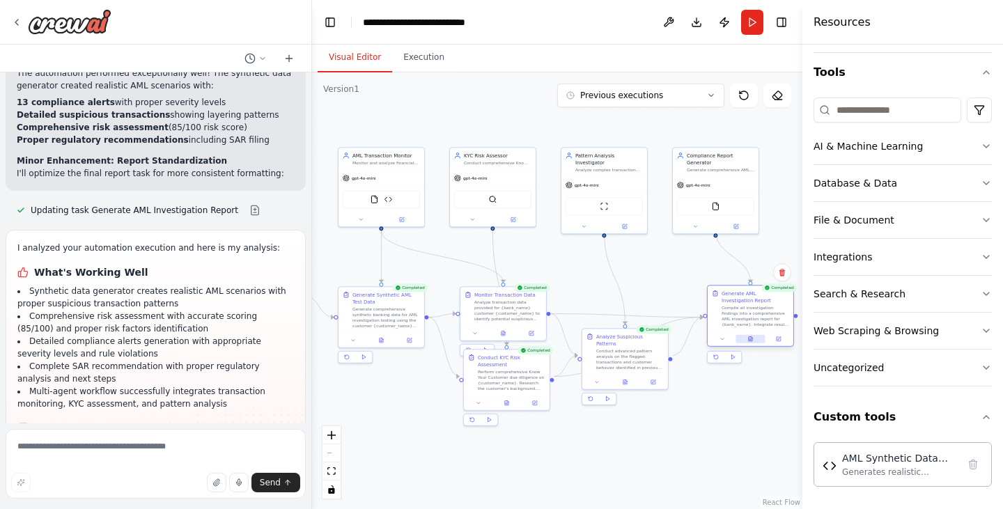
click at [749, 341] on icon at bounding box center [750, 338] width 3 height 5
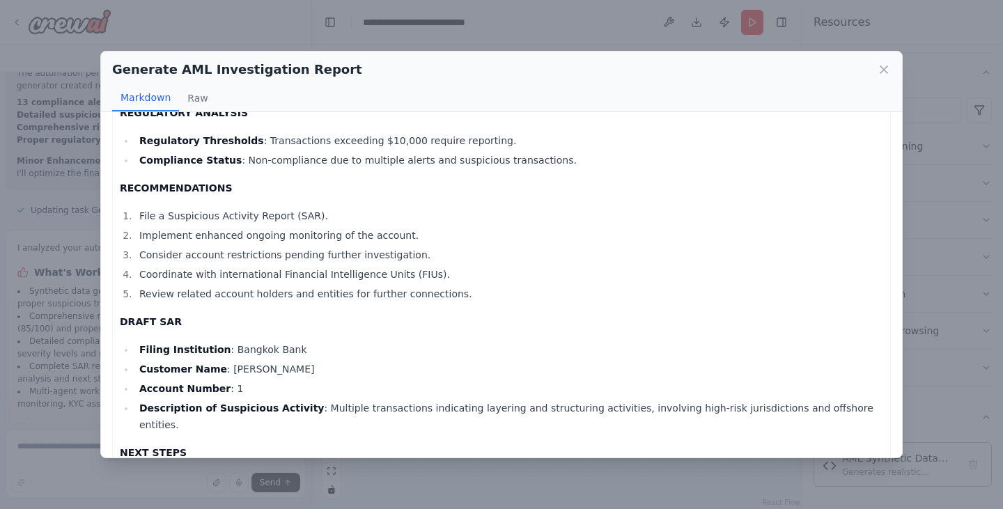
scroll to position [1074, 0]
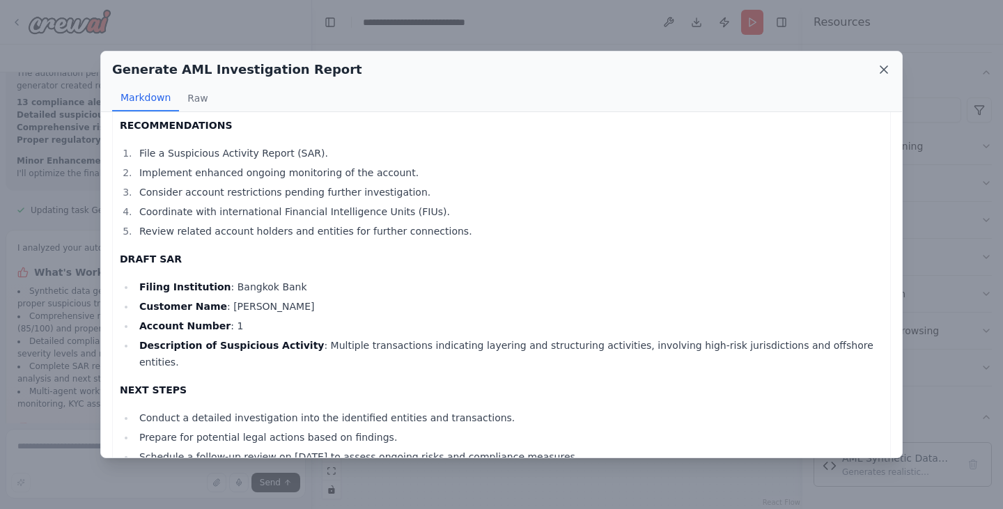
click at [886, 70] on icon at bounding box center [884, 70] width 14 height 14
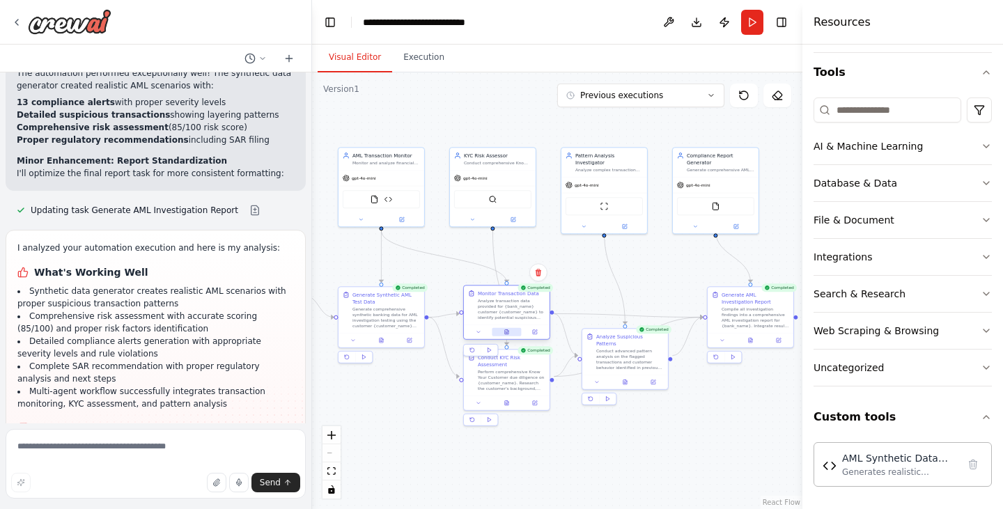
click at [505, 332] on icon at bounding box center [506, 332] width 6 height 6
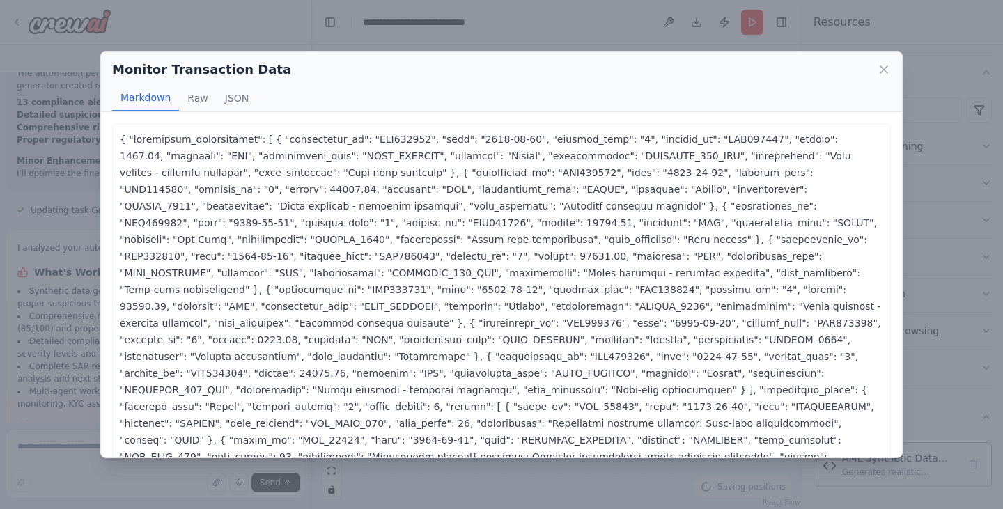
scroll to position [93, 0]
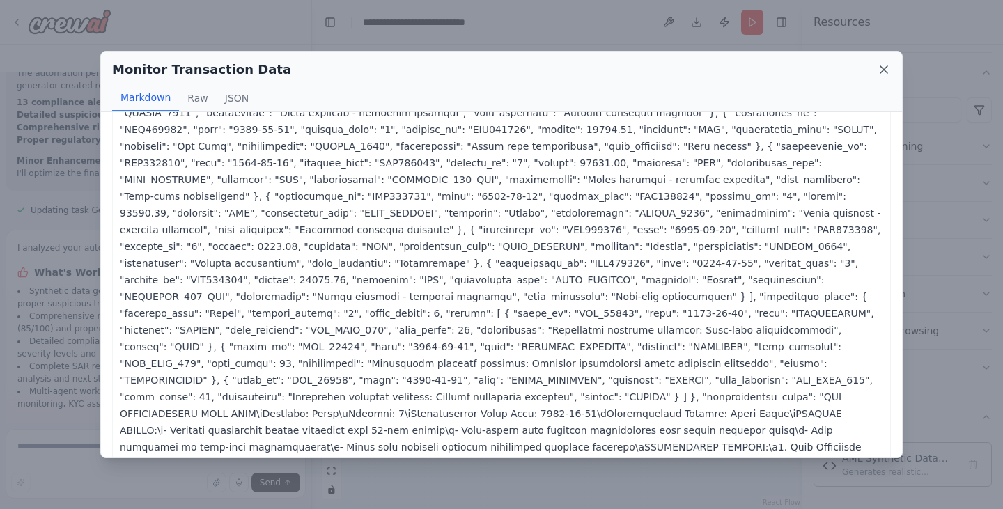
click at [880, 72] on icon at bounding box center [884, 70] width 14 height 14
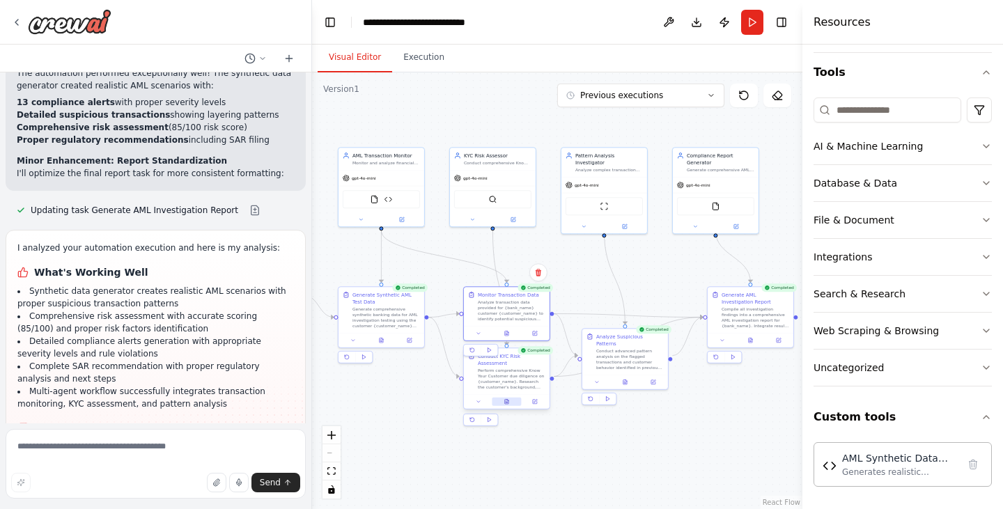
click at [509, 398] on button at bounding box center [506, 402] width 29 height 8
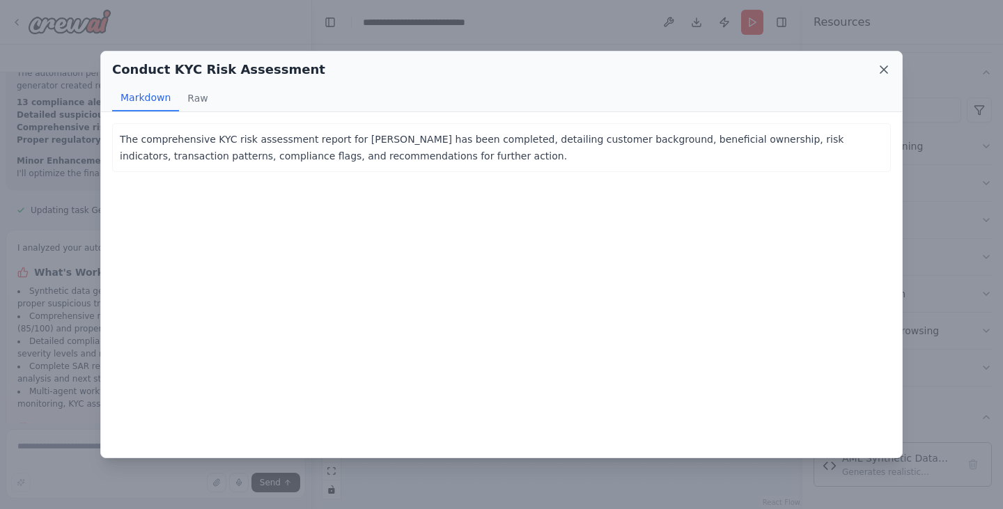
click at [882, 67] on icon at bounding box center [883, 69] width 7 height 7
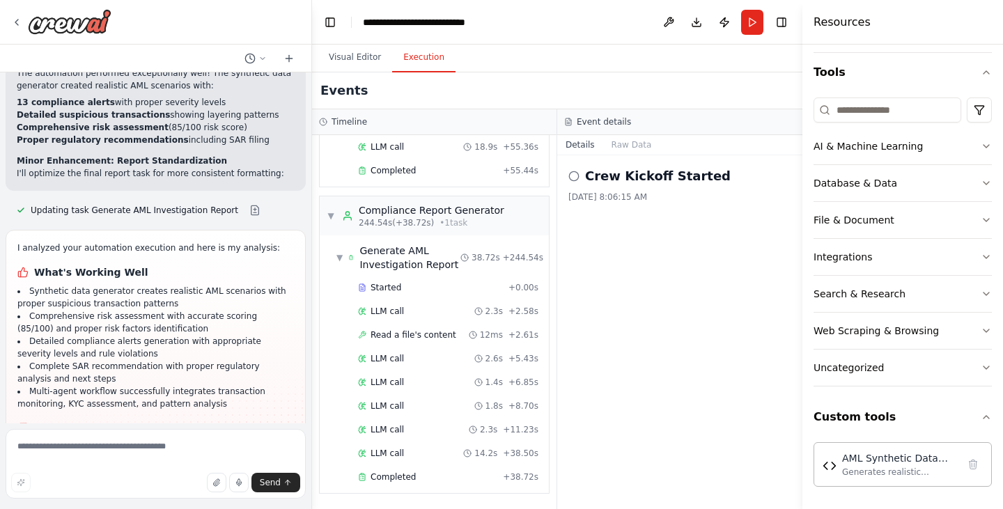
click at [422, 47] on button "Execution" at bounding box center [423, 57] width 63 height 29
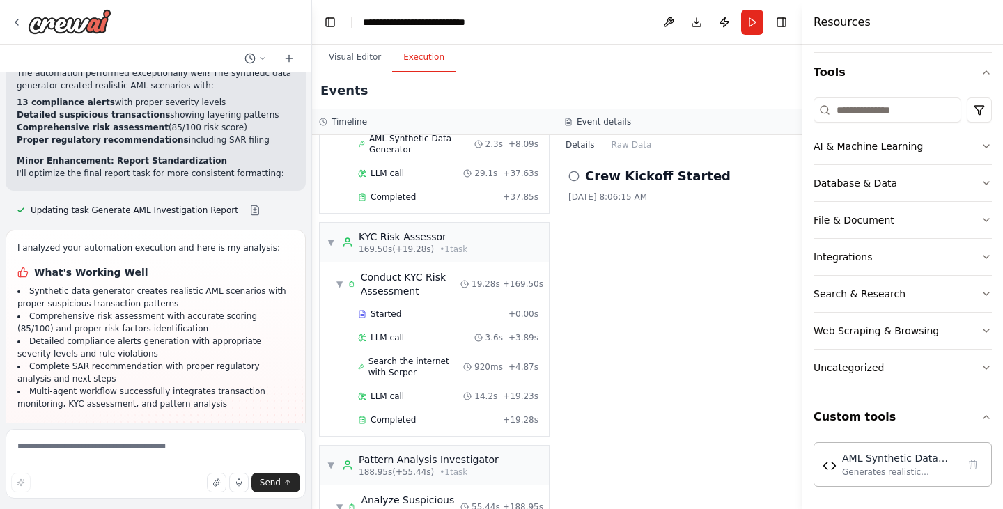
scroll to position [460, 0]
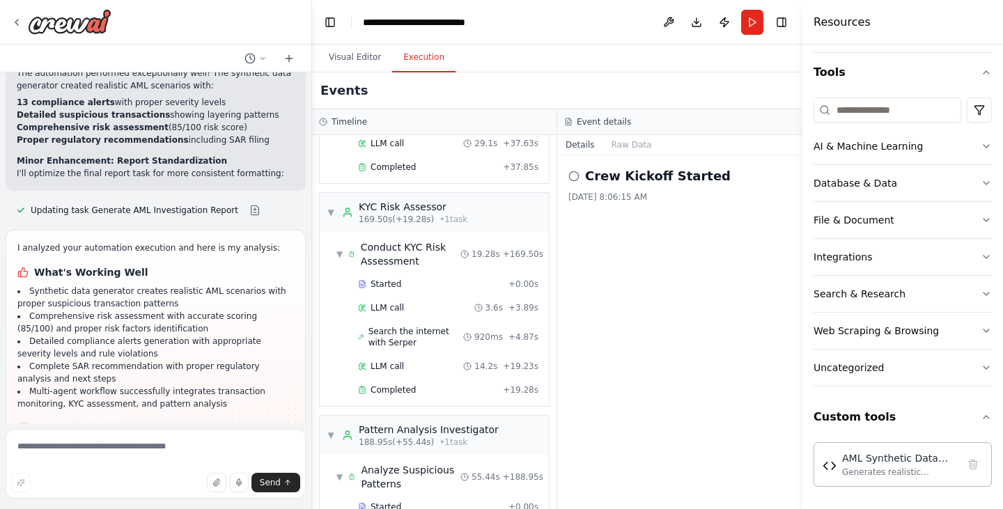
click at [432, 352] on div "Search the internet with [PERSON_NAME] 920ms + 4.87s" at bounding box center [448, 337] width 190 height 32
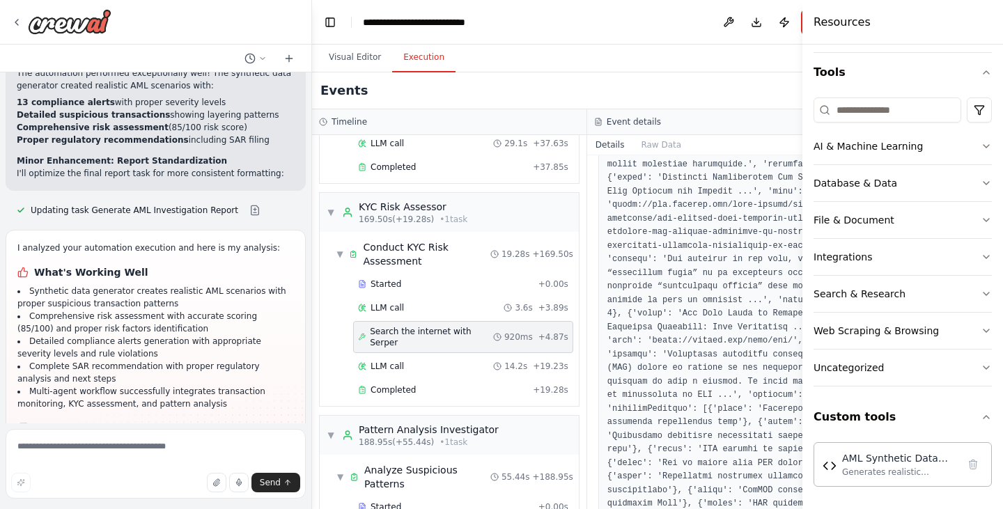
scroll to position [1183, 0]
click at [646, 143] on button "Raw Data" at bounding box center [660, 144] width 57 height 19
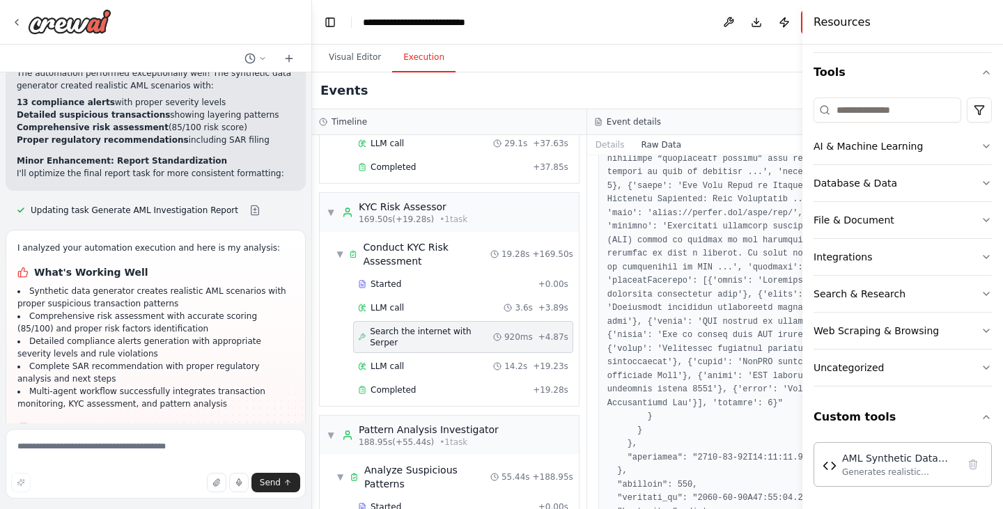
scroll to position [5440, 0]
click at [403, 362] on div "LLM call 14.2s + 19.23s" at bounding box center [463, 366] width 210 height 11
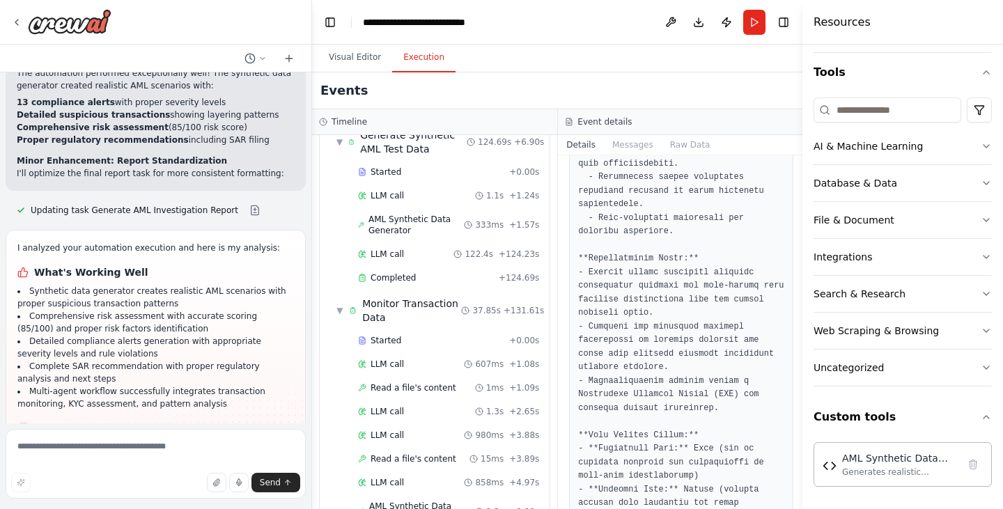
scroll to position [0, 0]
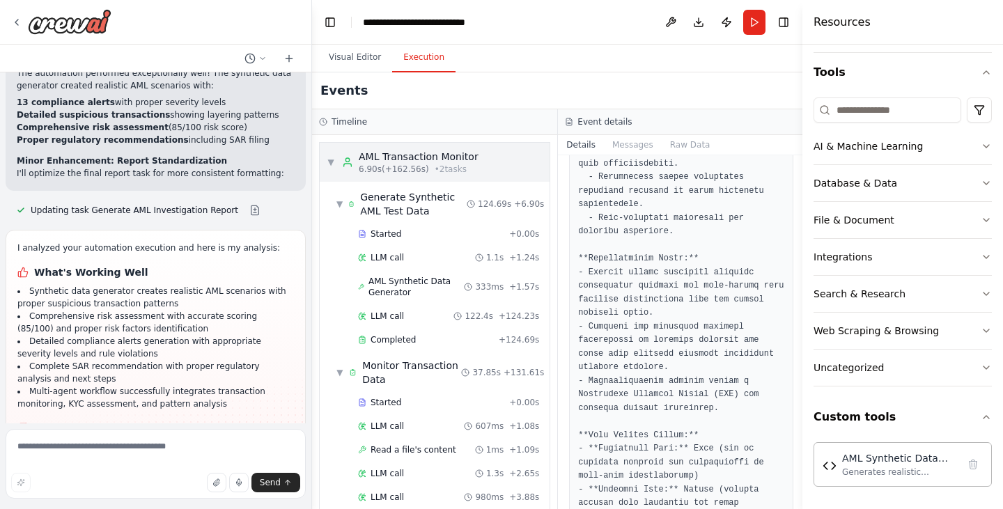
click at [325, 154] on div "▼ AML Transaction Monitor 6.90s (+162.56s) • 2 task s" at bounding box center [435, 162] width 230 height 39
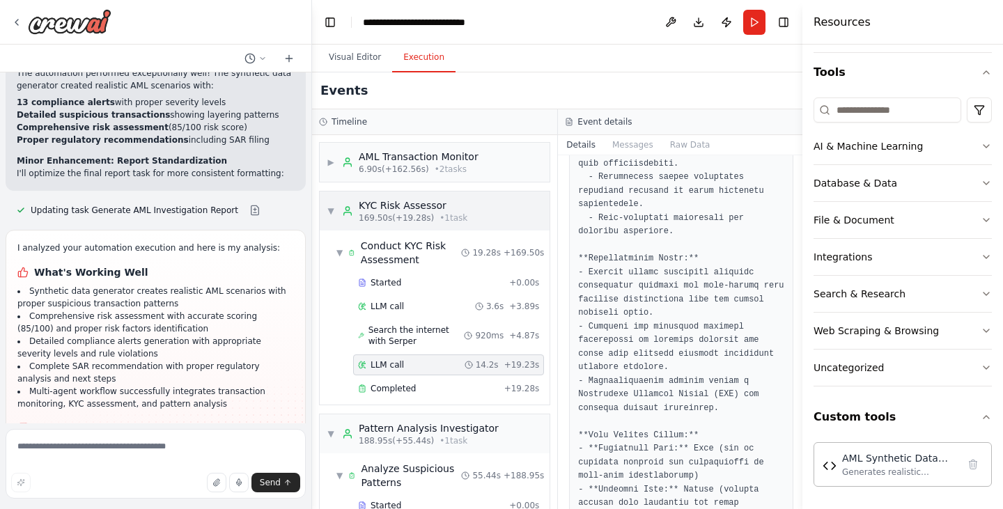
click at [329, 211] on span "▼" at bounding box center [331, 210] width 8 height 11
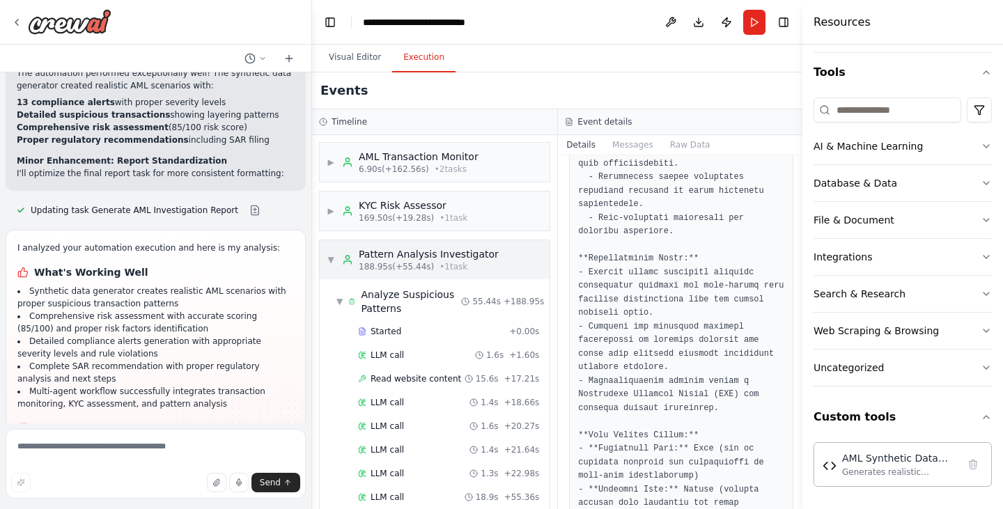
click at [329, 260] on span "▼" at bounding box center [331, 259] width 8 height 11
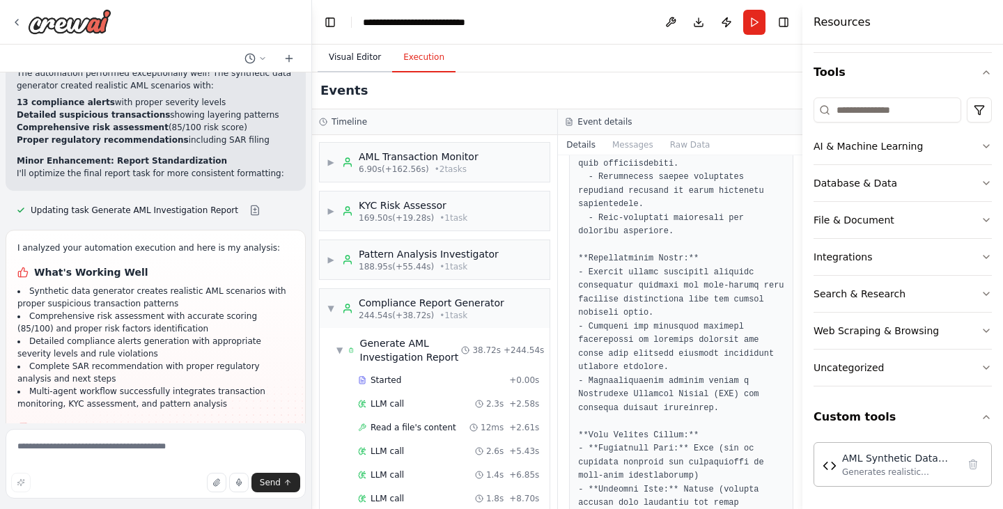
click at [352, 55] on button "Visual Editor" at bounding box center [355, 57] width 75 height 29
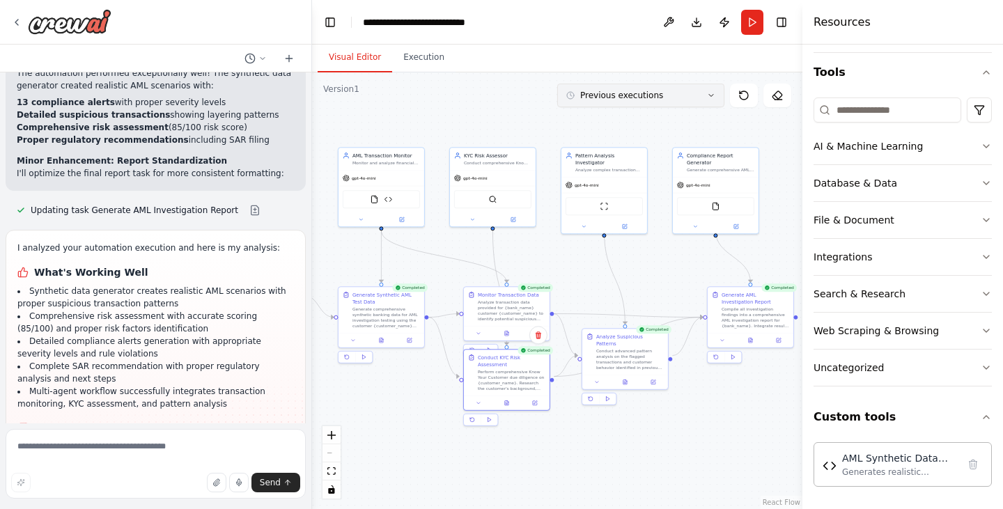
click at [613, 99] on span "Previous executions" at bounding box center [621, 95] width 83 height 11
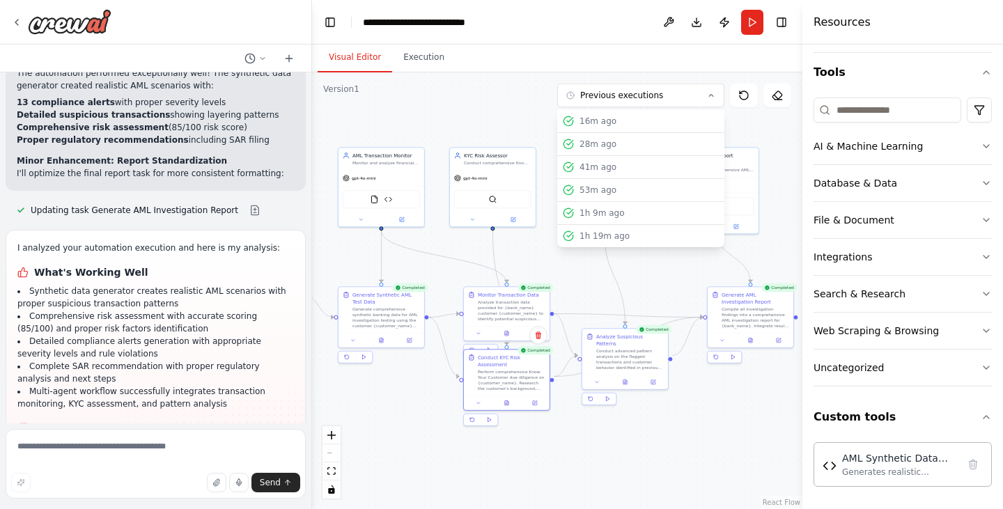
click at [523, 86] on div ".deletable-edge-delete-btn { width: 20px; height: 20px; border: 0px solid #ffff…" at bounding box center [557, 290] width 490 height 437
click at [519, 123] on div ".deletable-edge-delete-btn { width: 20px; height: 20px; border: 0px solid #ffff…" at bounding box center [557, 290] width 490 height 437
click at [581, 101] on button "Previous executions" at bounding box center [640, 96] width 167 height 24
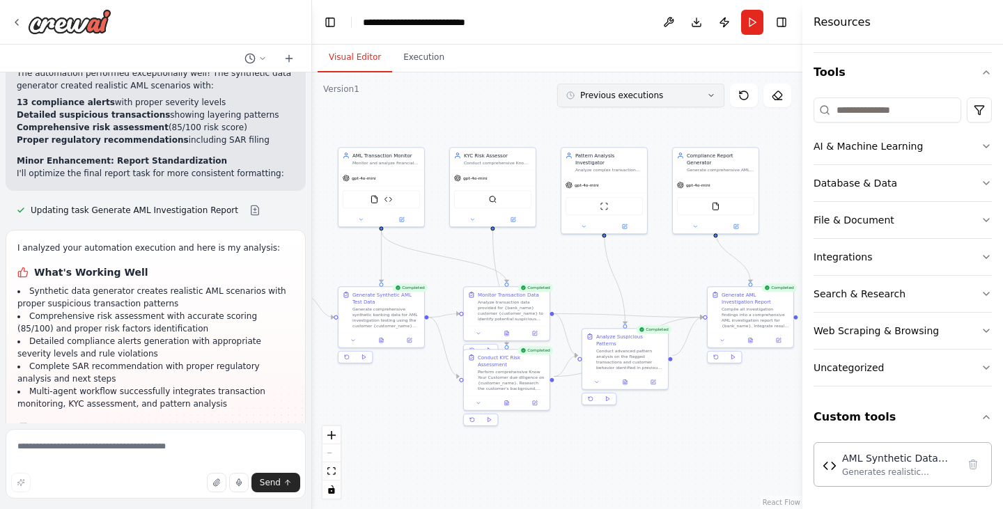
click at [581, 101] on button "Previous executions" at bounding box center [640, 96] width 167 height 24
click at [515, 106] on div ".deletable-edge-delete-btn { width: 20px; height: 20px; border: 0px solid #ffff…" at bounding box center [557, 290] width 490 height 437
click at [693, 19] on button "Download" at bounding box center [696, 22] width 22 height 25
